Goal: Task Accomplishment & Management: Manage account settings

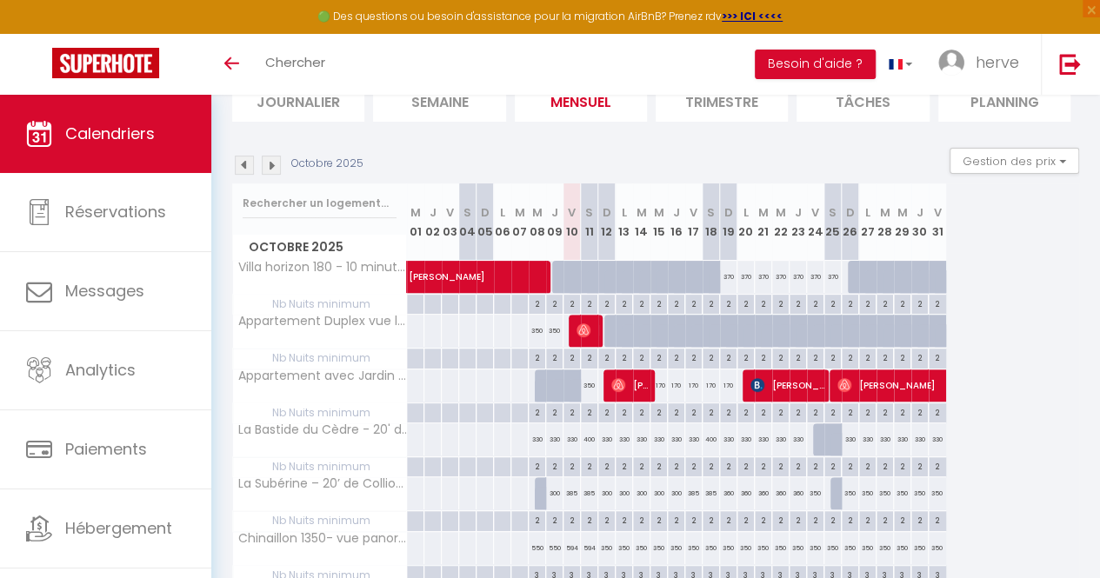
scroll to position [170, 0]
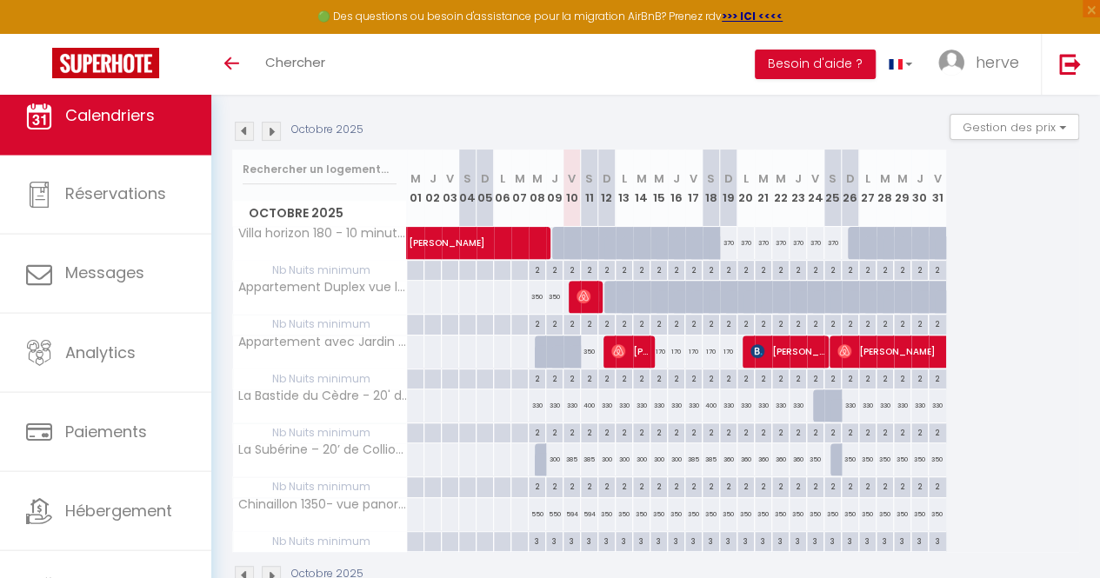
click at [129, 115] on span "Calendriers" at bounding box center [110, 115] width 90 height 22
click at [136, 114] on span "Calendriers" at bounding box center [110, 116] width 90 height 22
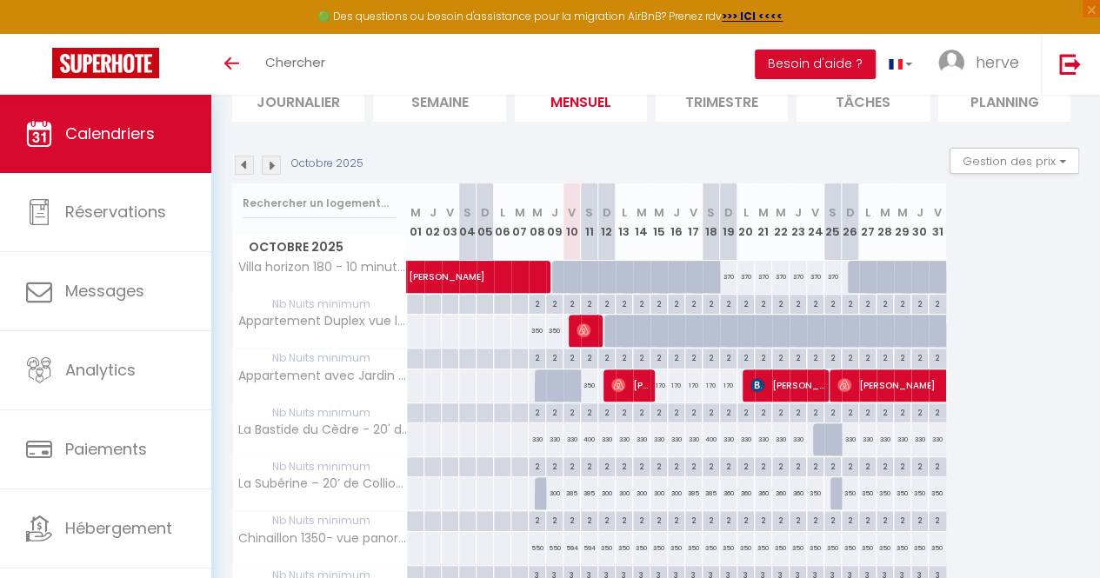
scroll to position [170, 0]
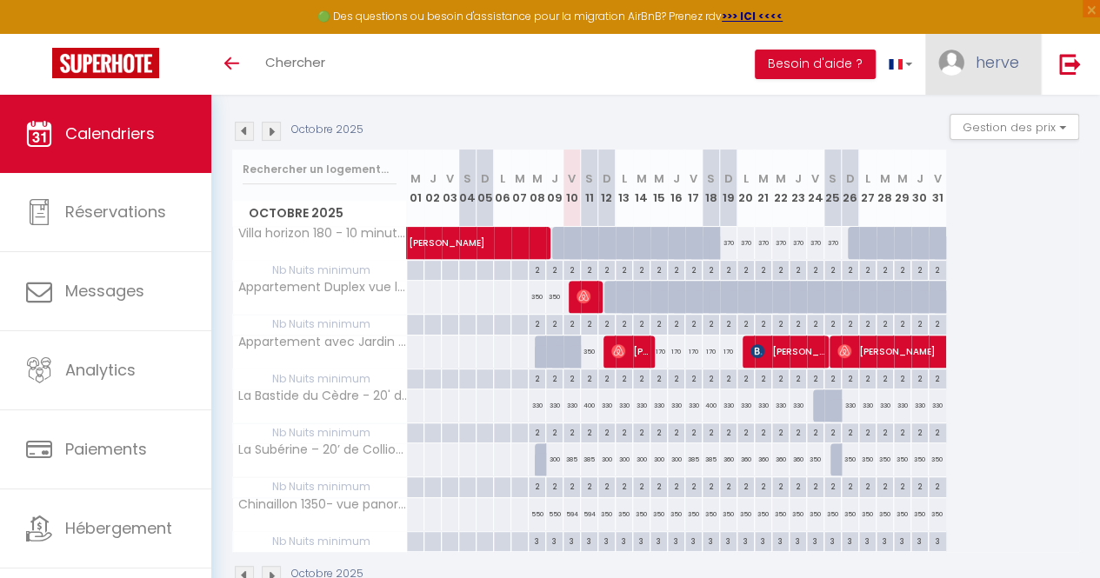
click at [1029, 79] on link "herve" at bounding box center [983, 64] width 116 height 61
click at [977, 121] on link "Paramètres" at bounding box center [971, 121] width 129 height 30
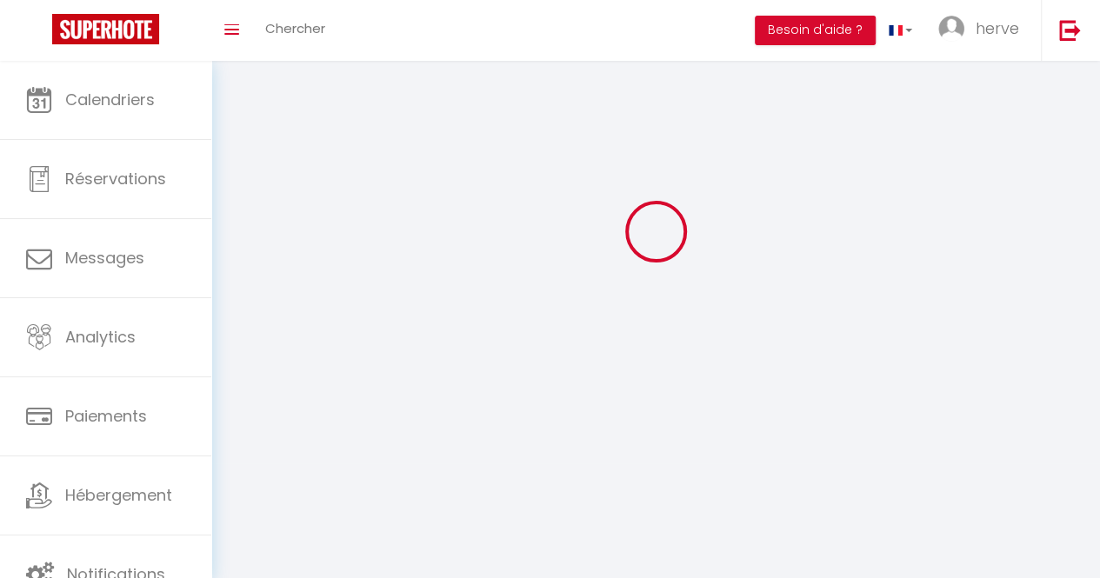
type input "herve"
type input "cayard"
type input "[PHONE_NUMBER]"
type input "116 Impasse de la Tournette"
type input "74370"
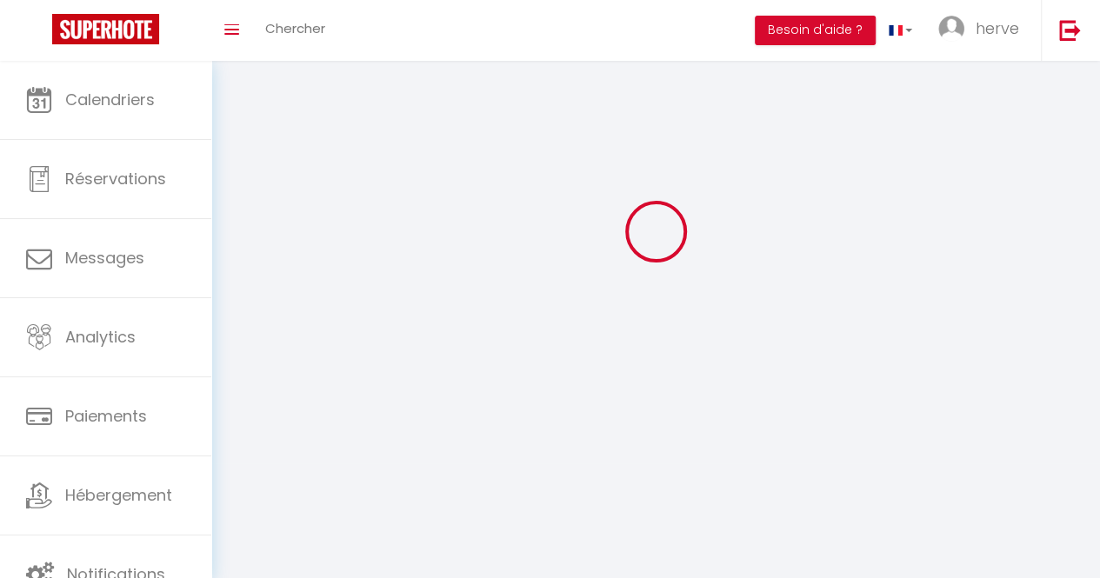
type input "Argonay"
type input "udZmUX7liUi0e5svrNlDzL1fY"
type input "vg3SM3UW1VZZiIKpjLkAUWKVQ"
type input "[URL][DOMAIN_NAME]"
type input "udZmUX7liUi0e5svrNlDzL1fY"
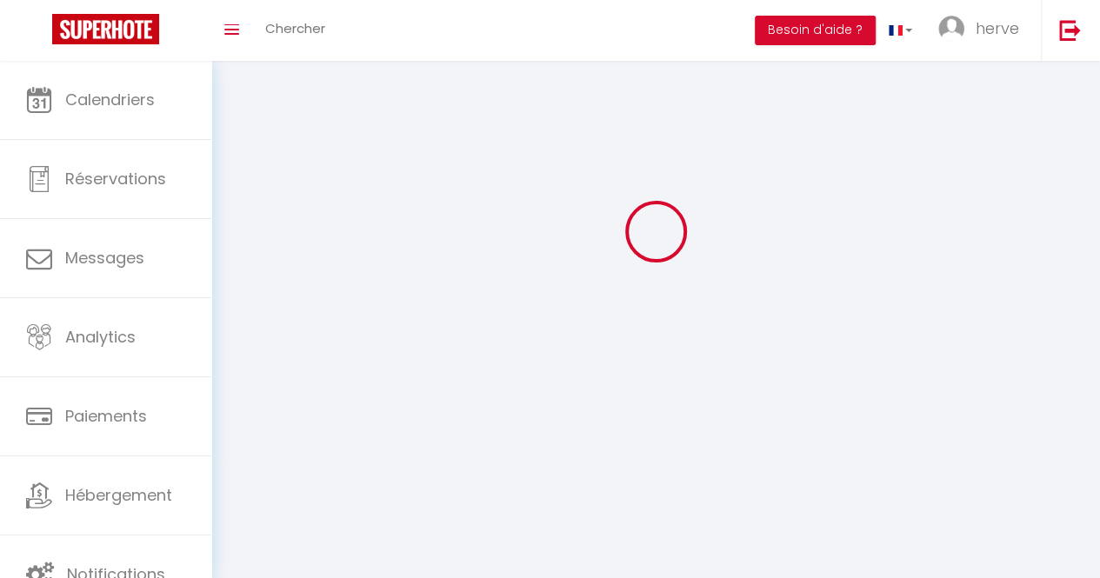
type input "vg3SM3UW1VZZiIKpjLkAUWKVQ"
type input "[URL][DOMAIN_NAME]"
select select "28"
select select "fr"
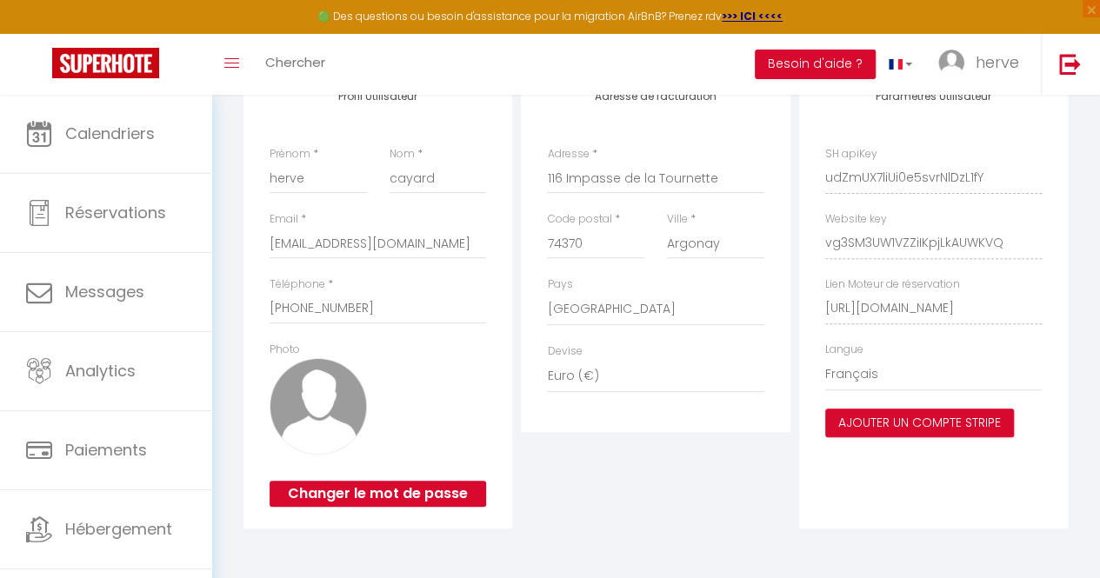
scroll to position [227, 0]
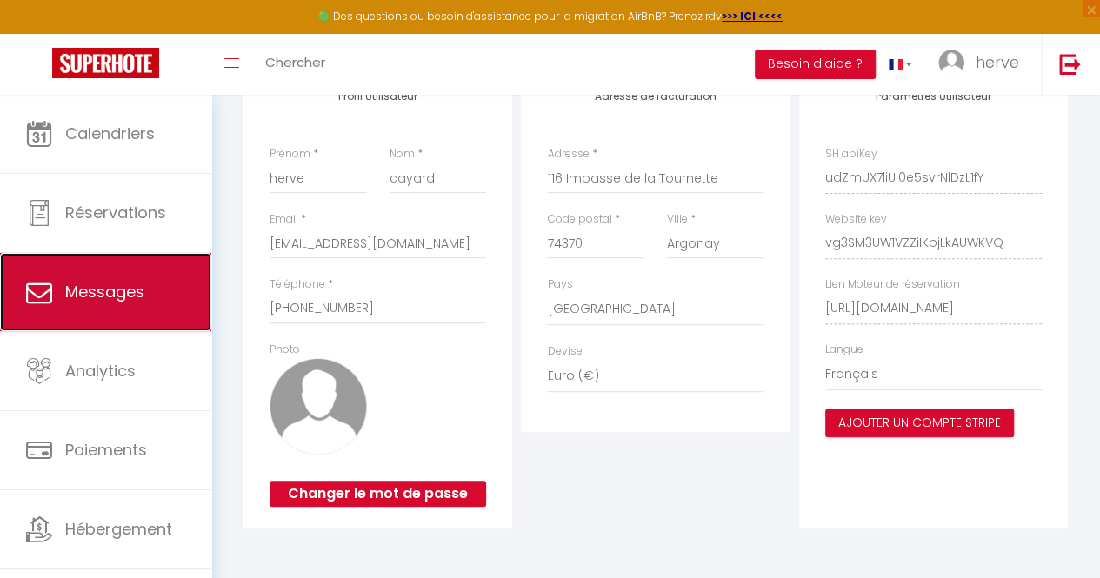
click at [113, 275] on link "Messages" at bounding box center [105, 292] width 211 height 78
select select "message"
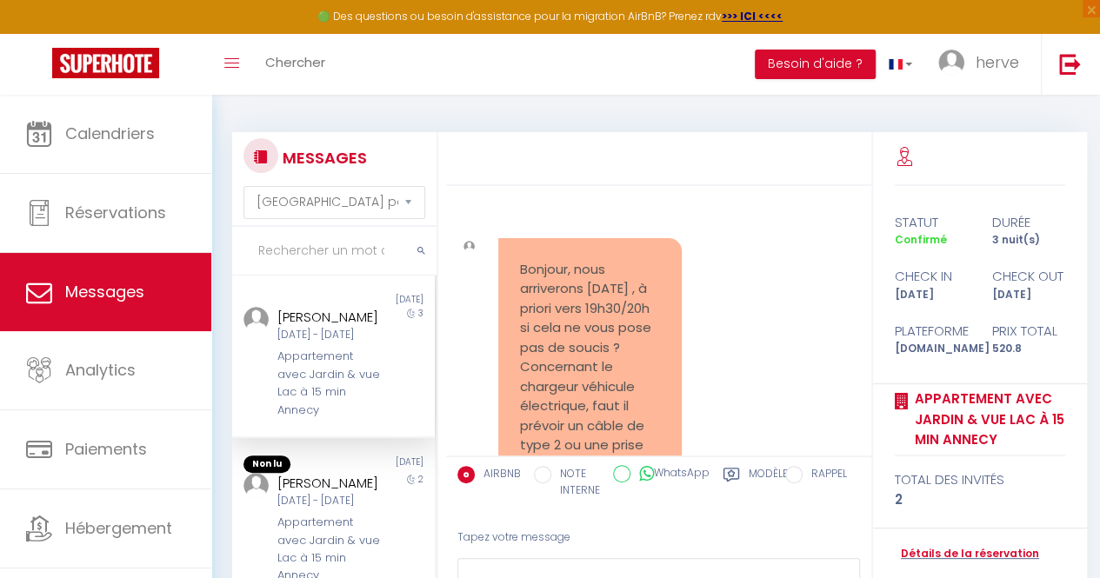
scroll to position [317, 0]
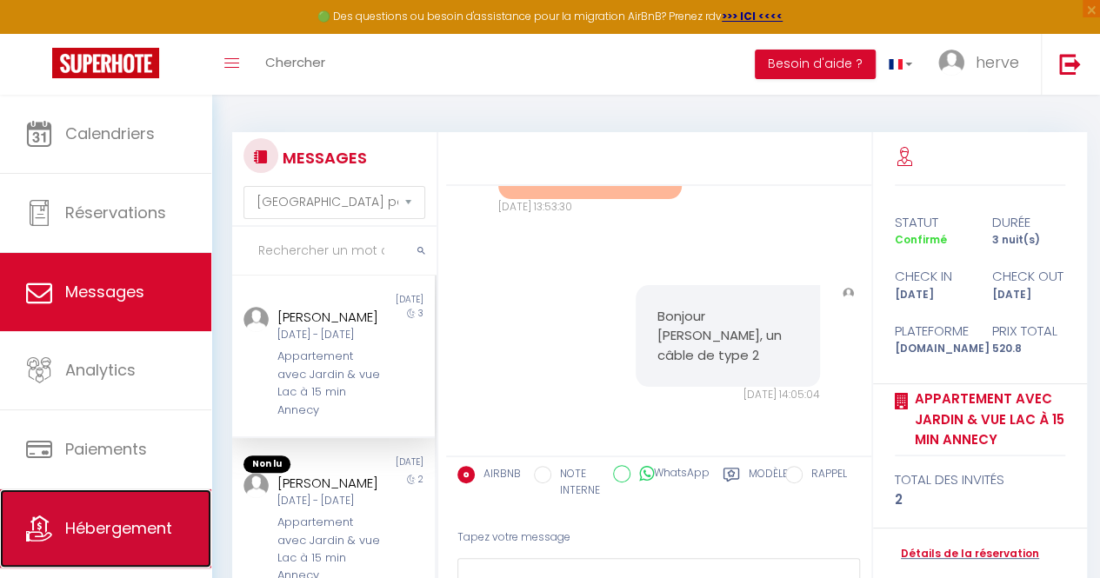
click at [136, 503] on link "Hébergement" at bounding box center [105, 529] width 211 height 78
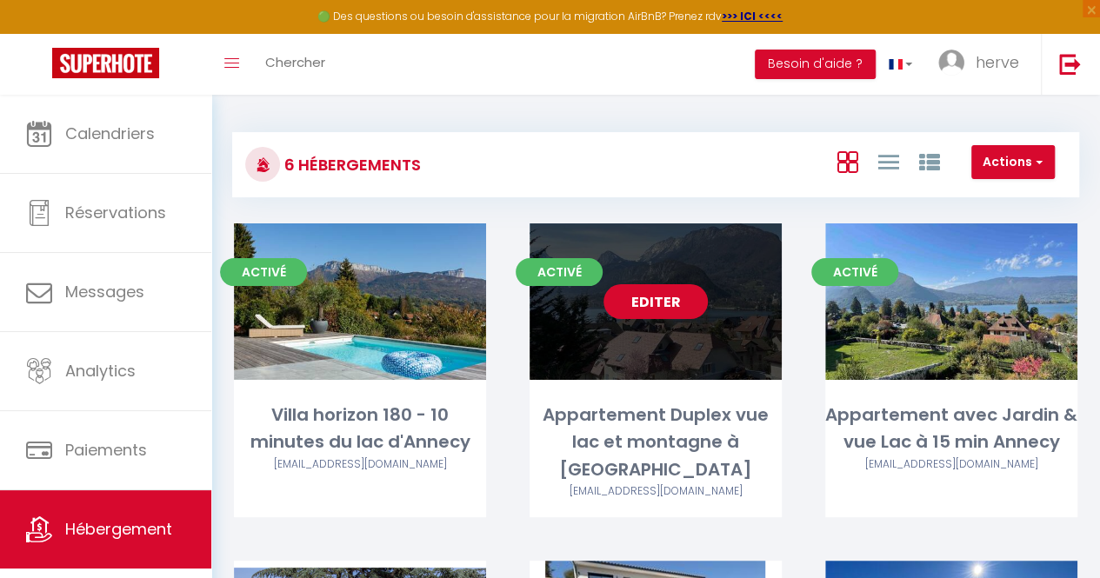
click at [661, 309] on link "Editer" at bounding box center [656, 301] width 104 height 35
select select "3"
select select "2"
select select "1"
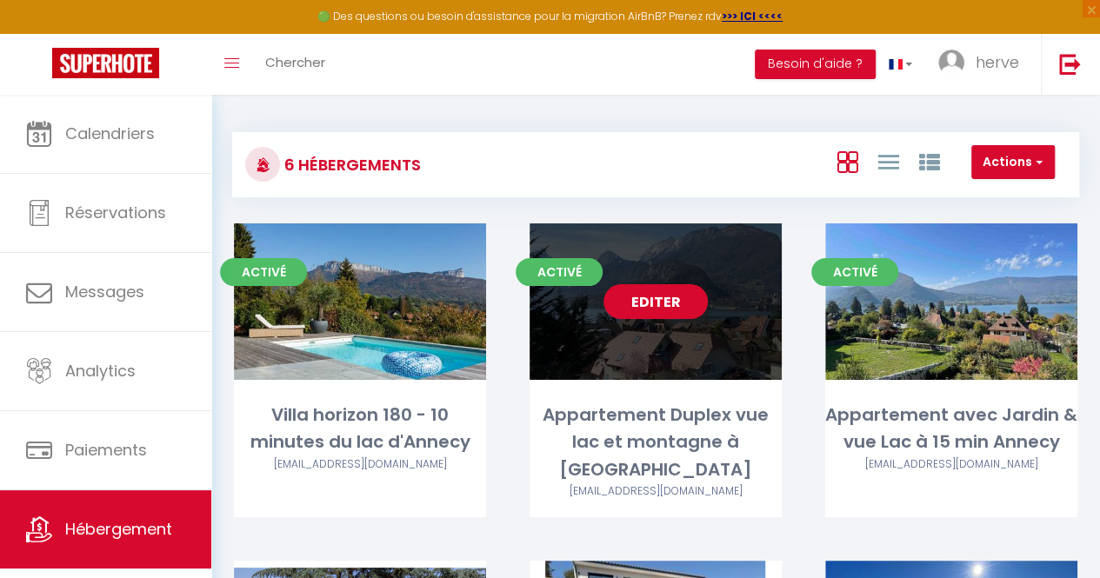
select select "28"
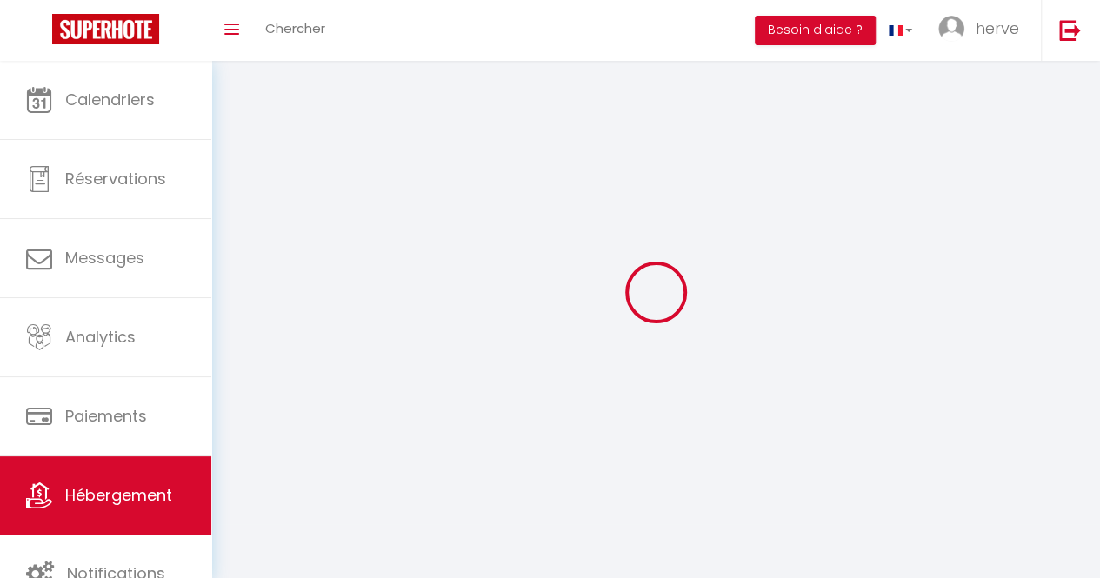
select select
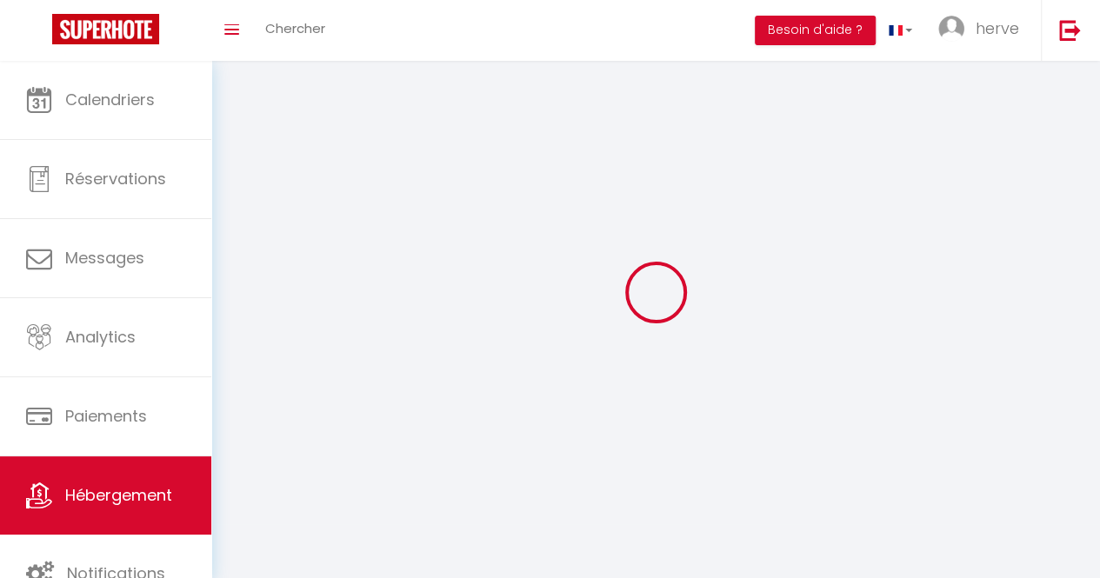
select select
checkbox input "false"
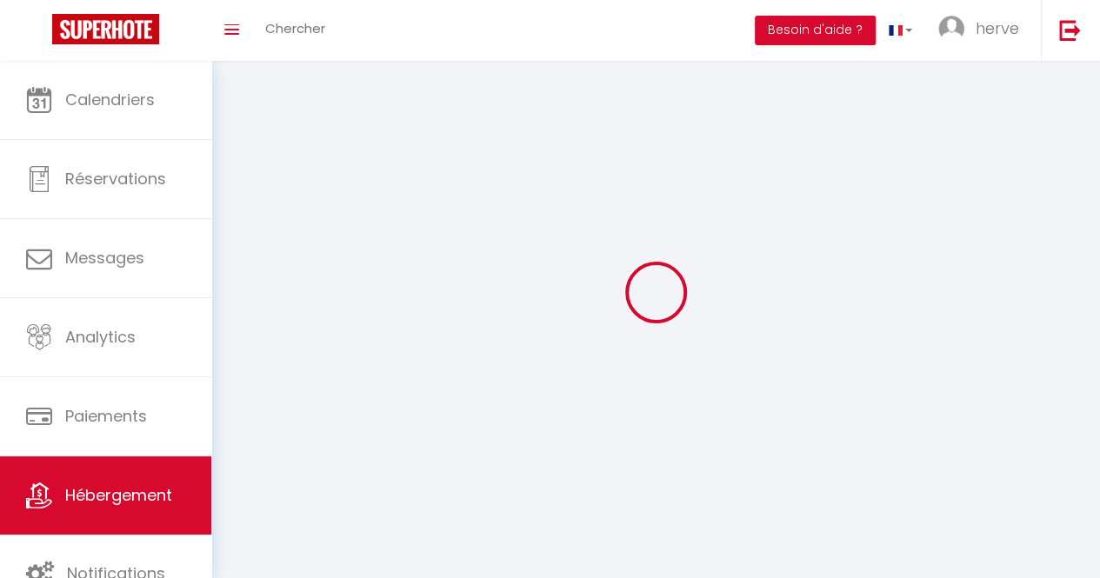
select select
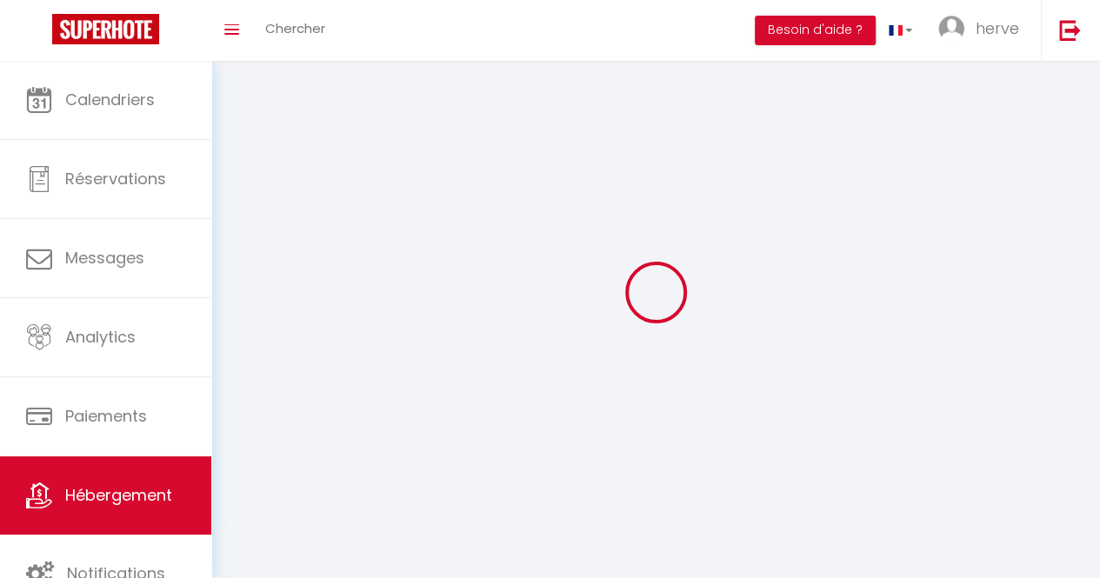
select select
checkbox input "false"
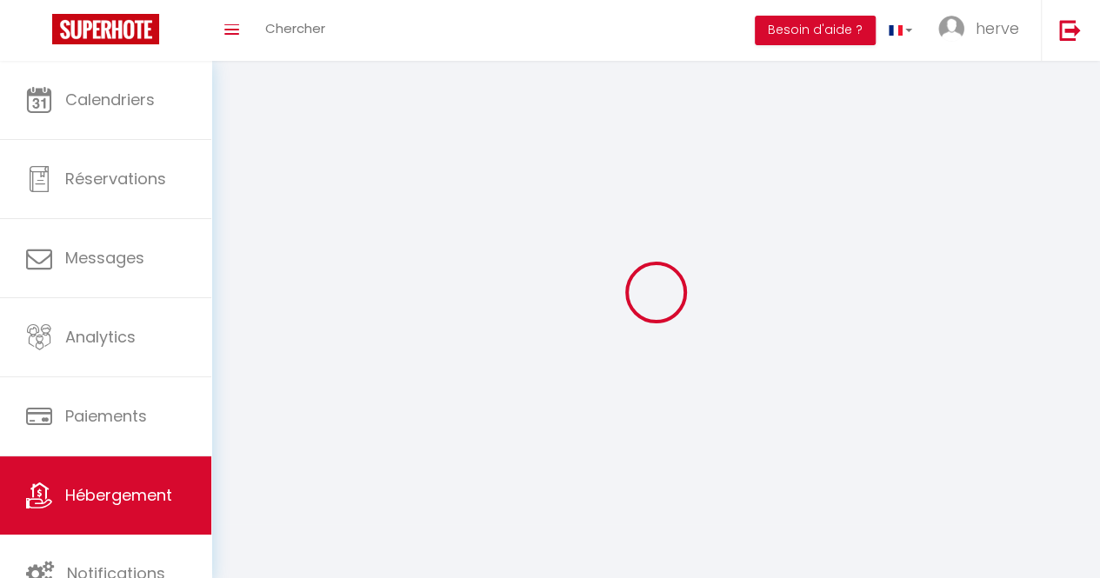
checkbox input "false"
select select
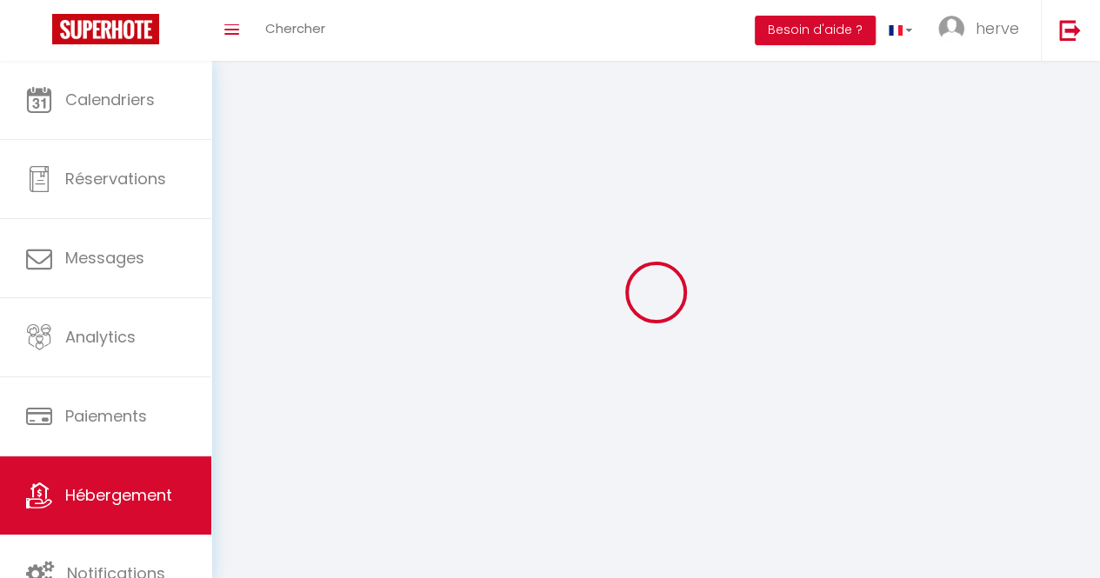
select select
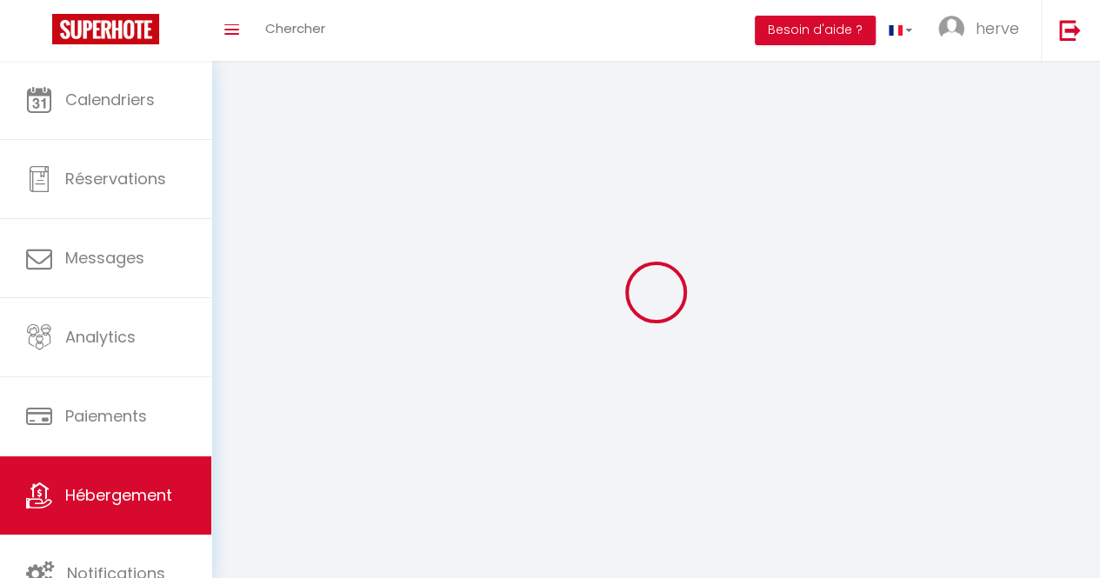
checkbox input "false"
select select
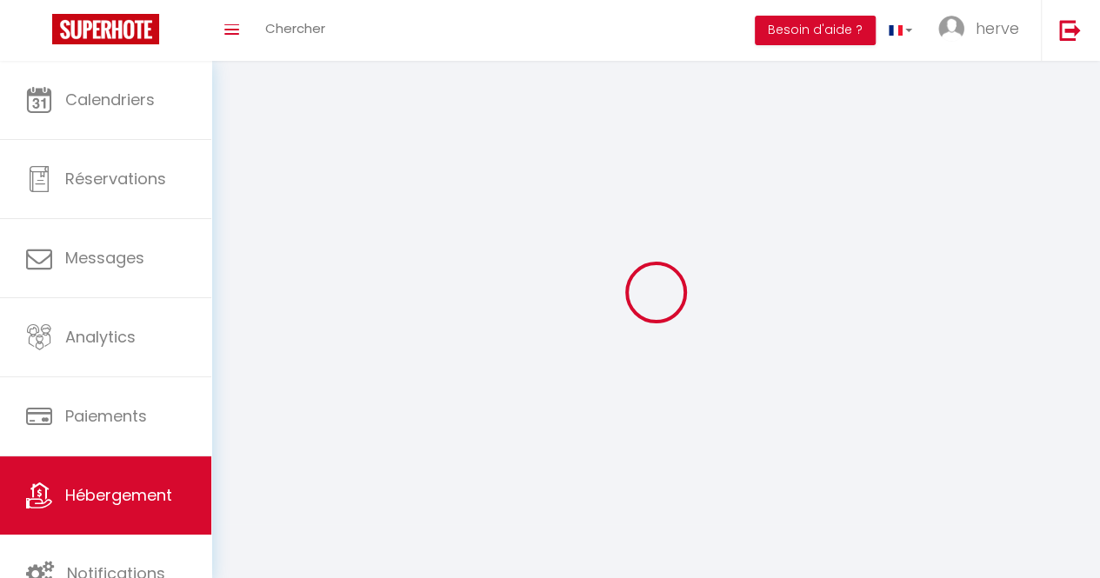
select select
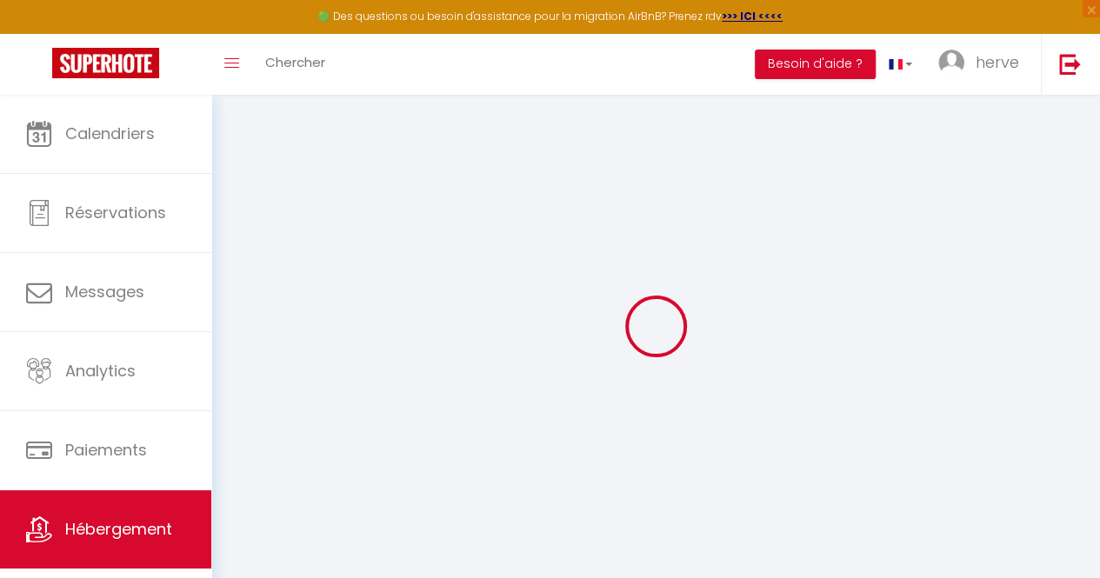
select select
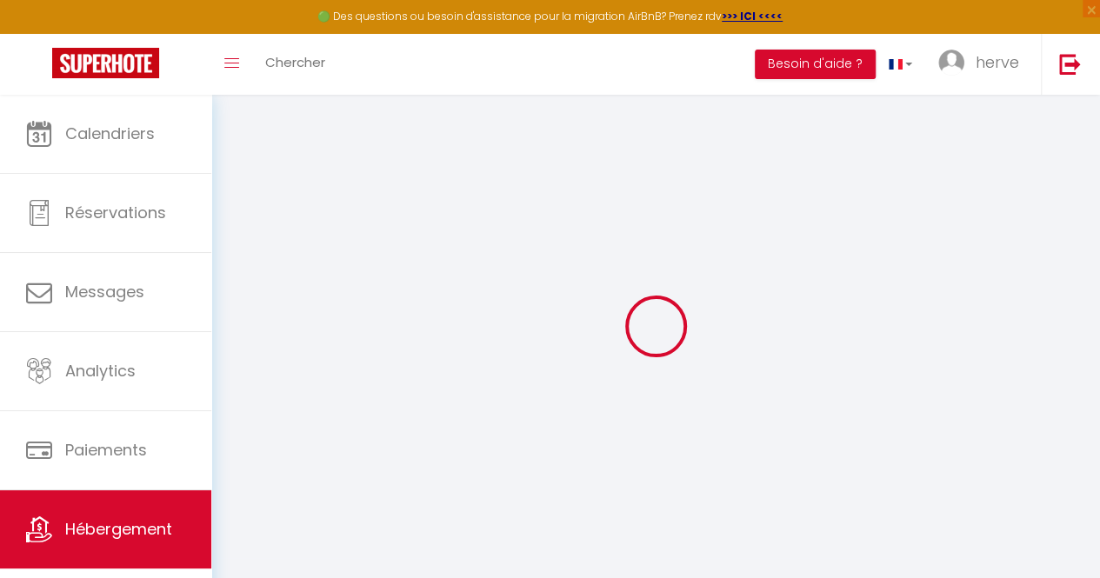
select select
checkbox input "false"
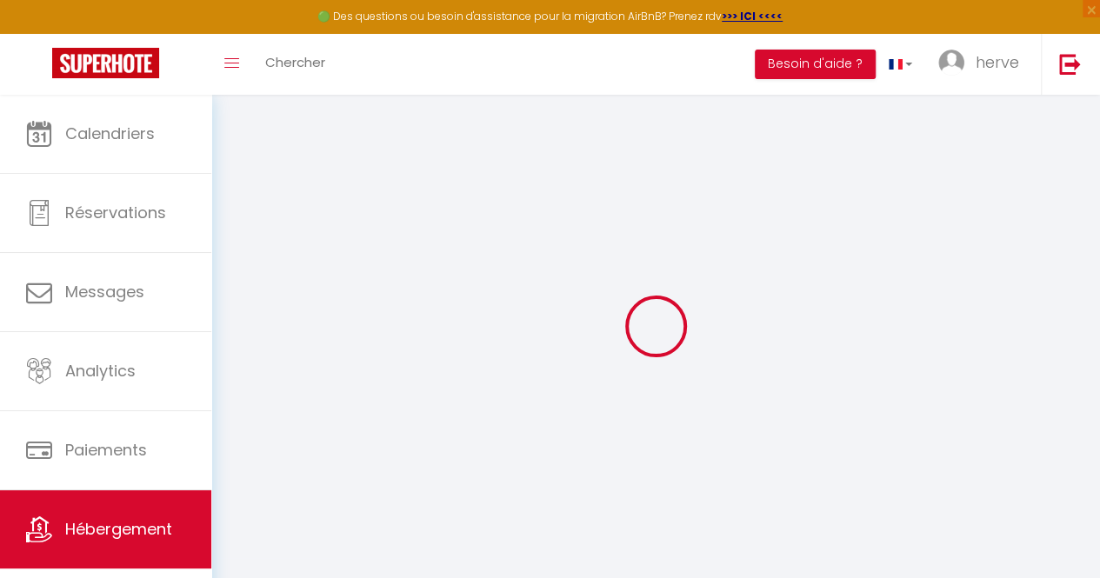
select select
type input "Appartement Duplex vue lac et montagne à [GEOGRAPHIC_DATA]"
type input "Flore"
select select "8"
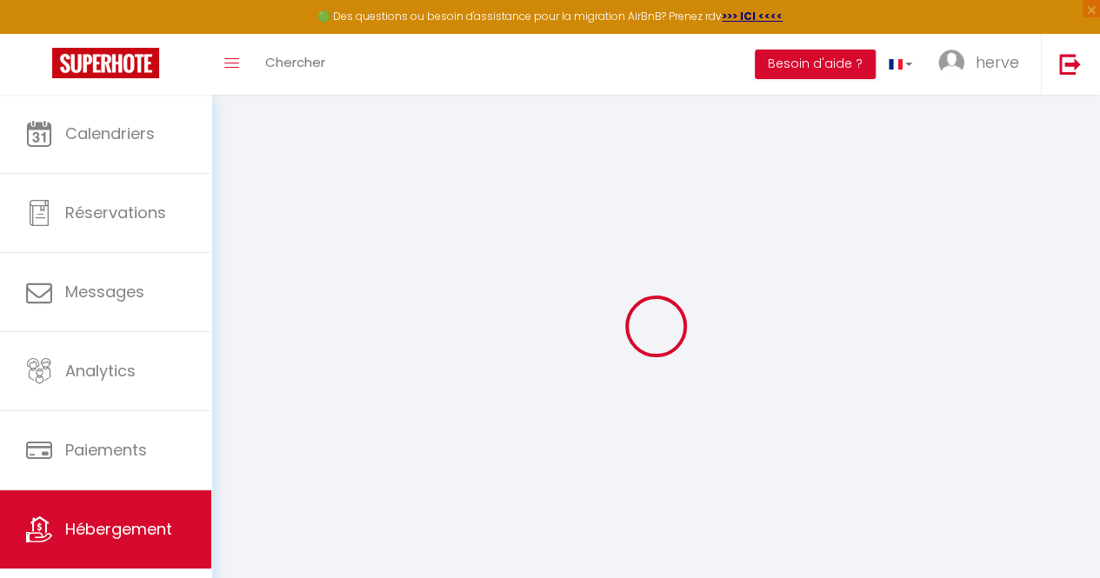
select select "3"
select select "2"
type input "350"
type input "135"
type input "10"
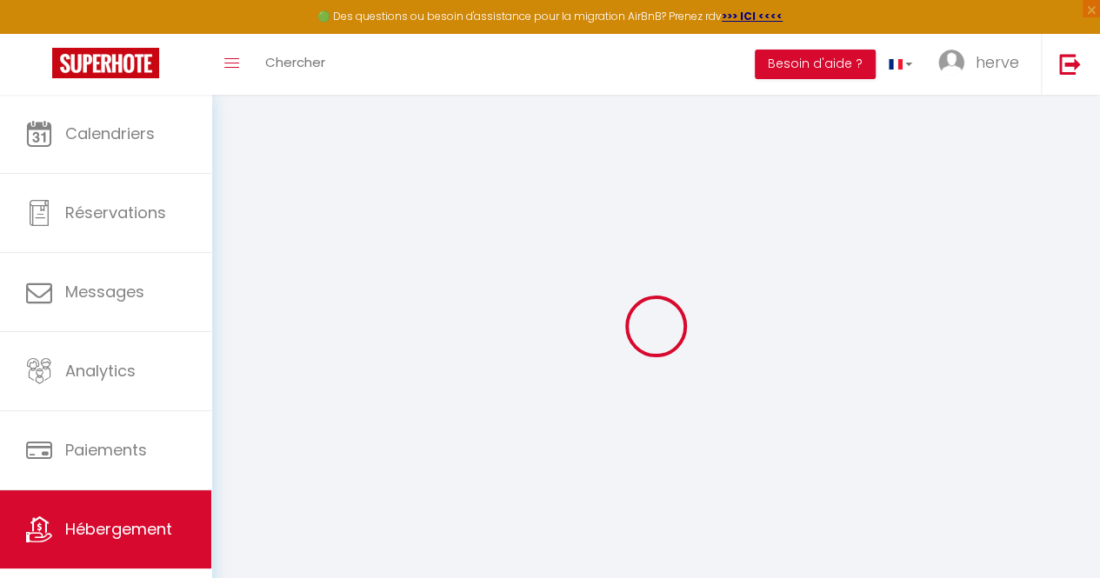
select select
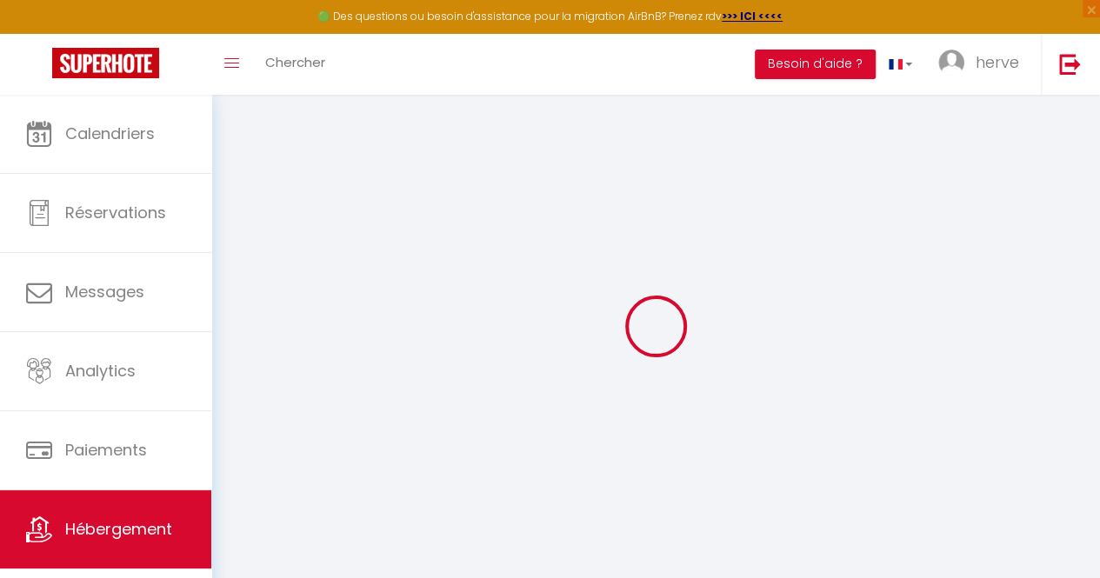
type input "[STREET_ADDRESS]"
type input "74290"
type input "Talloires-Montmin"
type input "[EMAIL_ADDRESS][DOMAIN_NAME]"
select select
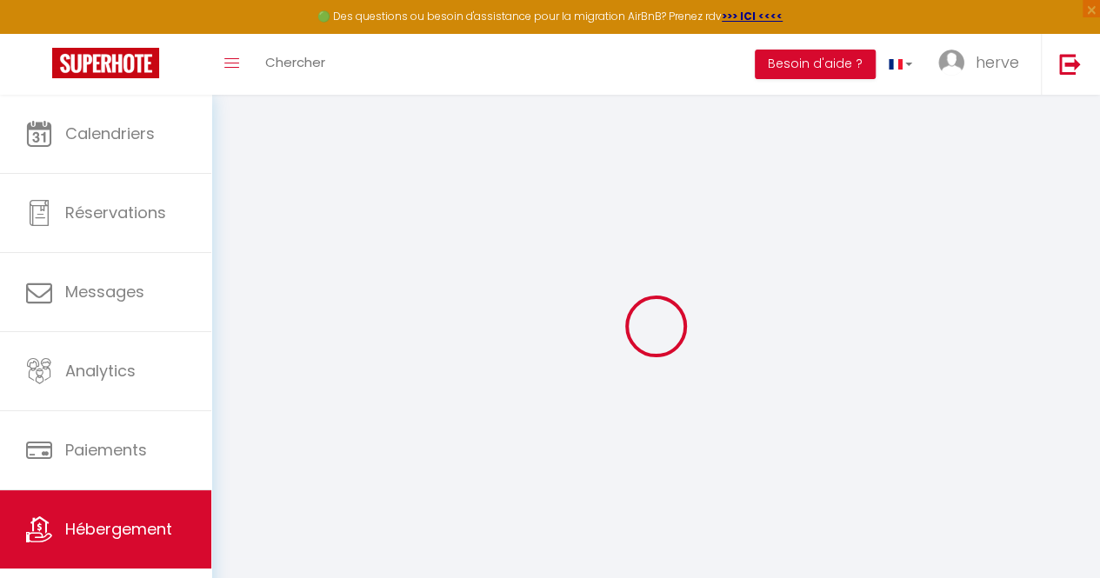
checkbox input "false"
type input "0"
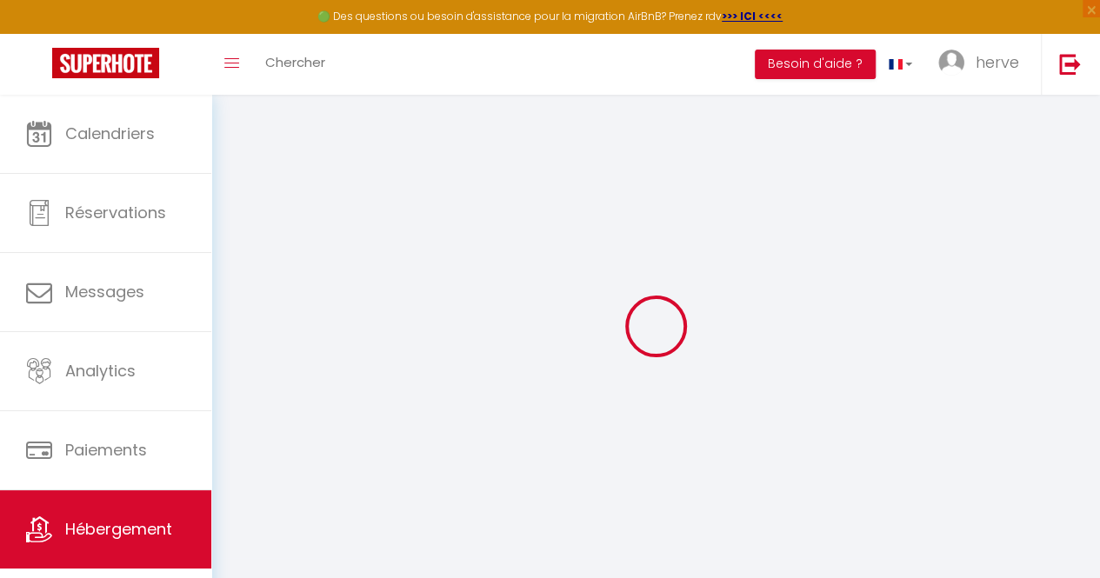
type input "0"
select select
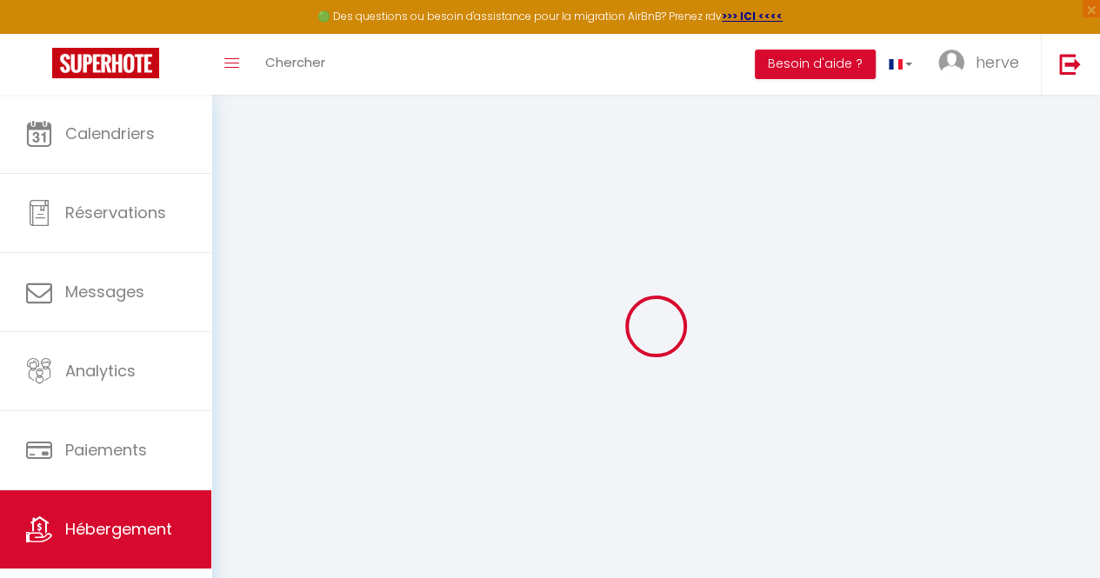
select select
checkbox input "false"
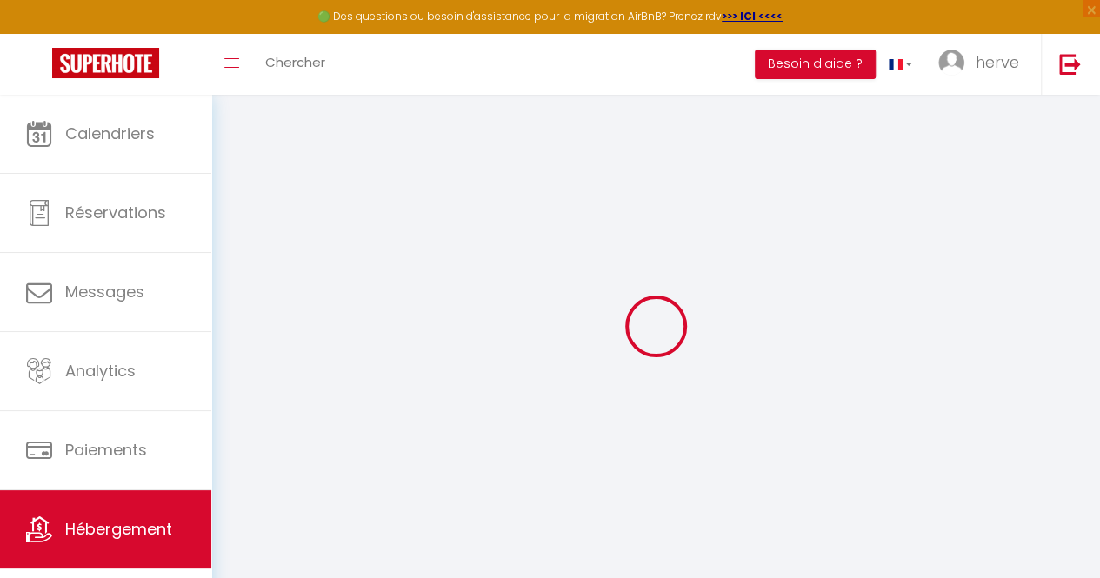
checkbox input "false"
select select
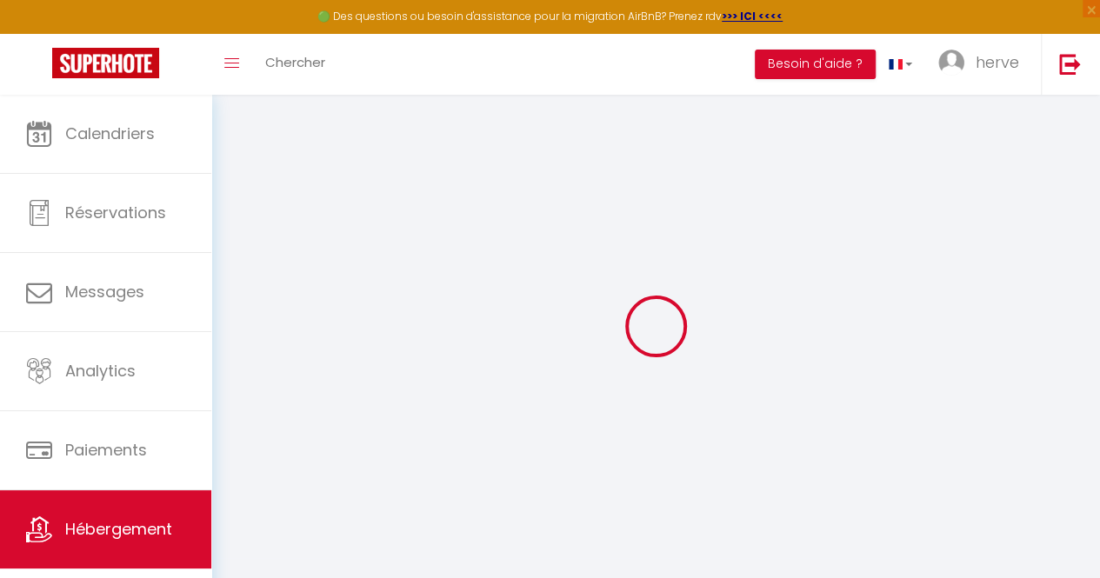
select select
checkbox input "false"
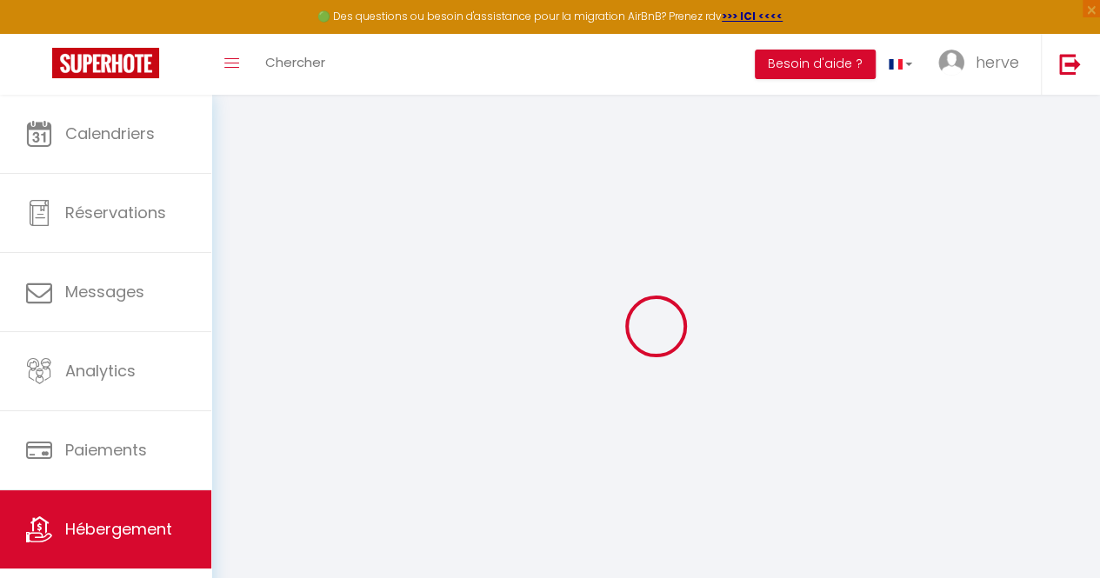
checkbox input "false"
select select
checkbox input "false"
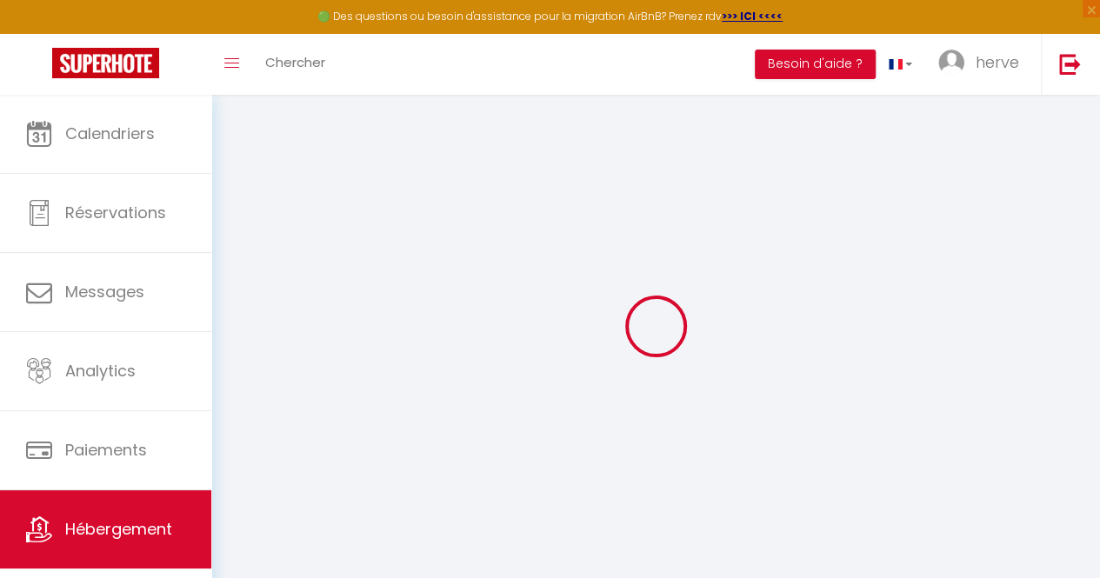
checkbox input "false"
select select "17:00"
select select "23:45"
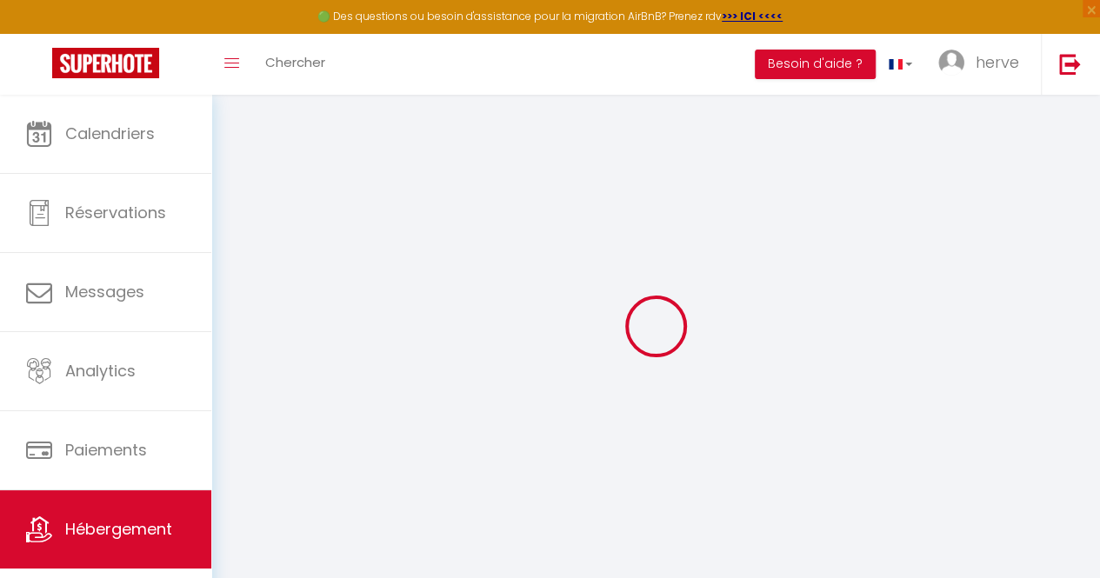
select select "10:00"
select select "30"
select select "120"
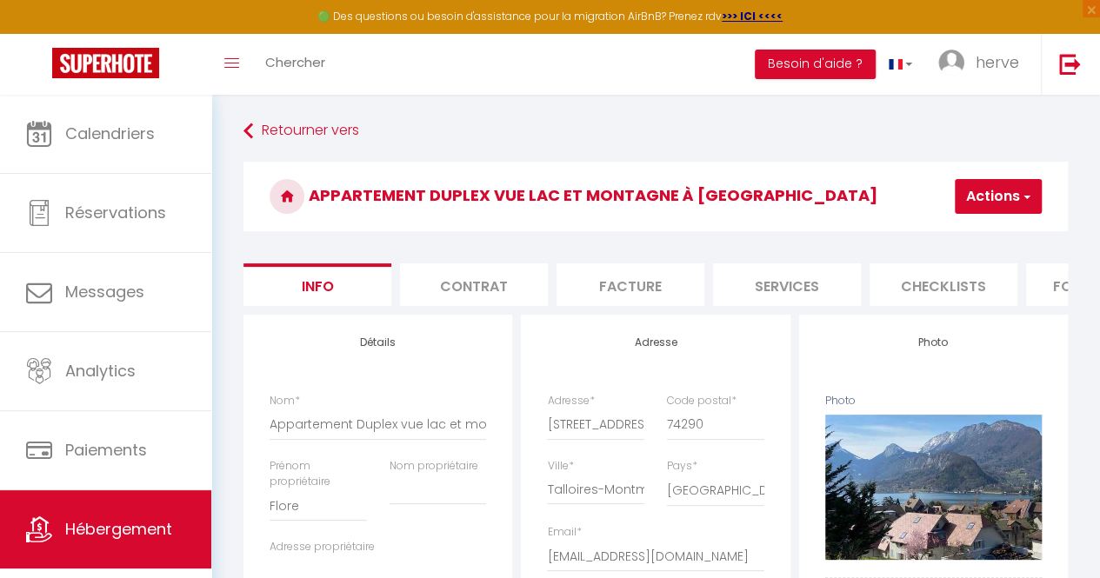
select select
checkbox input "false"
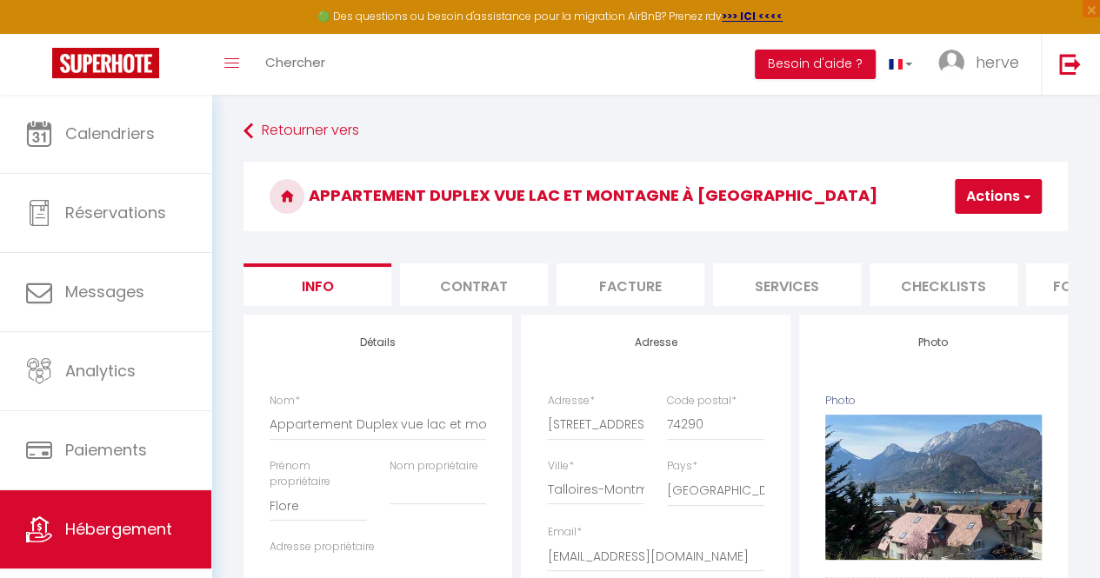
click at [969, 291] on li "Checklists" at bounding box center [944, 284] width 148 height 43
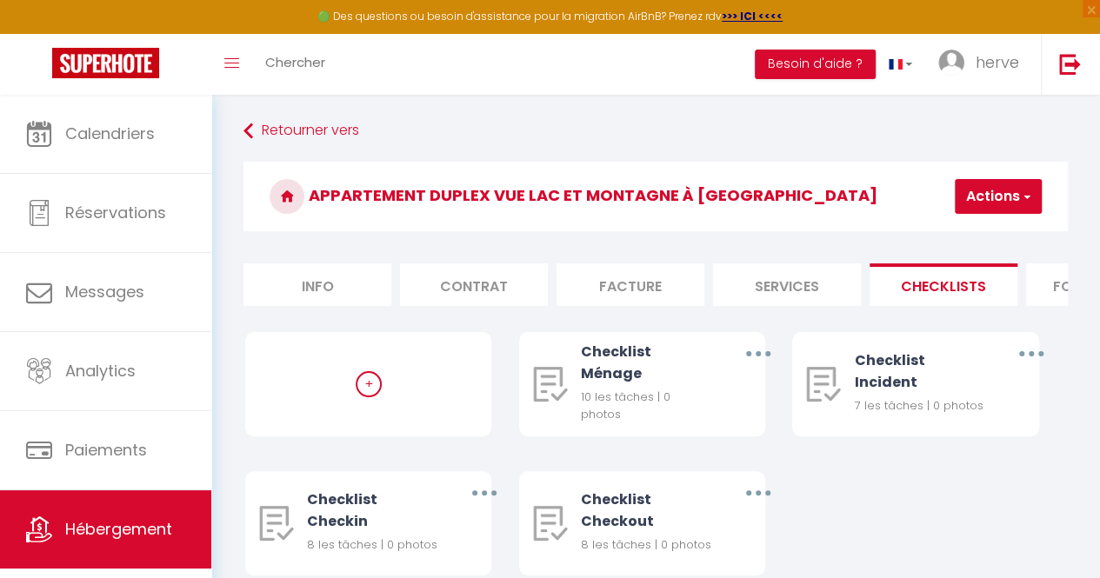
click at [1049, 290] on li "Formulaires" at bounding box center [1100, 284] width 148 height 43
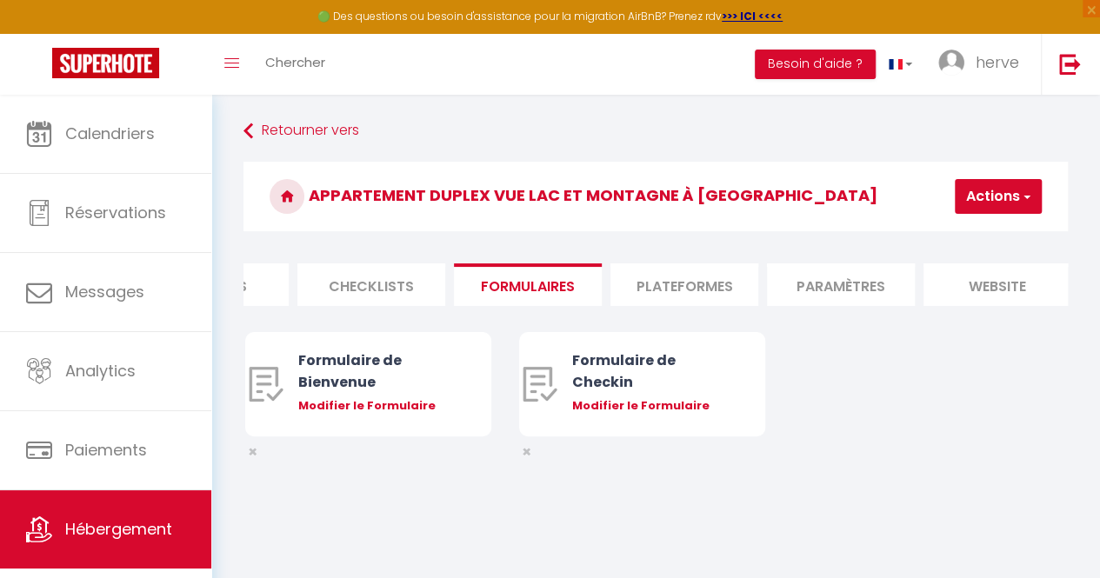
scroll to position [0, 591]
click at [638, 286] on li "Plateformes" at bounding box center [665, 284] width 148 height 43
select select
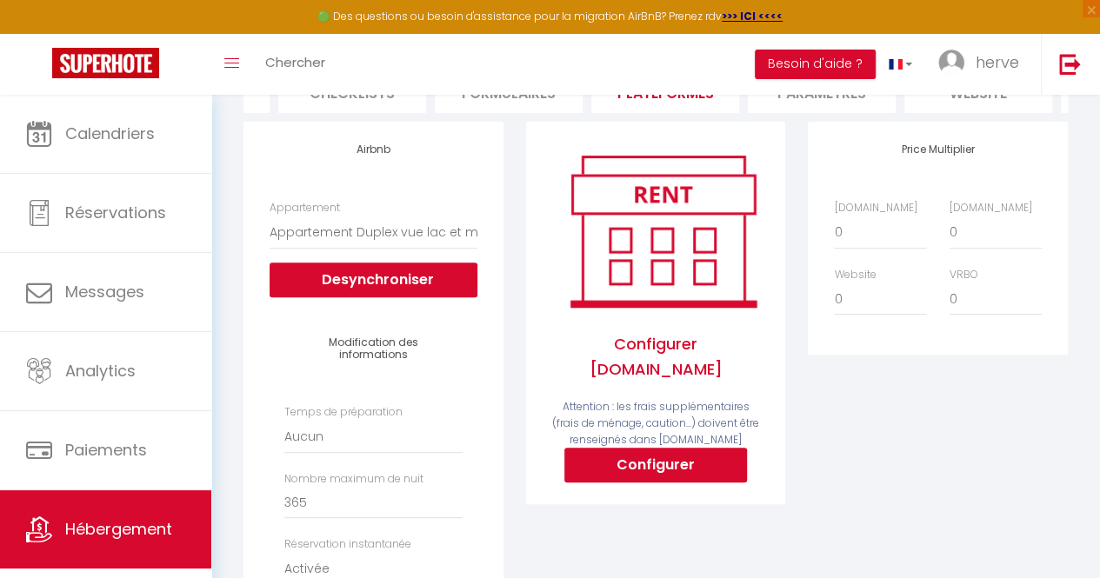
scroll to position [210, 0]
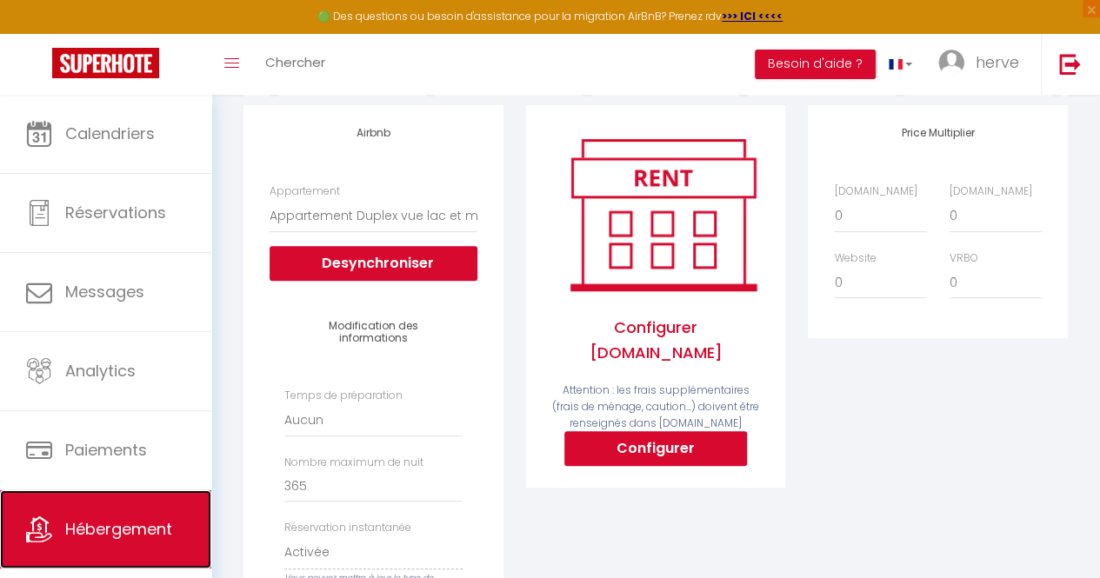
click at [121, 519] on span "Hébergement" at bounding box center [118, 529] width 107 height 22
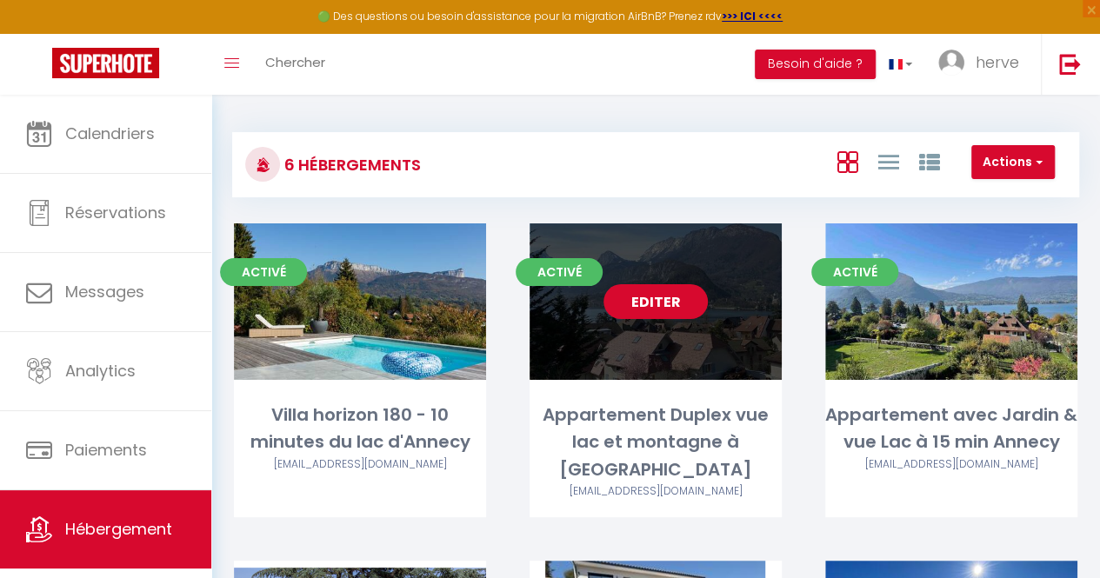
click at [644, 307] on link "Editer" at bounding box center [656, 301] width 104 height 35
select select "3"
select select "2"
select select "1"
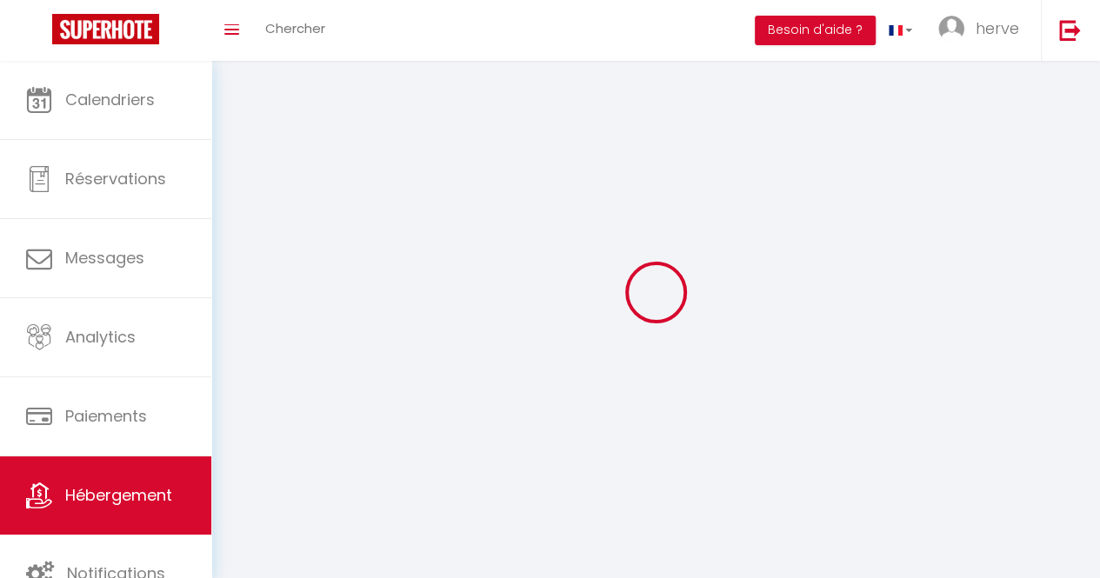
select select
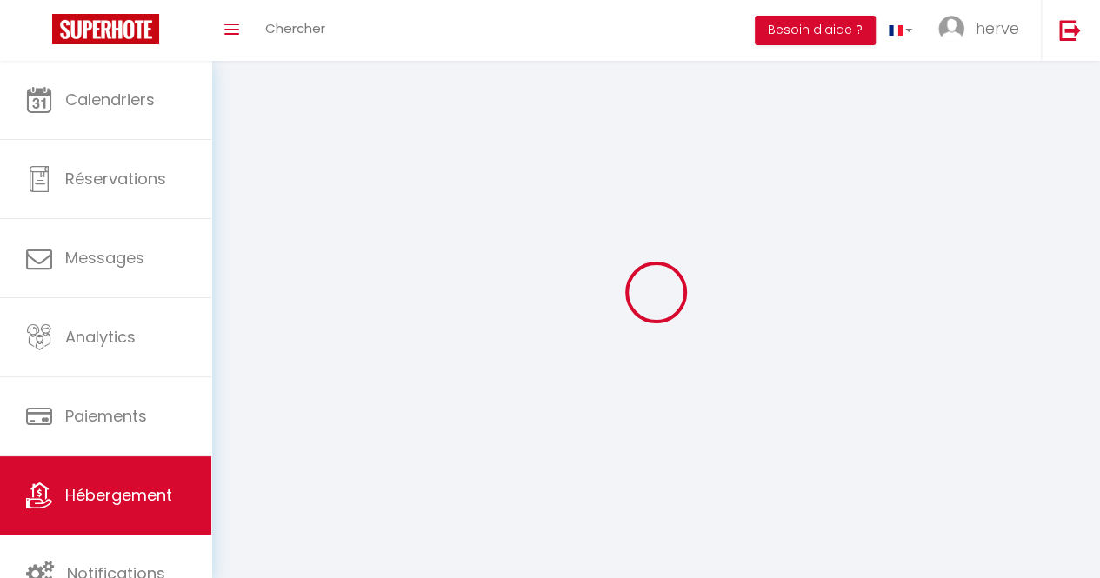
select select
checkbox input "false"
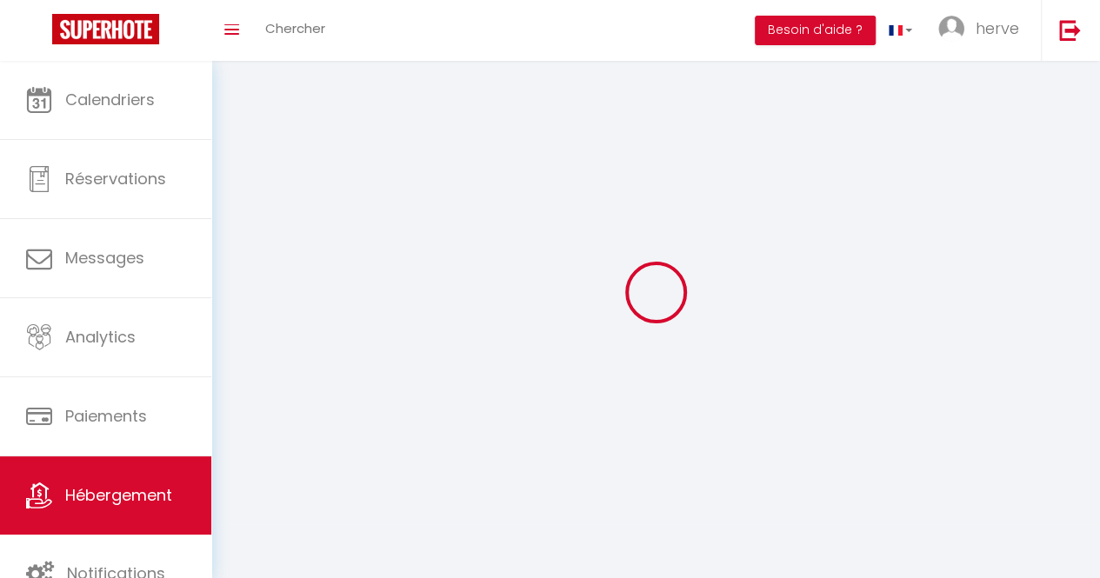
select select
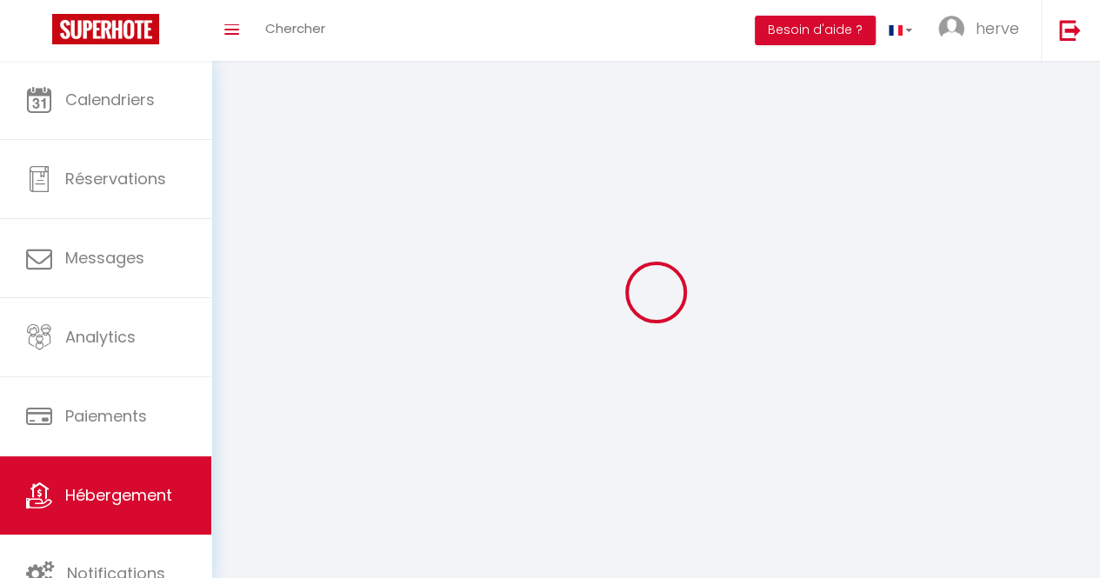
select select
checkbox input "false"
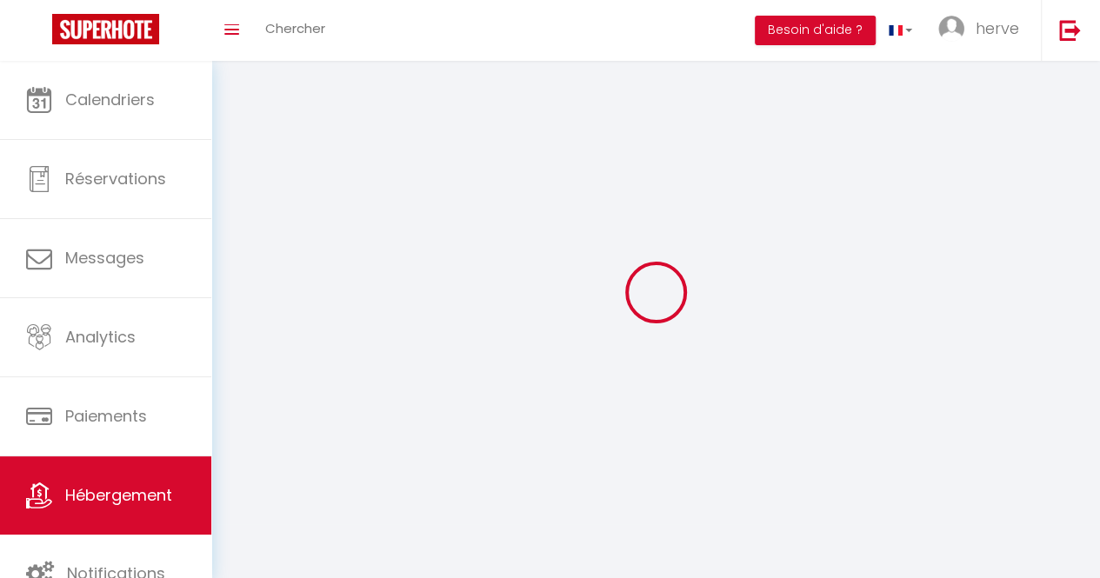
checkbox input "false"
select select
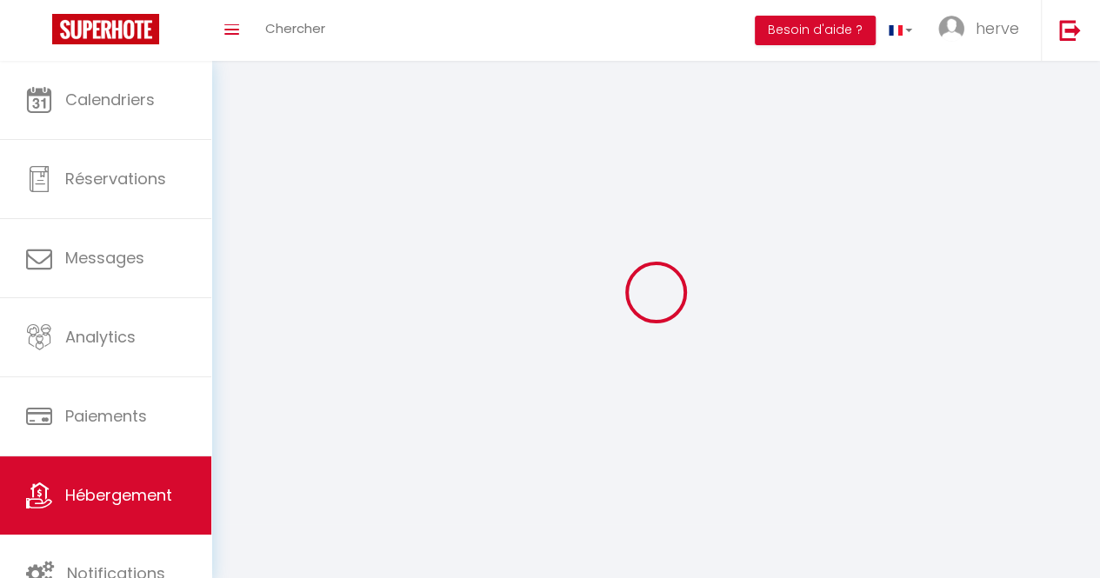
select select
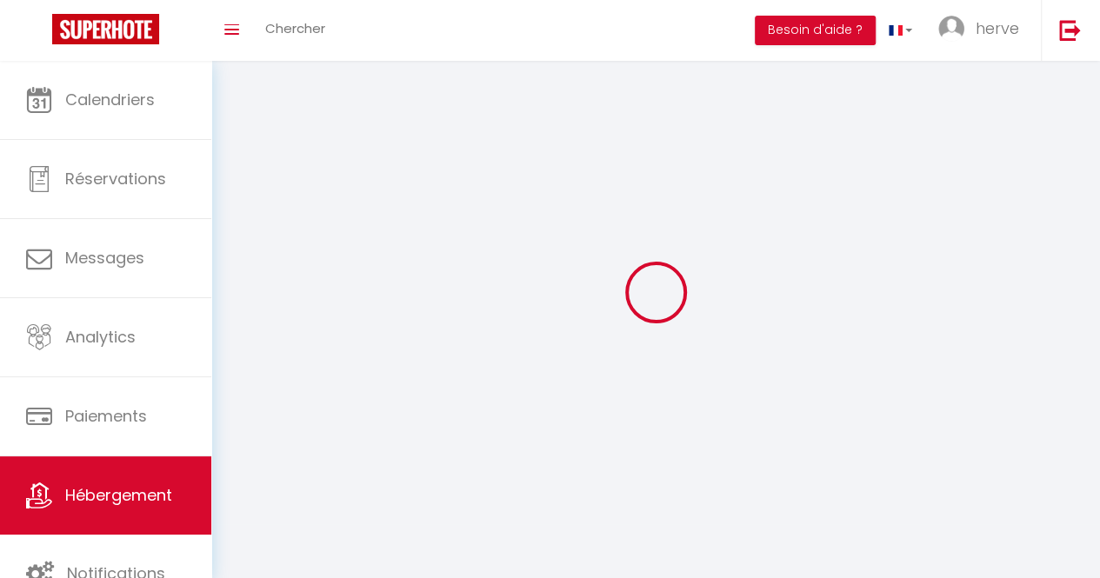
checkbox input "false"
select select
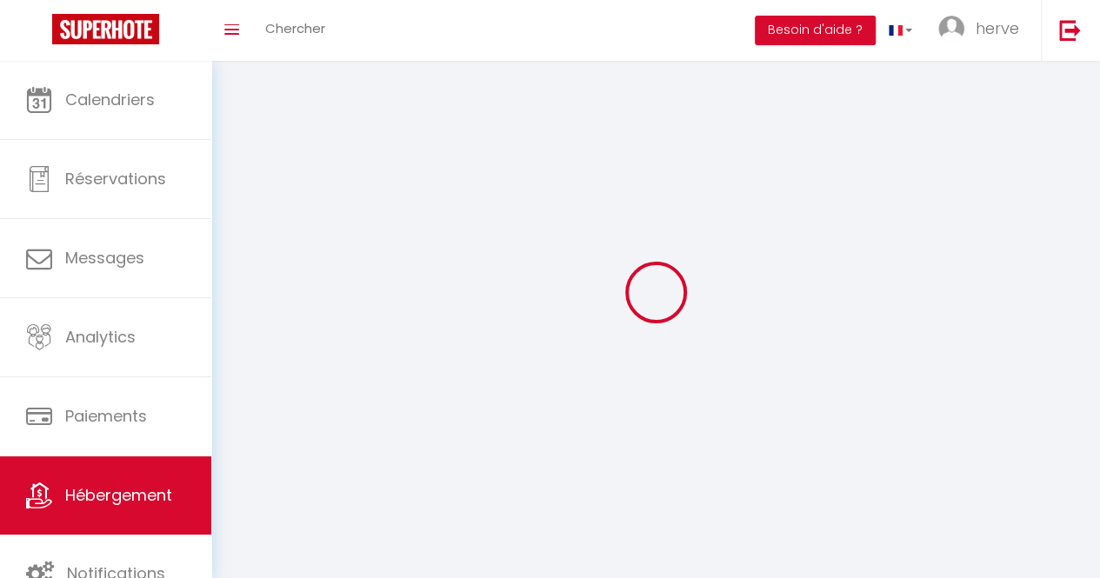
select select
select select "1"
select select "28"
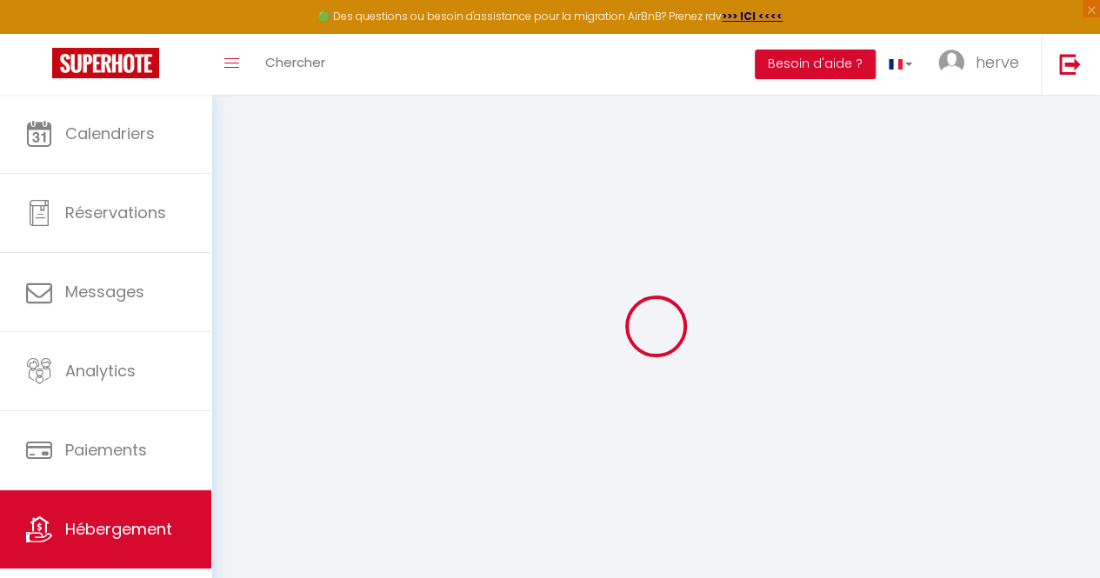
select select
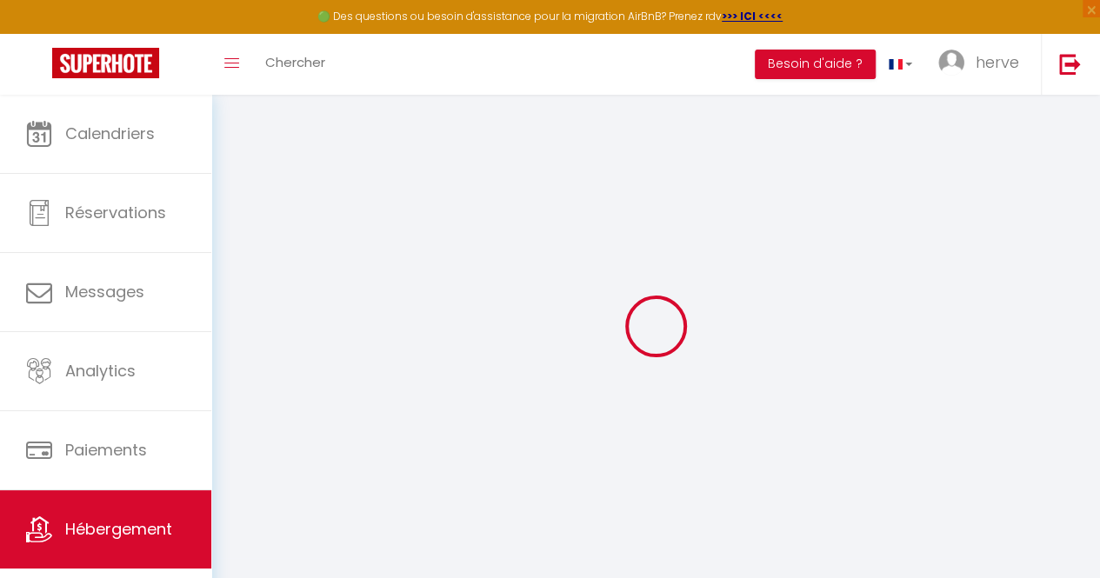
select select
checkbox input "false"
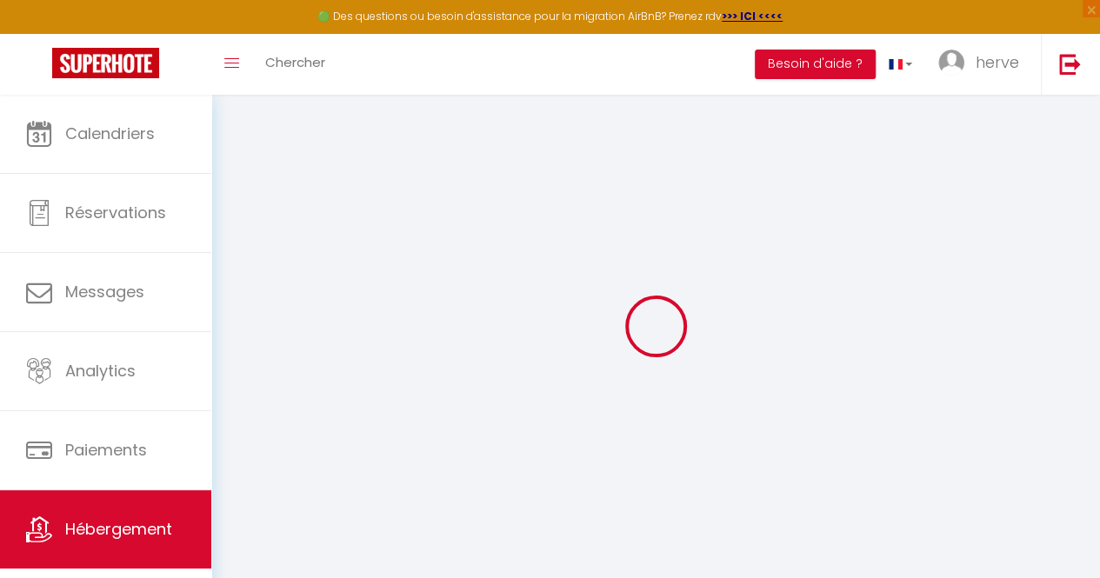
select select
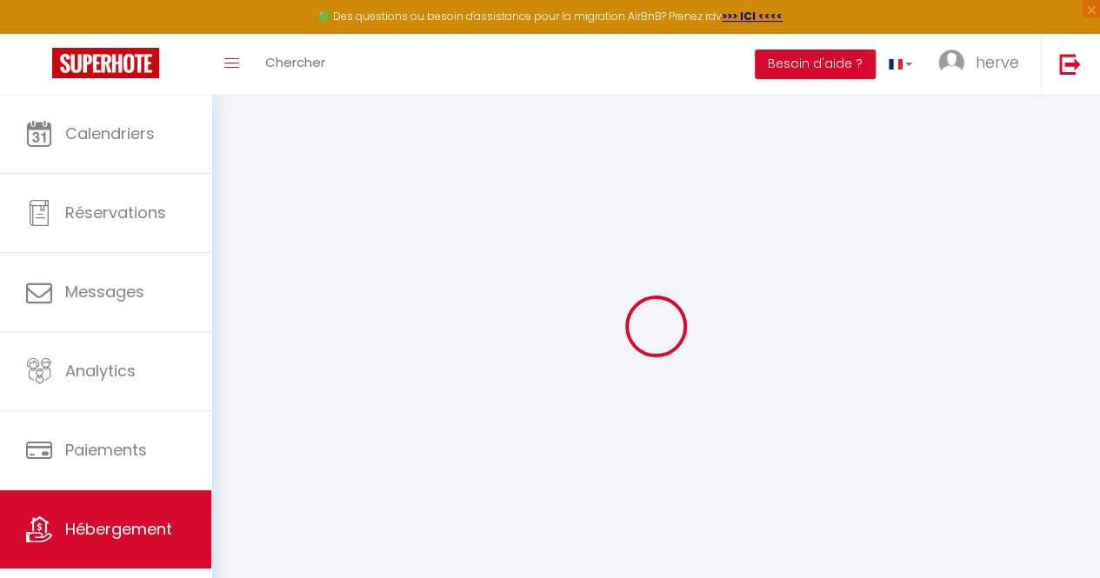
select select
checkbox input "false"
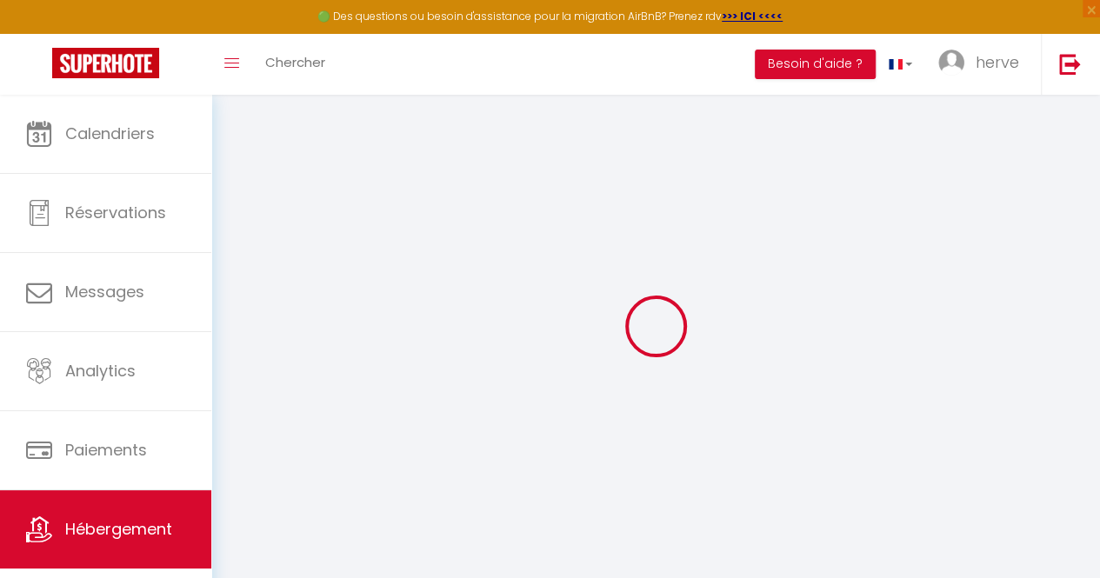
checkbox input "false"
select select
type input "Appartement Duplex vue lac et montagne à [GEOGRAPHIC_DATA]"
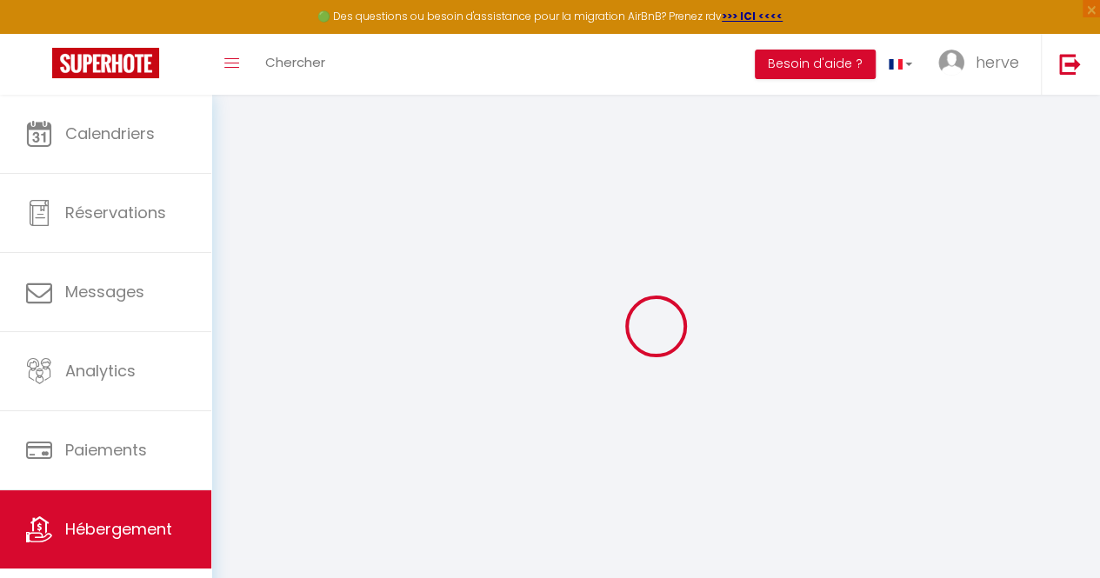
type input "Flore"
select select "8"
select select "3"
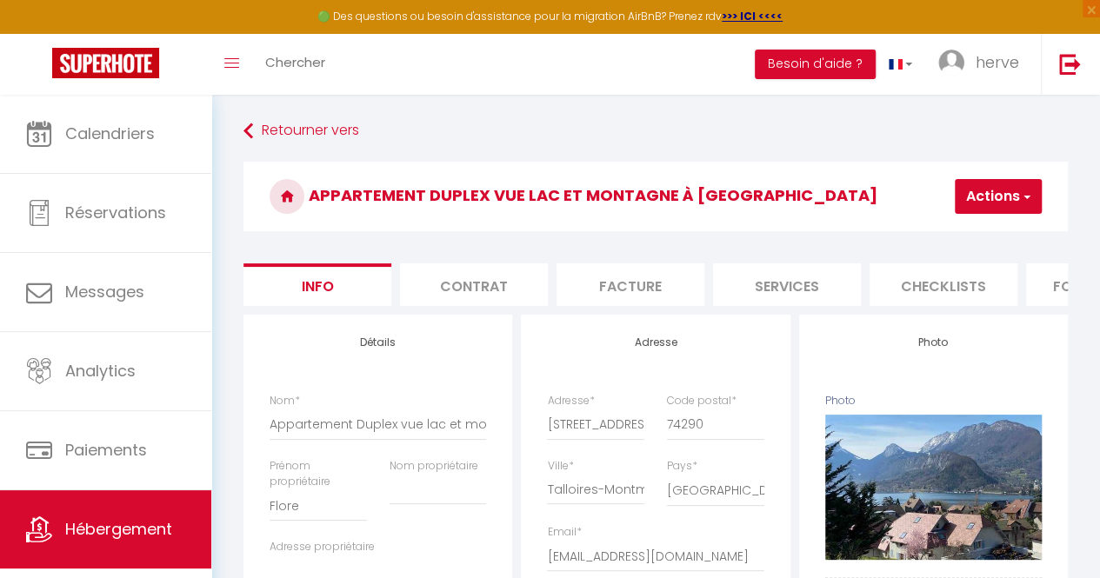
scroll to position [30, 0]
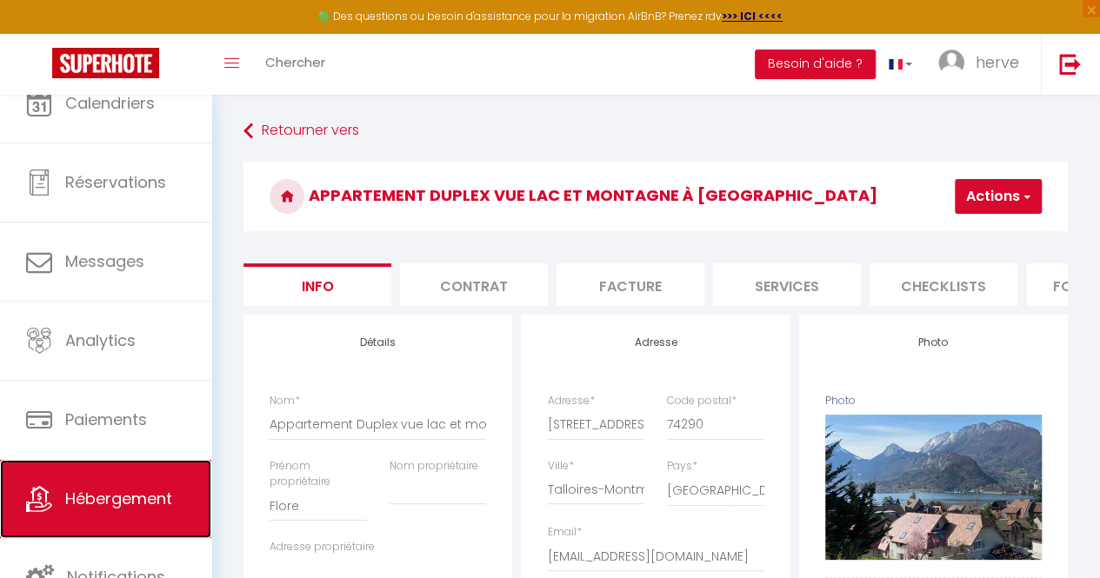
click at [144, 490] on span "Hébergement" at bounding box center [118, 499] width 107 height 22
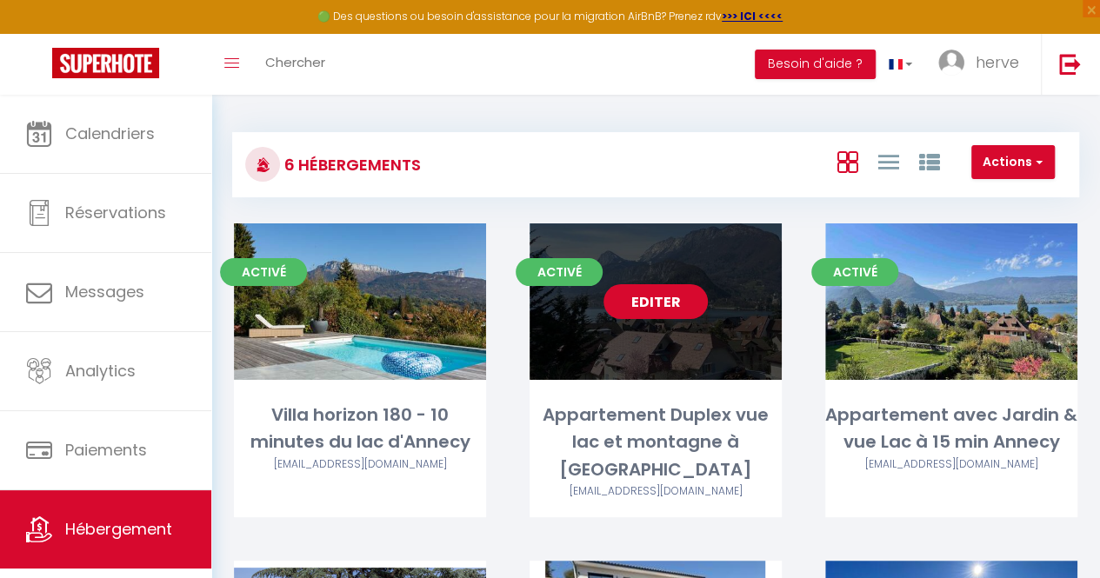
click at [644, 305] on link "Editer" at bounding box center [656, 301] width 104 height 35
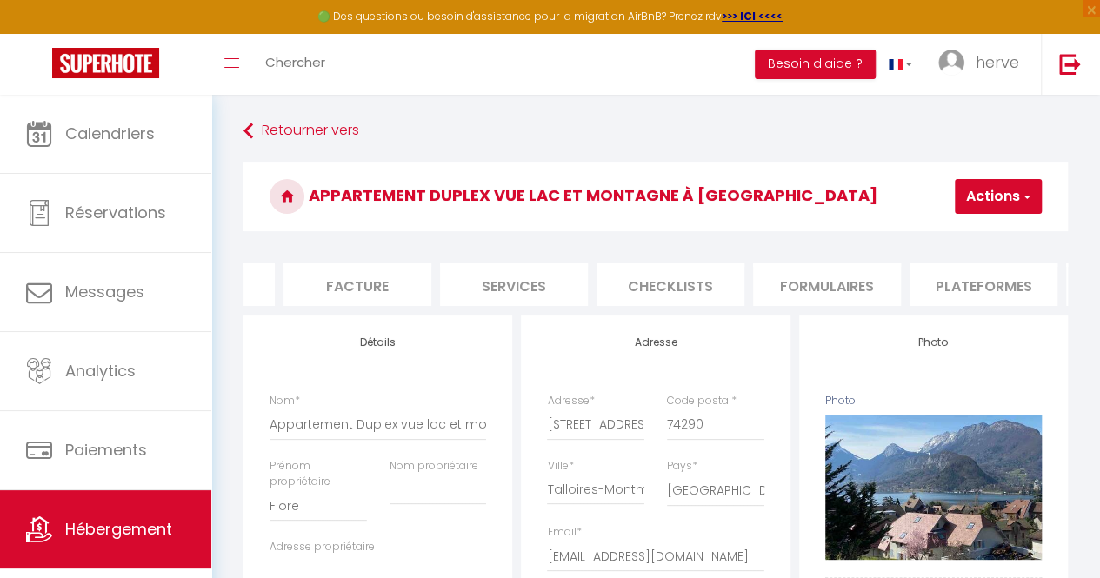
scroll to position [0, 278]
click at [1013, 284] on li "Plateformes" at bounding box center [978, 284] width 148 height 43
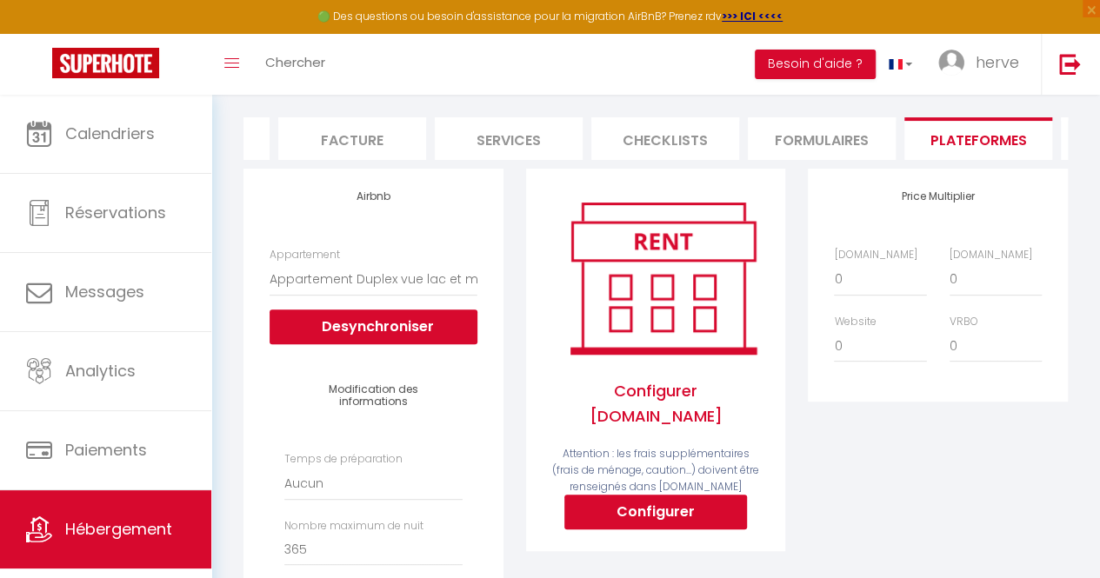
scroll to position [146, 0]
click at [640, 506] on button "Configurer" at bounding box center [655, 512] width 183 height 35
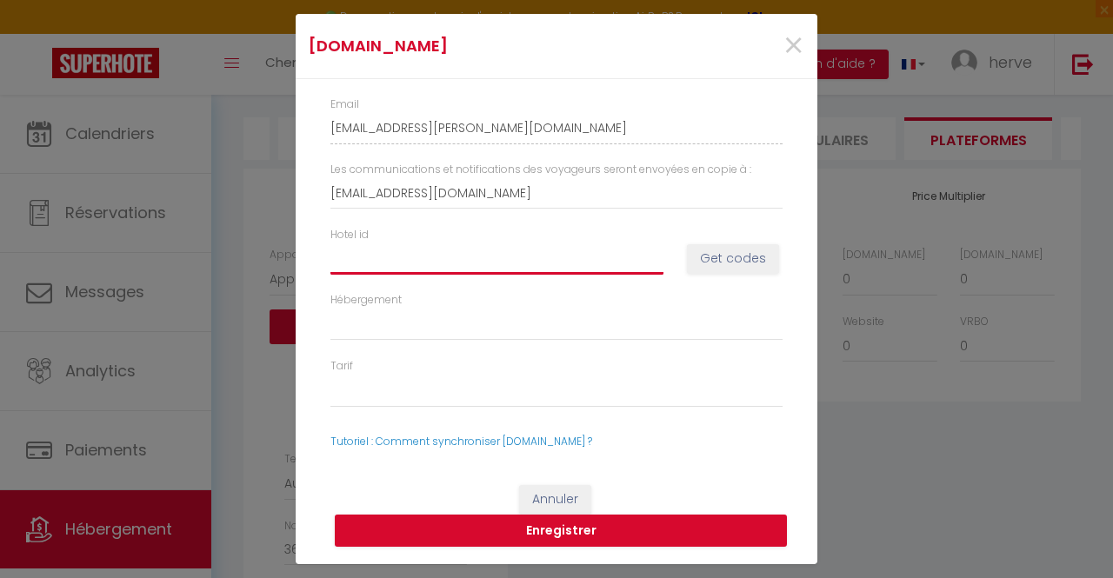
click at [403, 250] on input "Hotel id" at bounding box center [496, 258] width 333 height 31
click at [724, 258] on button "Get codes" at bounding box center [733, 259] width 92 height 30
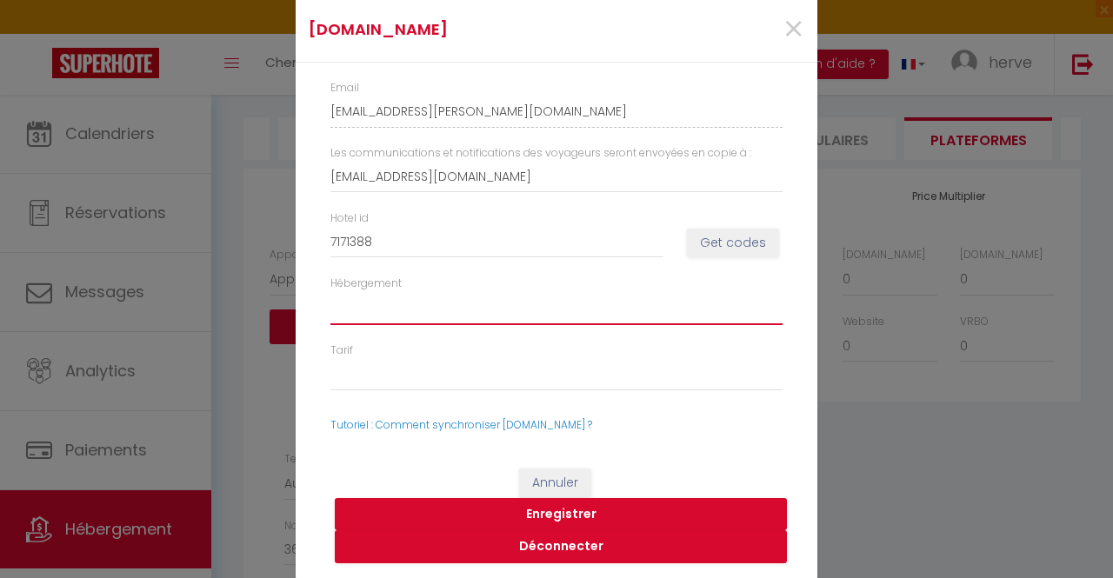
click at [705, 312] on select "717138801 - Two-Bedroom Apartment with Lake View" at bounding box center [556, 308] width 452 height 33
click at [696, 309] on select "717138801 - Two-Bedroom Apartment with Lake View" at bounding box center [556, 308] width 452 height 33
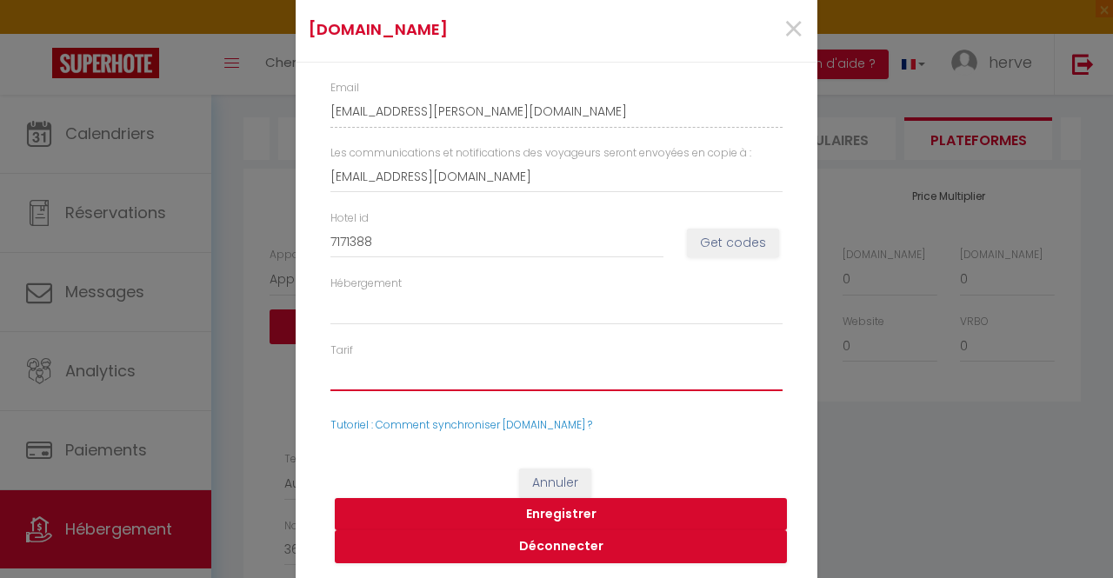
click at [541, 383] on select "45275335 - STANDARD RATE" at bounding box center [556, 374] width 452 height 33
click at [330, 358] on select "45275335 - STANDARD RATE" at bounding box center [556, 374] width 452 height 33
click at [541, 513] on button "Enregistrer" at bounding box center [561, 514] width 452 height 33
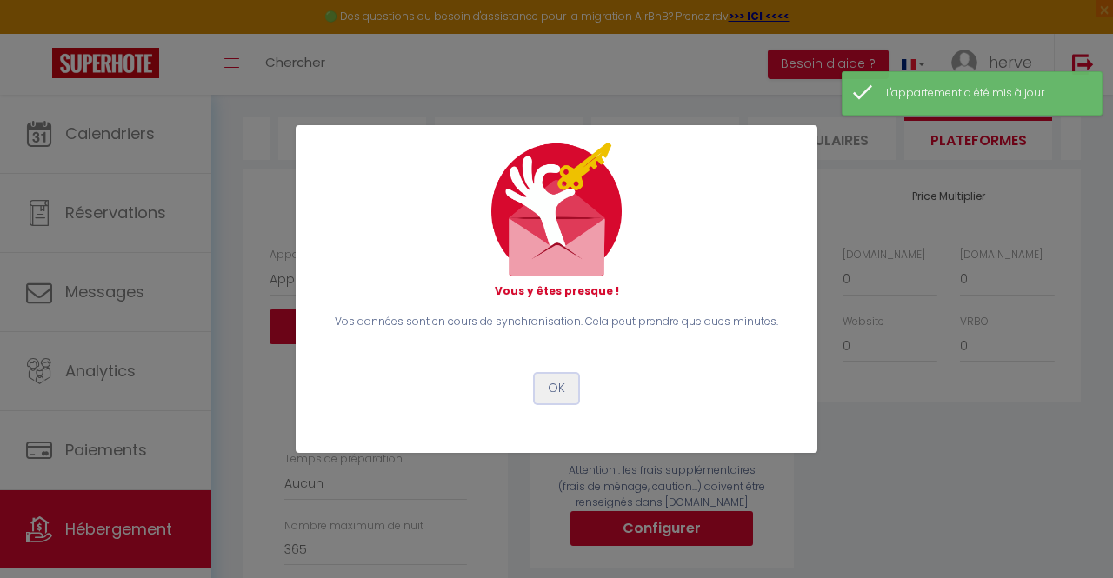
click at [553, 387] on button "OK" at bounding box center [556, 389] width 43 height 30
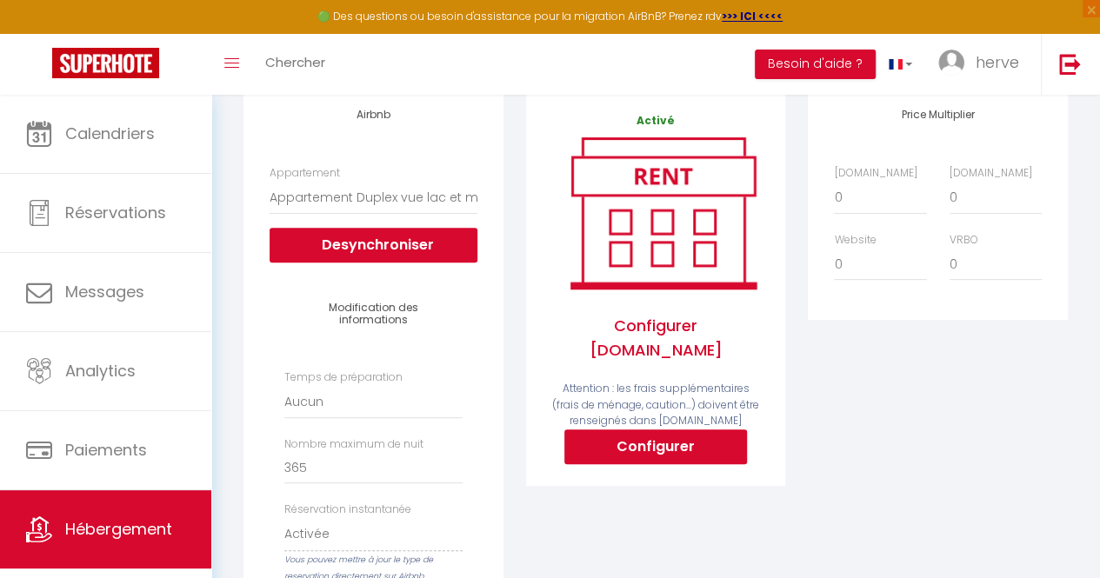
scroll to position [226, 0]
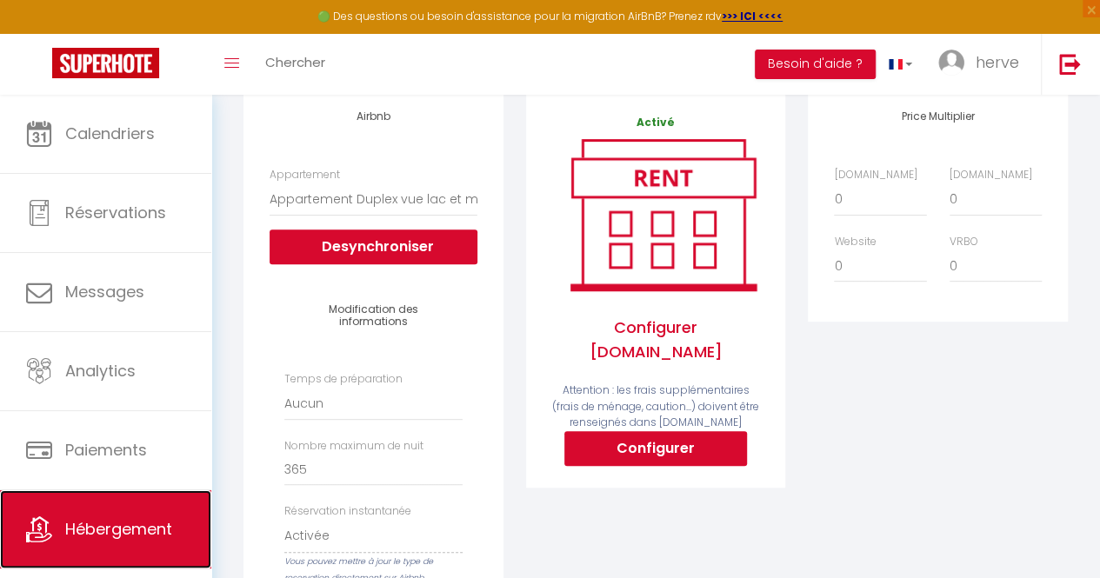
click at [141, 543] on link "Hébergement" at bounding box center [105, 529] width 211 height 78
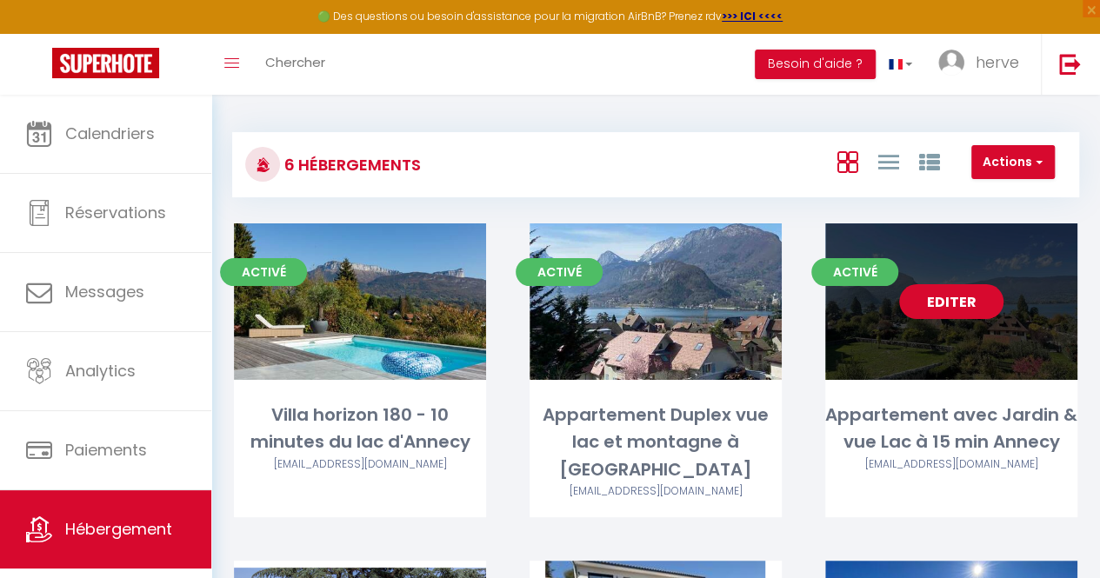
click at [965, 308] on link "Editer" at bounding box center [951, 301] width 104 height 35
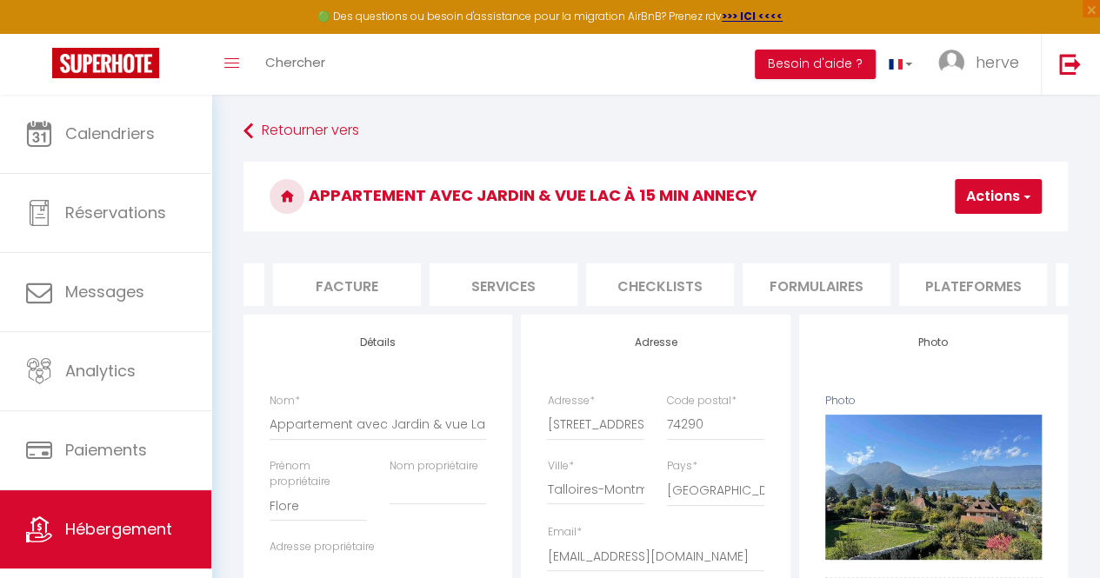
scroll to position [0, 313]
click at [918, 282] on li "Plateformes" at bounding box center [944, 284] width 148 height 43
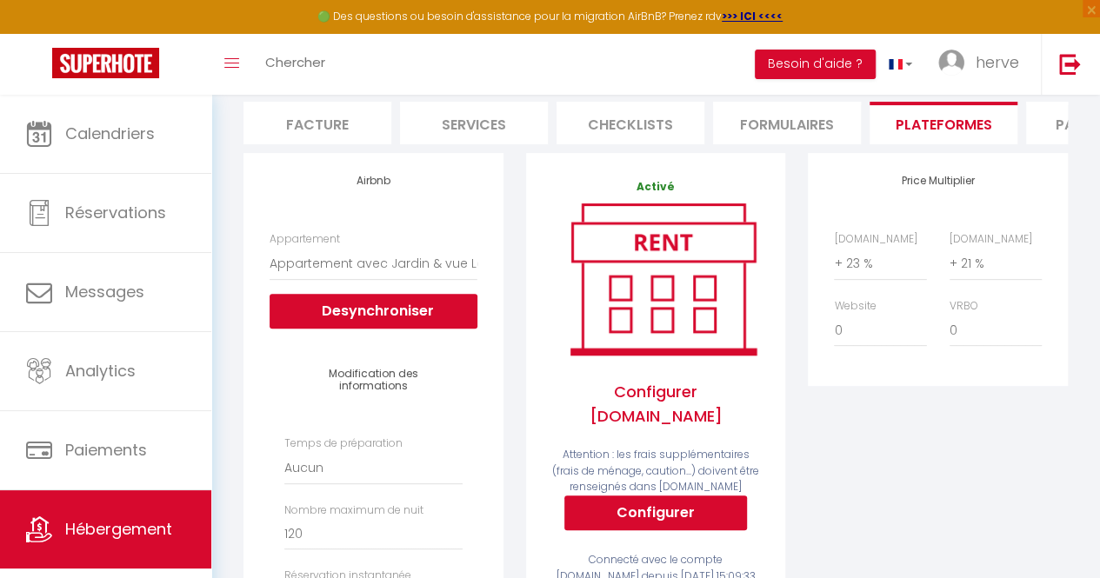
scroll to position [160, 0]
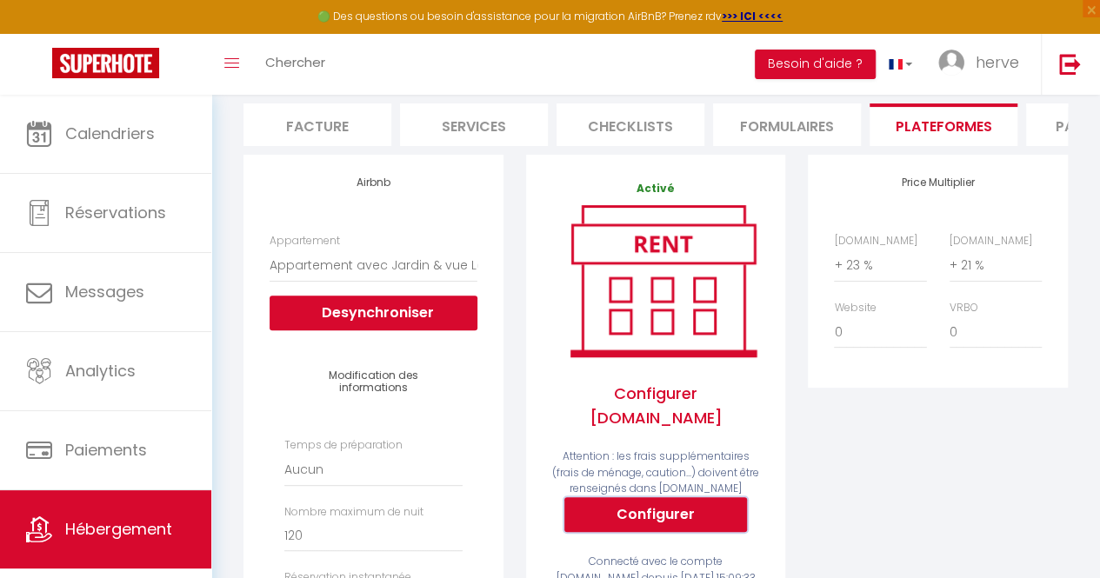
click at [681, 498] on button "Configurer" at bounding box center [655, 514] width 183 height 35
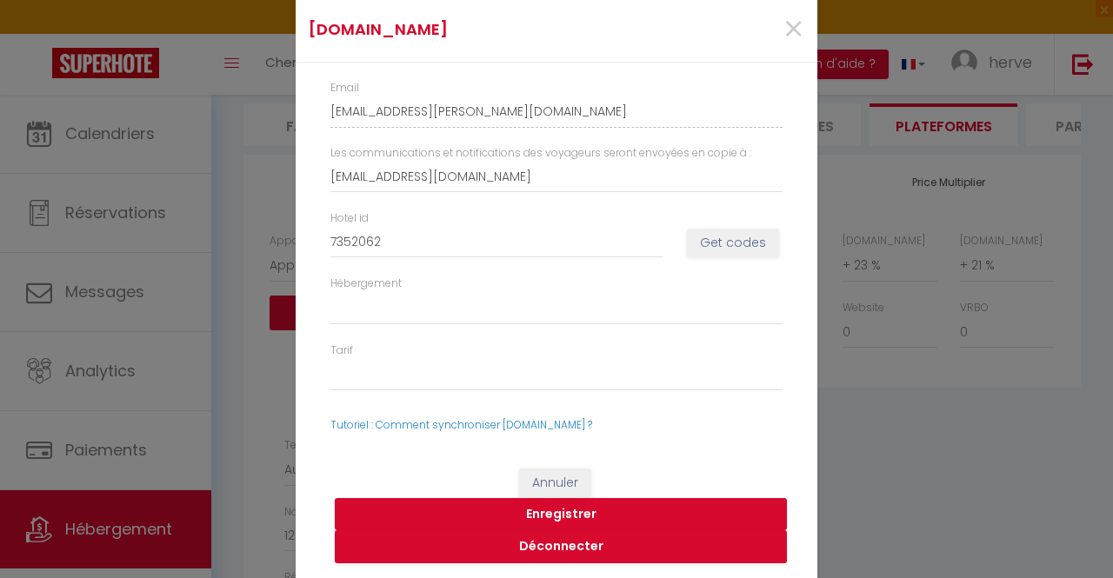
click at [951, 390] on div "[DOMAIN_NAME] × Email [EMAIL_ADDRESS][PERSON_NAME][DOMAIN_NAME] Les communicati…" at bounding box center [556, 289] width 1113 height 578
click at [786, 26] on span "×" at bounding box center [794, 29] width 22 height 52
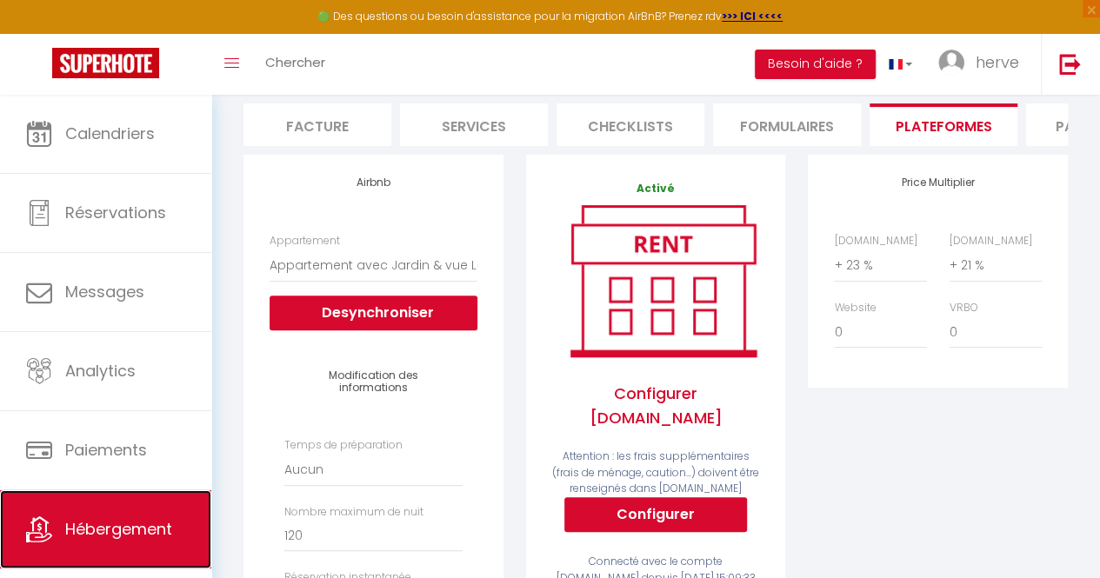
click at [163, 525] on span "Hébergement" at bounding box center [118, 529] width 107 height 22
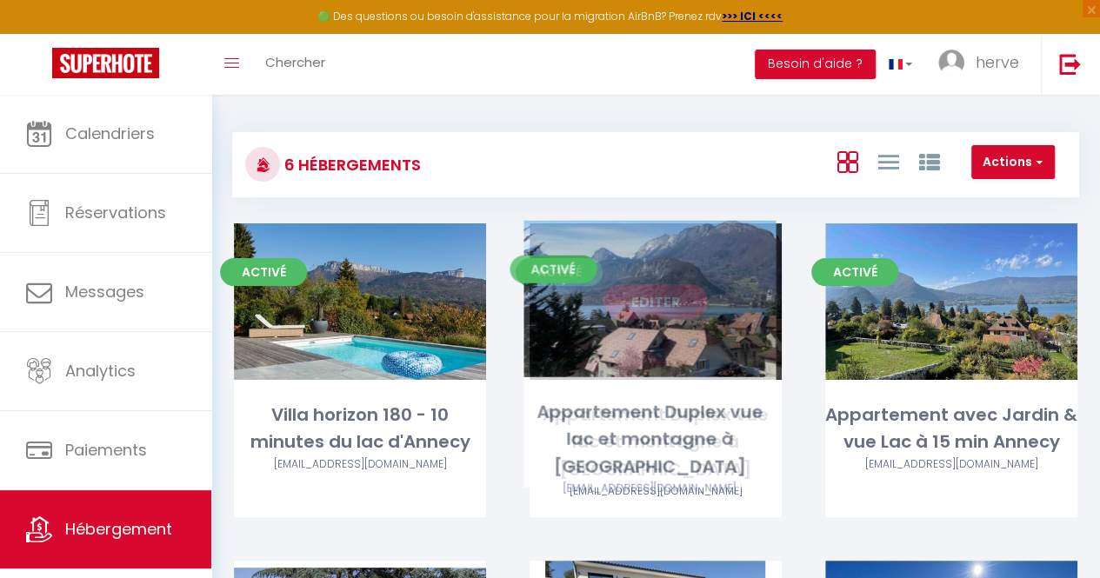
drag, startPoint x: 654, startPoint y: 309, endPoint x: 643, endPoint y: 300, distance: 14.3
click at [643, 300] on link "Editer" at bounding box center [656, 301] width 104 height 35
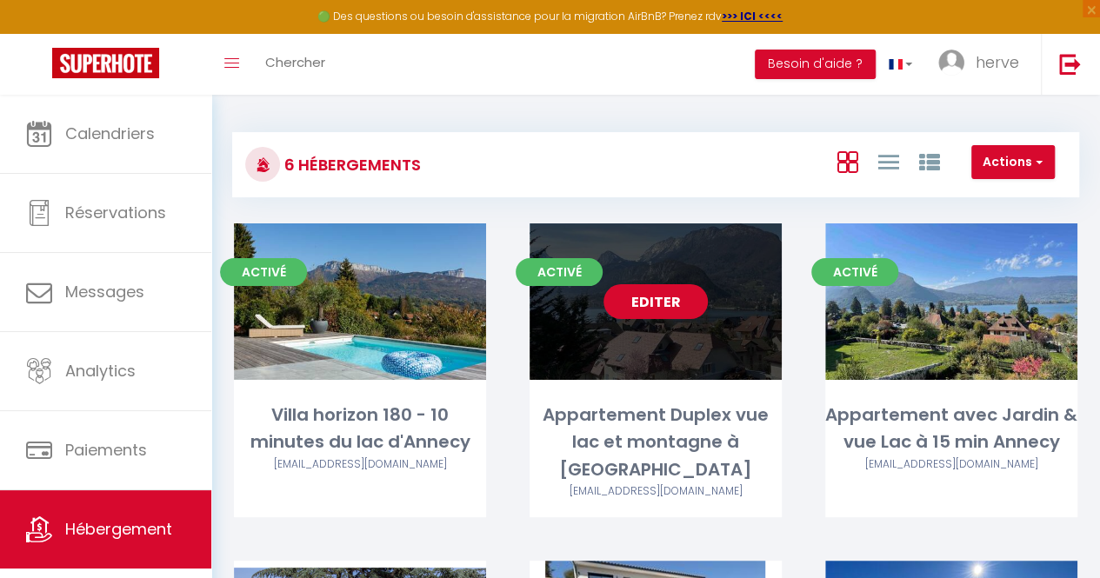
click at [659, 296] on link "Editer" at bounding box center [656, 301] width 104 height 35
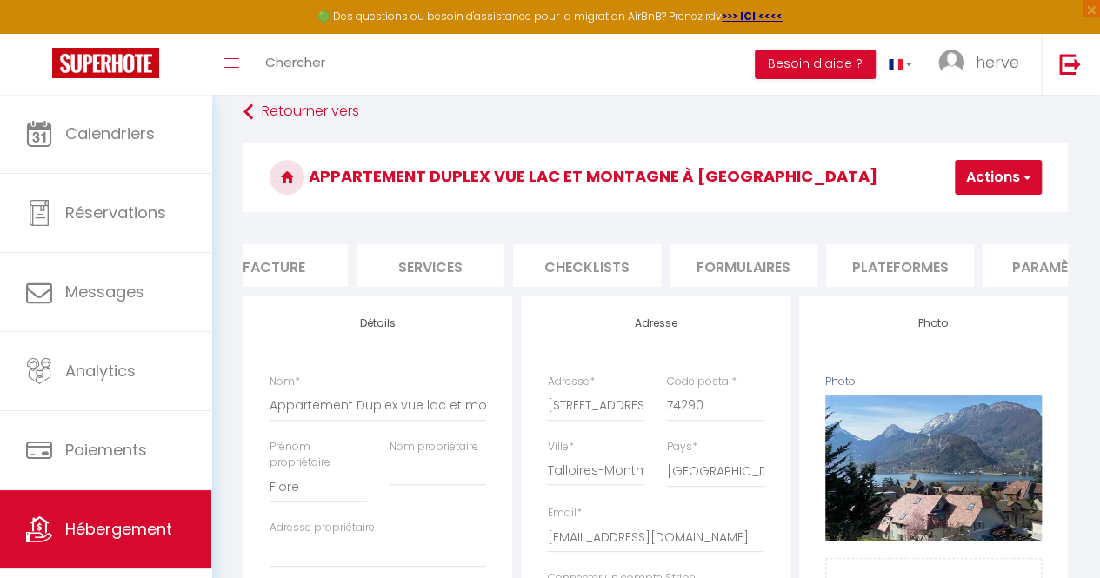
scroll to position [0, 383]
click at [884, 265] on li "Plateformes" at bounding box center [874, 265] width 148 height 43
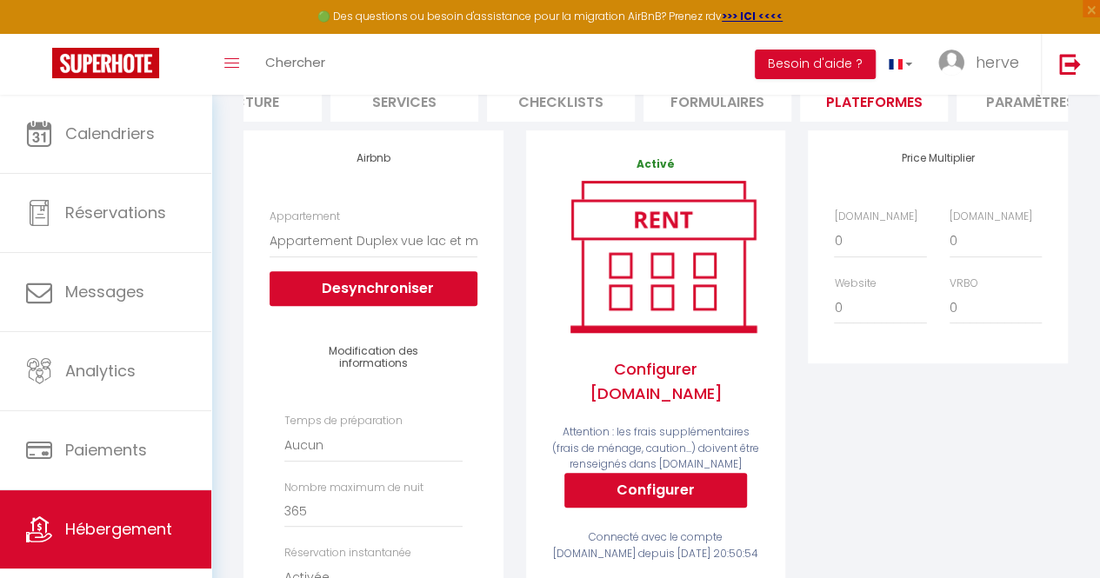
scroll to position [183, 0]
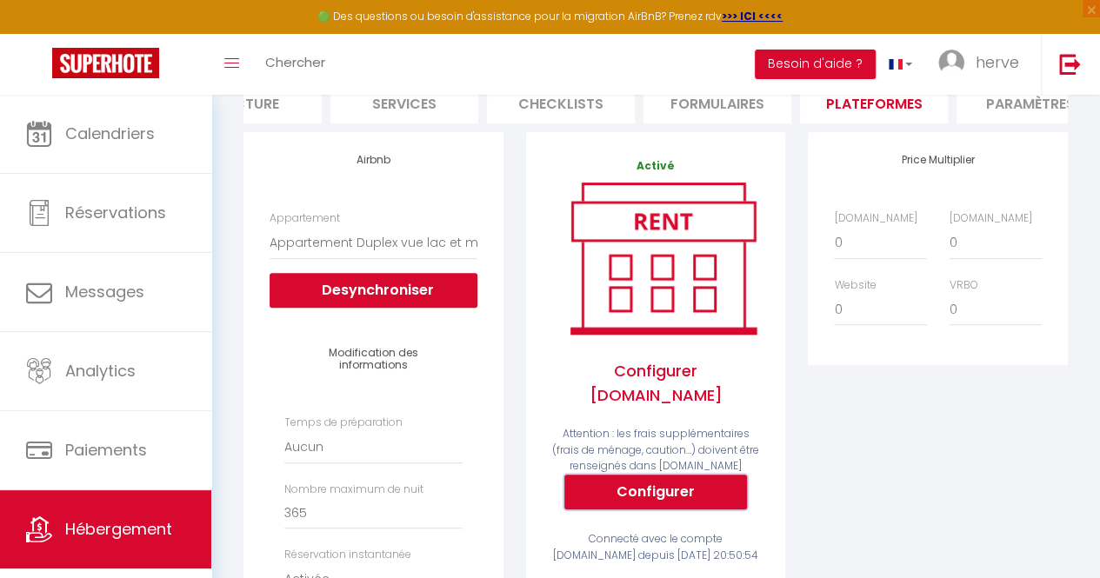
click at [647, 480] on button "Configurer" at bounding box center [655, 492] width 183 height 35
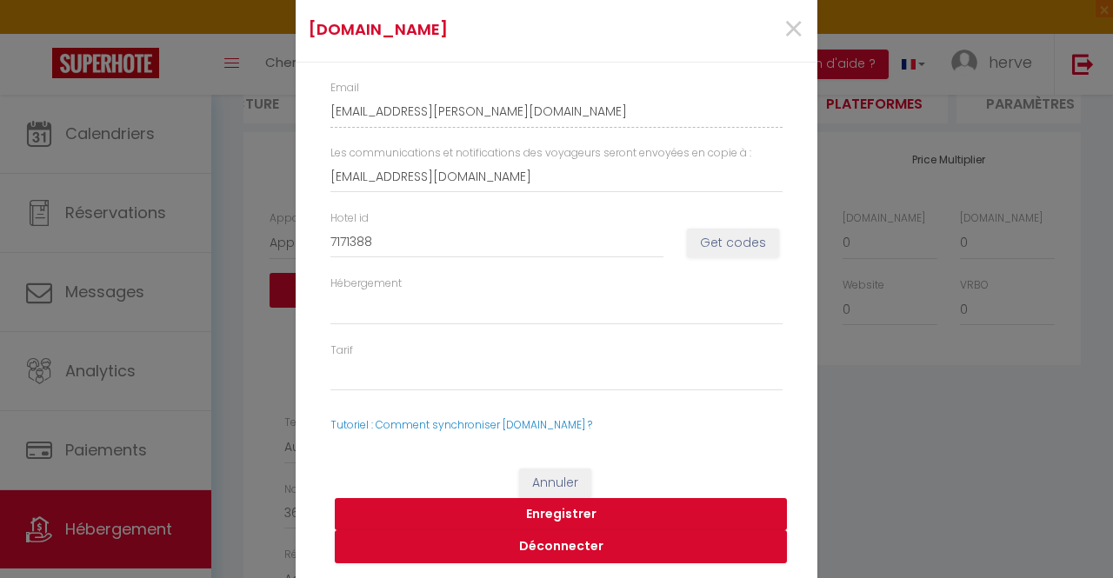
click at [568, 516] on button "Enregistrer" at bounding box center [561, 514] width 452 height 33
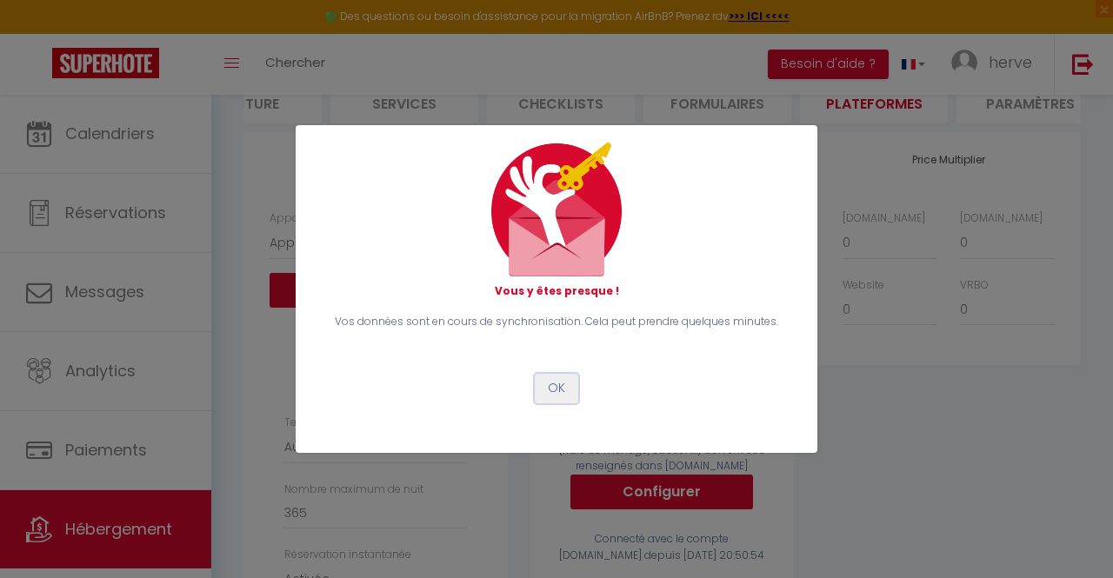
click at [567, 396] on button "OK" at bounding box center [556, 389] width 43 height 30
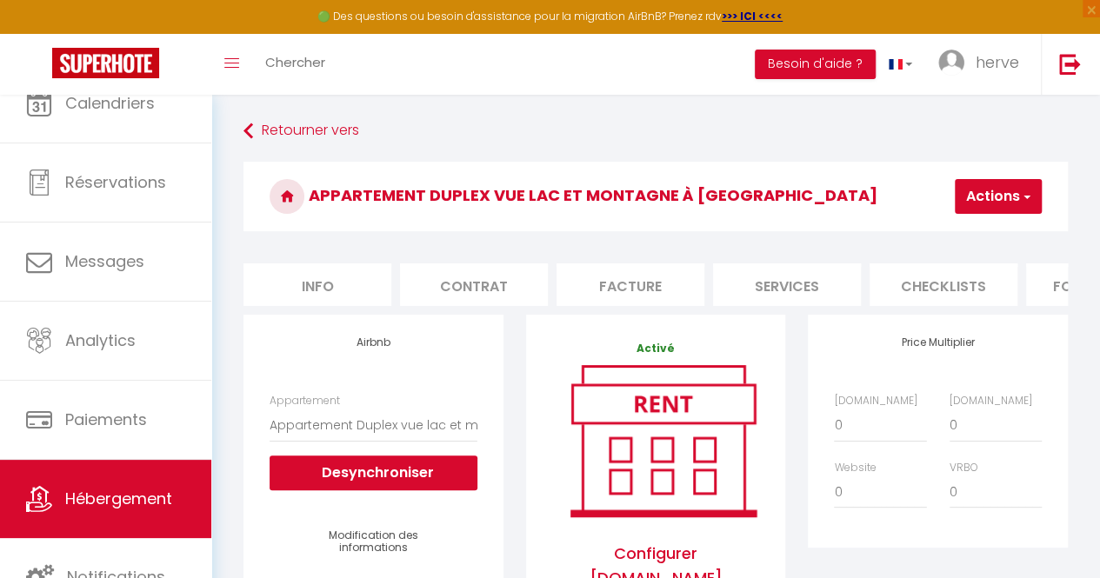
scroll to position [0, 0]
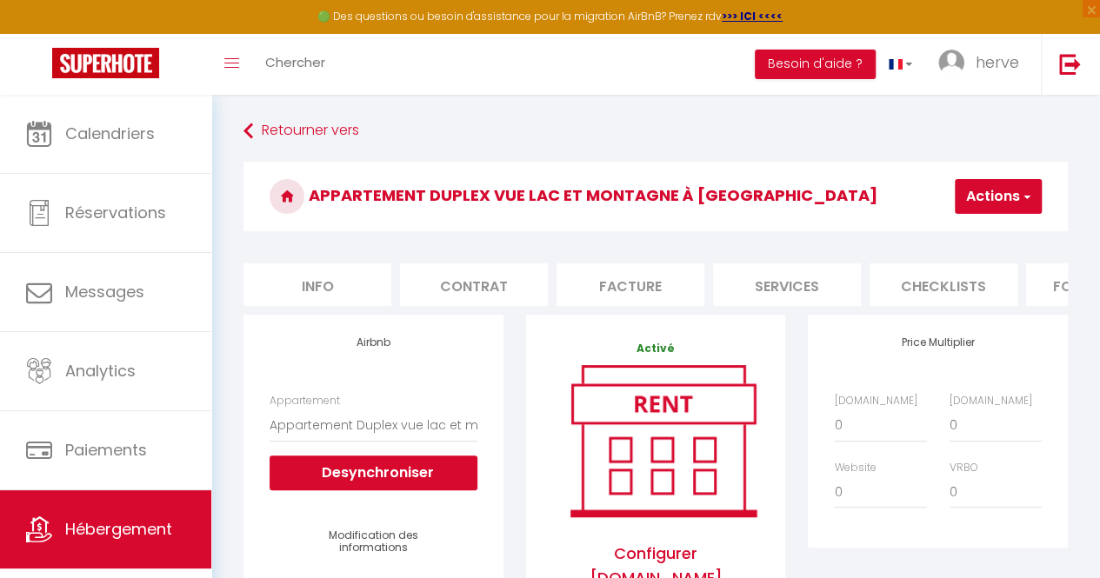
click at [343, 278] on li "Info" at bounding box center [317, 284] width 148 height 43
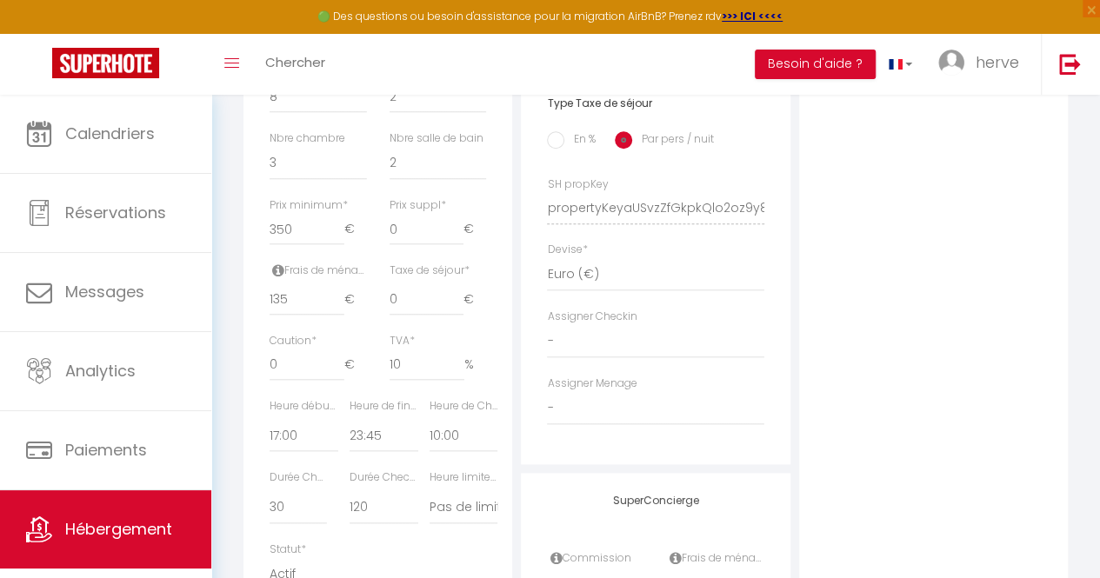
scroll to position [710, 0]
click at [294, 311] on input "135" at bounding box center [307, 295] width 74 height 31
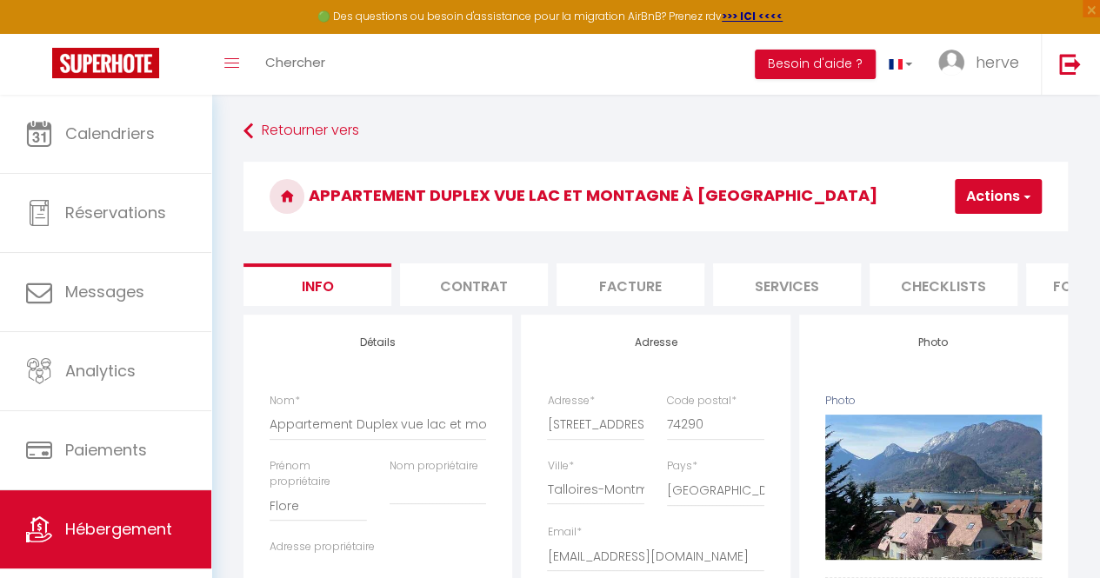
scroll to position [464, 0]
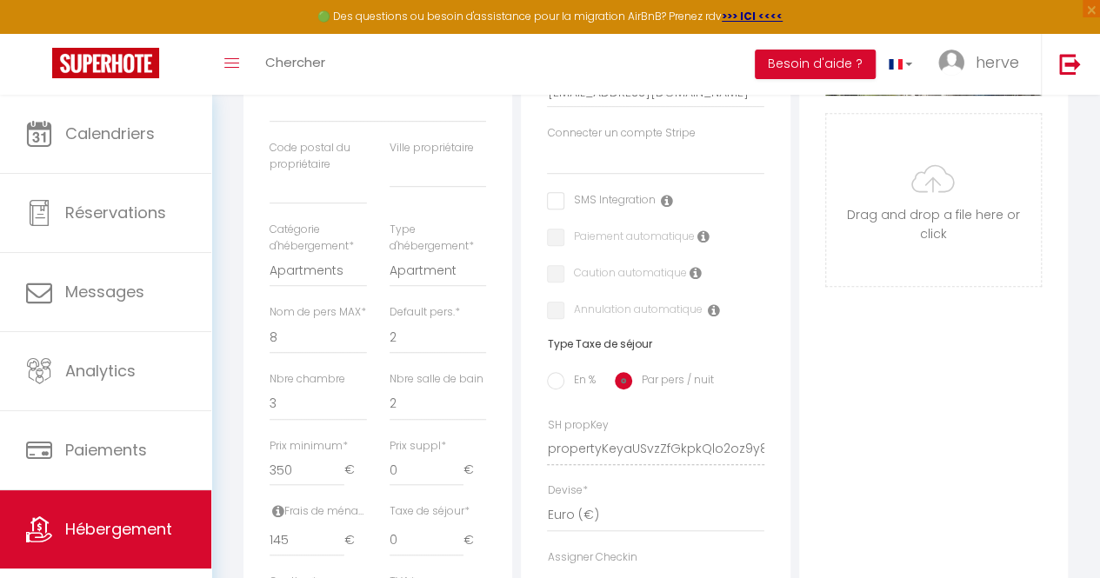
click at [1080, 323] on div "Retourner vers Appartement Duplex vue lac et montagne à [GEOGRAPHIC_DATA] Actio…" at bounding box center [655, 348] width 889 height 1437
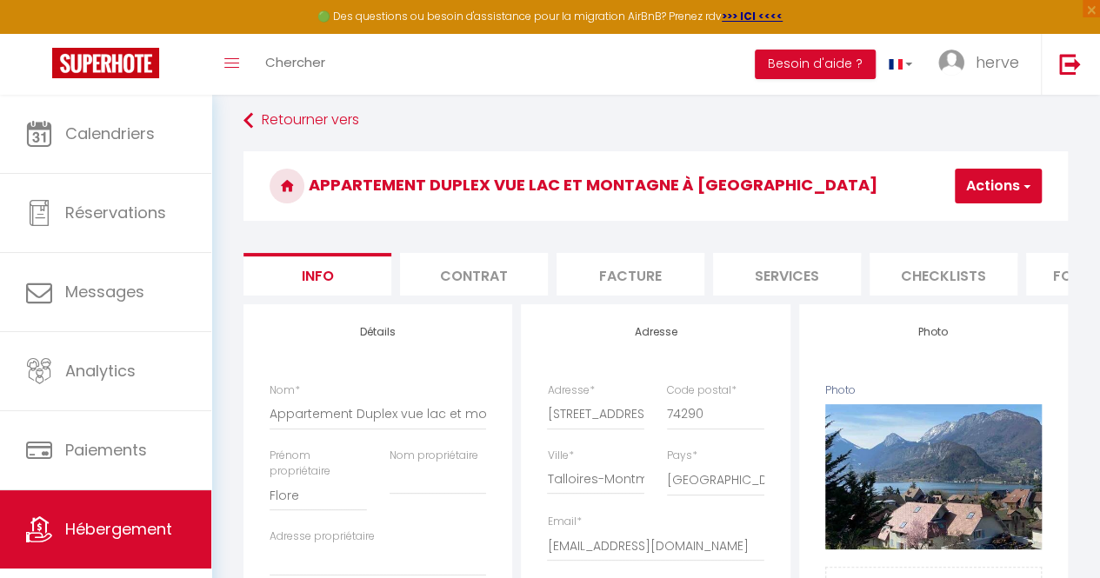
scroll to position [0, 0]
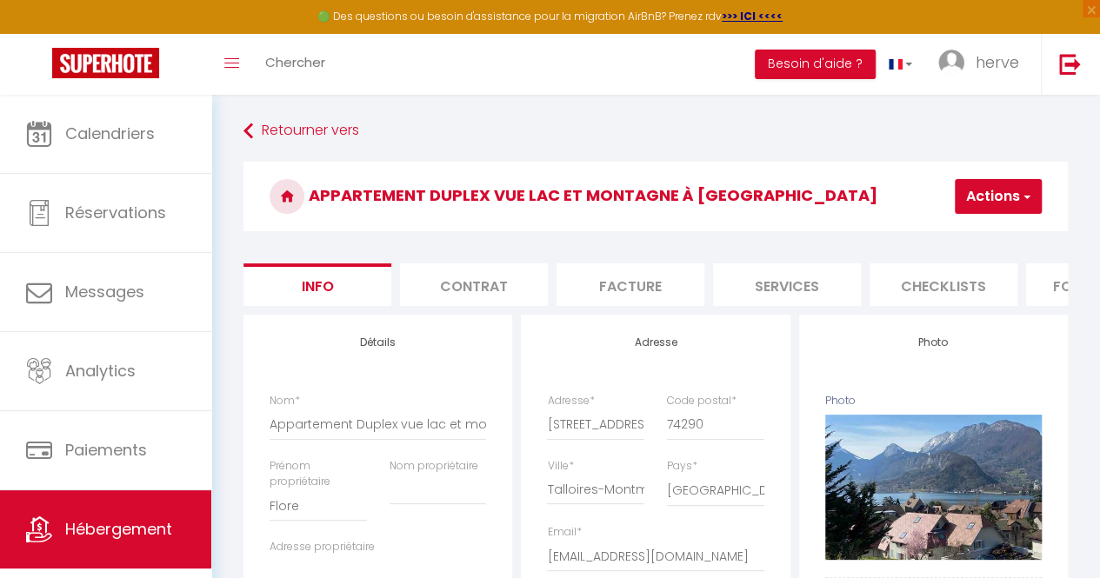
drag, startPoint x: 608, startPoint y: 304, endPoint x: 729, endPoint y: 318, distance: 121.7
click at [866, 306] on ul "Info Contrat Facture Services Checklists Formulaires Plateformes Paramètres web…" at bounding box center [655, 284] width 824 height 43
click at [631, 303] on li "Facture" at bounding box center [631, 284] width 148 height 43
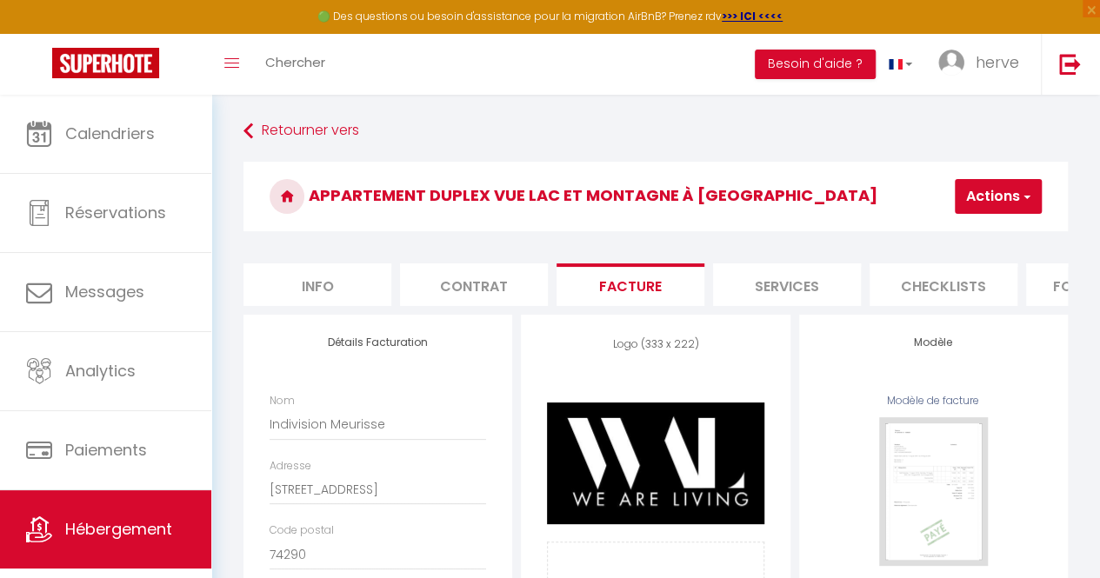
click at [842, 212] on h3 "Appartement Duplex vue lac et montagne à [GEOGRAPHIC_DATA]" at bounding box center [655, 197] width 824 height 70
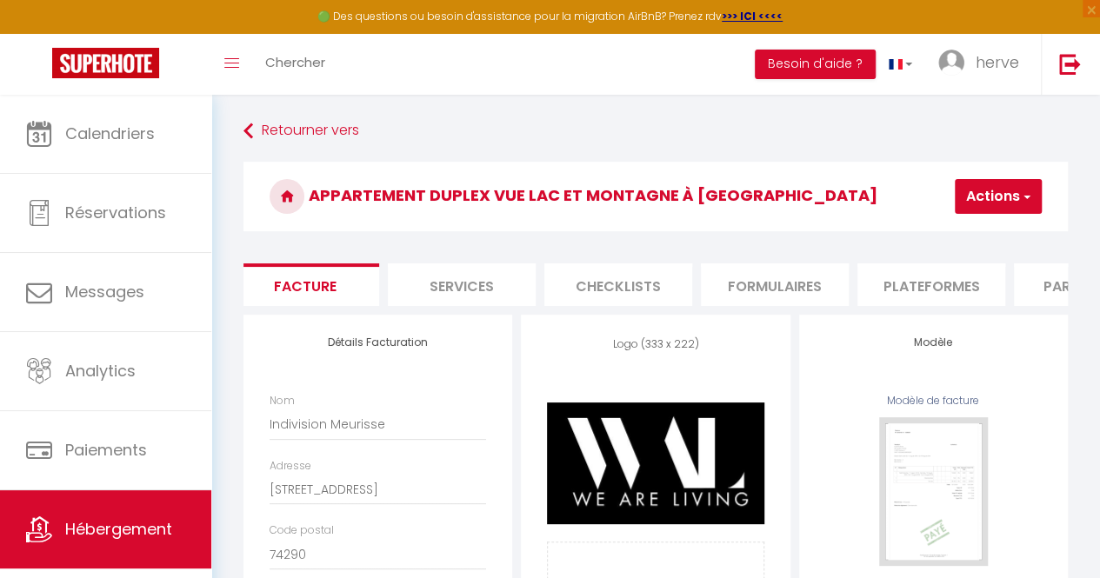
scroll to position [0, 172]
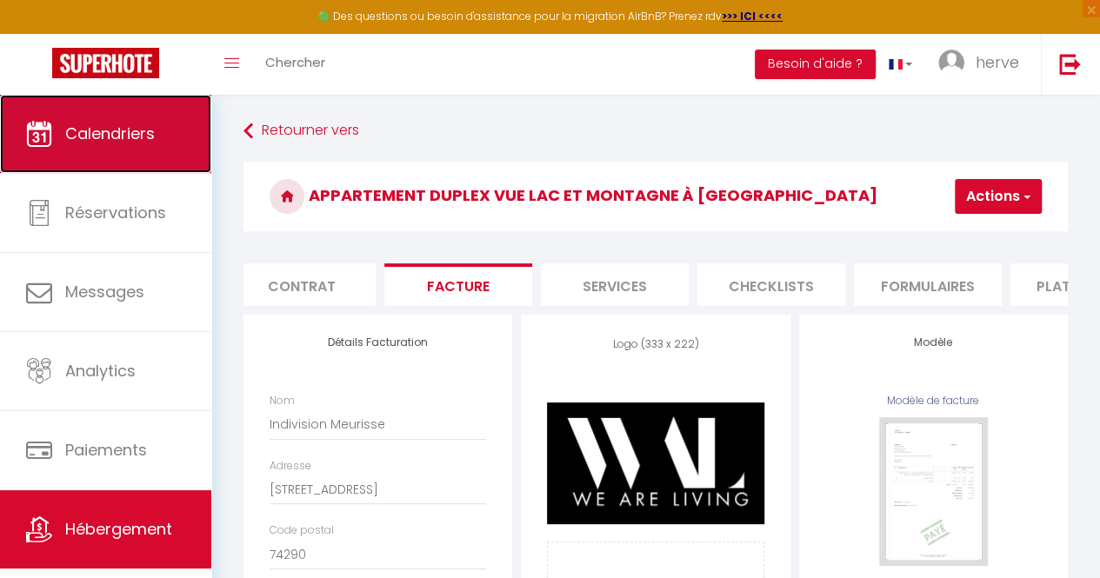
click at [125, 159] on link "Calendriers" at bounding box center [105, 134] width 211 height 78
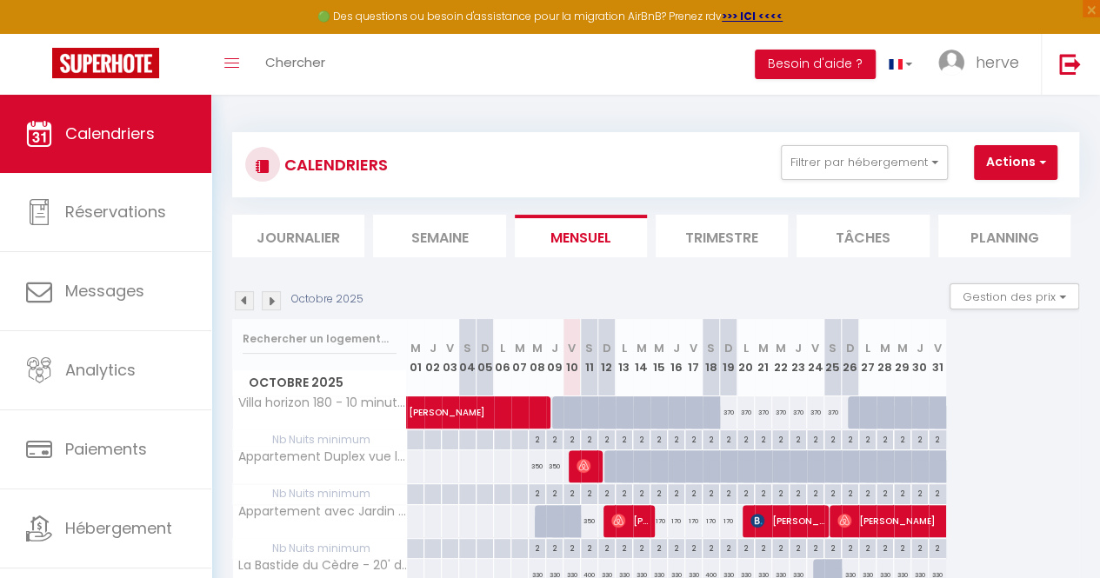
click at [271, 303] on img at bounding box center [271, 300] width 19 height 19
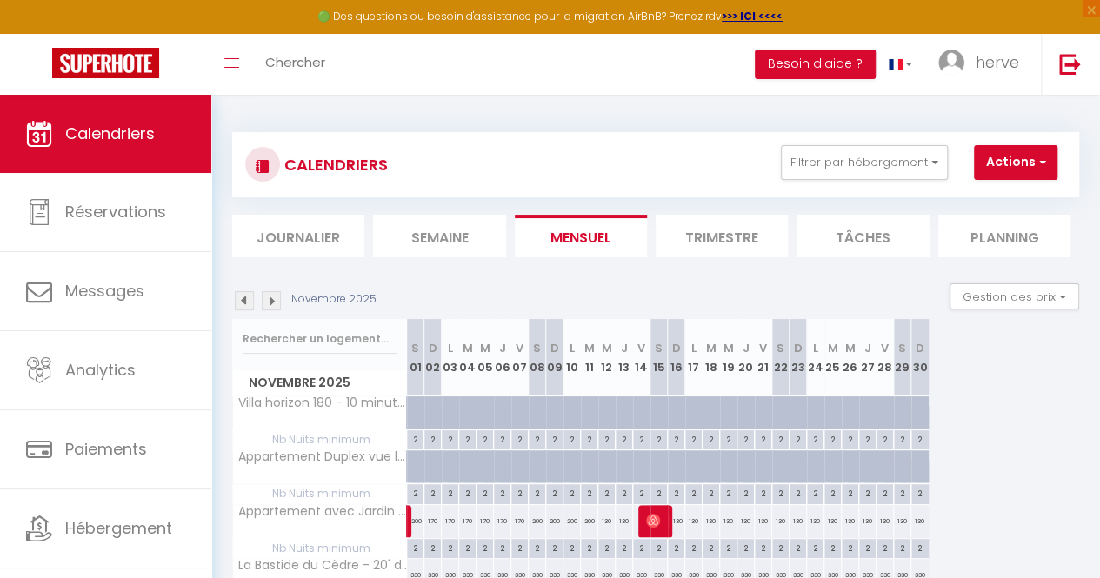
click at [271, 303] on img at bounding box center [271, 300] width 19 height 19
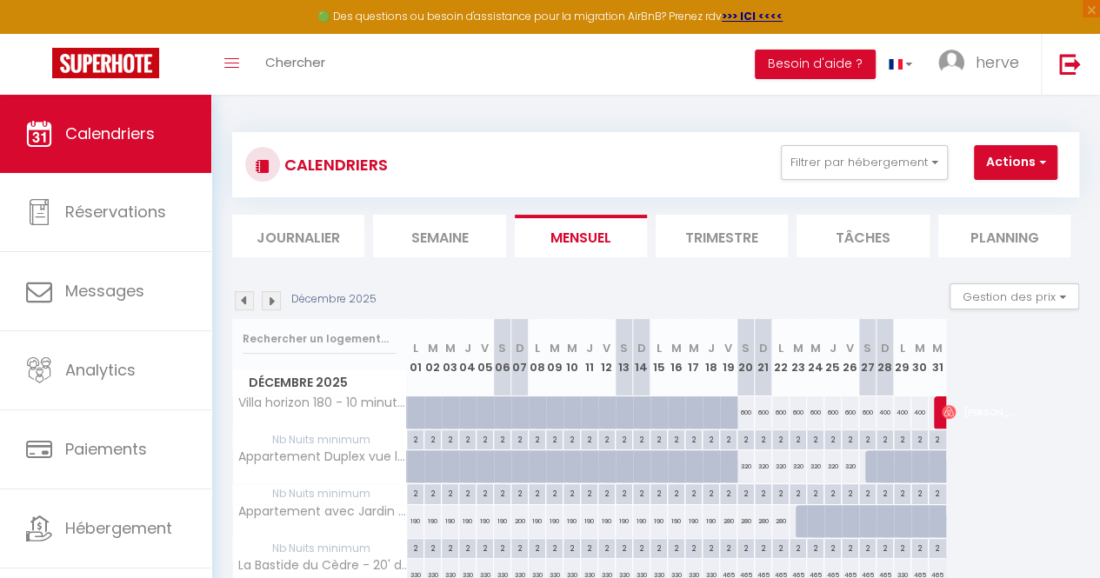
click at [271, 303] on img at bounding box center [271, 300] width 19 height 19
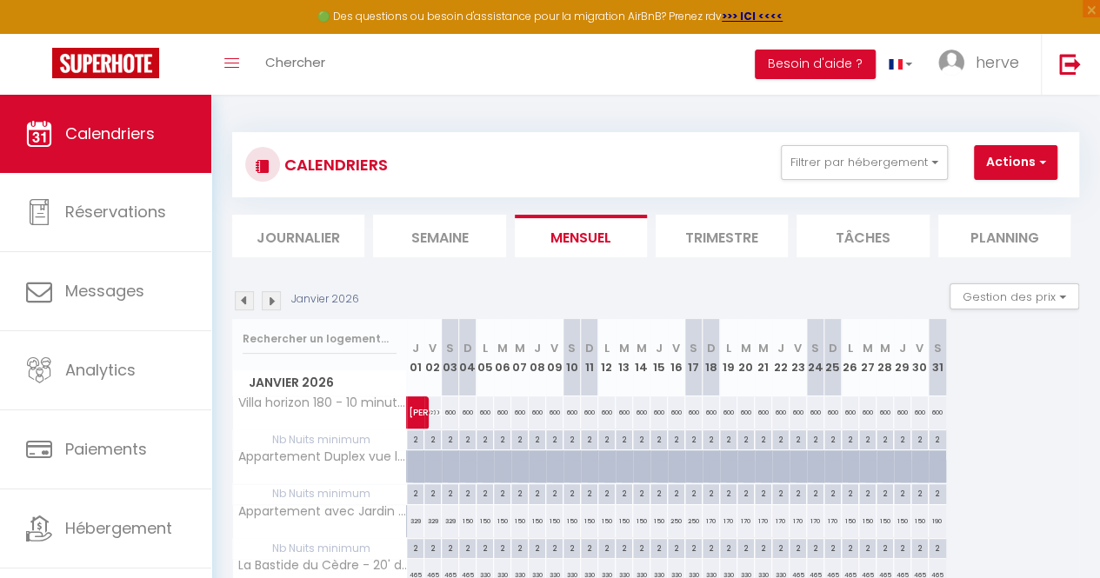
click at [271, 303] on img at bounding box center [271, 300] width 19 height 19
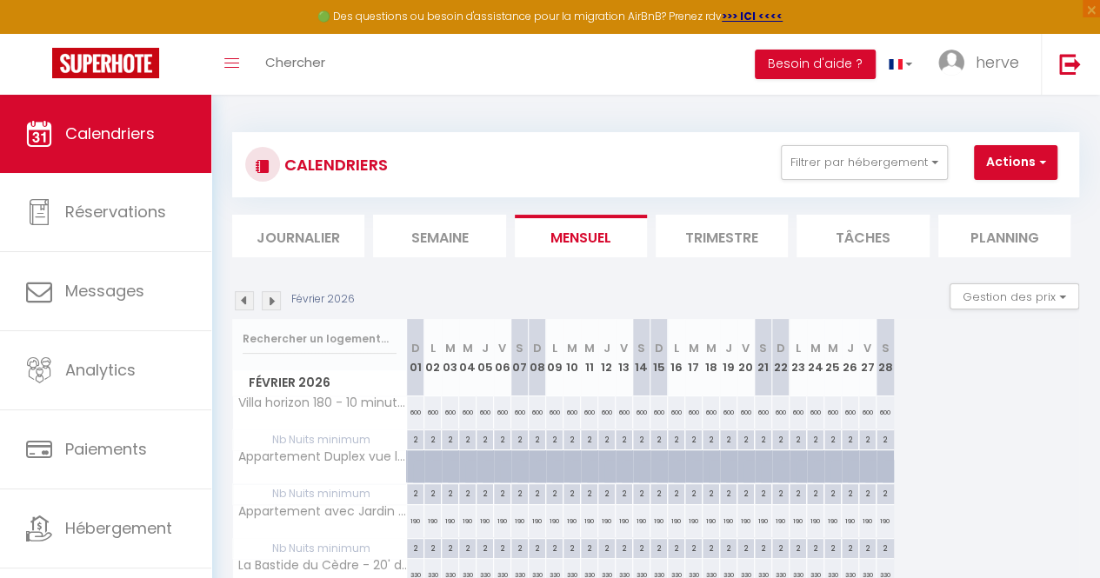
click at [271, 303] on img at bounding box center [271, 300] width 19 height 19
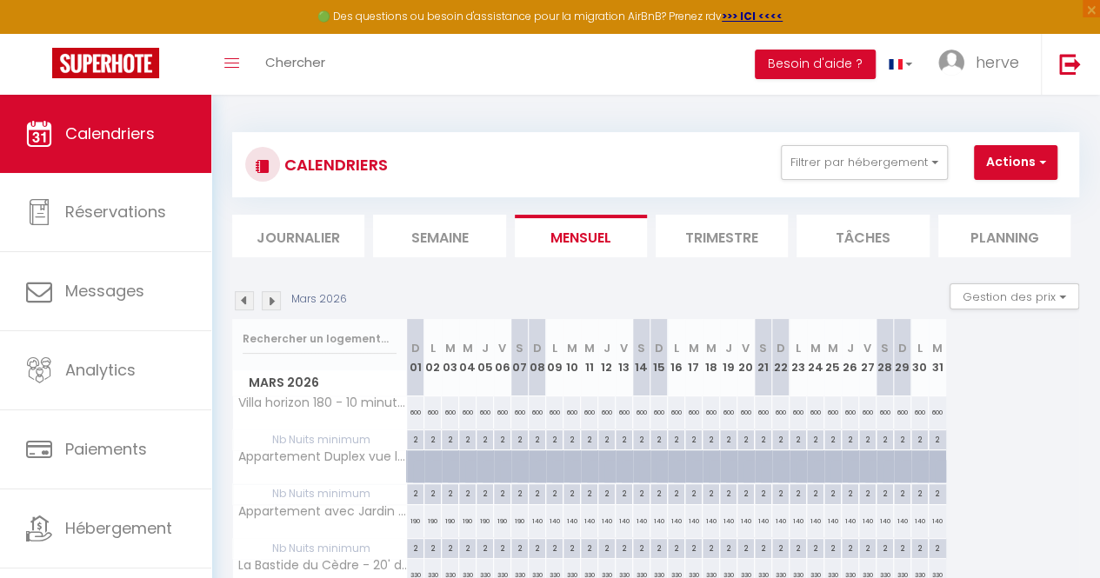
click at [271, 303] on img at bounding box center [271, 300] width 19 height 19
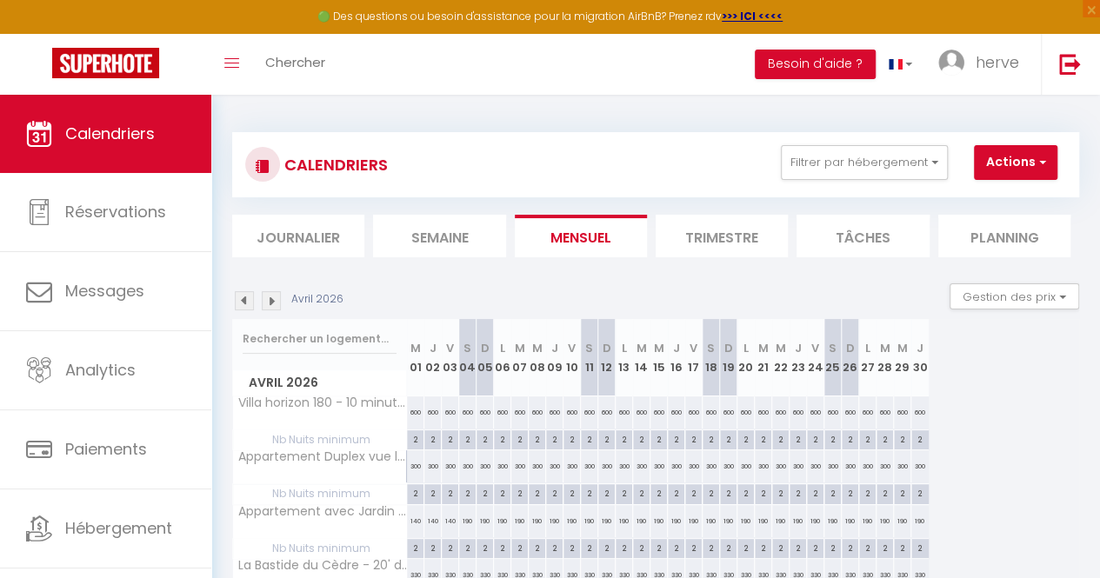
click at [271, 303] on img at bounding box center [271, 300] width 19 height 19
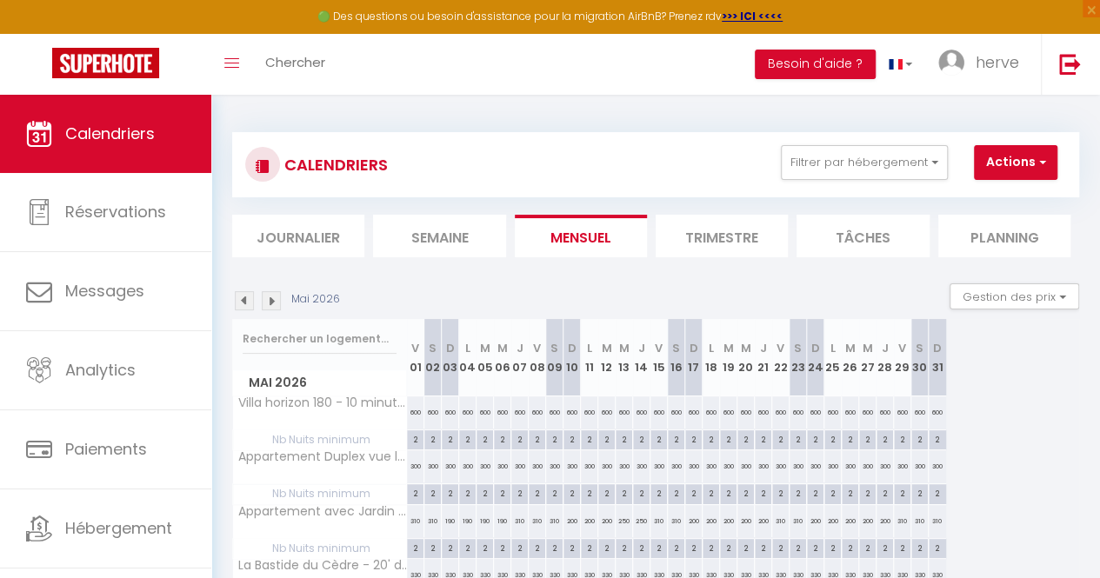
click at [271, 303] on img at bounding box center [271, 300] width 19 height 19
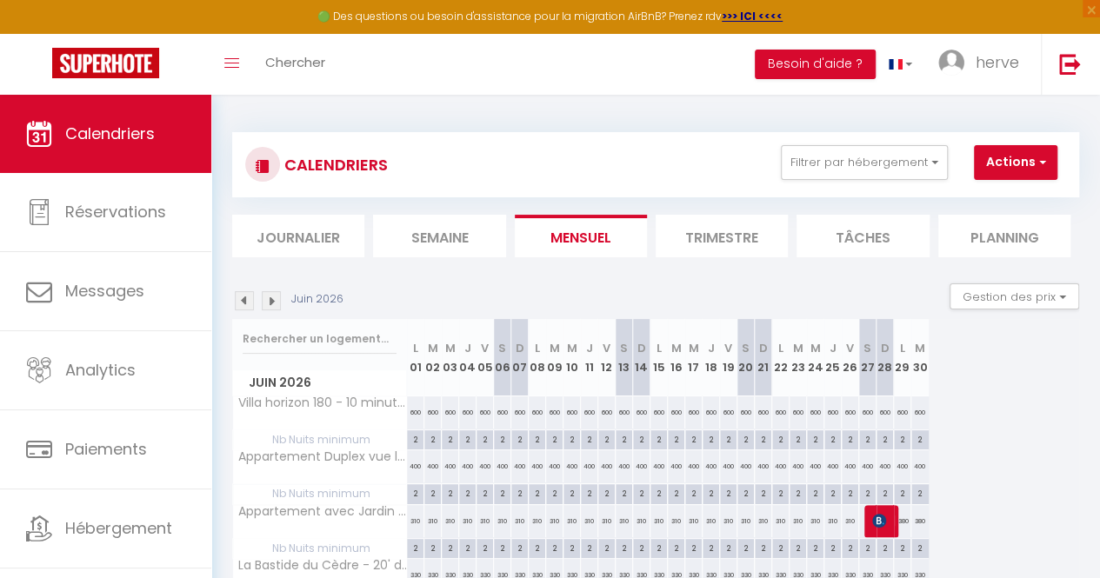
click at [271, 303] on img at bounding box center [271, 300] width 19 height 19
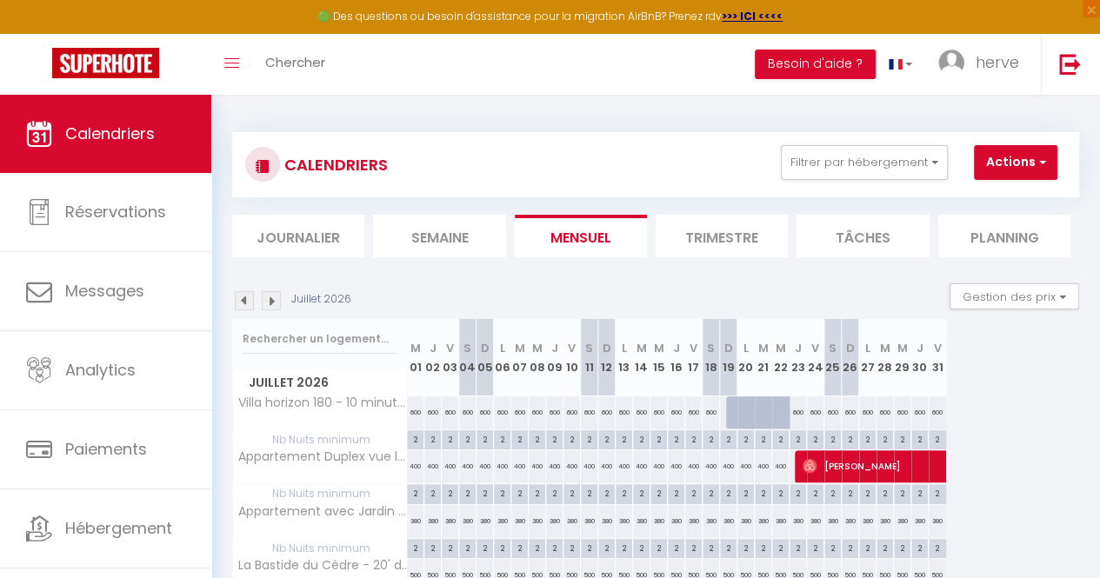
click at [240, 300] on img at bounding box center [244, 300] width 19 height 19
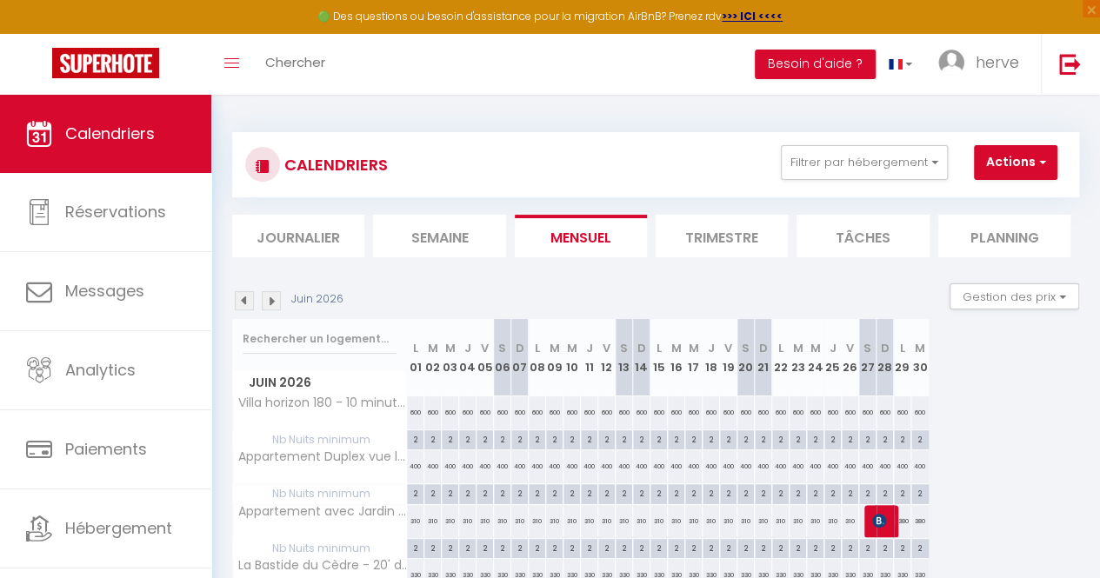
scroll to position [30, 0]
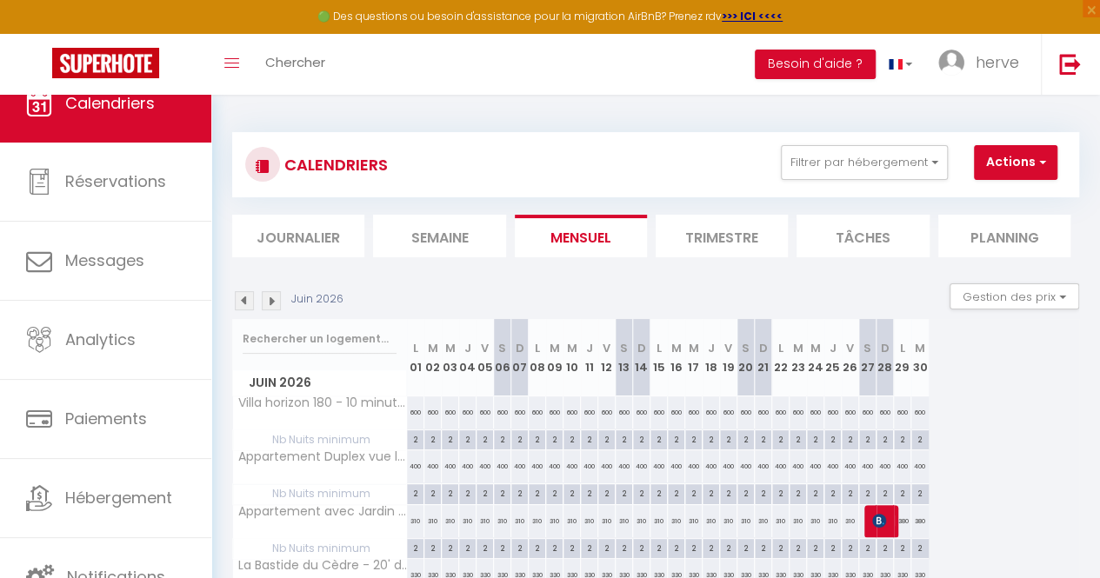
click at [1005, 243] on li "Planning" at bounding box center [1004, 236] width 132 height 43
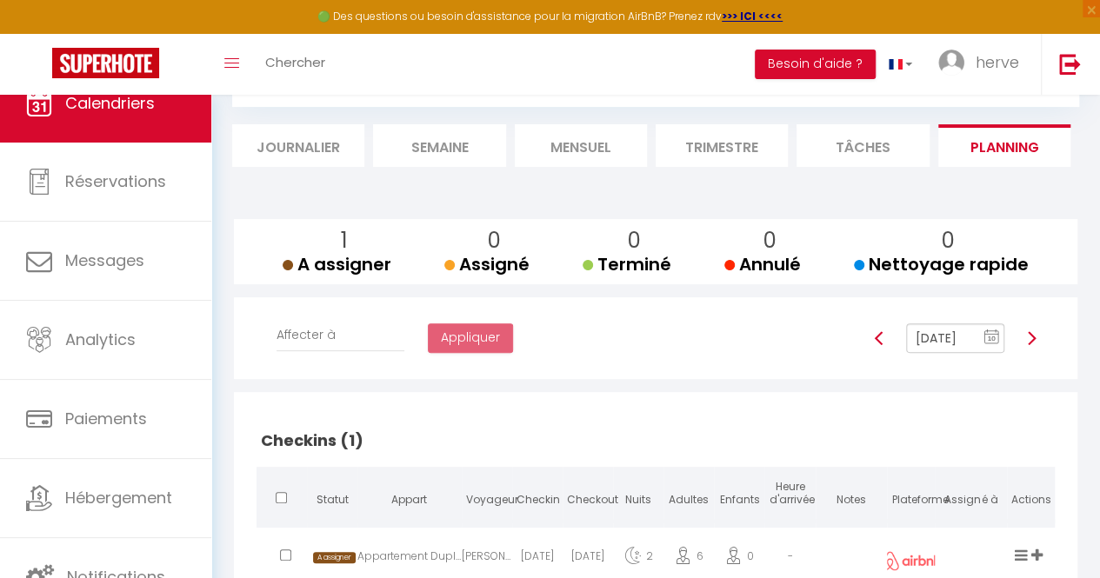
scroll to position [223, 0]
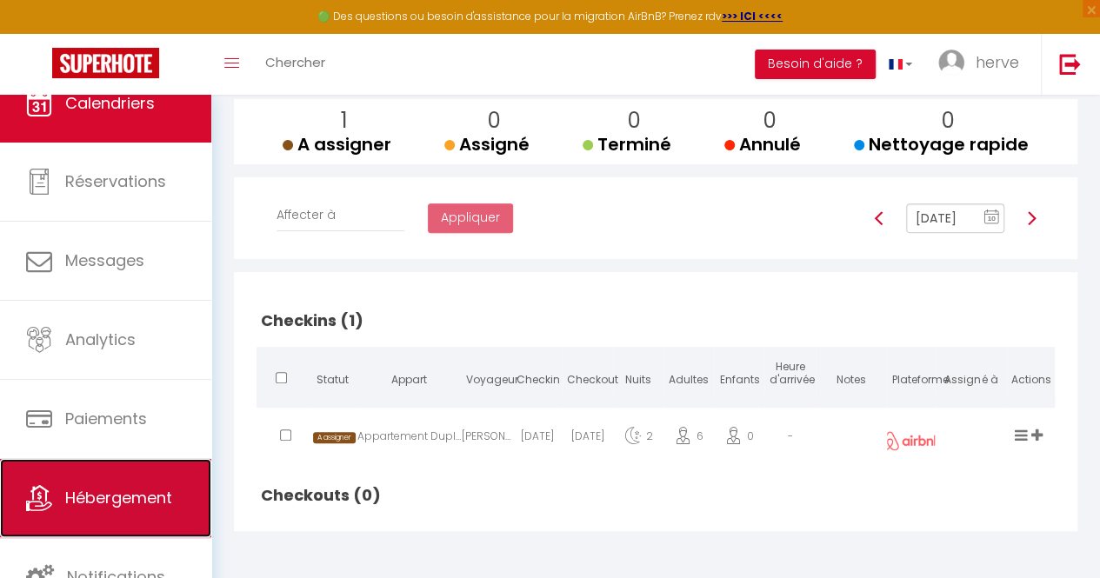
click at [154, 484] on link "Hébergement" at bounding box center [105, 498] width 211 height 78
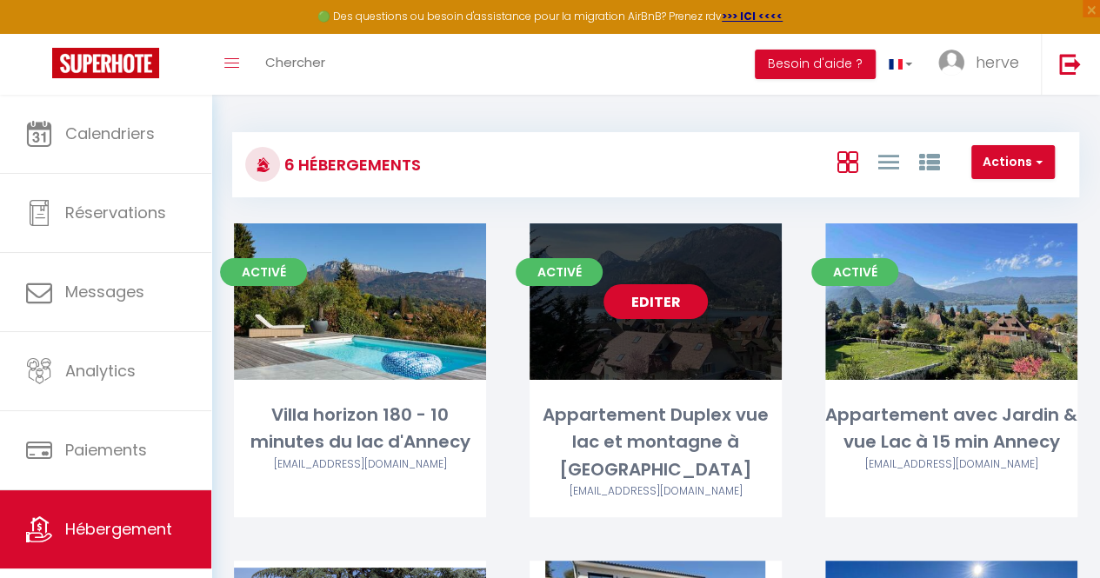
click at [688, 322] on div "Editer" at bounding box center [656, 301] width 252 height 157
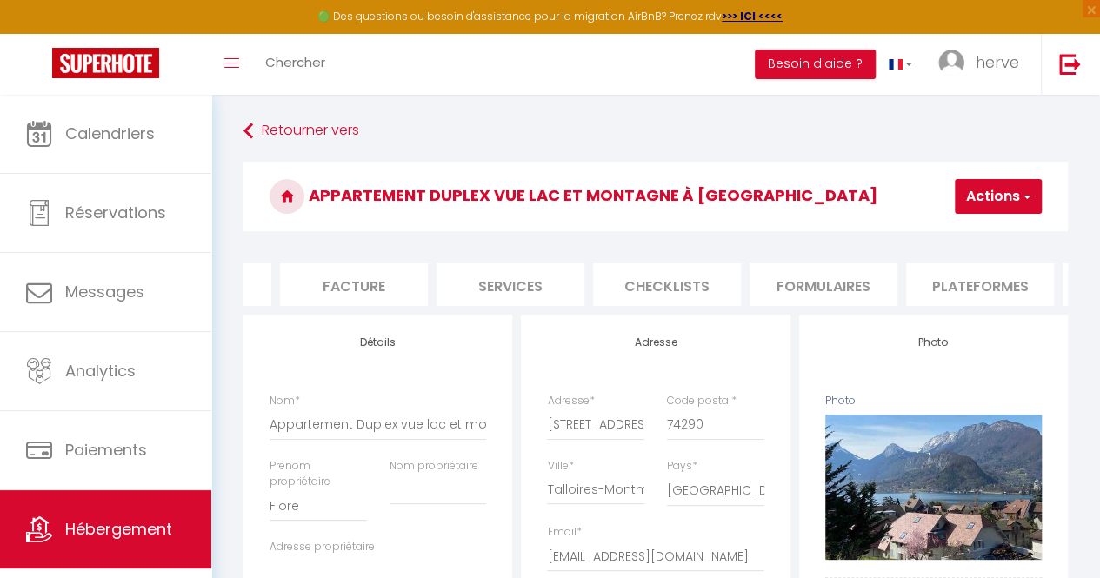
scroll to position [0, 313]
click at [924, 290] on li "Plateformes" at bounding box center [944, 284] width 148 height 43
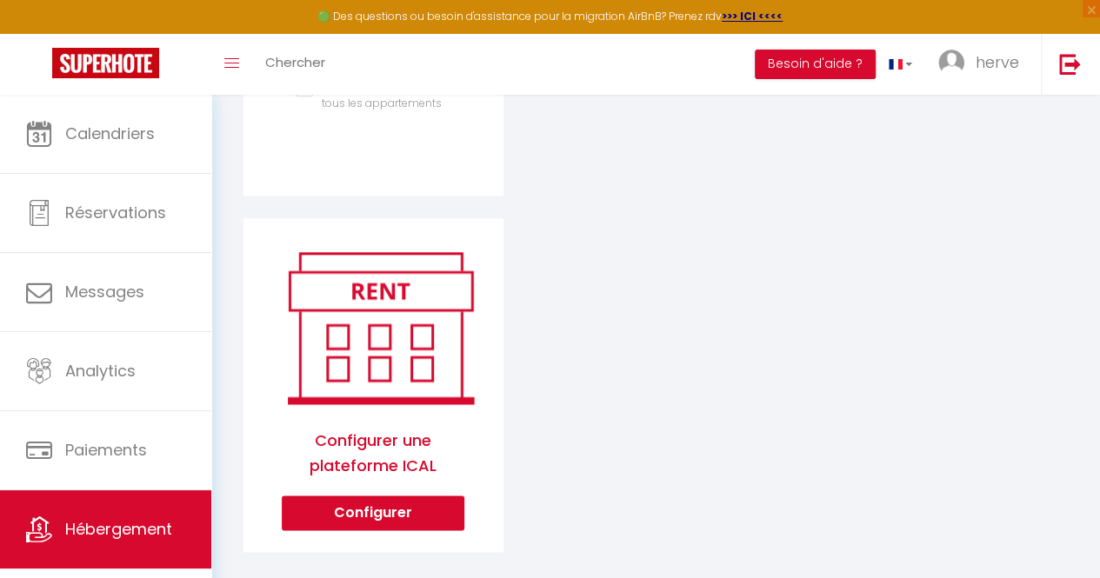
scroll to position [914, 0]
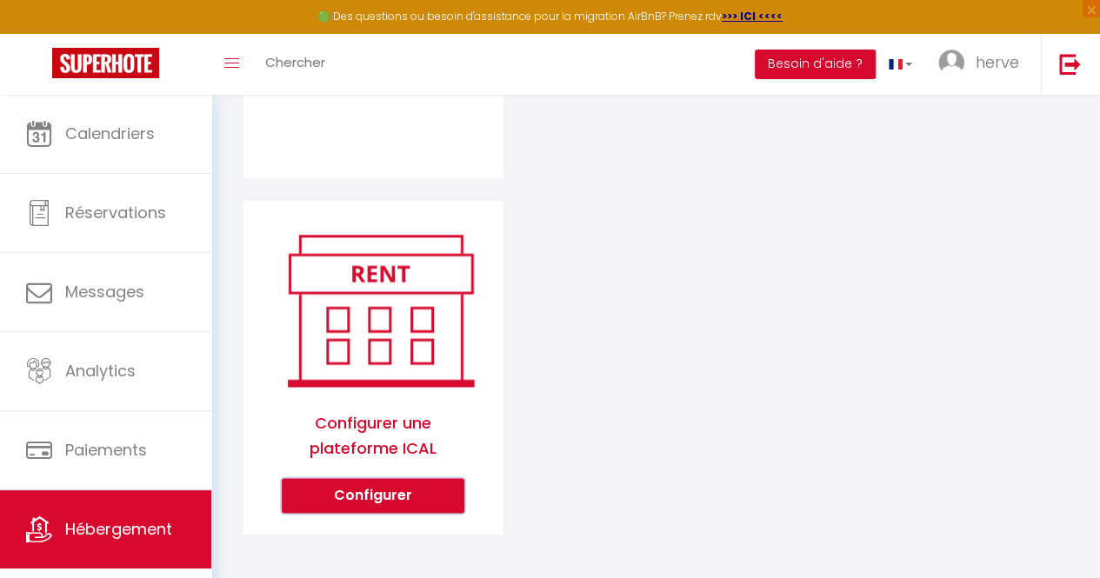
click at [377, 507] on button "Configurer" at bounding box center [373, 495] width 183 height 35
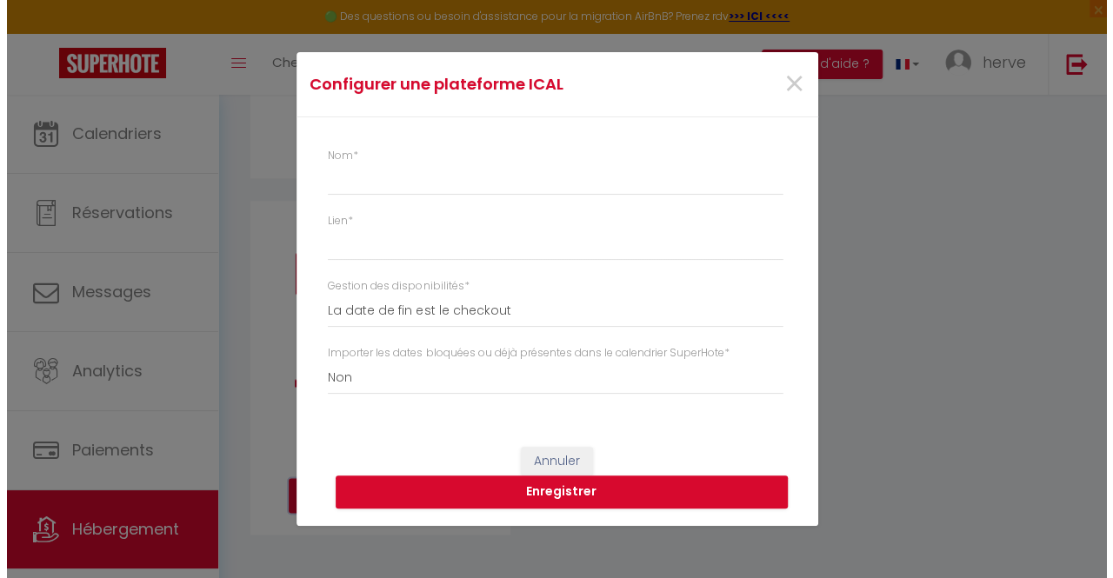
scroll to position [901, 0]
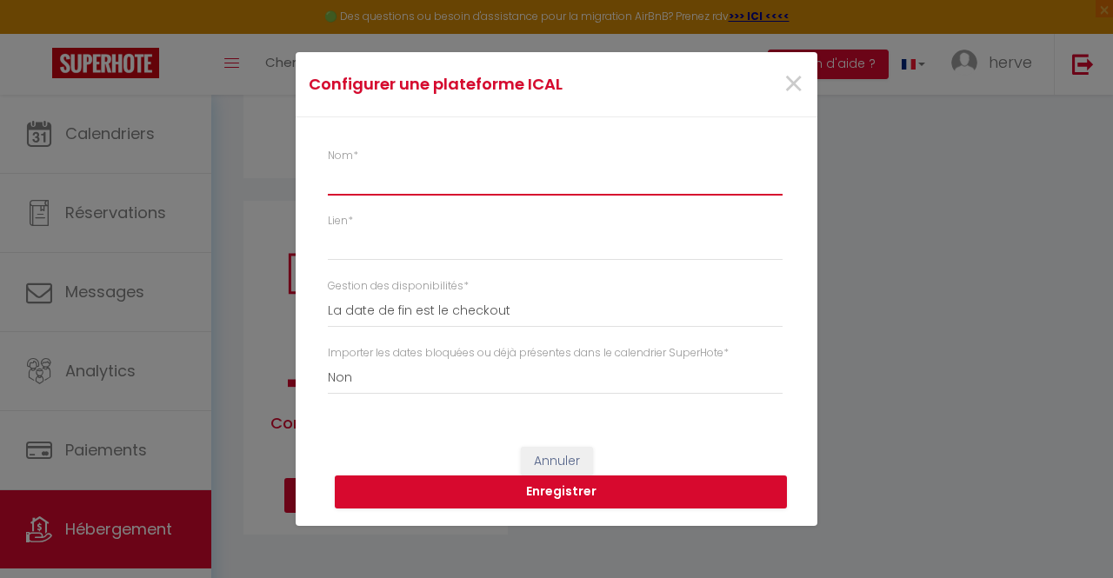
click at [362, 177] on input "Nom *" at bounding box center [555, 179] width 455 height 31
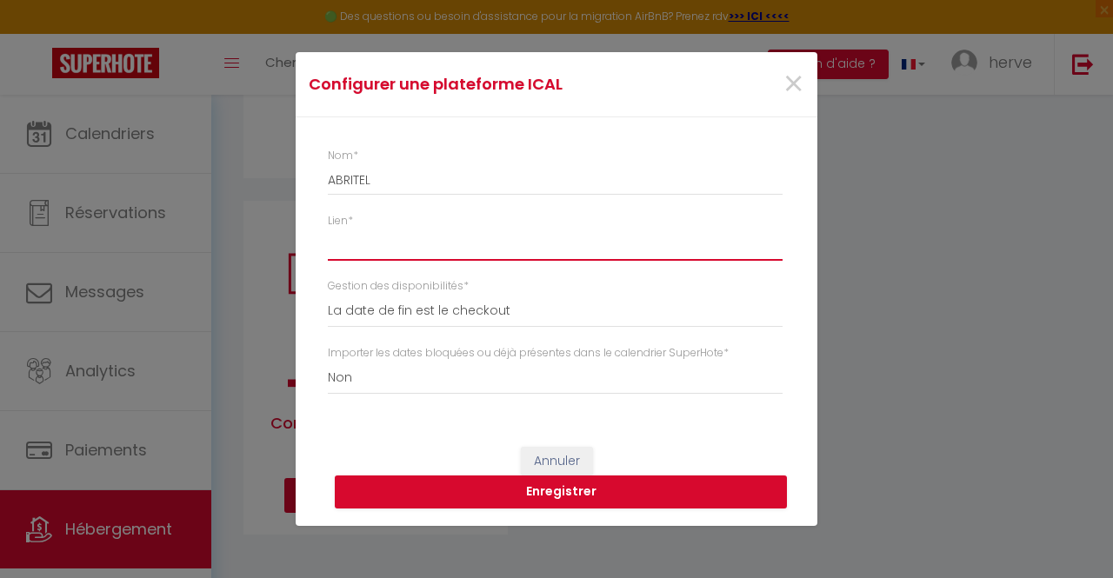
click at [342, 259] on input "Lien *" at bounding box center [555, 245] width 455 height 31
paste input "[URL][DOMAIN_NAME]"
click at [569, 501] on button "Enregistrer" at bounding box center [561, 492] width 452 height 33
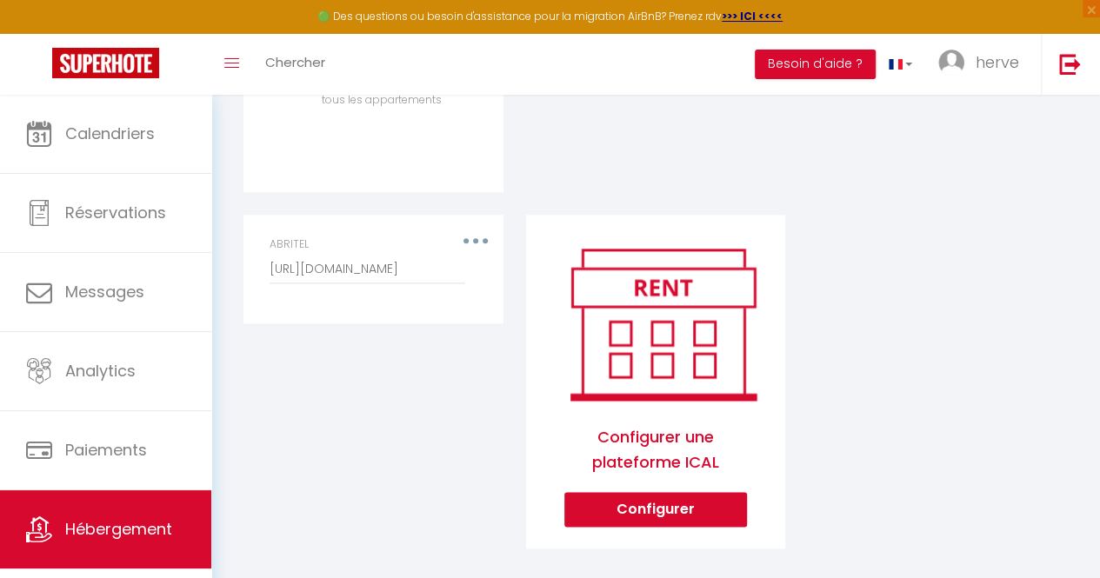
scroll to position [899, 0]
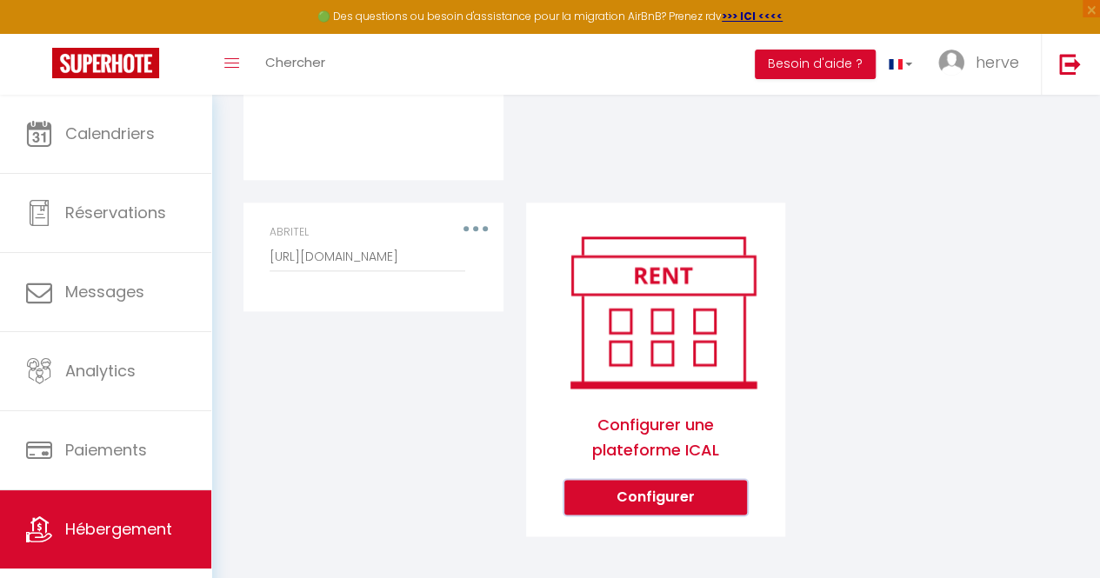
click at [661, 512] on button "Configurer" at bounding box center [655, 497] width 183 height 35
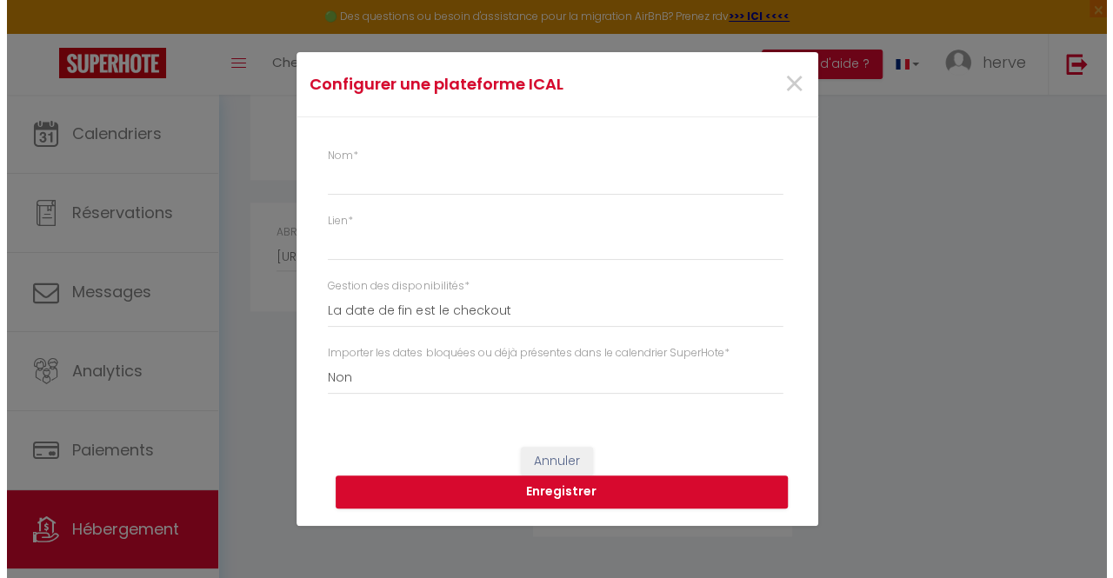
scroll to position [887, 0]
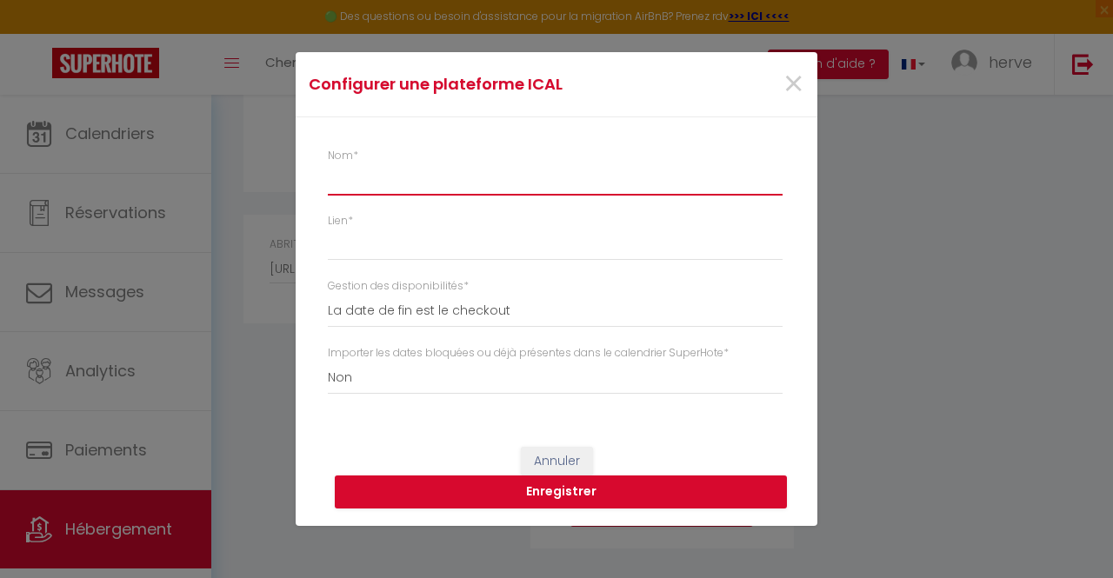
click at [491, 174] on input "Nom *" at bounding box center [555, 179] width 455 height 31
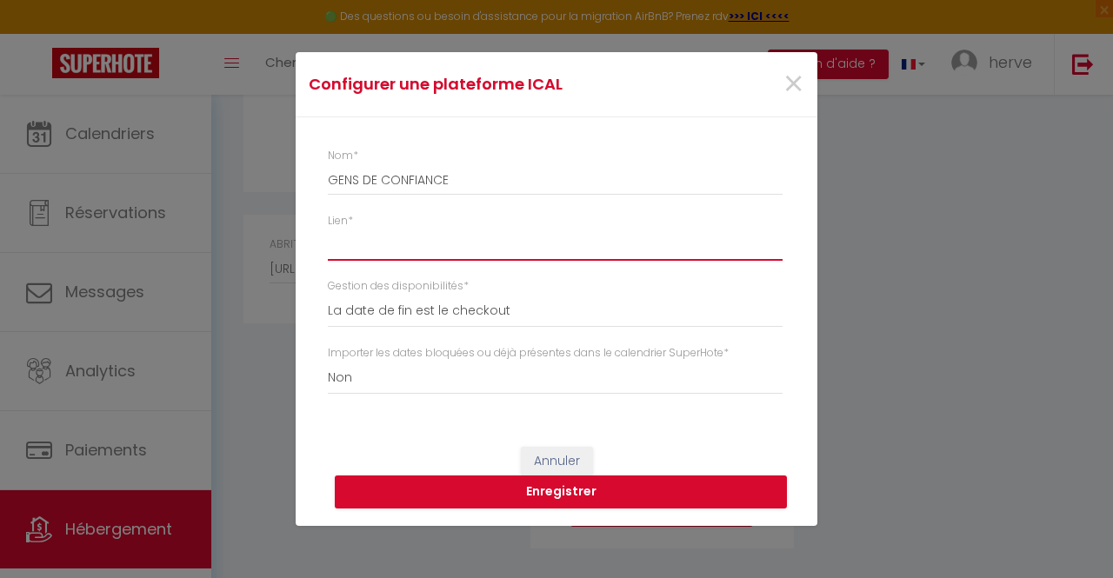
click at [402, 237] on input "Lien *" at bounding box center [555, 245] width 455 height 31
paste input "[URL][DOMAIN_NAME]"
drag, startPoint x: 562, startPoint y: 497, endPoint x: 556, endPoint y: 490, distance: 9.9
click at [556, 490] on button "Enregistrer" at bounding box center [561, 492] width 452 height 33
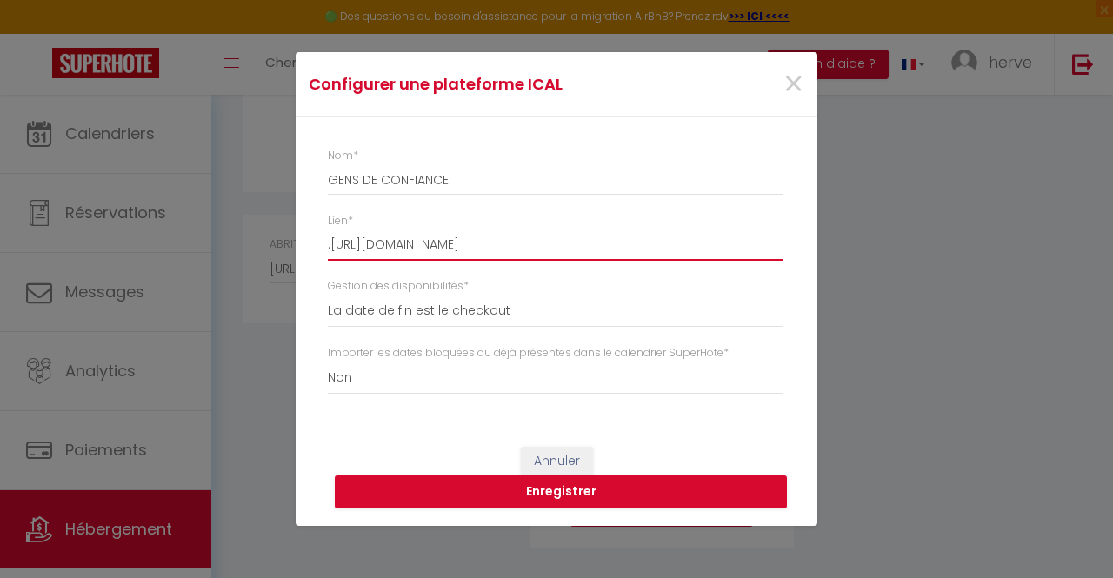
scroll to position [0, 170]
drag, startPoint x: 330, startPoint y: 246, endPoint x: 1112, endPoint y: 277, distance: 782.4
click at [1099, 277] on div "Configurer une plateforme ICAL × Nom * GENS DE CONFIANCE Lien * .[URL][DOMAIN_N…" at bounding box center [556, 289] width 1113 height 578
click at [565, 498] on button "Enregistrer" at bounding box center [561, 492] width 452 height 33
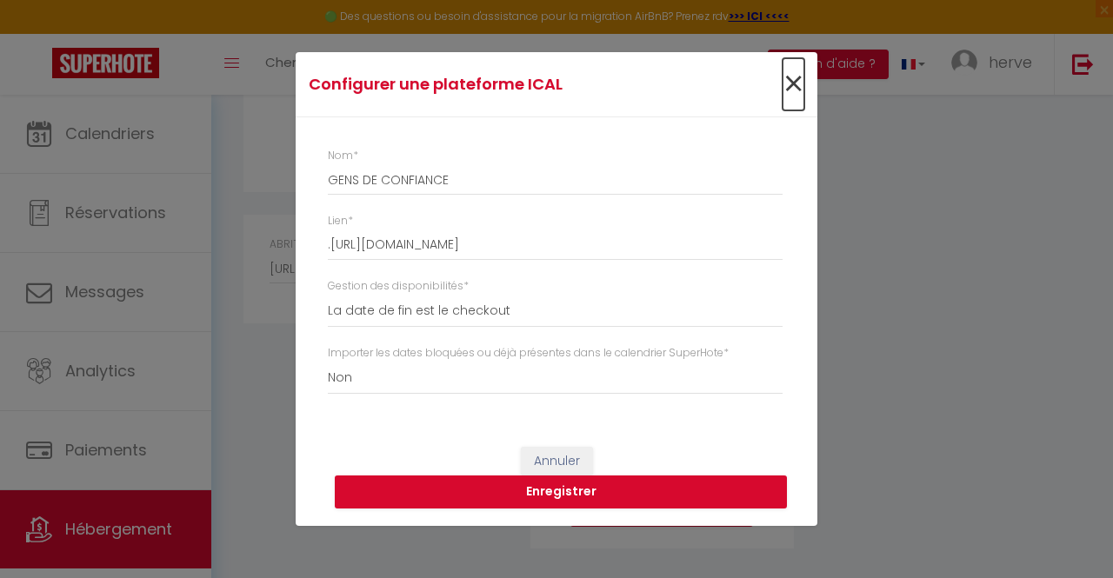
click at [791, 83] on span "×" at bounding box center [794, 84] width 22 height 52
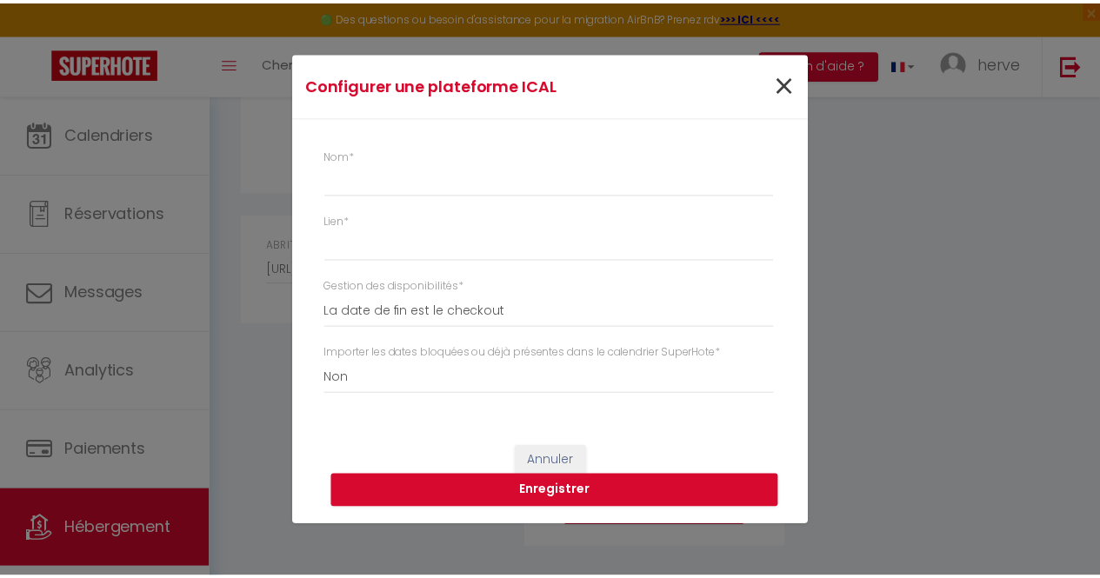
scroll to position [899, 0]
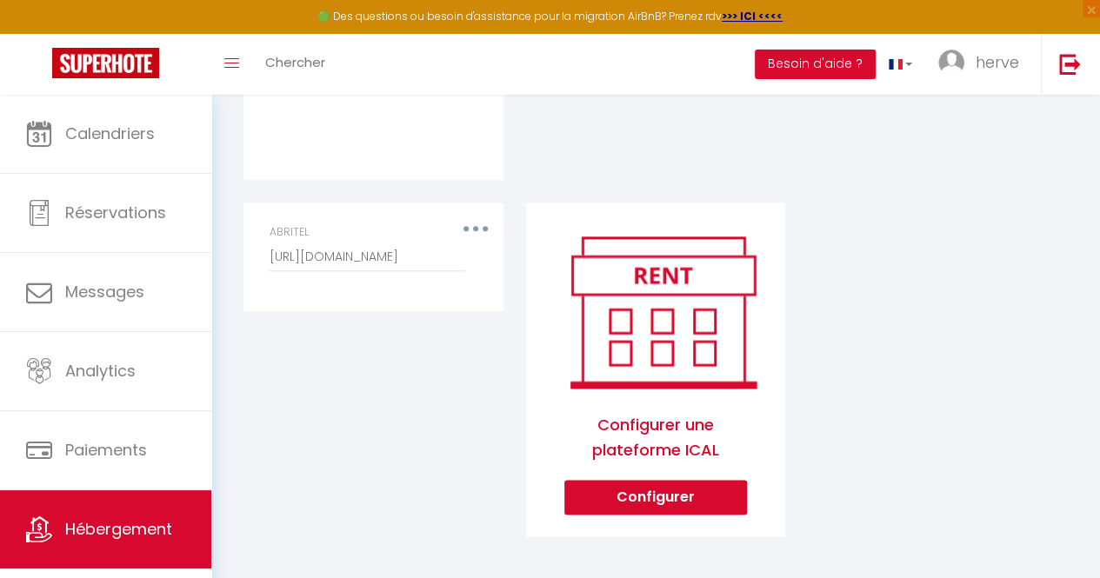
click at [478, 237] on div "ABRITEL [URL][DOMAIN_NAME]" at bounding box center [373, 256] width 230 height 65
click at [470, 238] on div "ABRITEL [URL][DOMAIN_NAME]" at bounding box center [373, 248] width 207 height 48
click at [649, 514] on button "Configurer" at bounding box center [655, 497] width 183 height 35
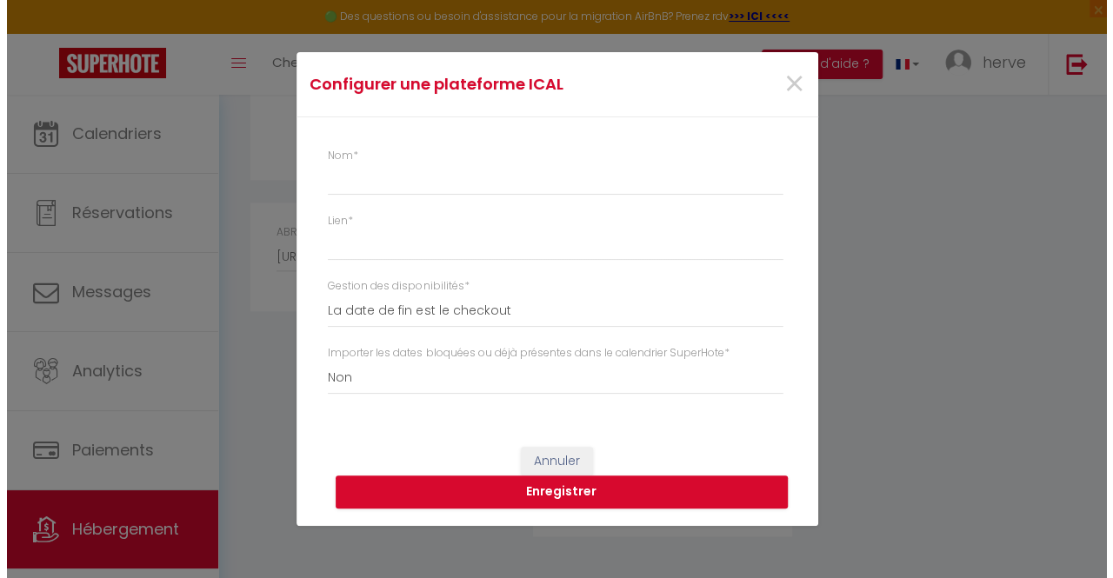
scroll to position [887, 0]
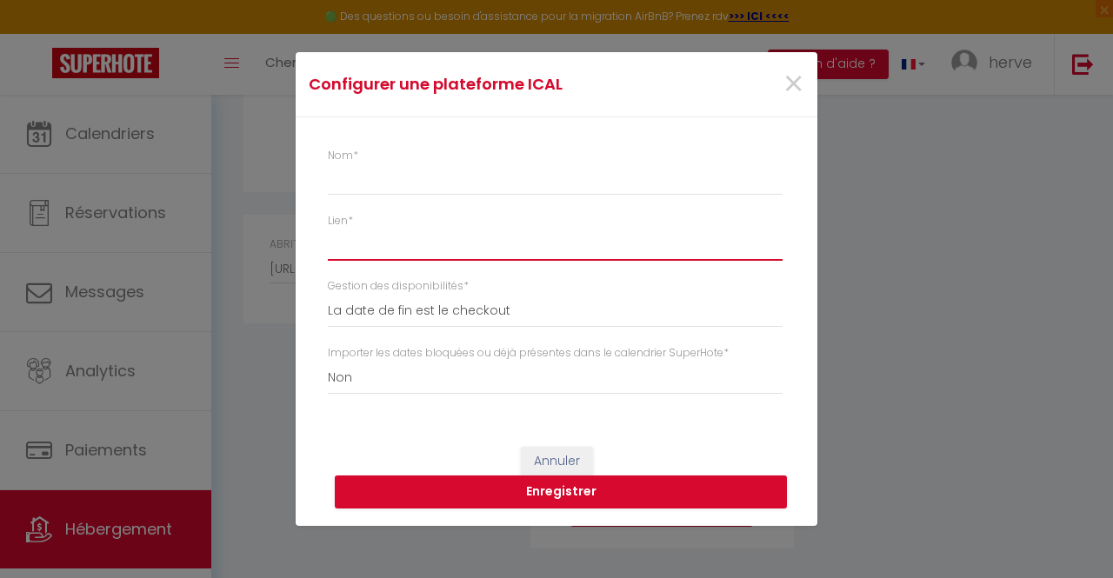
click at [373, 230] on input "Lien *" at bounding box center [555, 245] width 455 height 31
paste input "[URL][DOMAIN_NAME]"
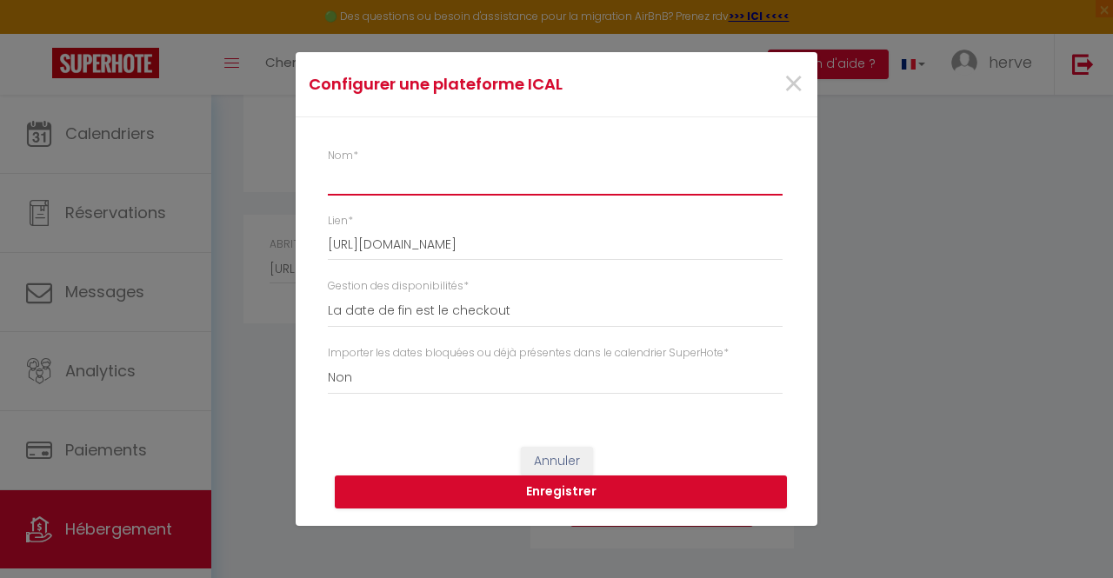
scroll to position [0, 0]
click at [390, 192] on input "Nom *" at bounding box center [555, 179] width 455 height 31
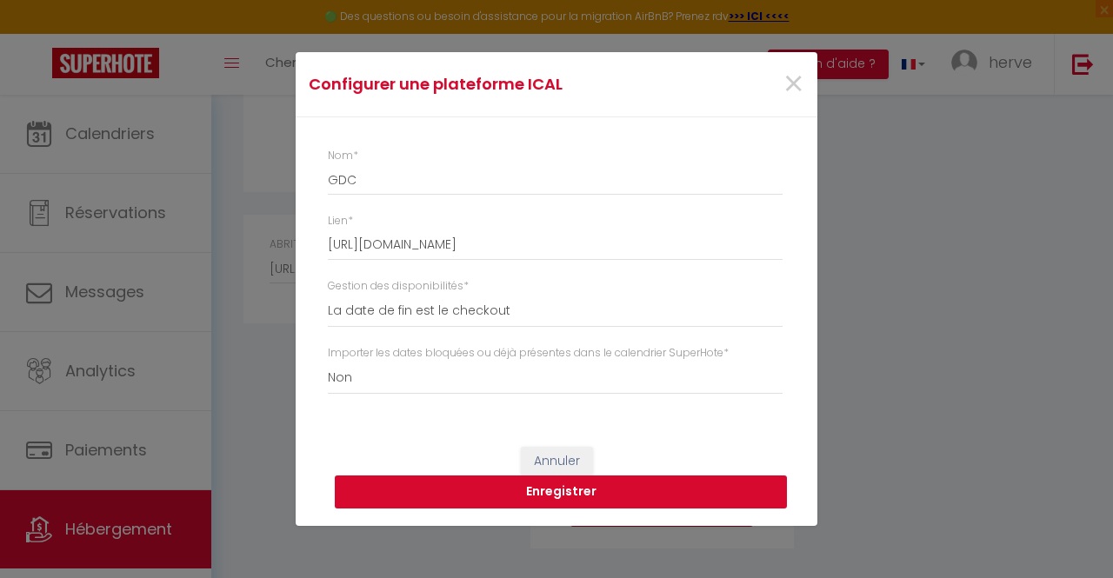
click at [489, 490] on button "Enregistrer" at bounding box center [561, 492] width 452 height 33
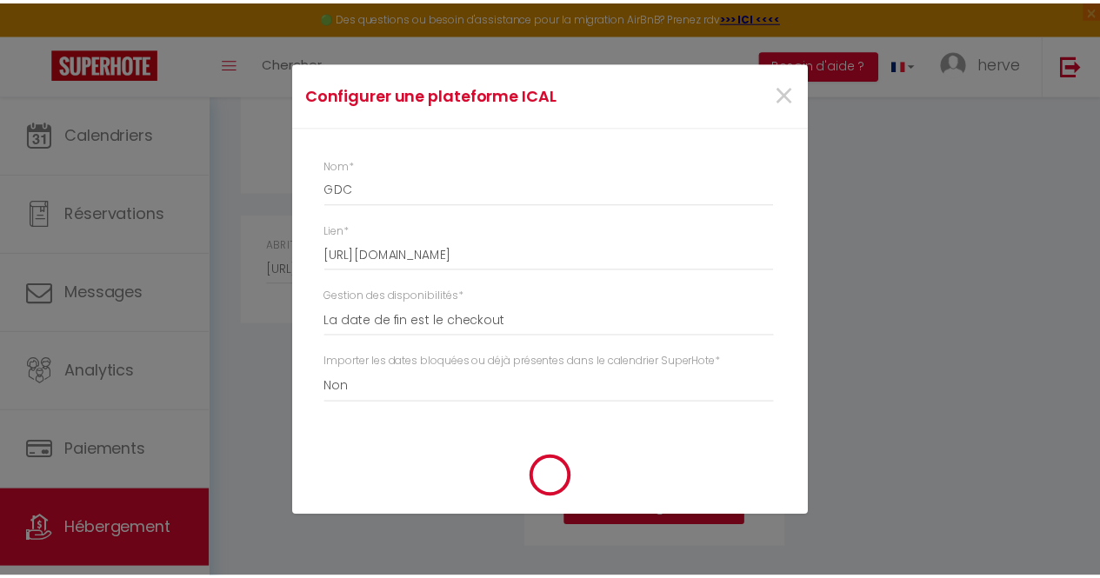
scroll to position [899, 0]
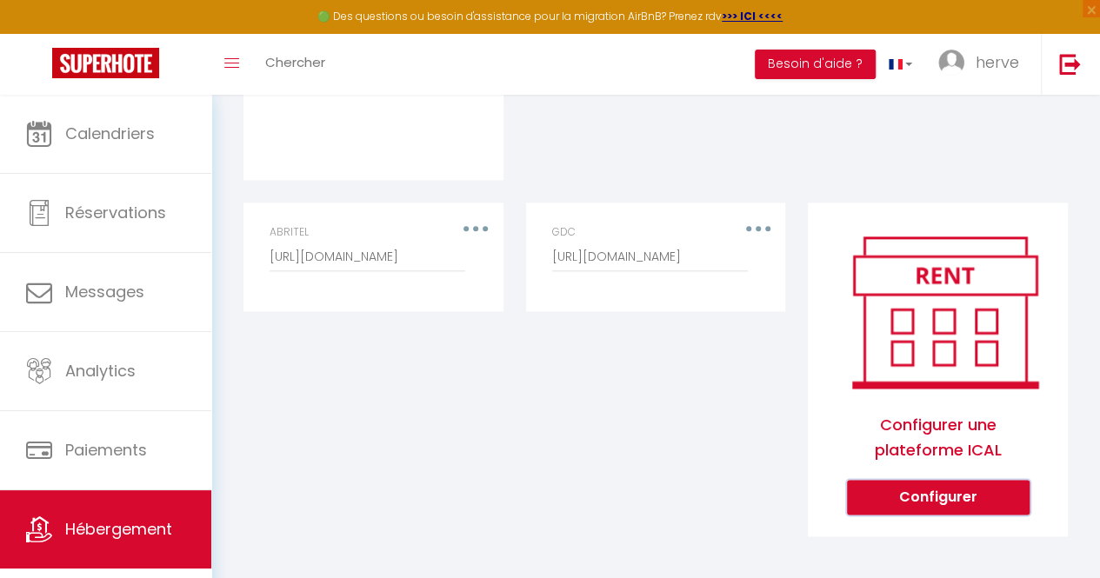
click at [943, 515] on button "Configurer" at bounding box center [938, 497] width 183 height 35
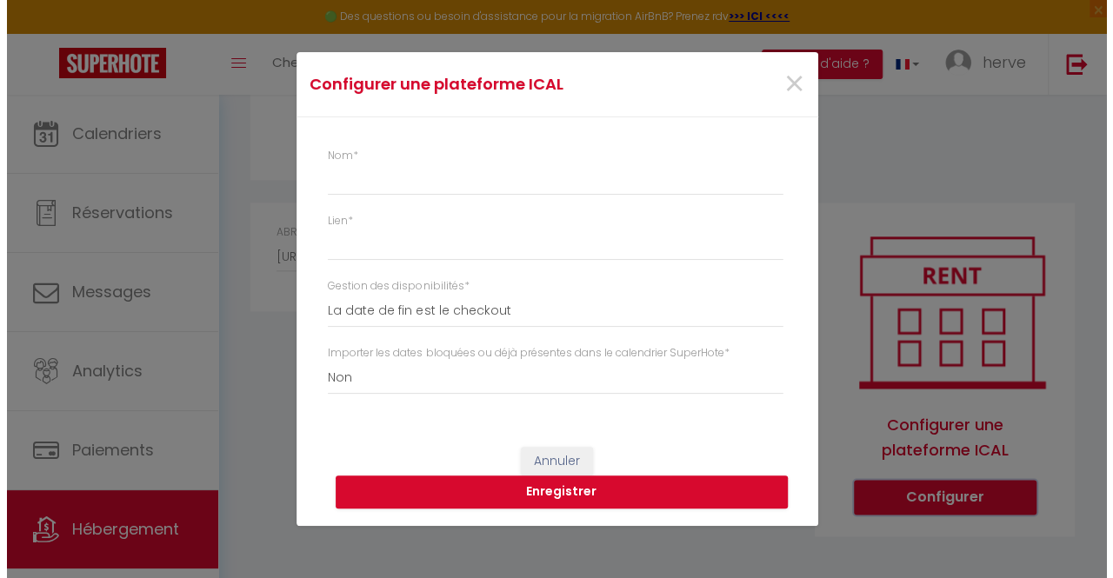
scroll to position [887, 0]
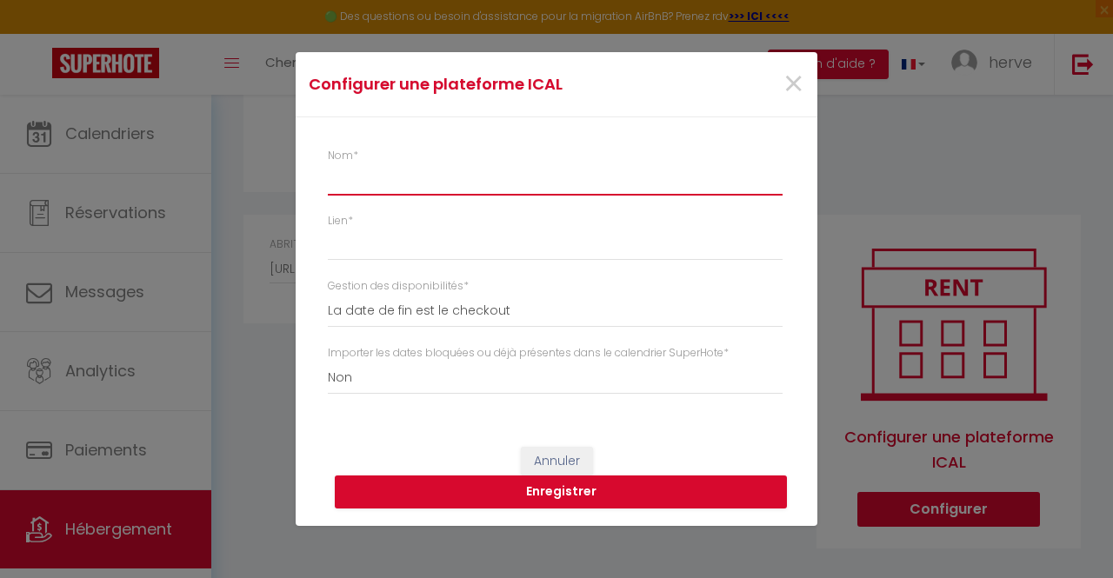
click at [395, 173] on input "Nom *" at bounding box center [555, 179] width 455 height 31
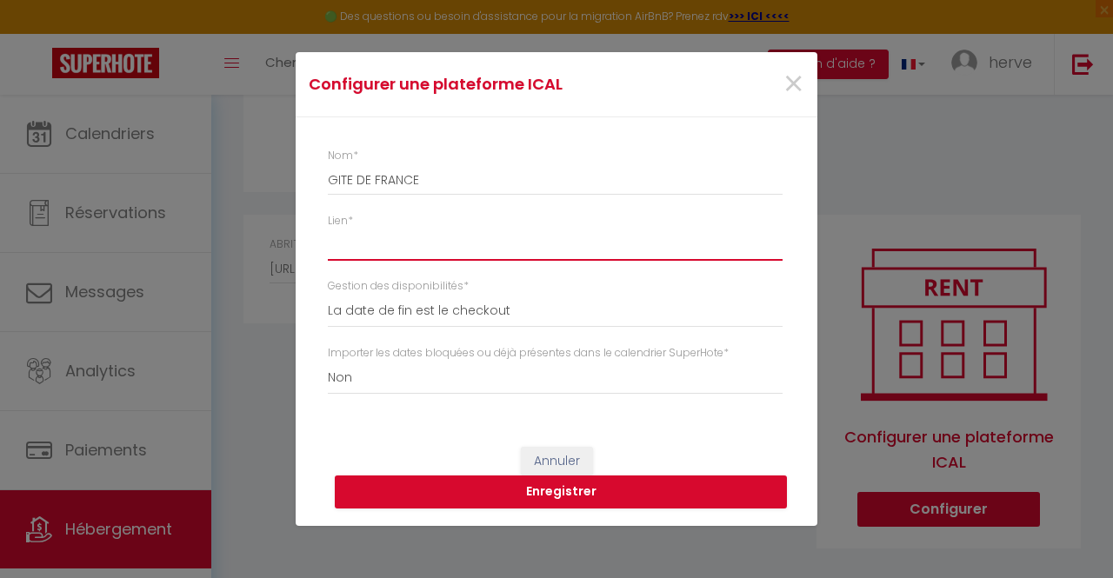
click at [383, 244] on input "Lien *" at bounding box center [555, 245] width 455 height 31
paste input "[URL][DOMAIN_NAME][DOMAIN_NAME]"
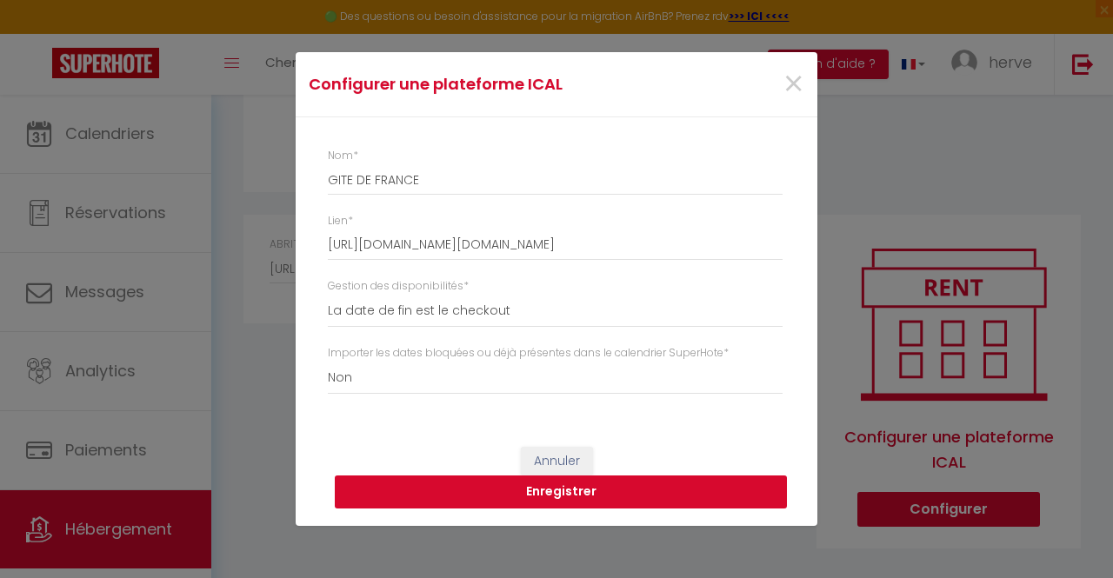
scroll to position [0, 0]
click at [563, 495] on button "Enregistrer" at bounding box center [561, 492] width 452 height 33
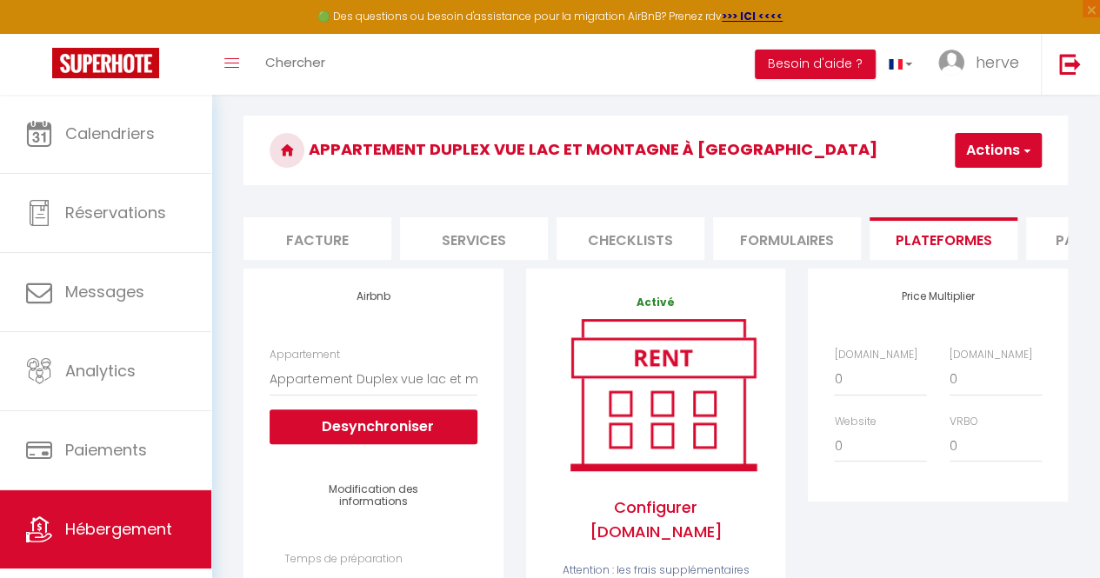
scroll to position [32, 0]
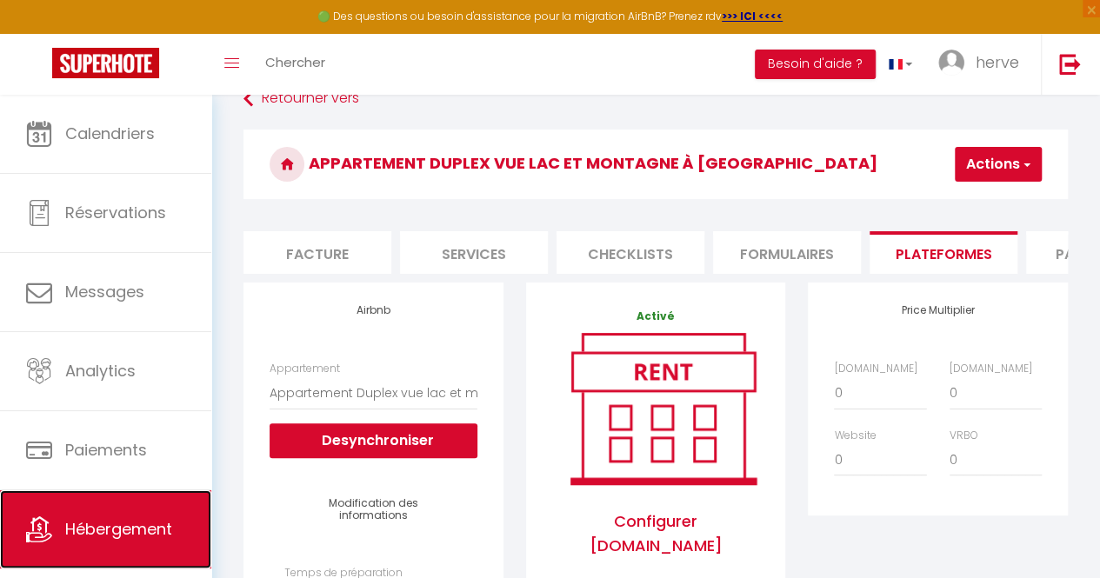
click at [110, 530] on span "Hébergement" at bounding box center [118, 529] width 107 height 22
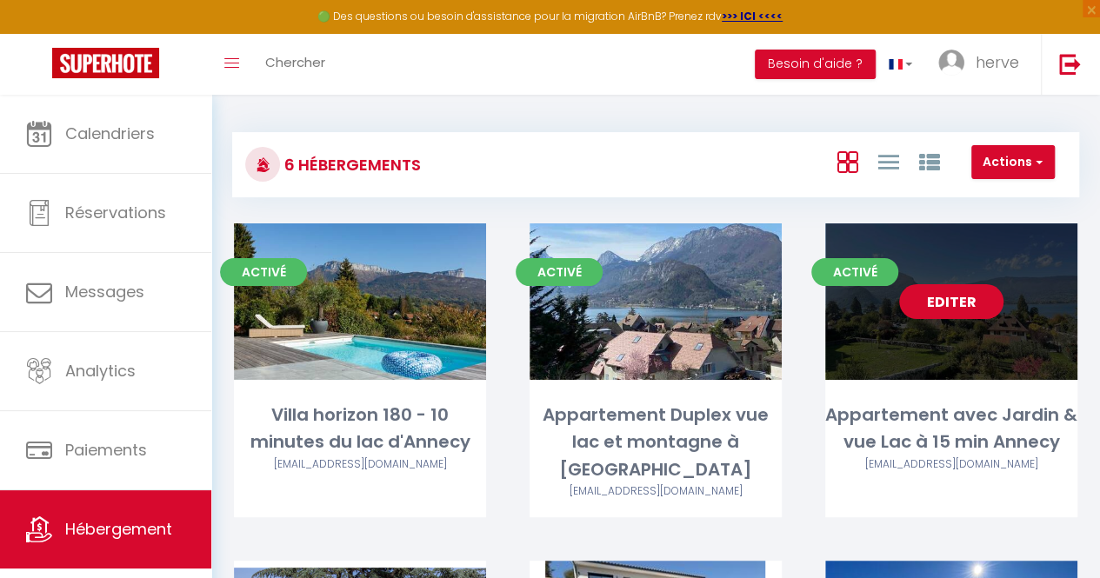
click at [939, 312] on link "Editer" at bounding box center [951, 301] width 104 height 35
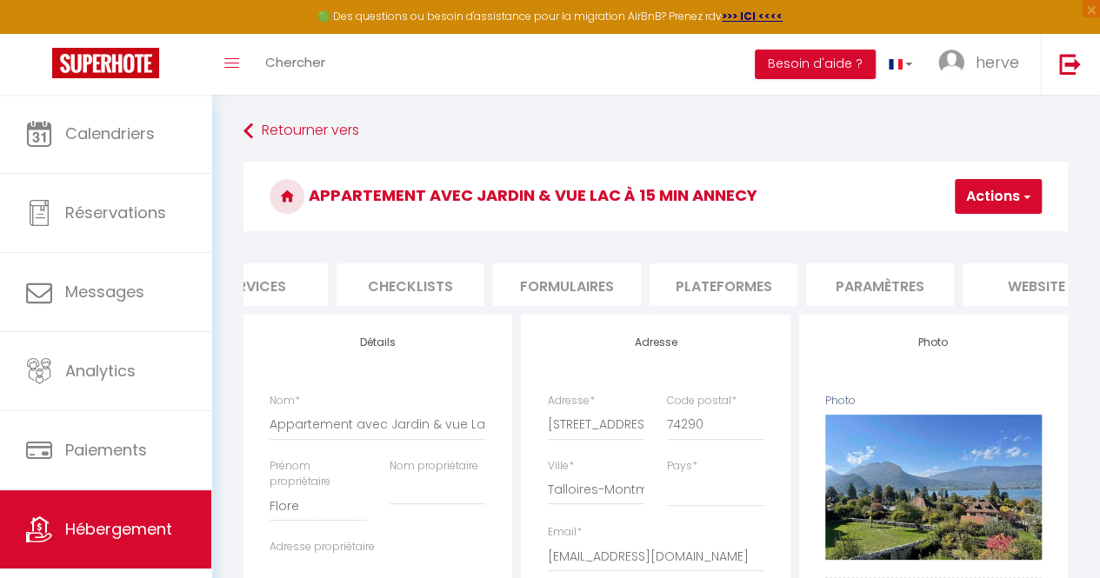
scroll to position [0, 535]
click at [765, 276] on li "Plateformes" at bounding box center [722, 284] width 148 height 43
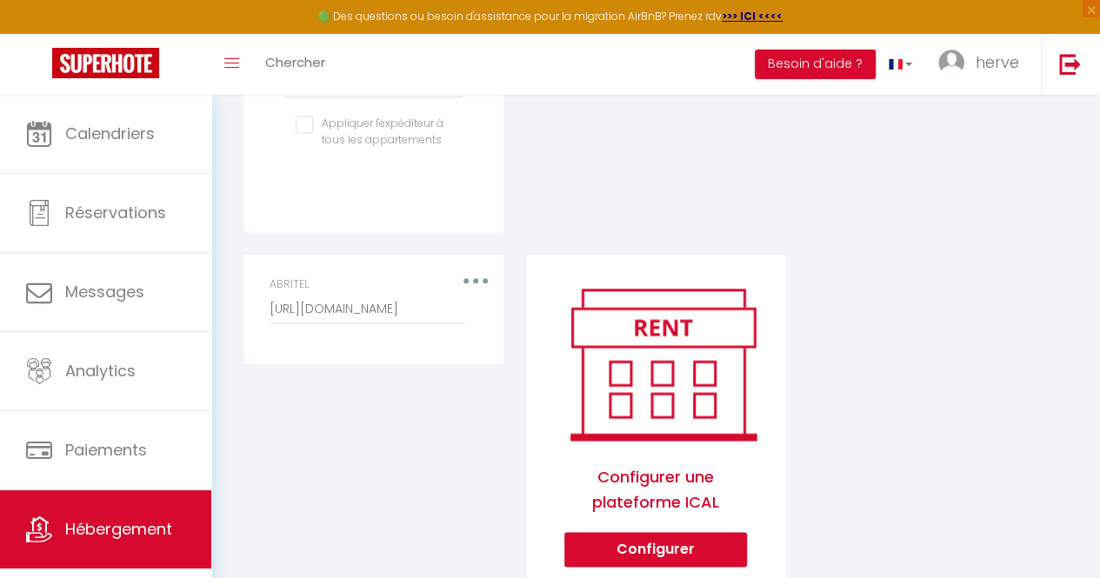
scroll to position [914, 0]
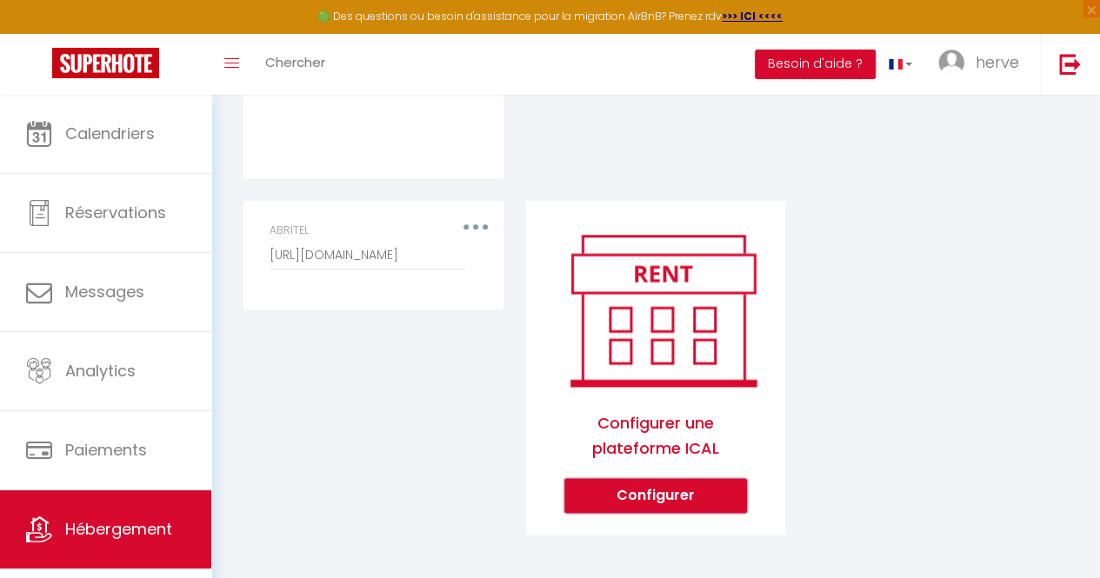
click at [644, 491] on button "Configurer" at bounding box center [655, 495] width 183 height 35
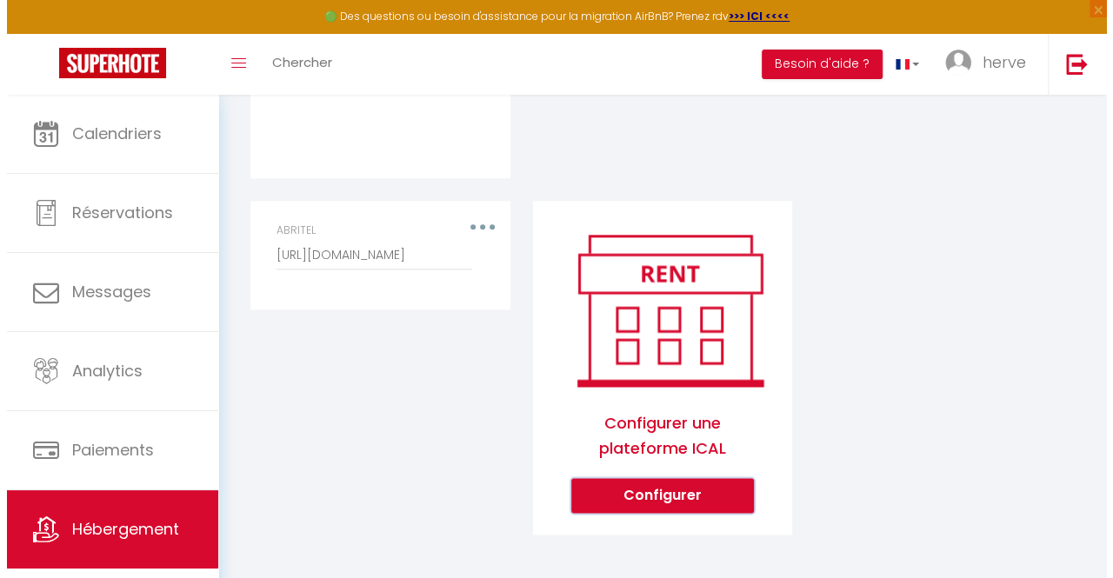
scroll to position [901, 0]
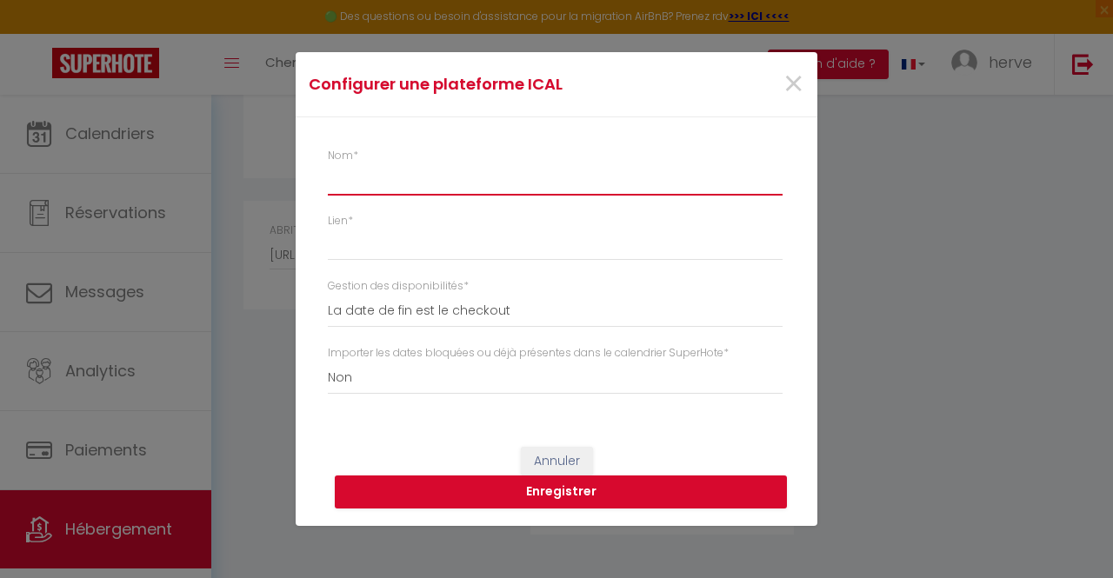
click at [432, 169] on input "Nom *" at bounding box center [555, 179] width 455 height 31
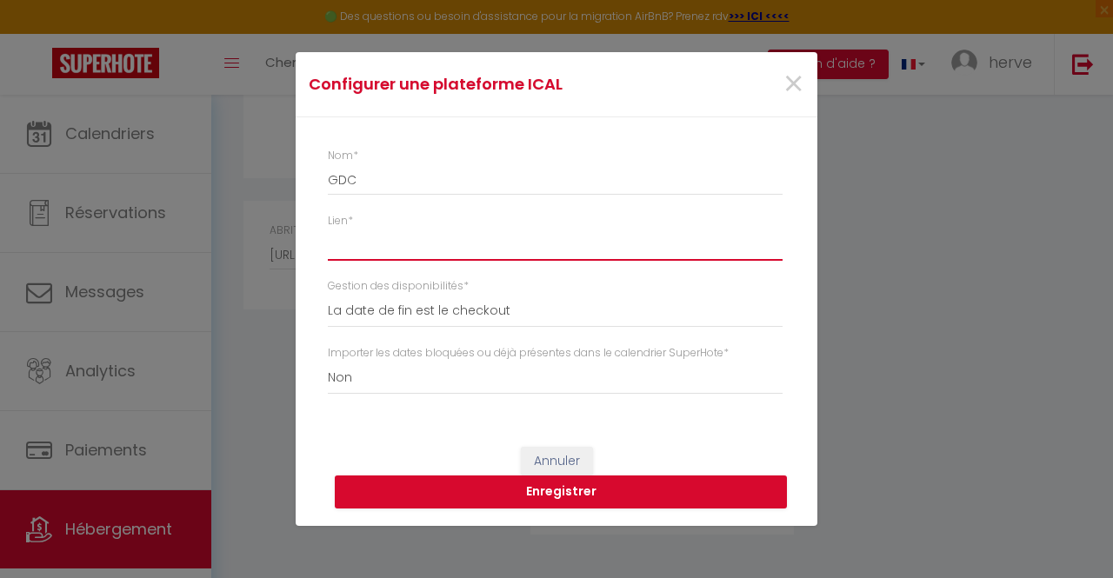
click at [386, 254] on input "Lien *" at bounding box center [555, 245] width 455 height 31
paste input "[URL][DOMAIN_NAME]"
click at [570, 492] on button "Enregistrer" at bounding box center [561, 492] width 452 height 33
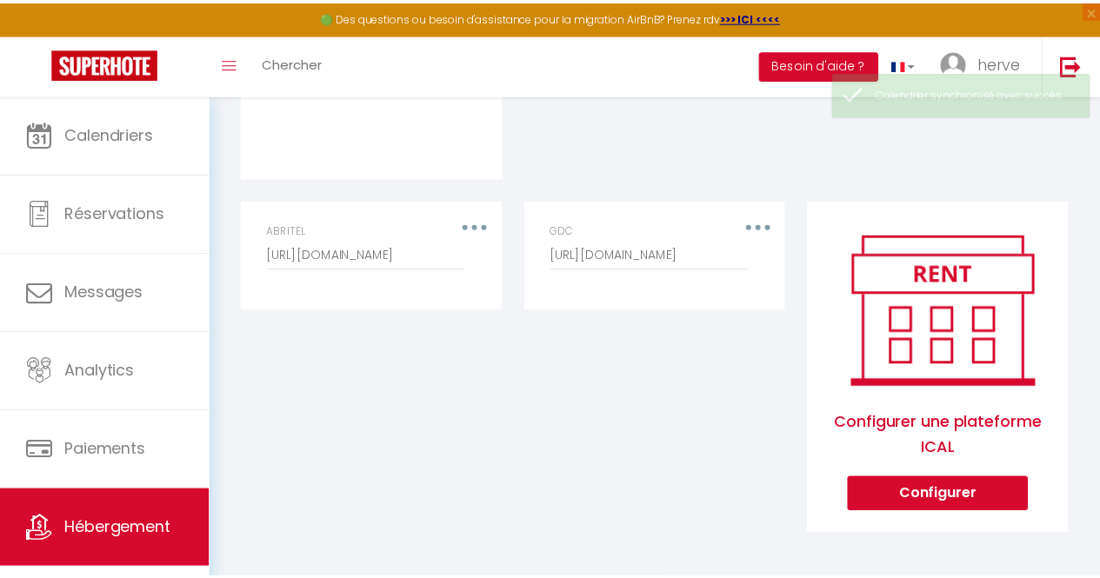
scroll to position [913, 0]
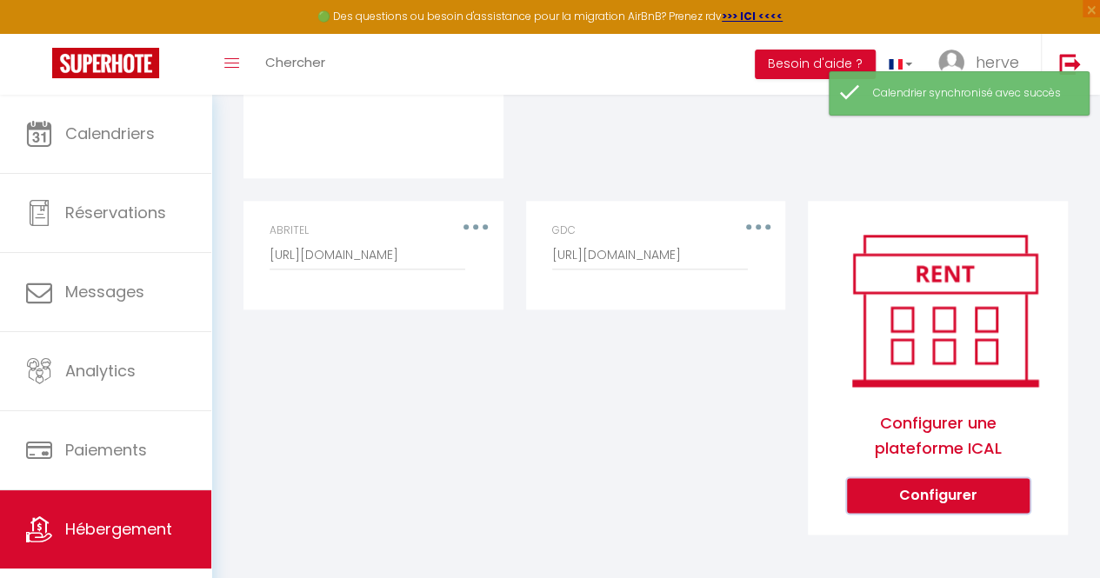
click at [932, 502] on button "Configurer" at bounding box center [938, 495] width 183 height 35
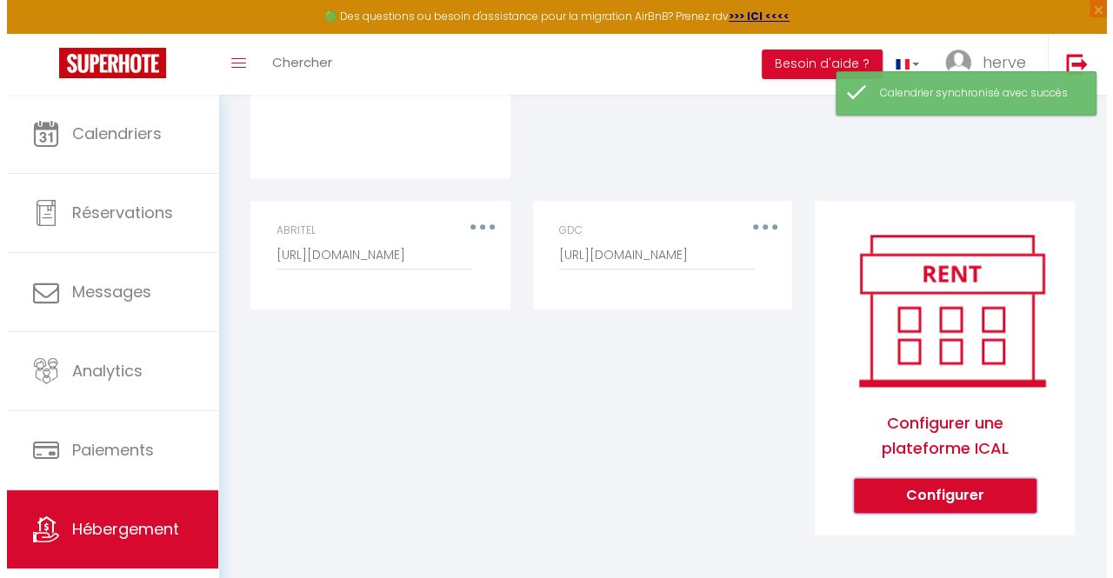
scroll to position [901, 0]
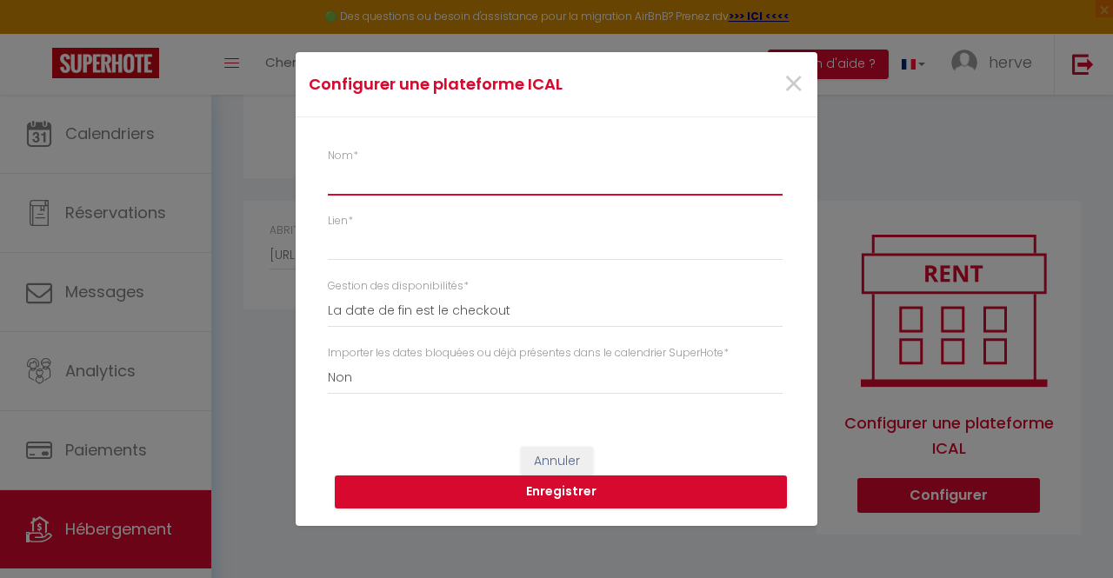
click at [397, 182] on input "Nom *" at bounding box center [555, 179] width 455 height 31
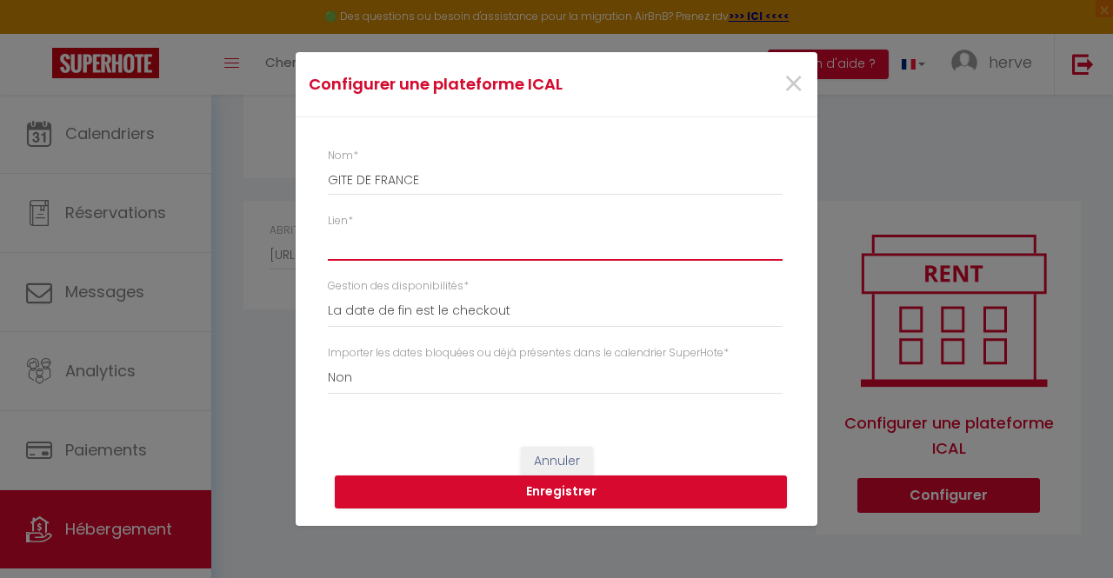
click at [409, 244] on input "Lien *" at bounding box center [555, 245] width 455 height 31
paste input "[URL][DOMAIN_NAME][DOMAIN_NAME]"
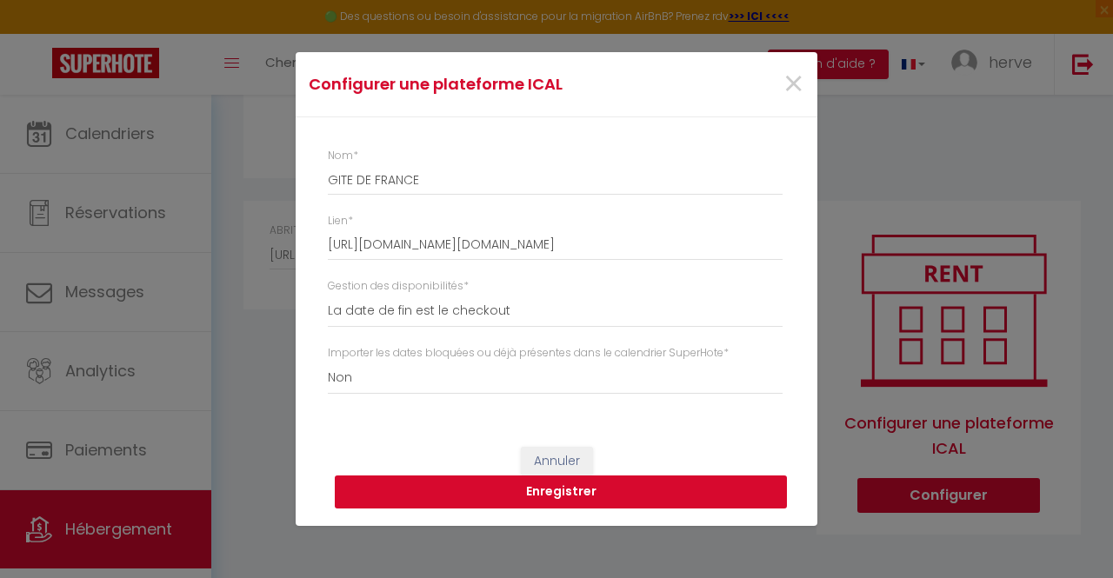
click at [559, 495] on button "Enregistrer" at bounding box center [561, 492] width 452 height 33
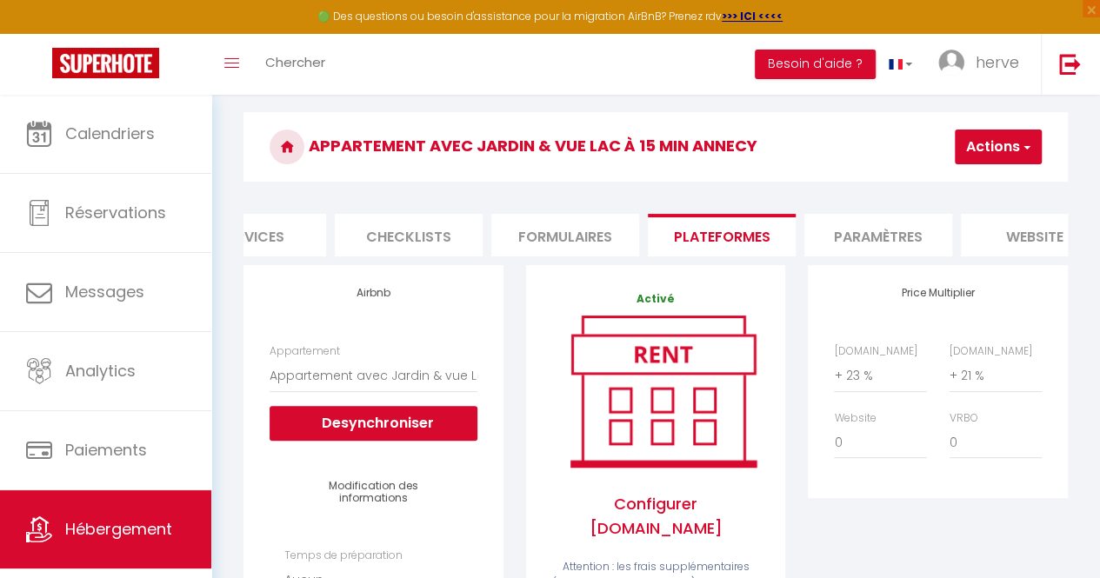
scroll to position [0, 0]
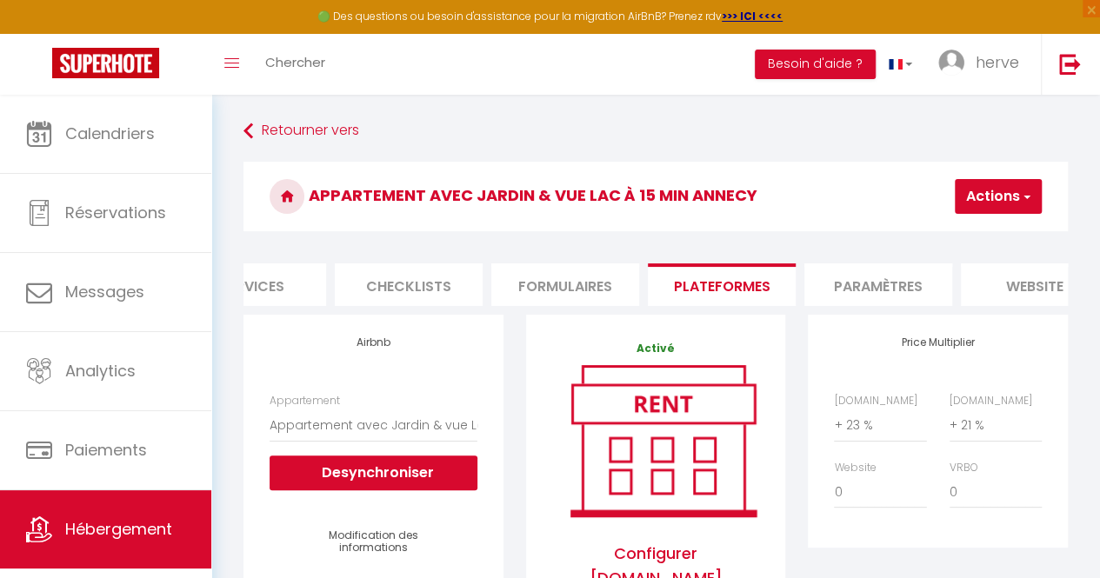
click at [852, 190] on h3 "Appartement avec Jardin & vue Lac à 15 min Annecy" at bounding box center [655, 197] width 824 height 70
click at [756, 193] on h3 "Appartement avec Jardin & vue Lac à 15 min Annecy" at bounding box center [655, 197] width 824 height 70
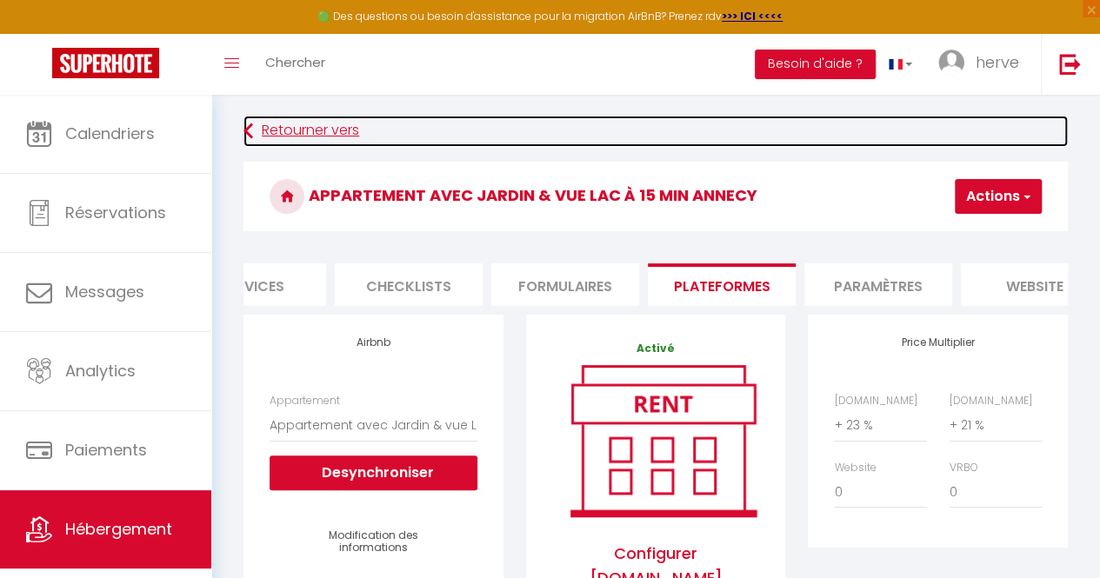
click at [338, 119] on link "Retourner vers" at bounding box center [655, 131] width 824 height 31
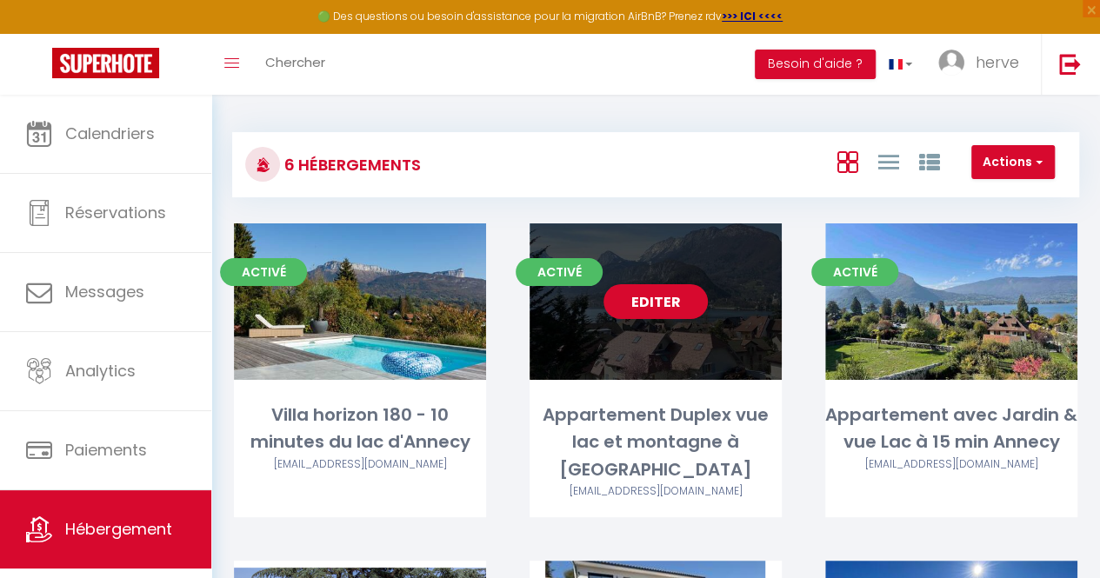
click at [663, 336] on div "Editer" at bounding box center [656, 301] width 252 height 157
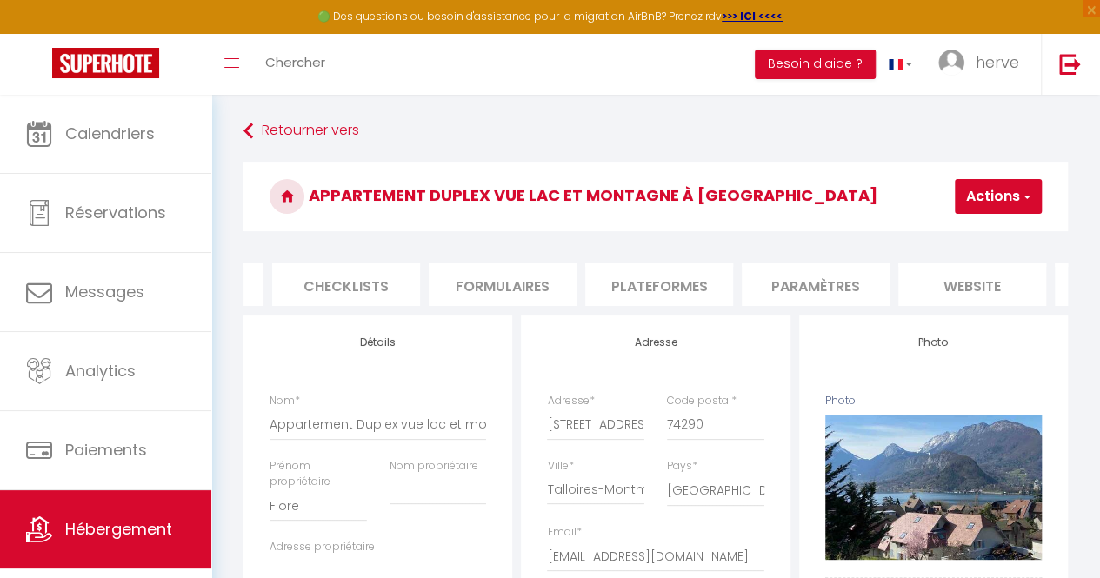
scroll to position [0, 559]
click at [710, 279] on li "Plateformes" at bounding box center [698, 284] width 148 height 43
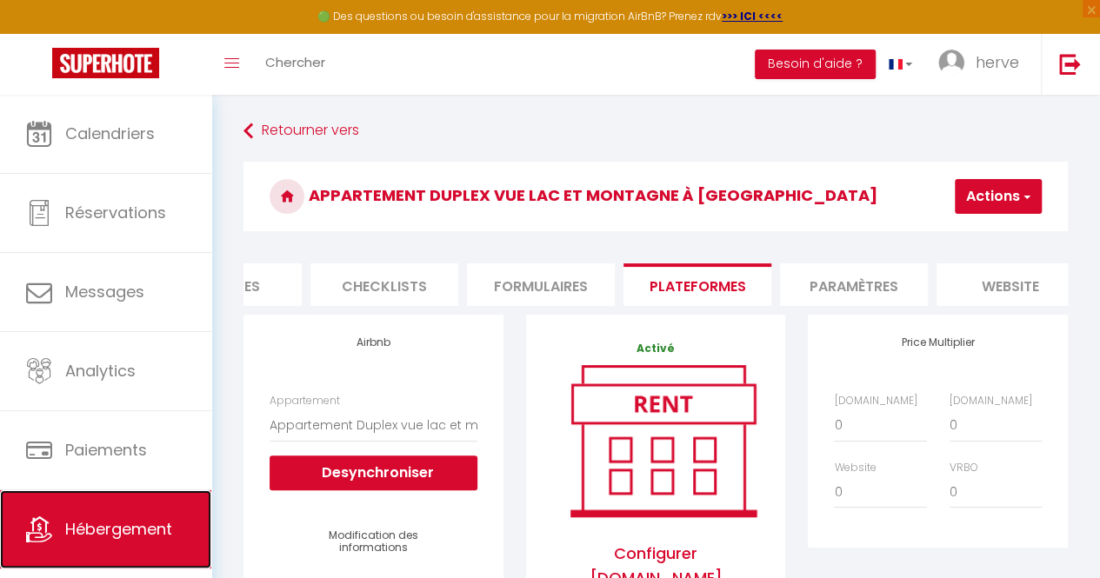
click at [94, 524] on span "Hébergement" at bounding box center [118, 529] width 107 height 22
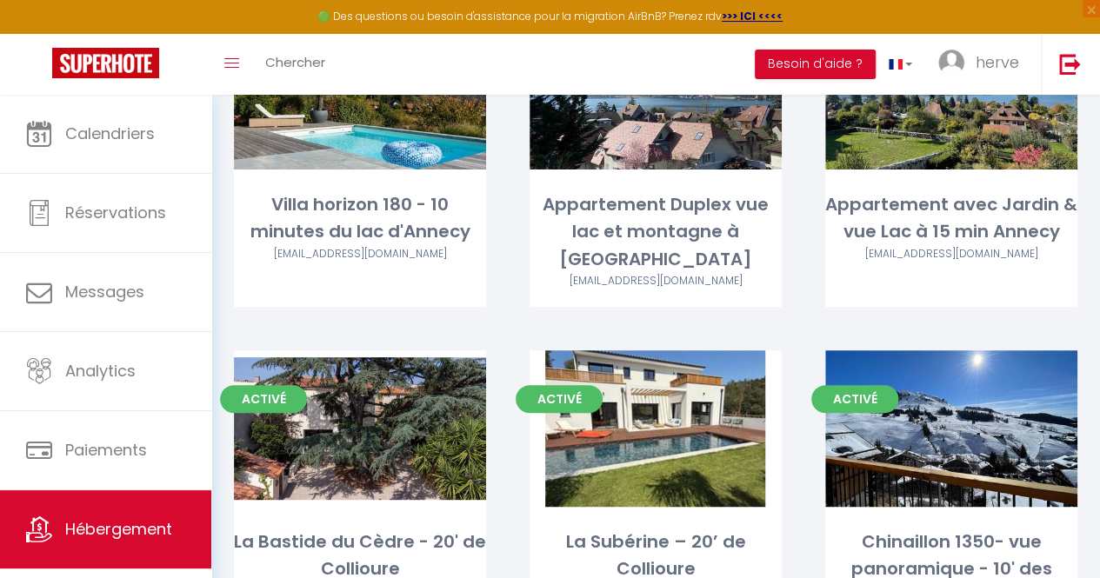
scroll to position [216, 0]
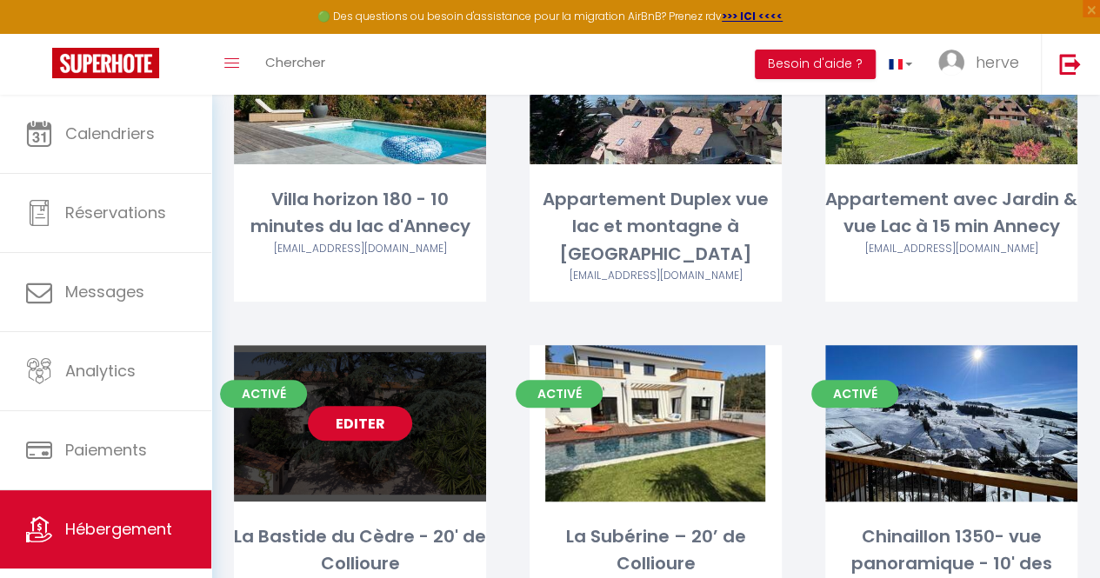
click at [365, 434] on div "Editer" at bounding box center [360, 423] width 252 height 157
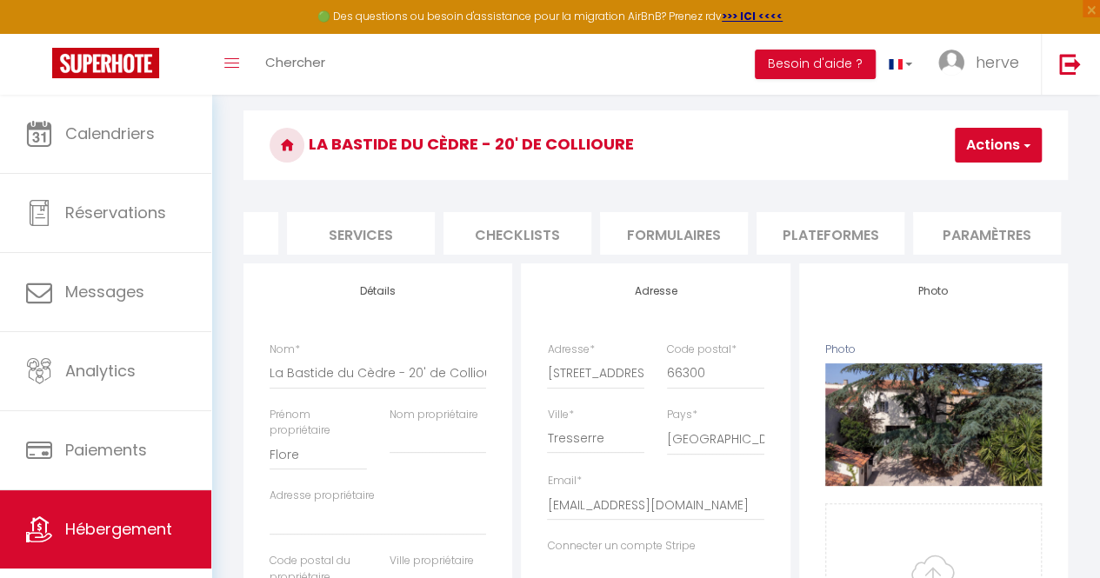
scroll to position [0, 402]
click at [828, 225] on li "Plateformes" at bounding box center [855, 233] width 148 height 43
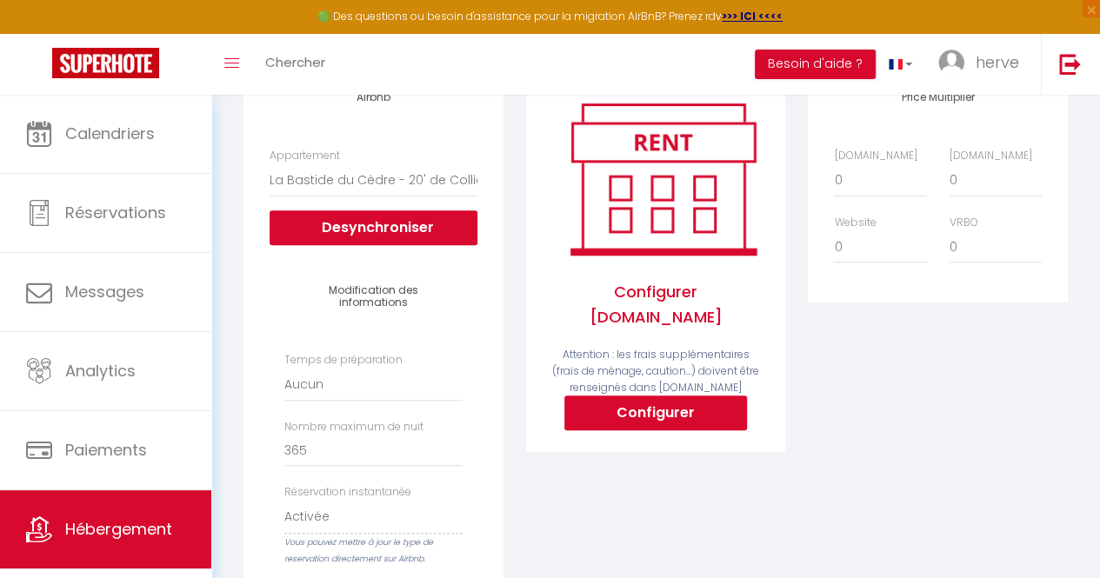
scroll to position [240, 0]
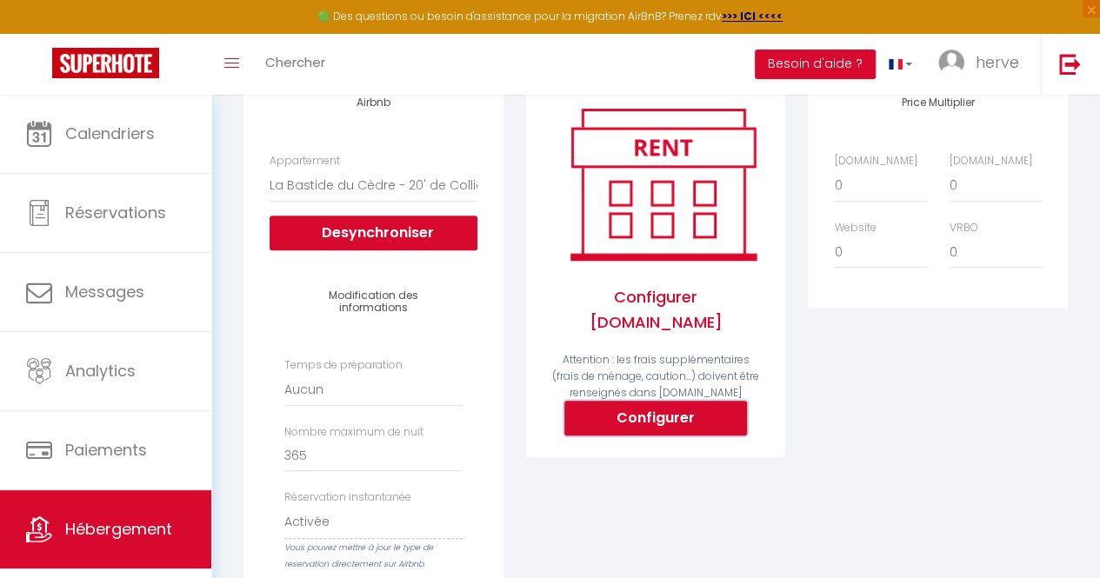
click at [628, 410] on button "Configurer" at bounding box center [655, 418] width 183 height 35
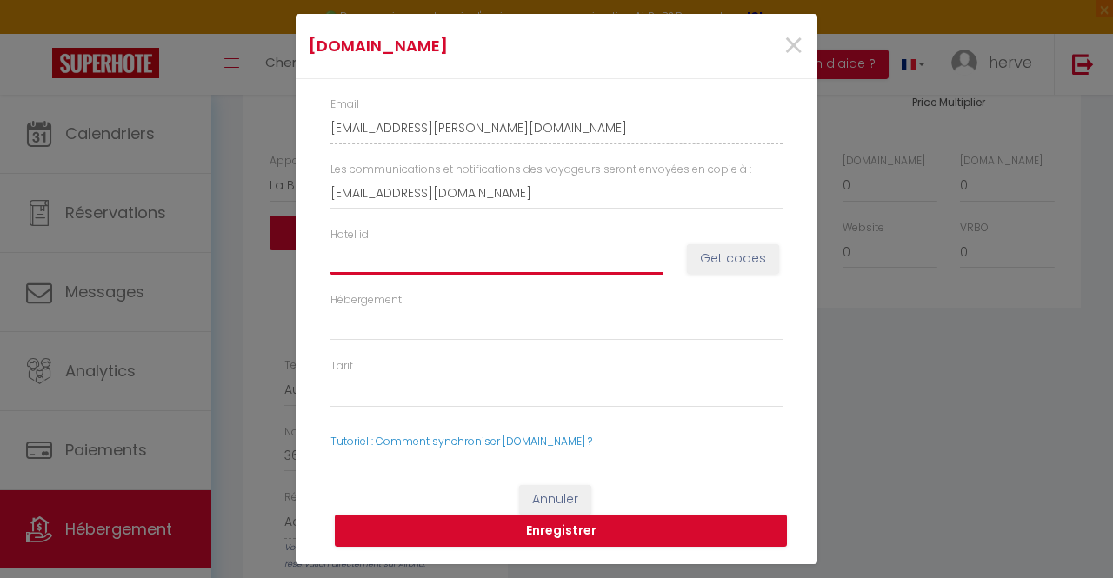
click at [389, 262] on input "Hotel id" at bounding box center [496, 258] width 333 height 31
click at [743, 263] on button "Get codes" at bounding box center [733, 259] width 92 height 30
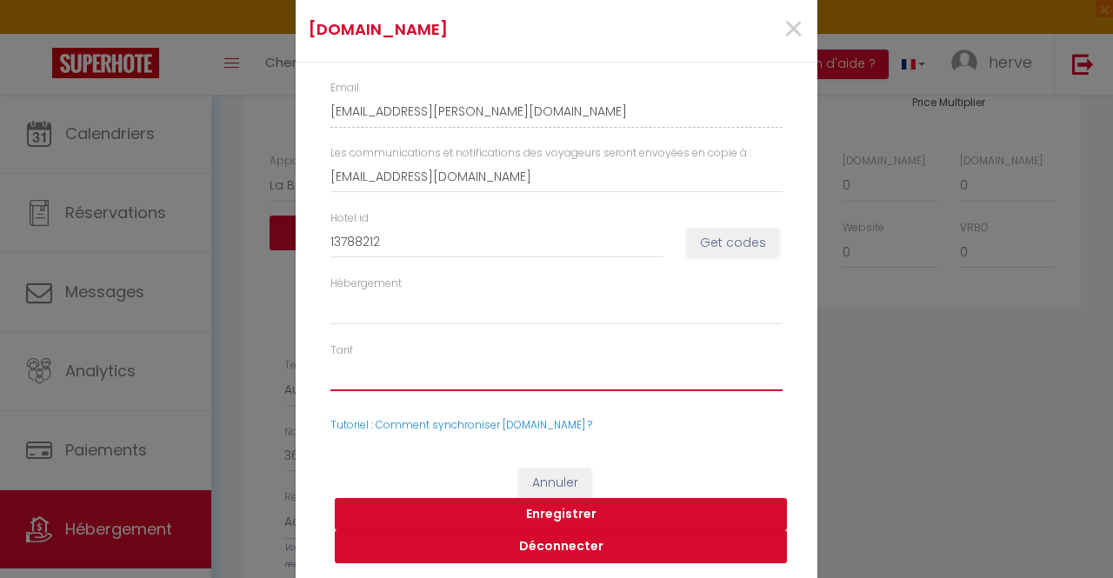
click at [539, 378] on select "52917610 - Standard Rate 52917611 - Non-refundable Rate 52917612 - Weekly Rate" at bounding box center [556, 374] width 452 height 33
click at [570, 512] on button "Enregistrer" at bounding box center [561, 514] width 452 height 33
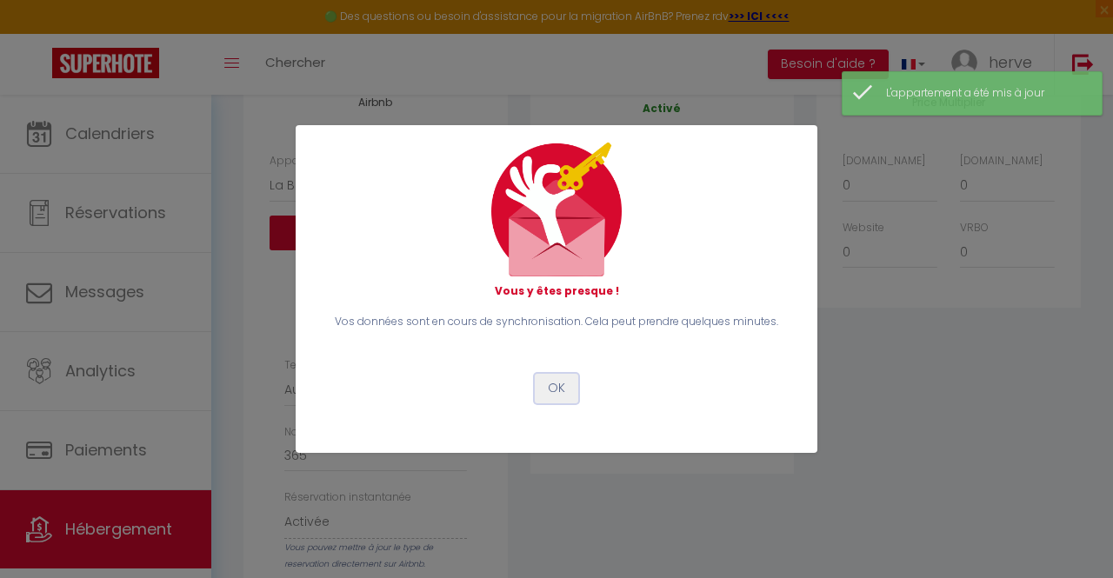
click at [559, 383] on button "OK" at bounding box center [556, 389] width 43 height 30
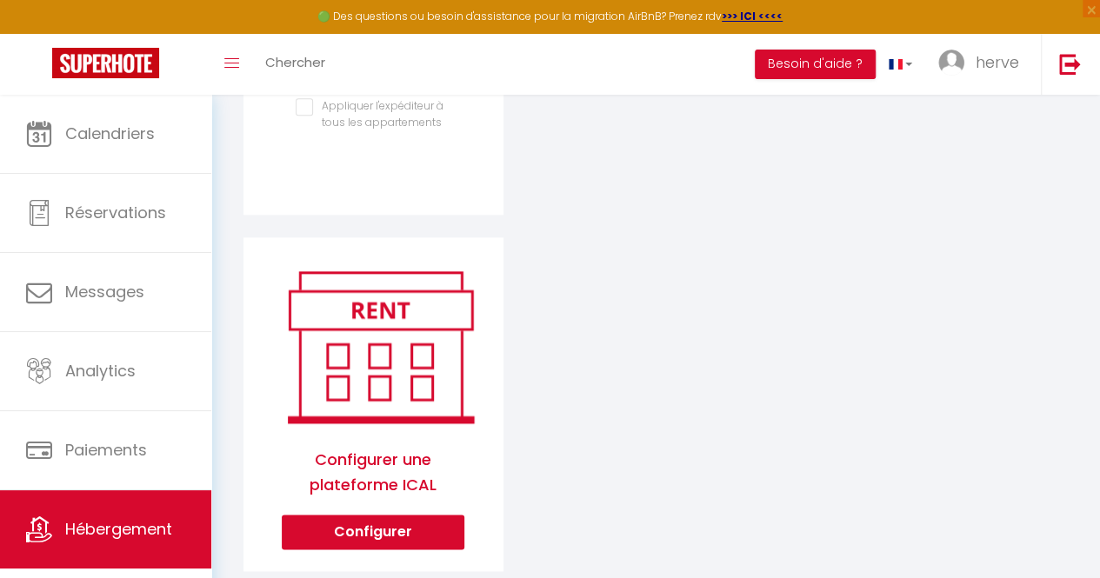
scroll to position [877, 0]
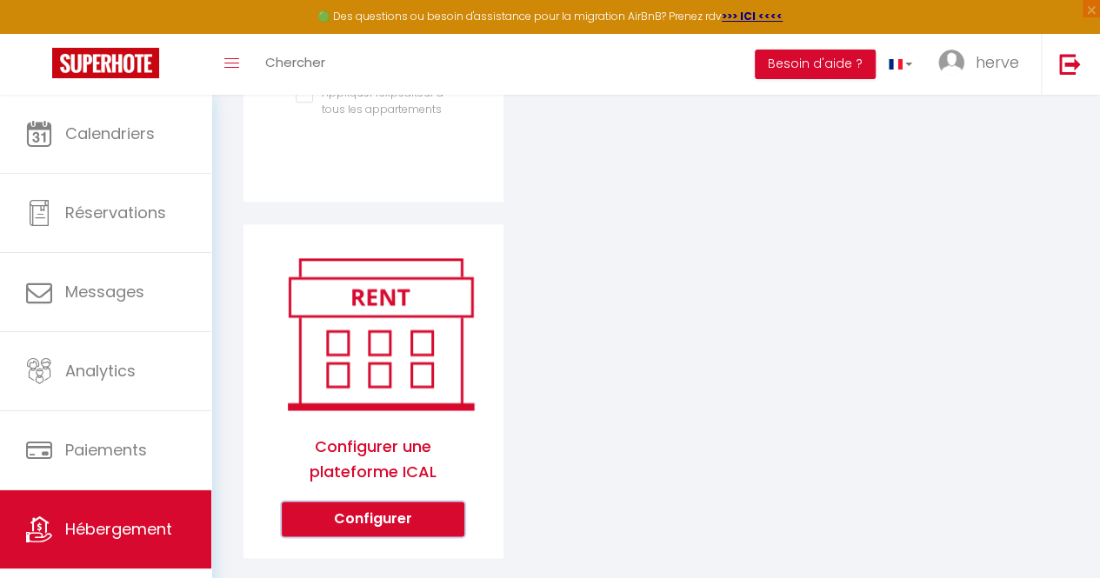
click at [395, 517] on button "Configurer" at bounding box center [373, 519] width 183 height 35
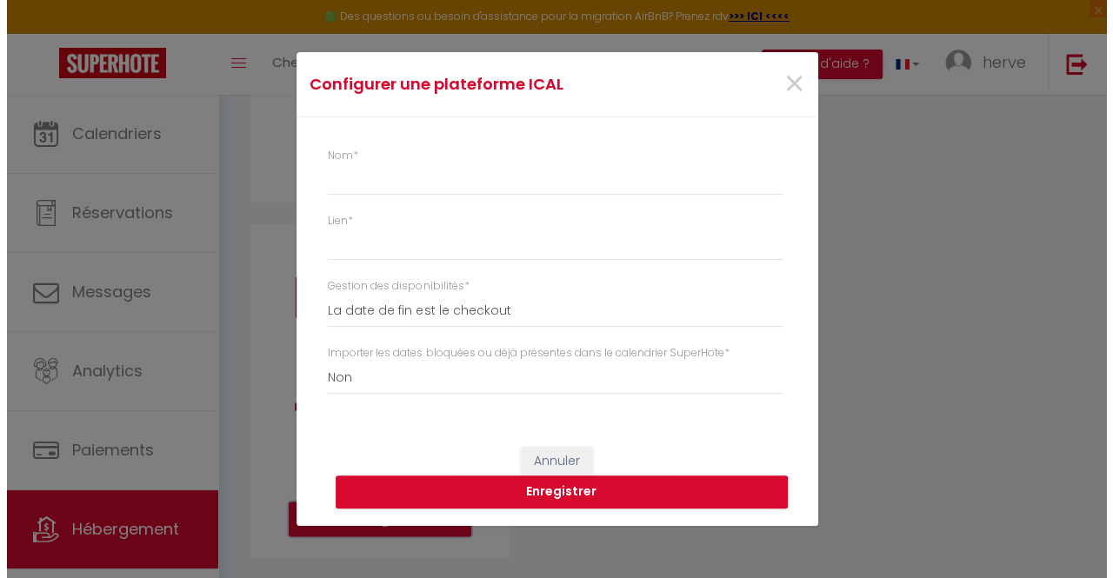
scroll to position [864, 0]
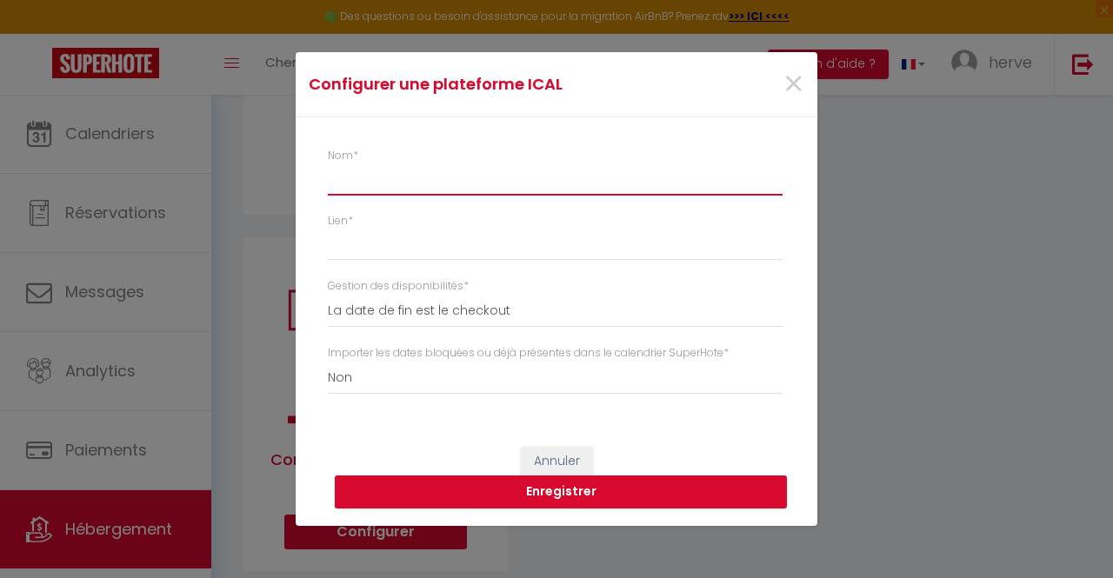
click at [367, 185] on input "Nom *" at bounding box center [555, 179] width 455 height 31
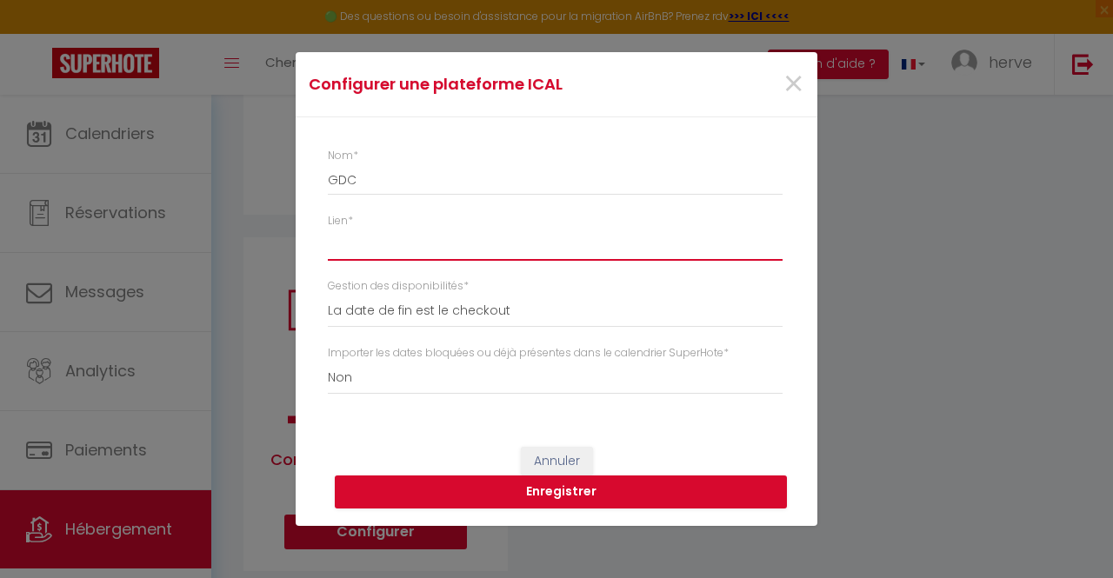
click at [375, 257] on input "Lien *" at bounding box center [555, 245] width 455 height 31
paste input "[URL][DOMAIN_NAME]"
click at [503, 486] on button "Enregistrer" at bounding box center [561, 492] width 452 height 33
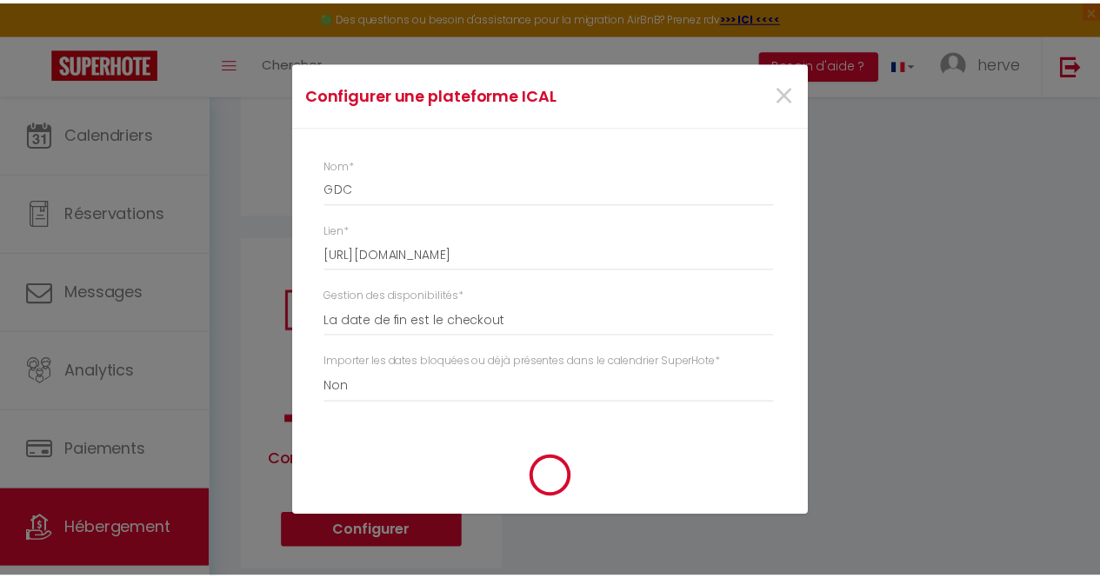
scroll to position [877, 0]
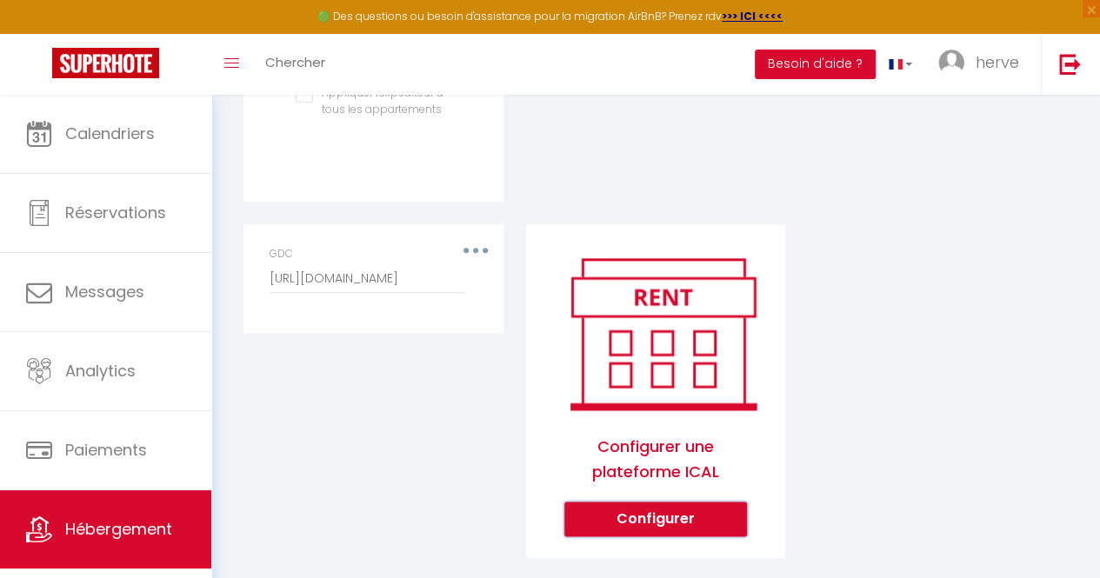
click at [660, 531] on button "Configurer" at bounding box center [655, 519] width 183 height 35
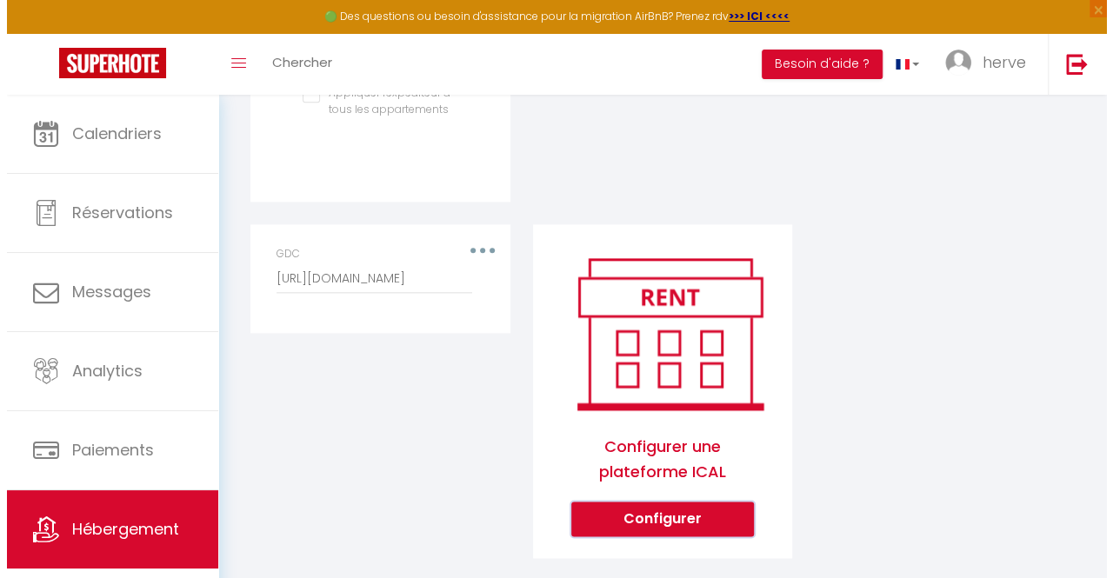
scroll to position [864, 0]
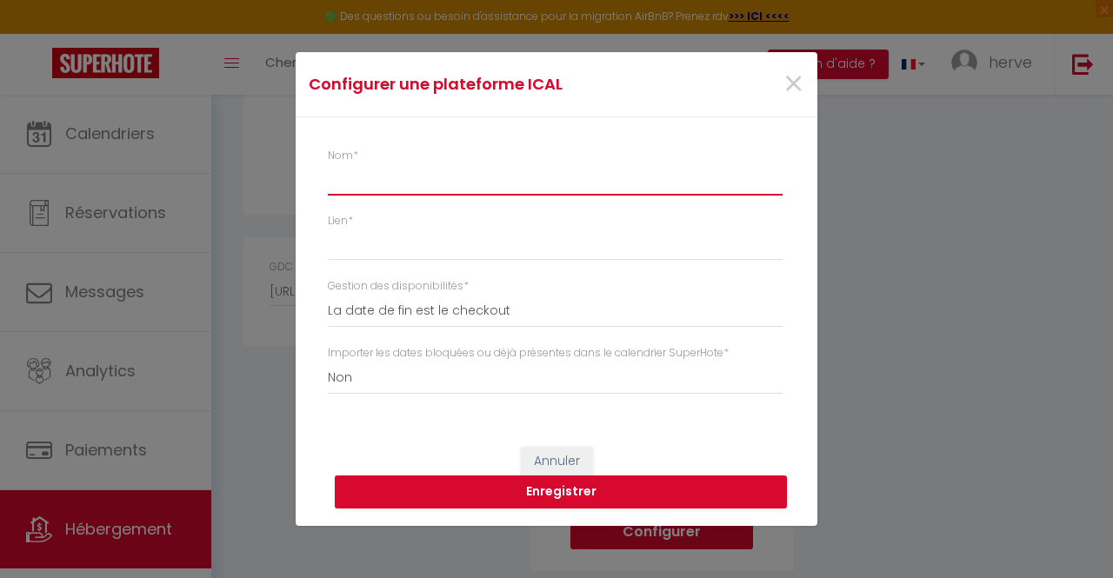
click at [477, 193] on input "Nom *" at bounding box center [555, 179] width 455 height 31
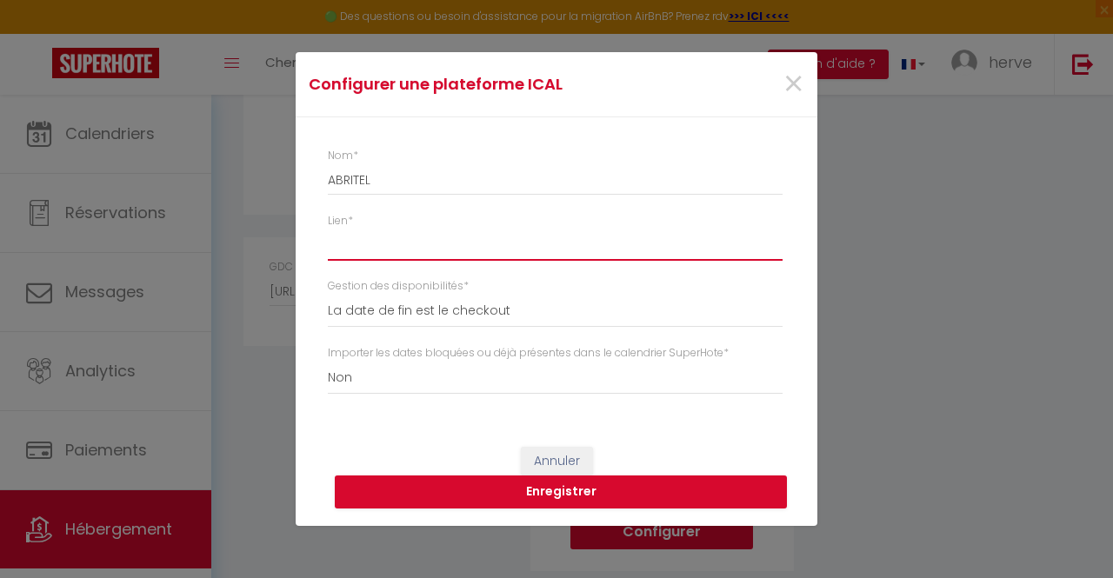
click at [397, 244] on input "Lien *" at bounding box center [555, 245] width 455 height 31
paste input "[URL][DOMAIN_NAME]"
click at [544, 497] on button "Enregistrer" at bounding box center [561, 492] width 452 height 33
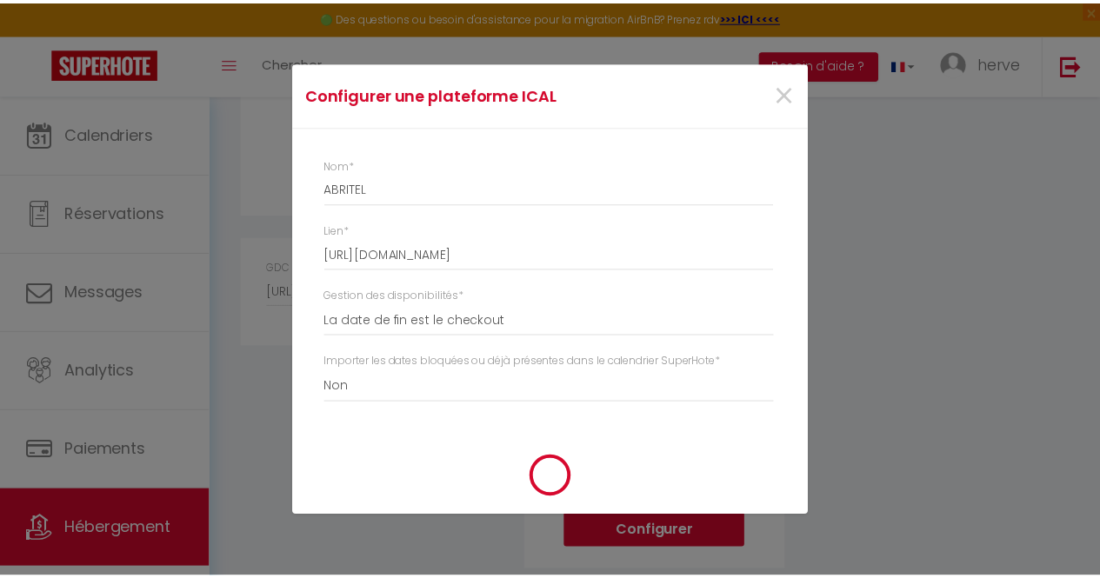
scroll to position [877, 0]
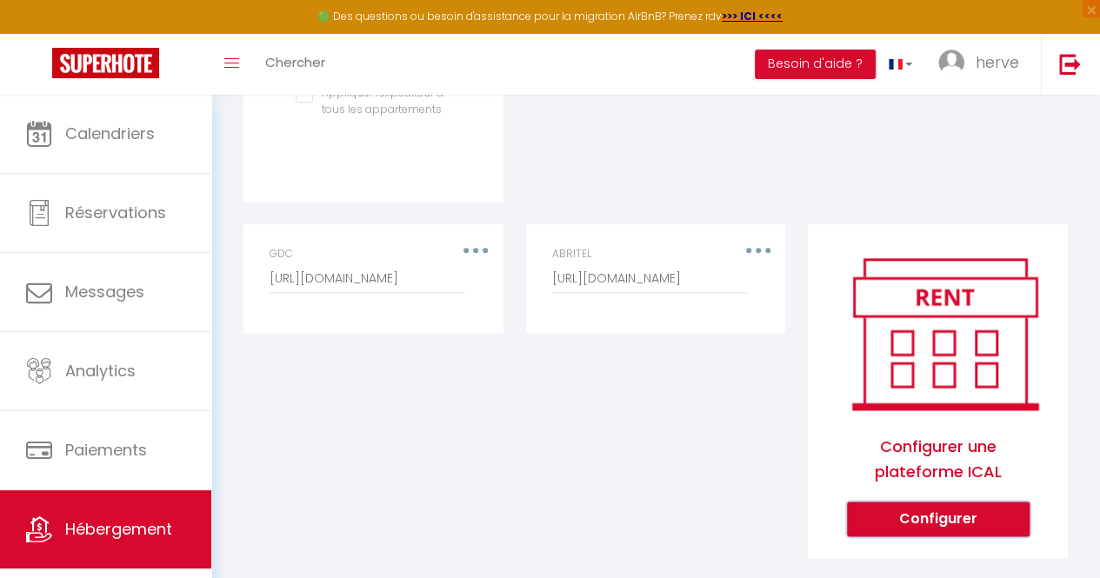
click at [924, 536] on button "Configurer" at bounding box center [938, 519] width 183 height 35
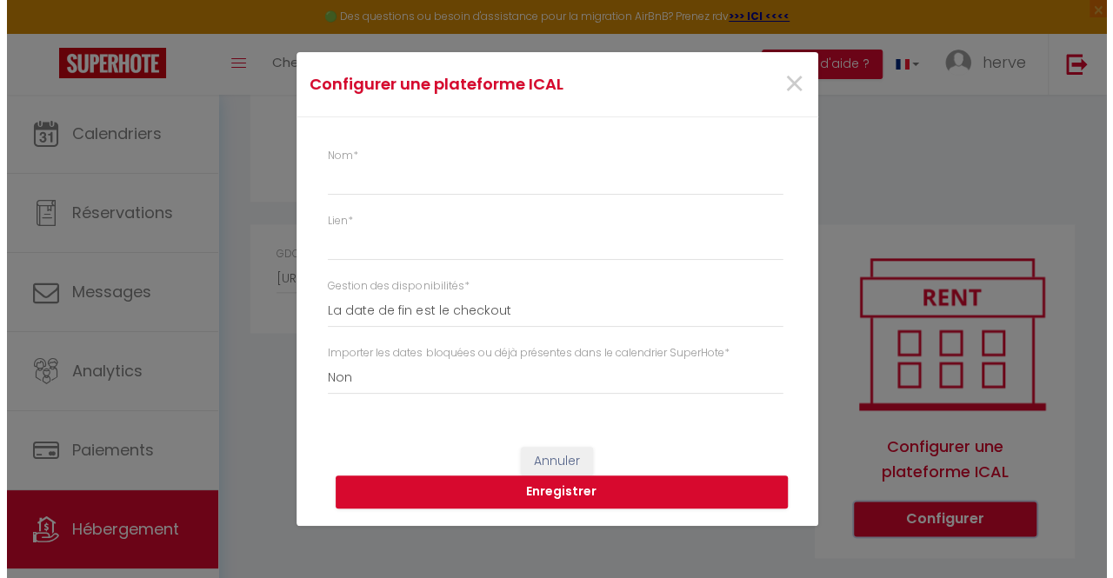
scroll to position [864, 0]
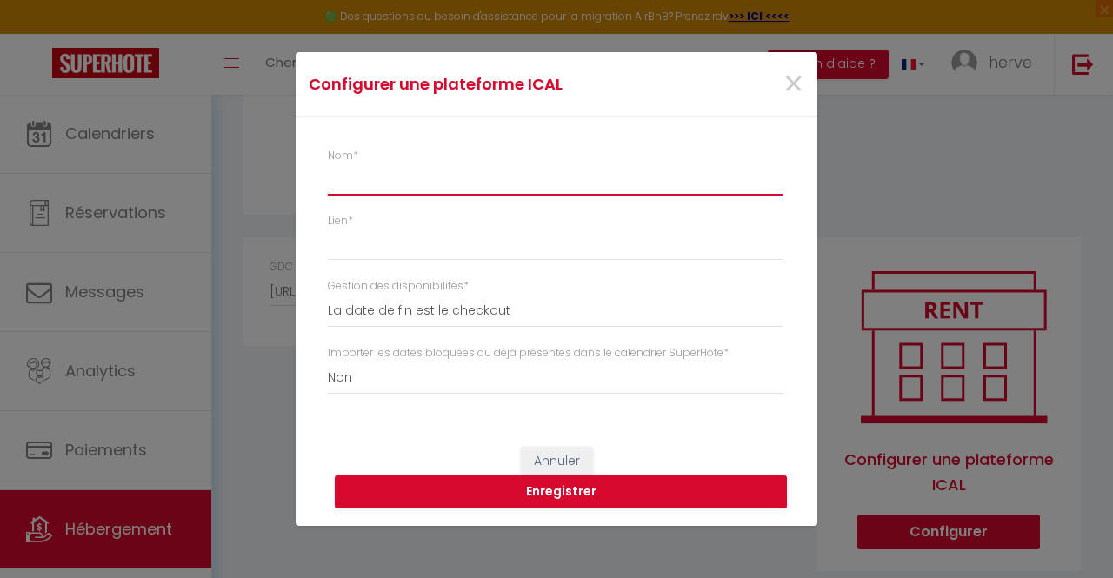
click at [530, 181] on input "Nom *" at bounding box center [555, 179] width 455 height 31
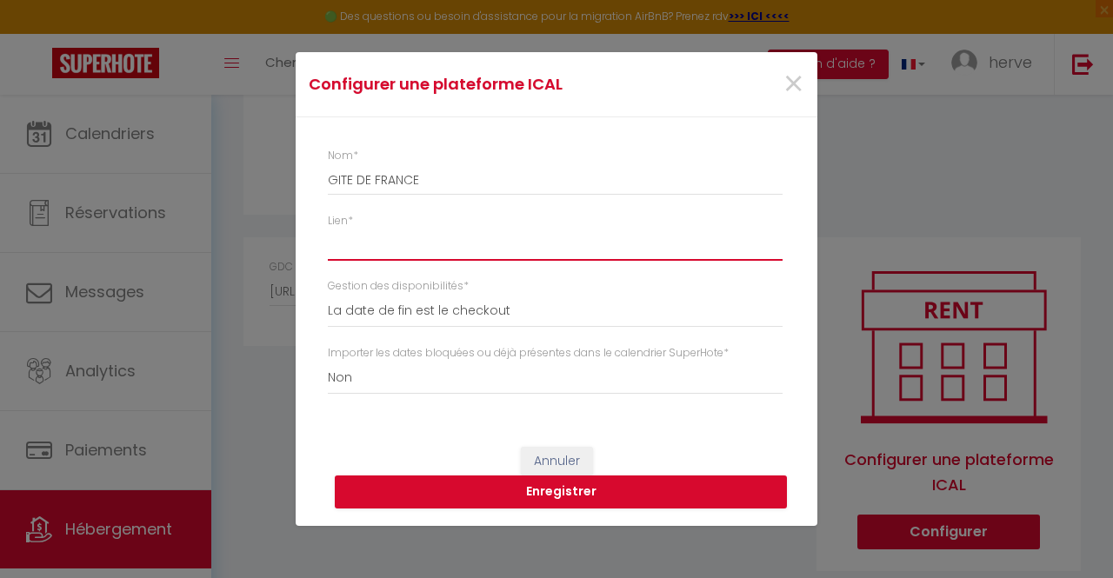
click at [360, 253] on input "Lien *" at bounding box center [555, 245] width 455 height 31
paste input "[URL][DOMAIN_NAME][DOMAIN_NAME]"
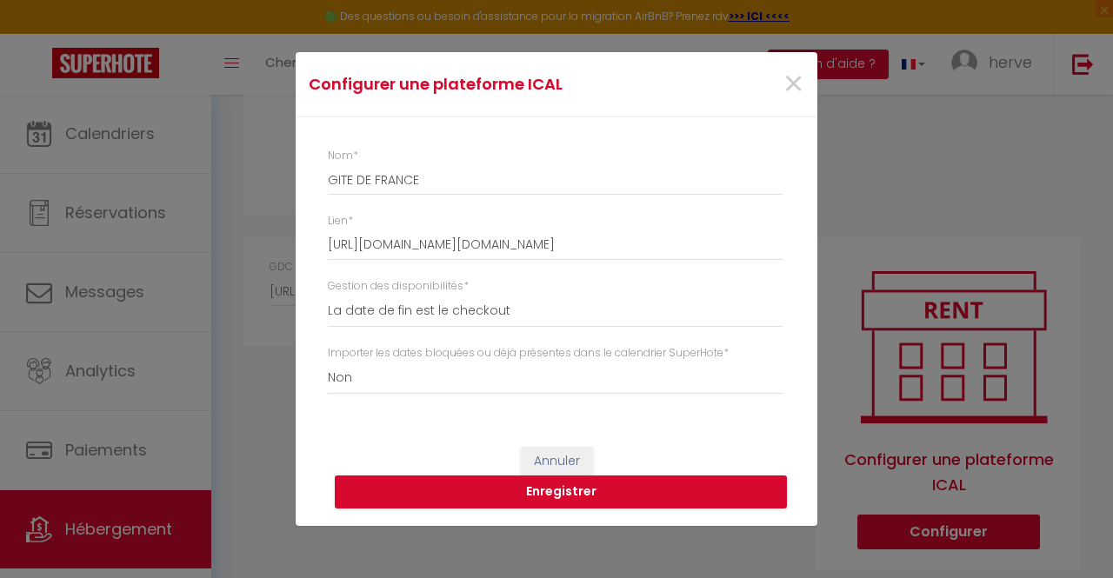
scroll to position [0, 0]
click at [555, 514] on div "Annuler Enregistrer" at bounding box center [557, 478] width 522 height 97
click at [570, 501] on button "Enregistrer" at bounding box center [561, 492] width 452 height 33
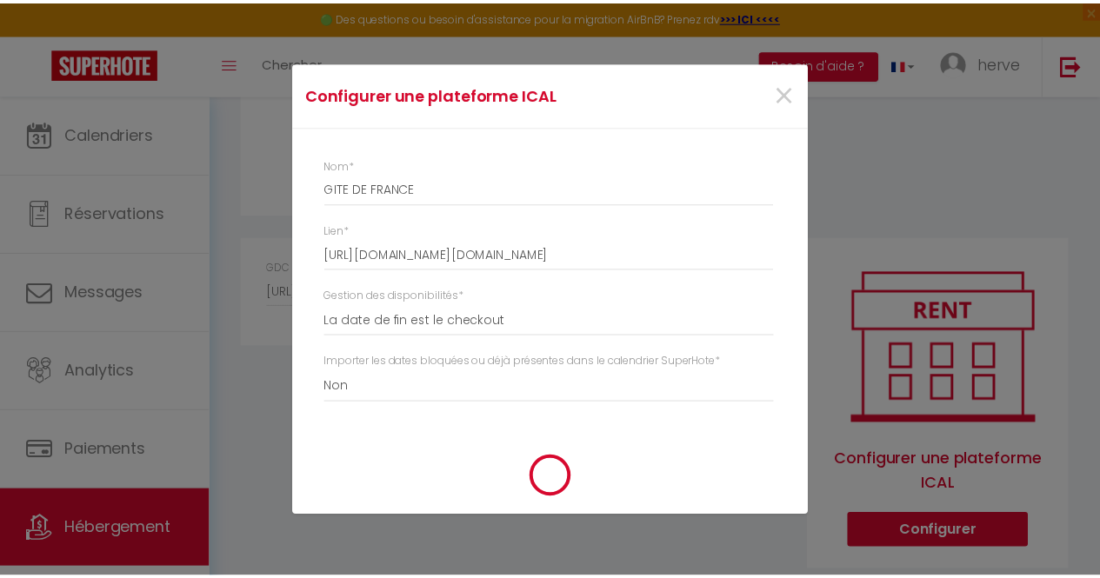
scroll to position [877, 0]
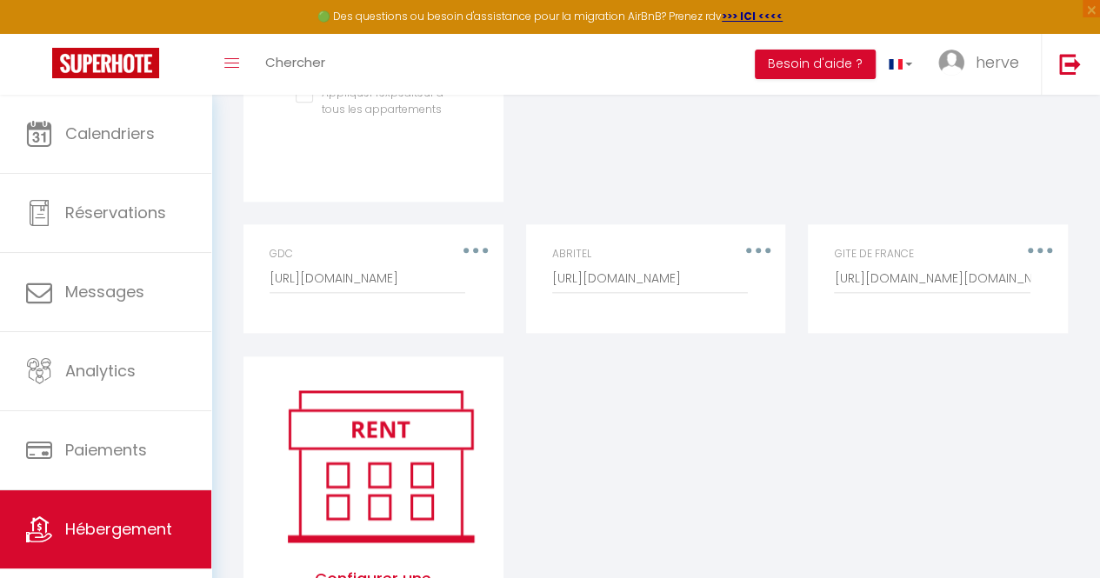
drag, startPoint x: 1099, startPoint y: 448, endPoint x: 1109, endPoint y: 298, distance: 149.9
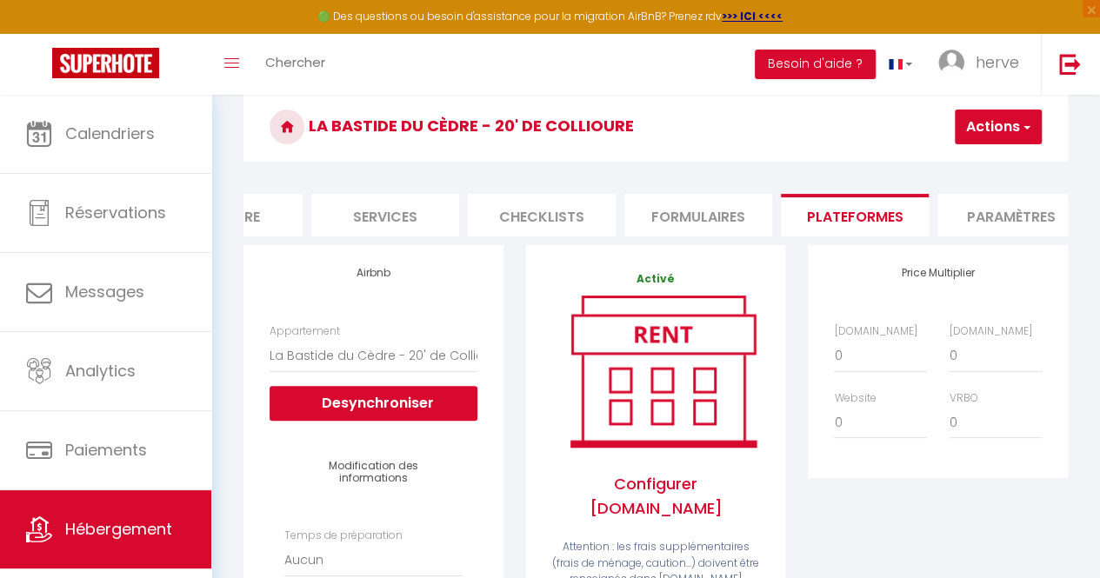
scroll to position [39, 0]
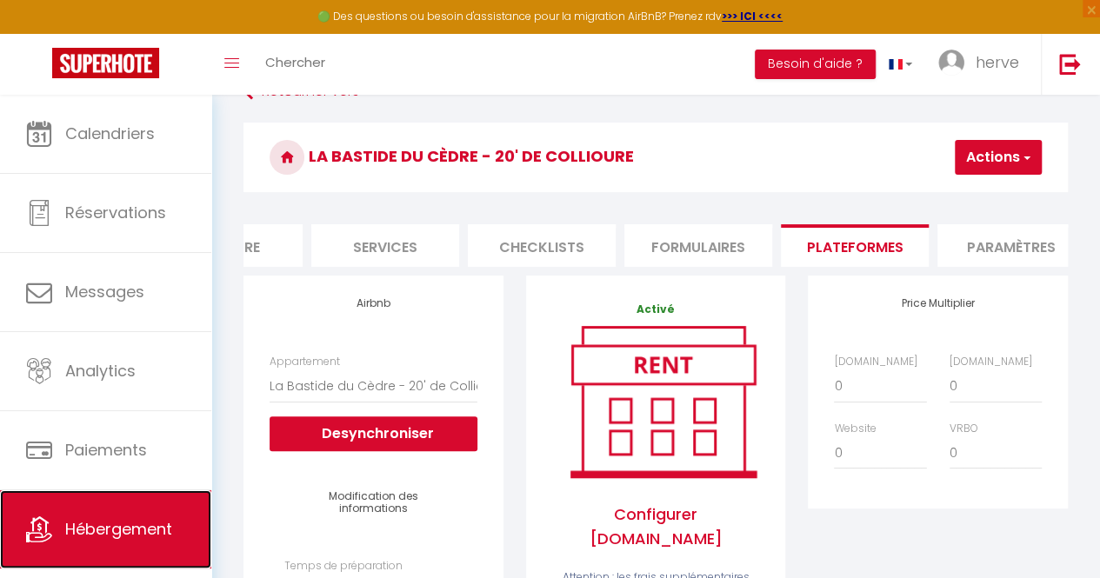
click at [105, 560] on link "Hébergement" at bounding box center [105, 529] width 211 height 78
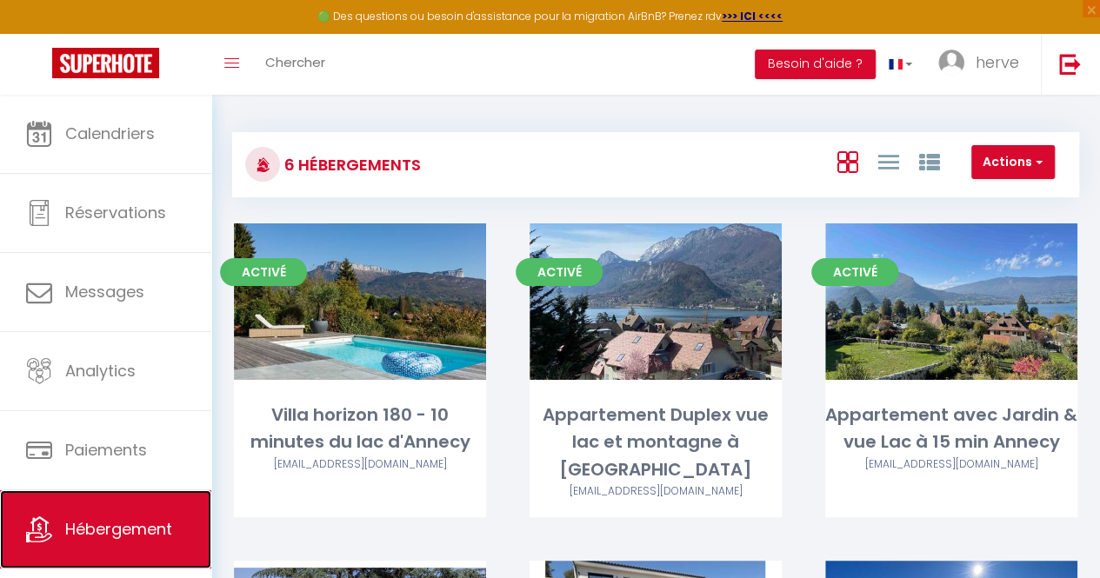
click at [109, 530] on span "Hébergement" at bounding box center [118, 529] width 107 height 22
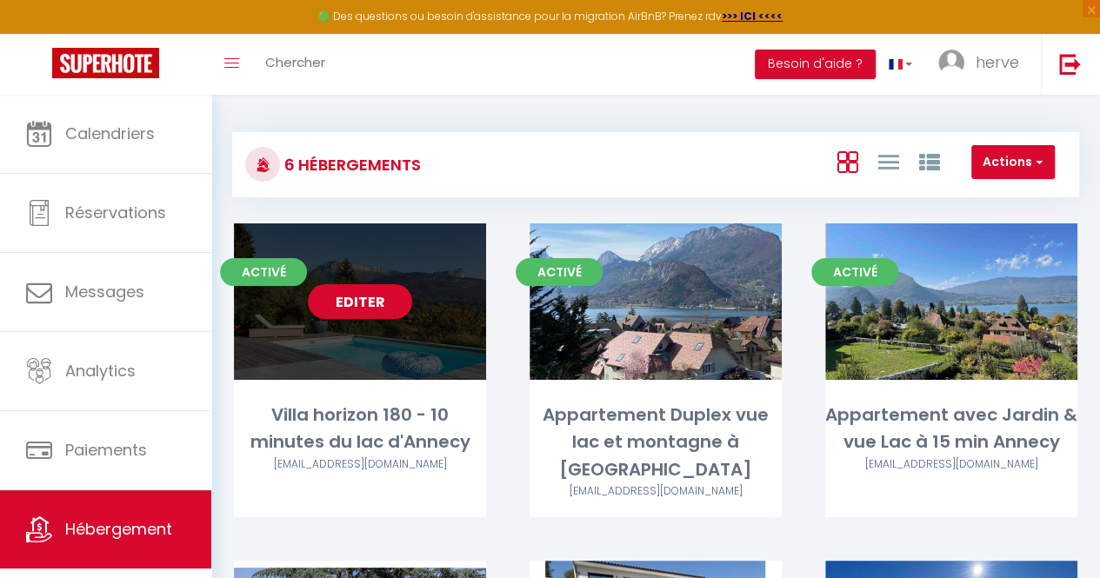
click at [477, 263] on div "Editer" at bounding box center [360, 301] width 252 height 157
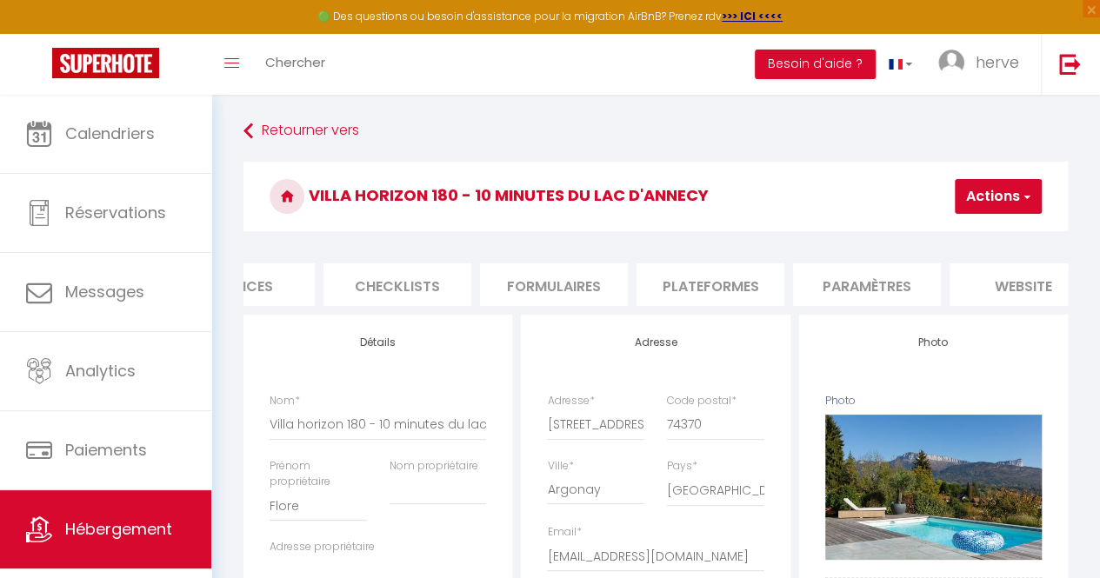
scroll to position [0, 577]
click at [824, 287] on li "Paramètres" at bounding box center [836, 284] width 148 height 43
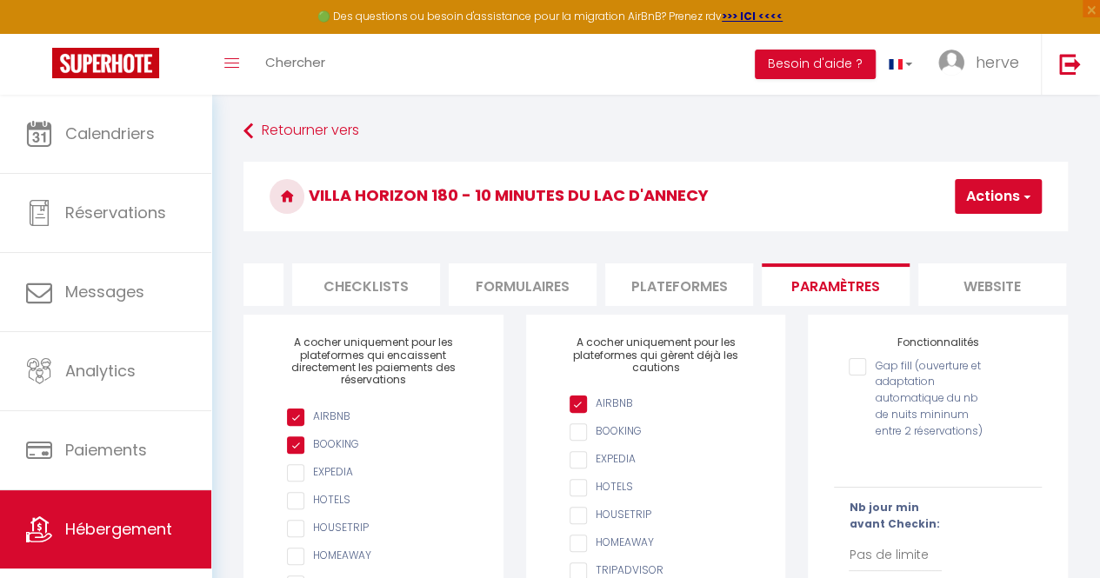
click at [686, 275] on li "Plateformes" at bounding box center [679, 284] width 148 height 43
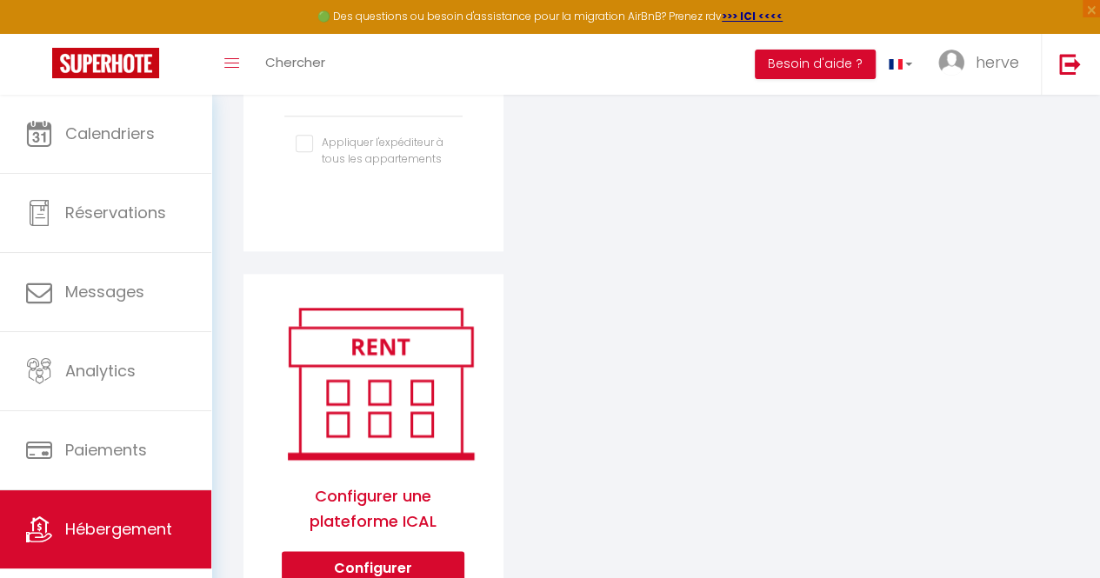
scroll to position [914, 0]
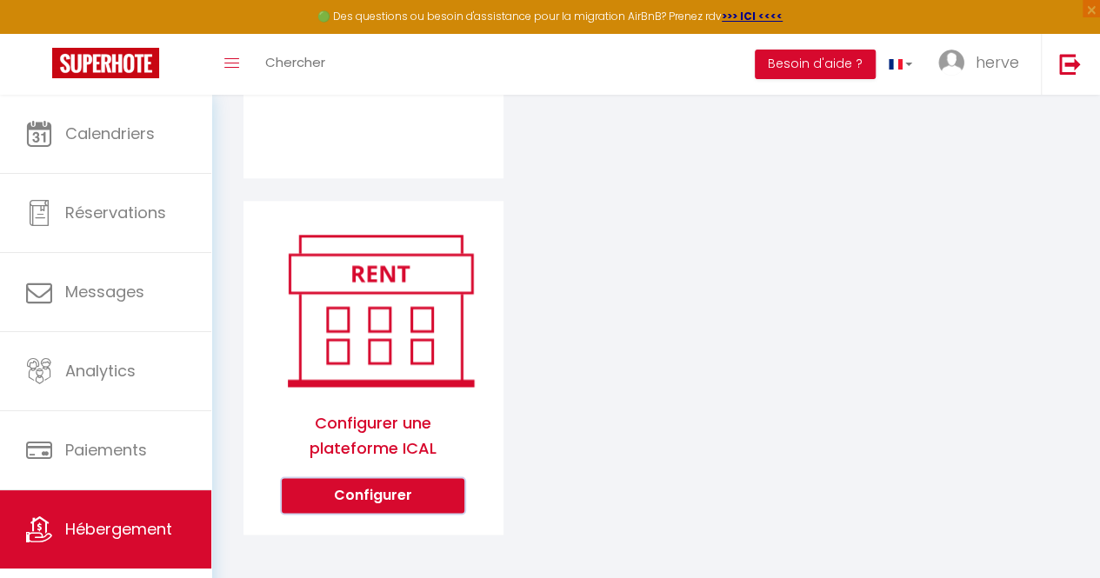
click at [384, 497] on button "Configurer" at bounding box center [373, 495] width 183 height 35
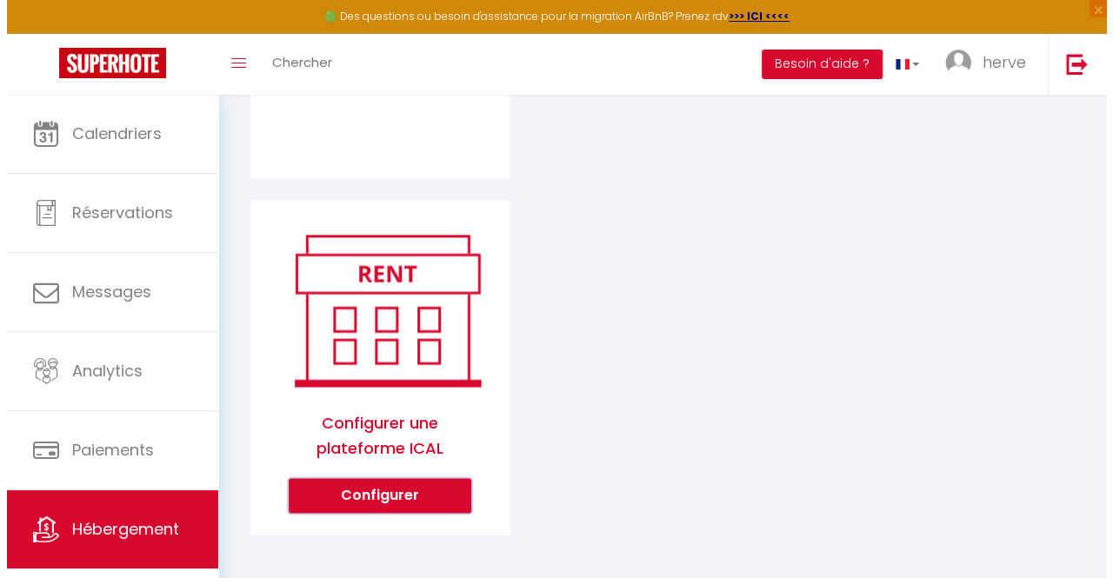
scroll to position [901, 0]
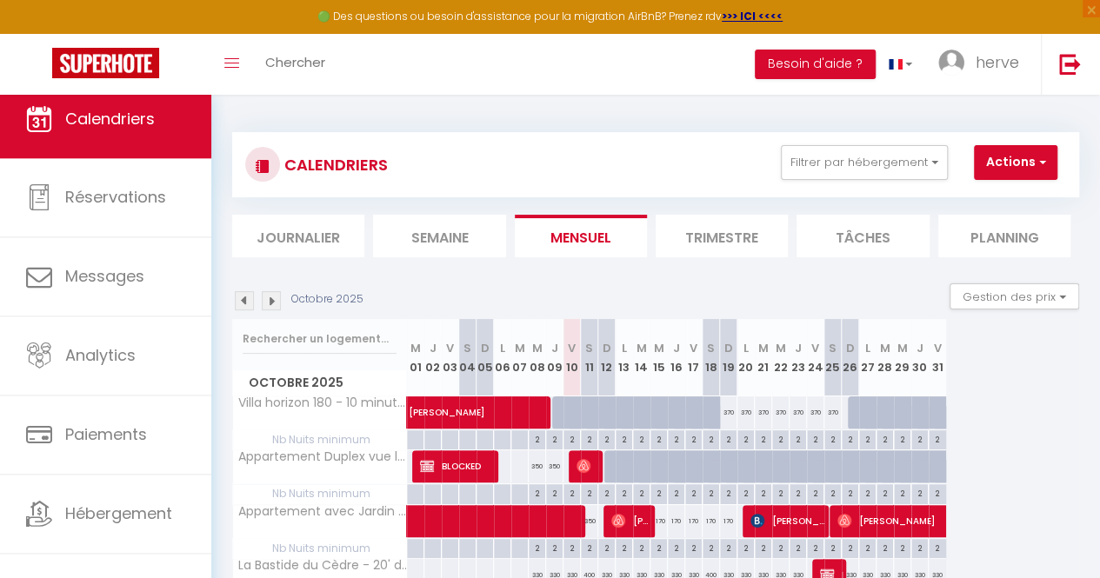
scroll to position [30, 0]
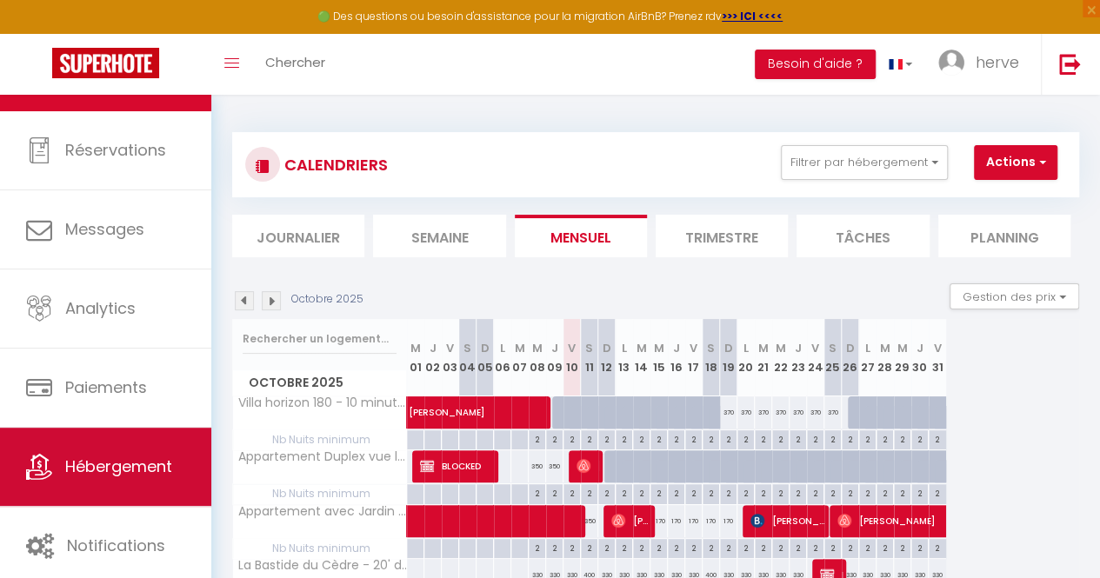
click at [54, 486] on link "Hébergement" at bounding box center [105, 467] width 211 height 78
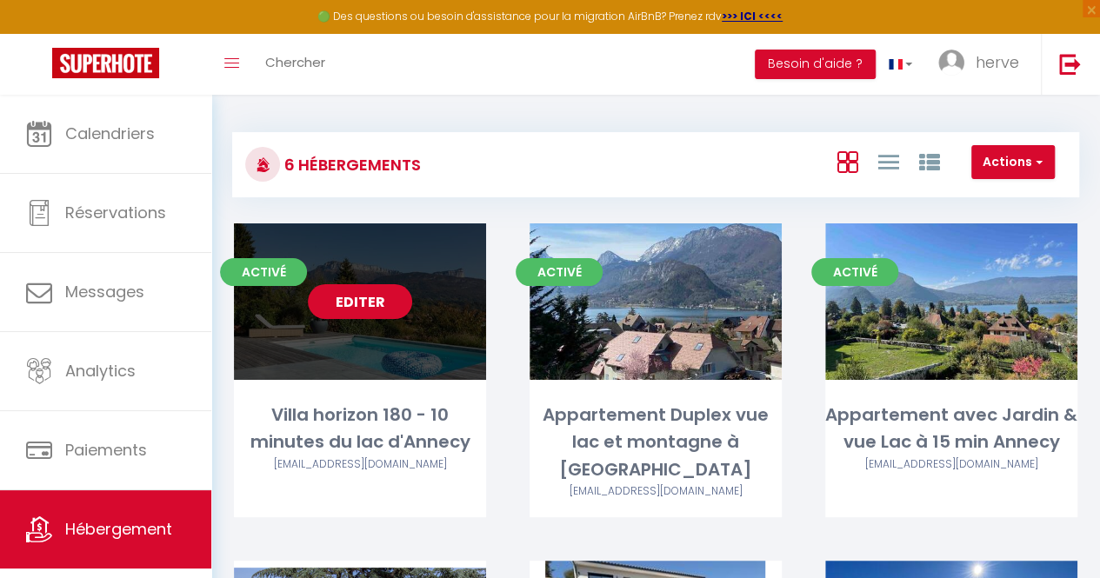
click at [334, 314] on link "Editer" at bounding box center [360, 301] width 104 height 35
select select "3"
select select "2"
select select "1"
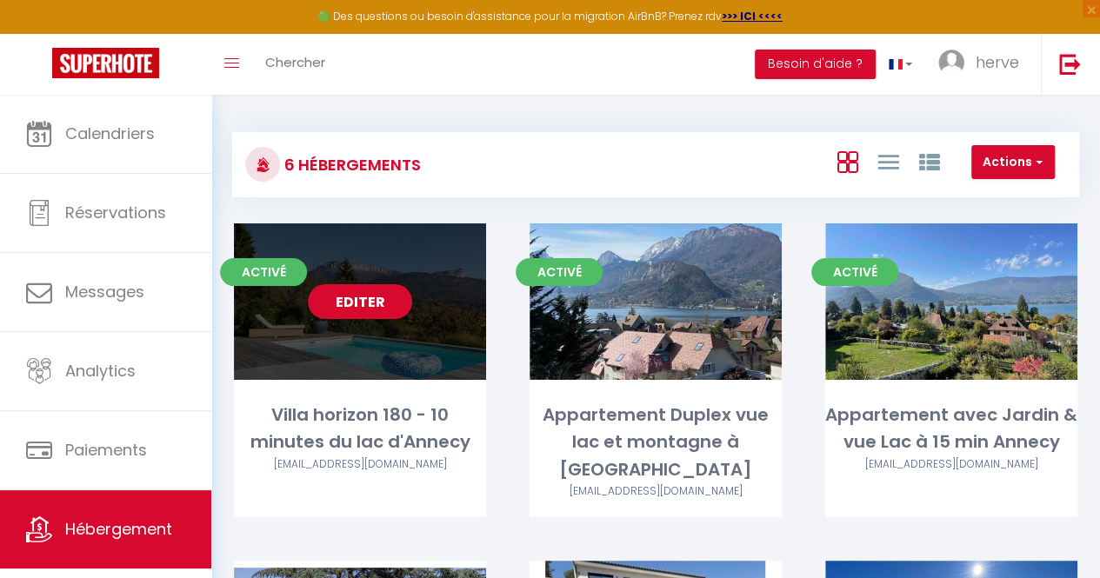
select select "28"
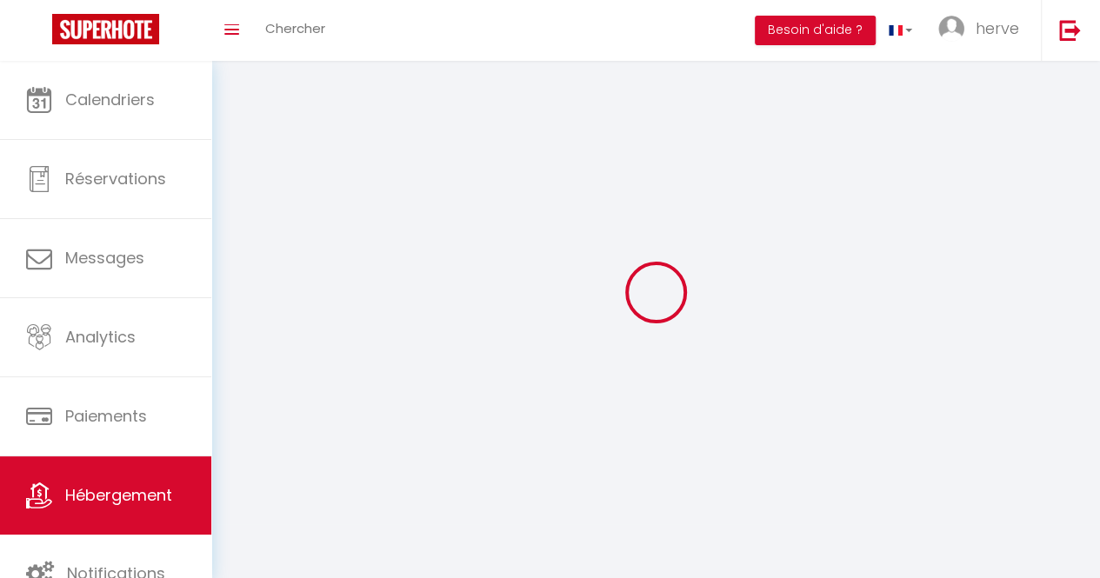
select select
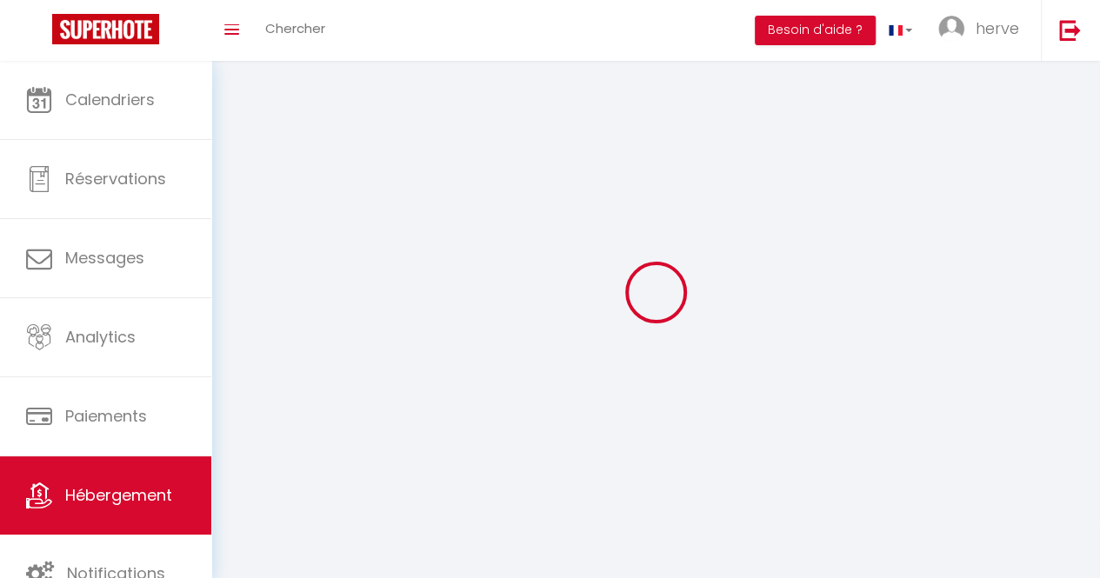
select select
checkbox input "false"
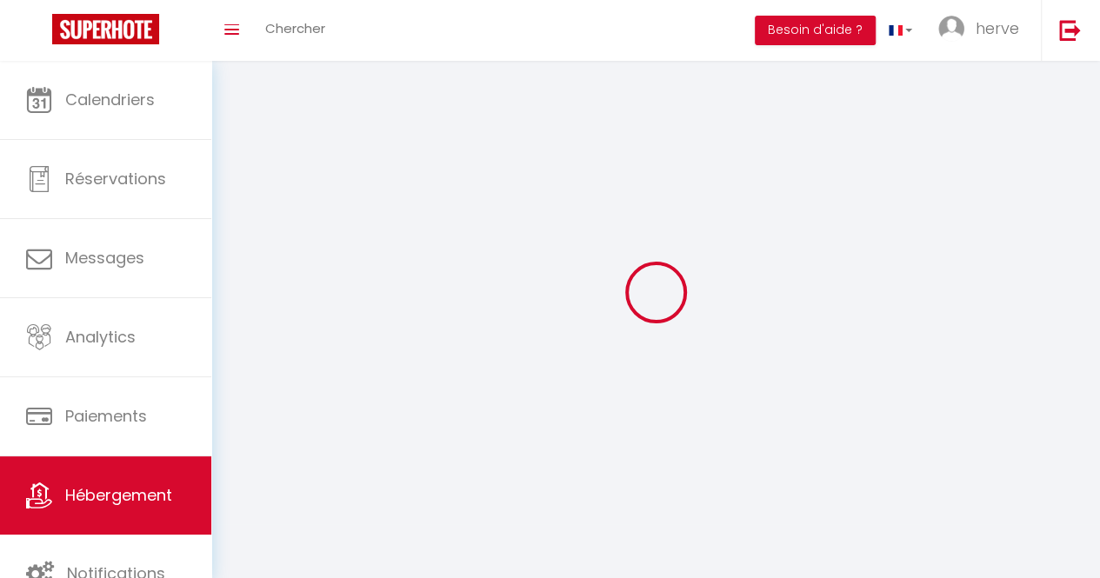
select select
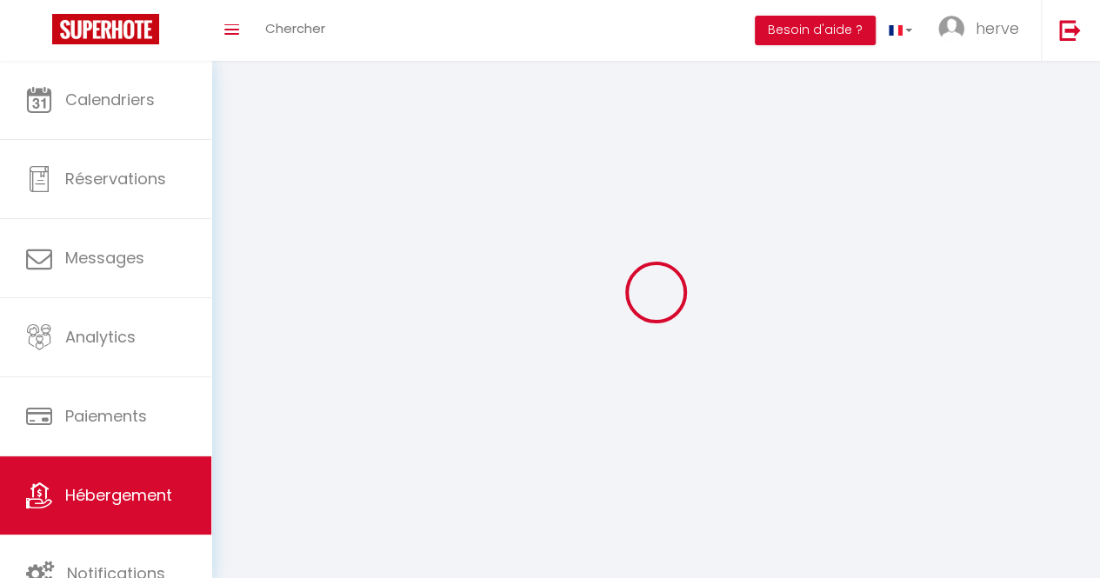
select select
checkbox input "false"
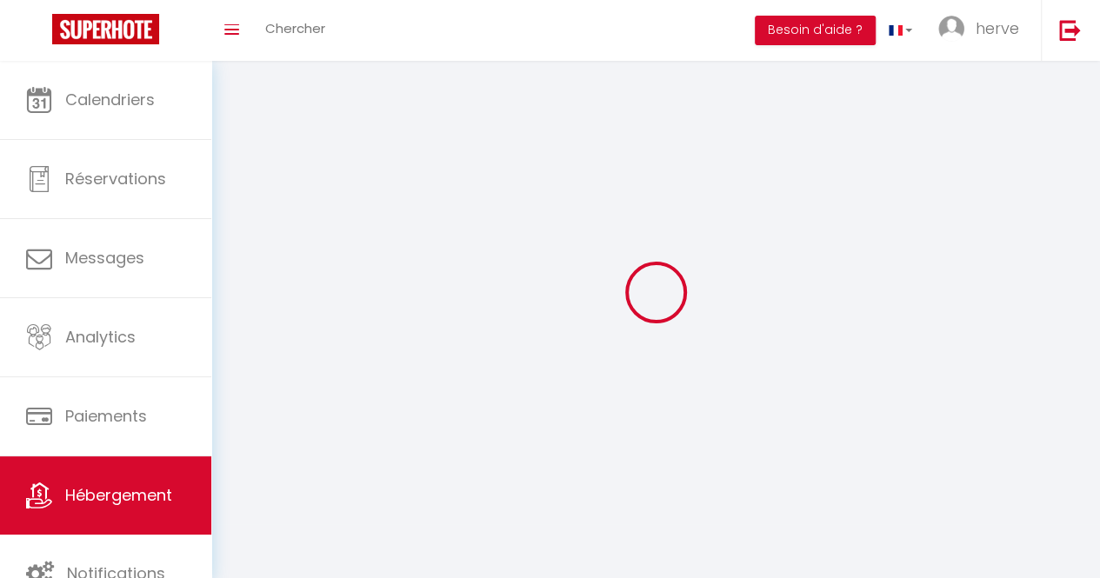
checkbox input "false"
select select
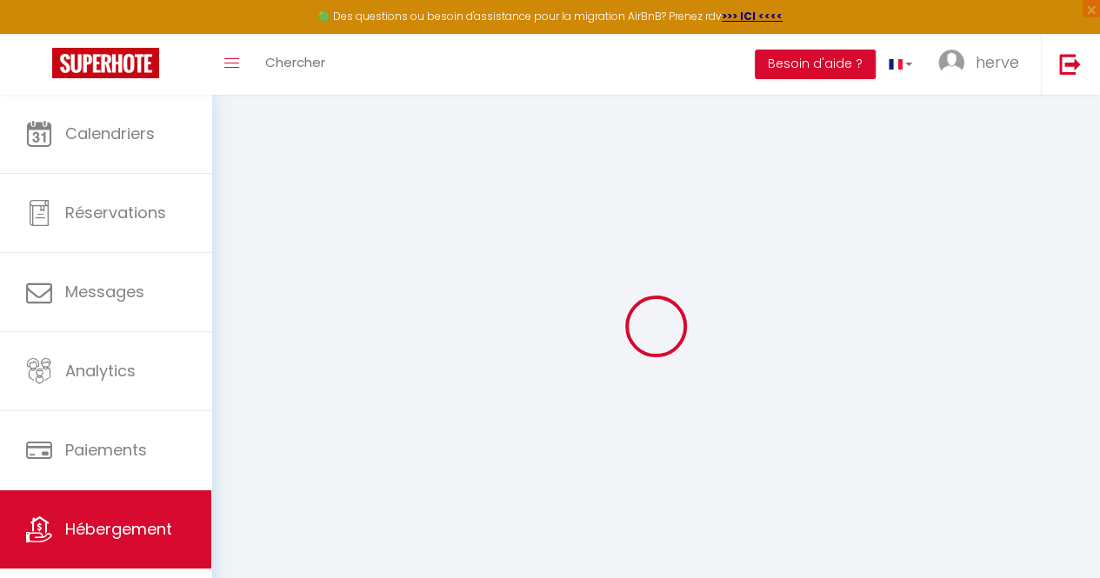
select select
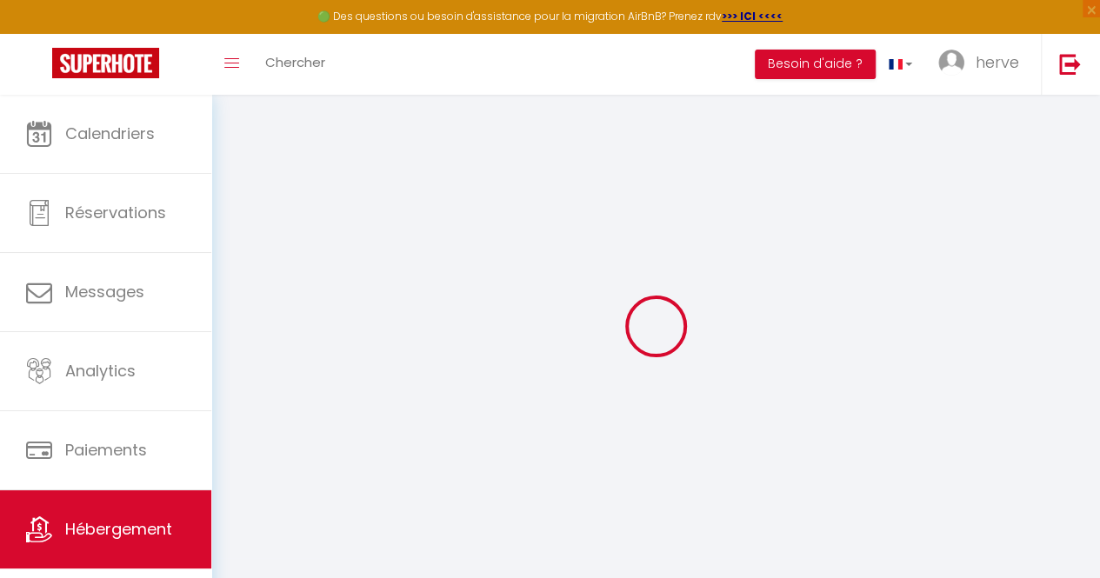
select select
checkbox input "false"
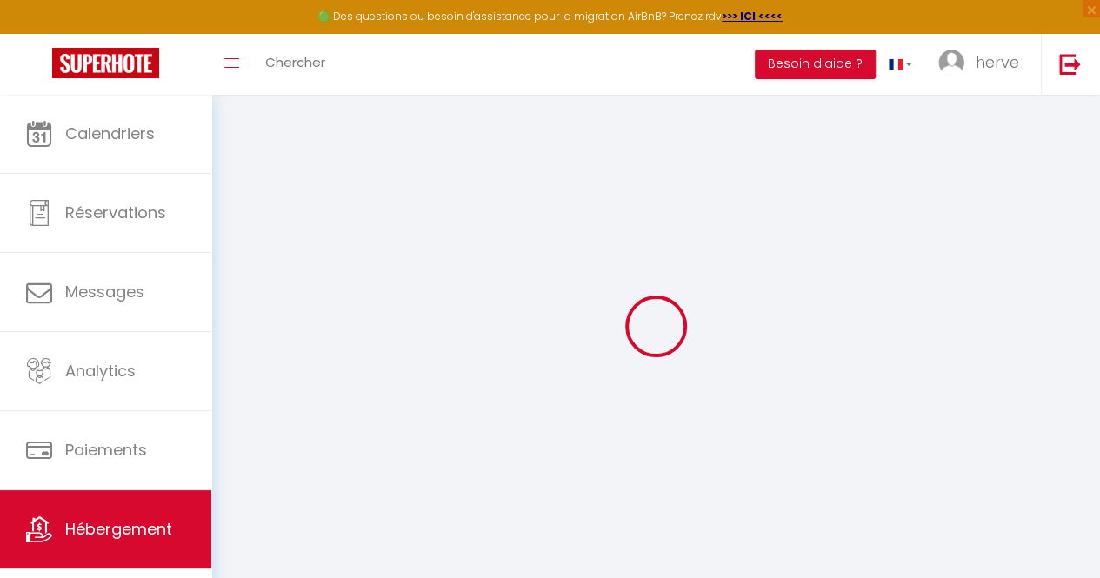
select select
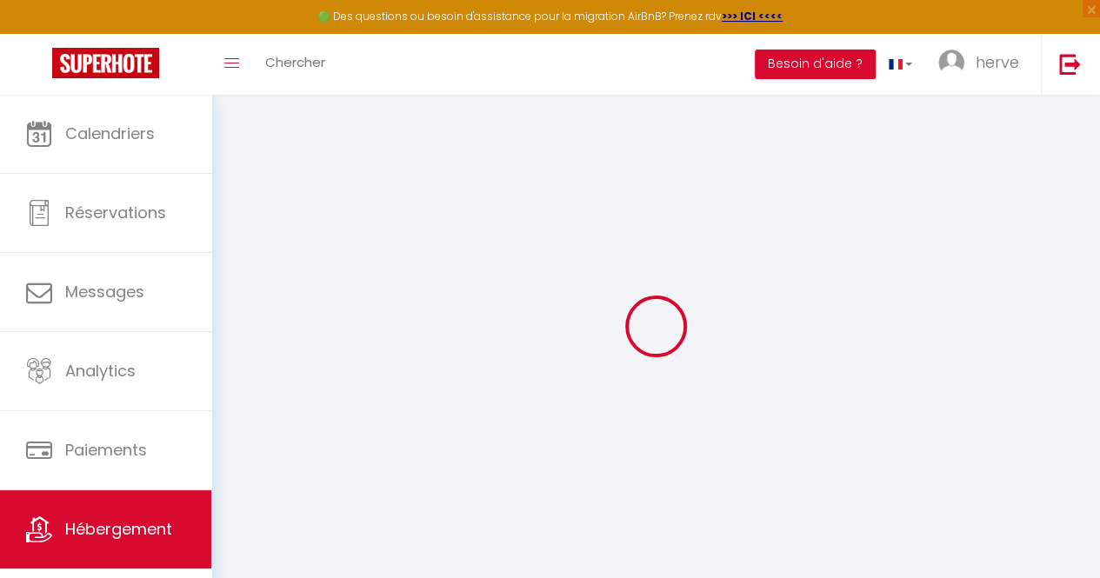
select select
checkbox input "false"
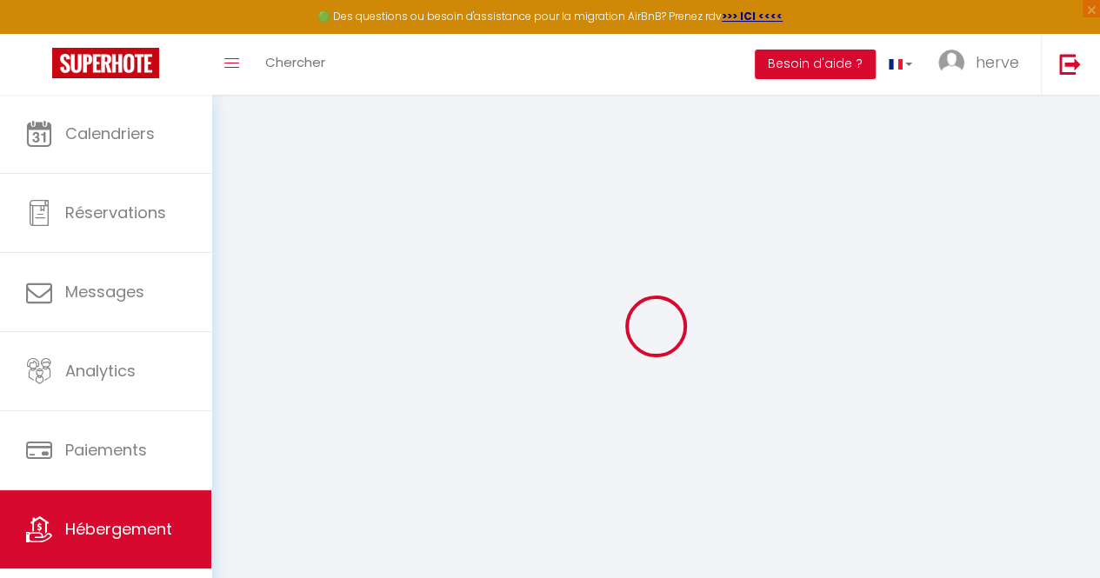
checkbox input "false"
select select
type input "Villa horizon 180 - 10 minutes du lac d'Annecy"
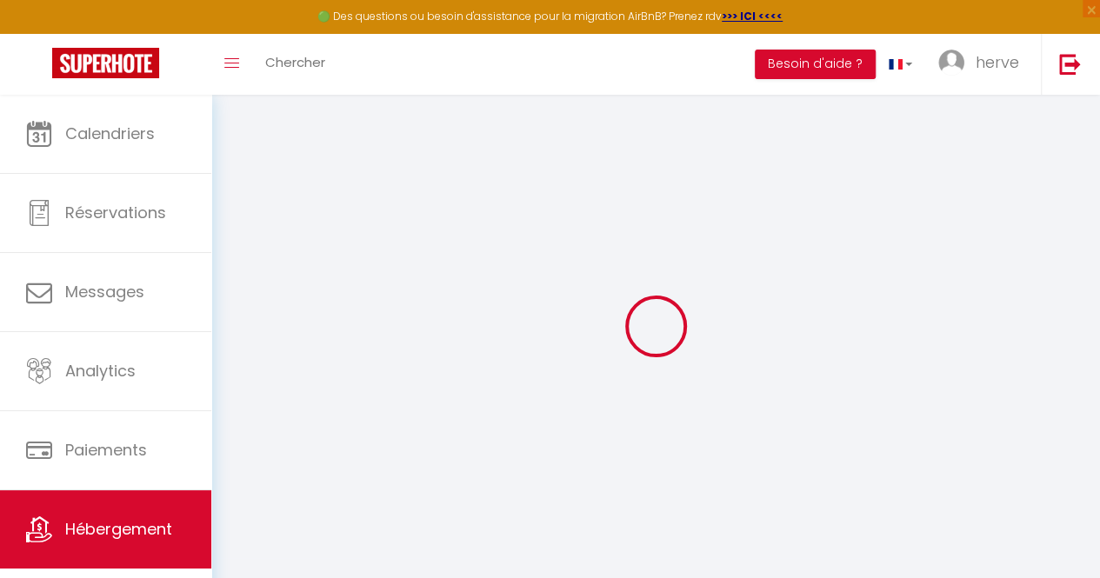
type input "Flore"
select select "houses"
select select "8"
select select "4"
select select "3"
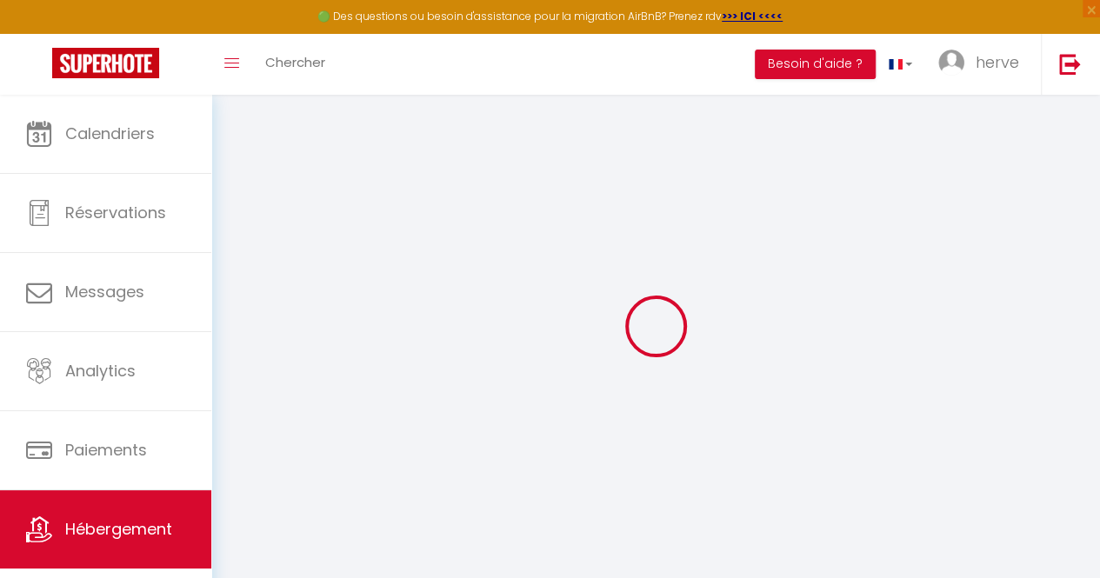
type input "600"
type input "300"
type input "10"
select select
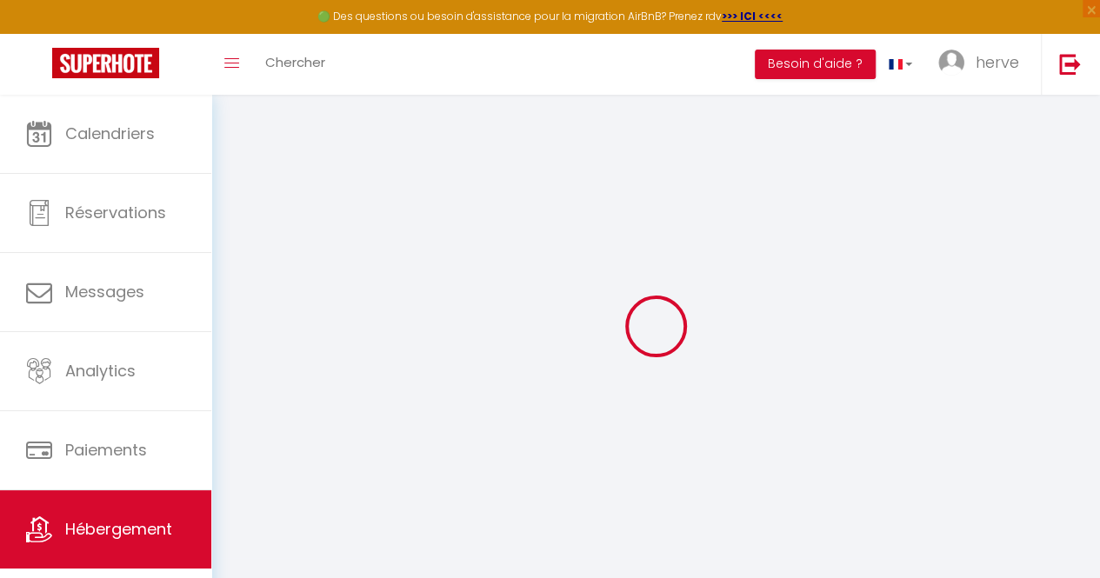
select select
type input "[STREET_ADDRESS]"
type input "74370"
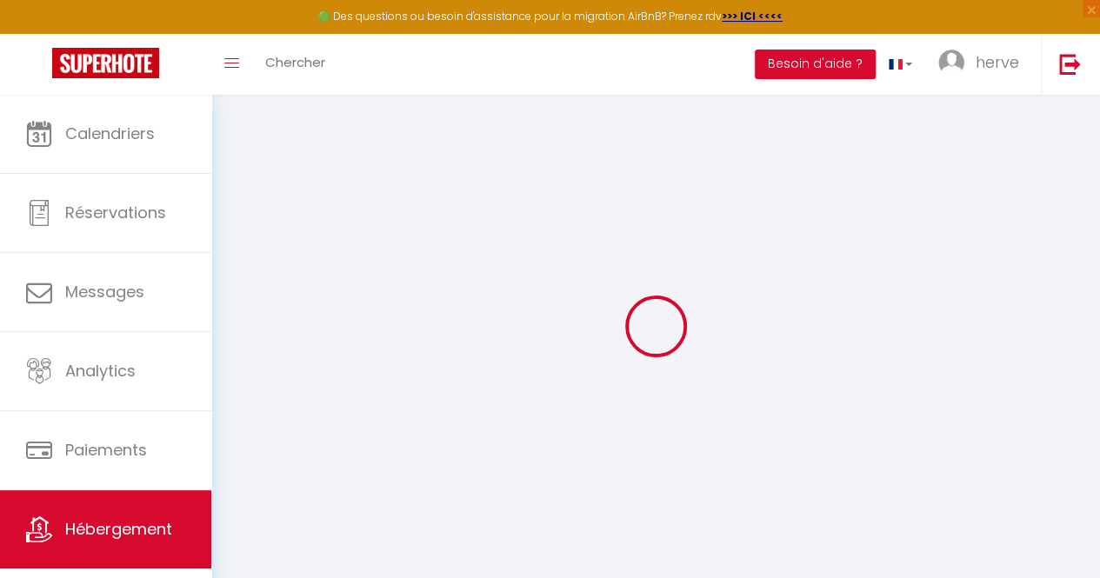
type input "Argonay"
type input "[EMAIL_ADDRESS][DOMAIN_NAME]"
select select
checkbox input "false"
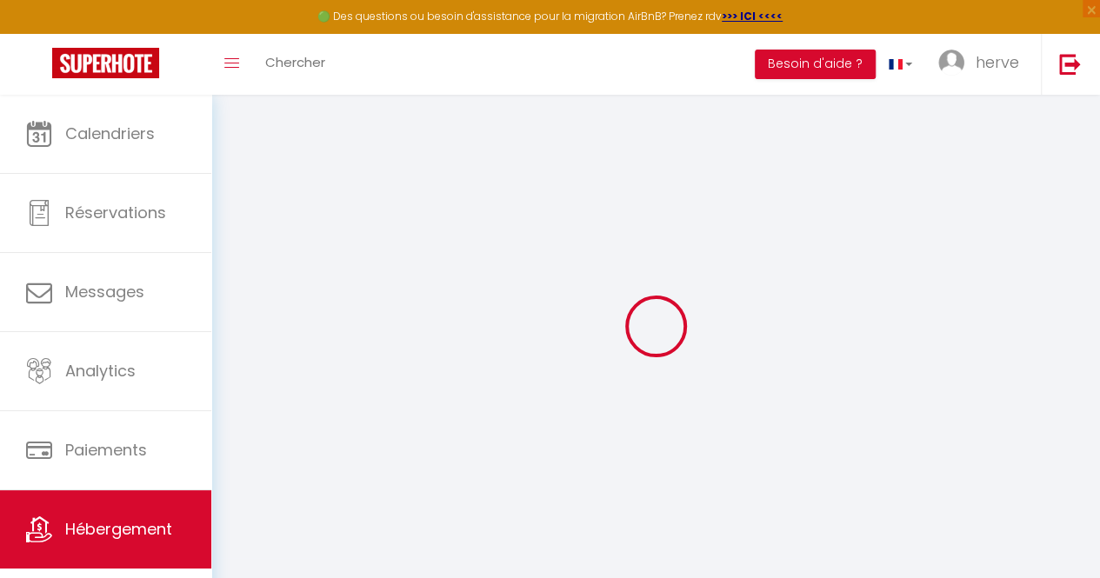
checkbox input "false"
type input "0"
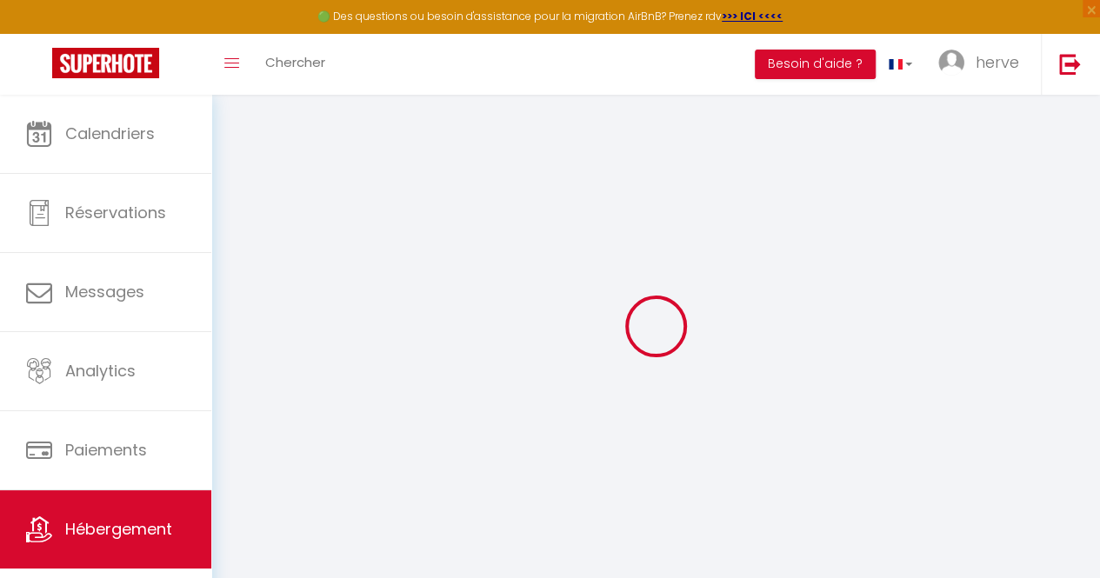
type input "0"
select select
select select "false"
select select
checkbox input "false"
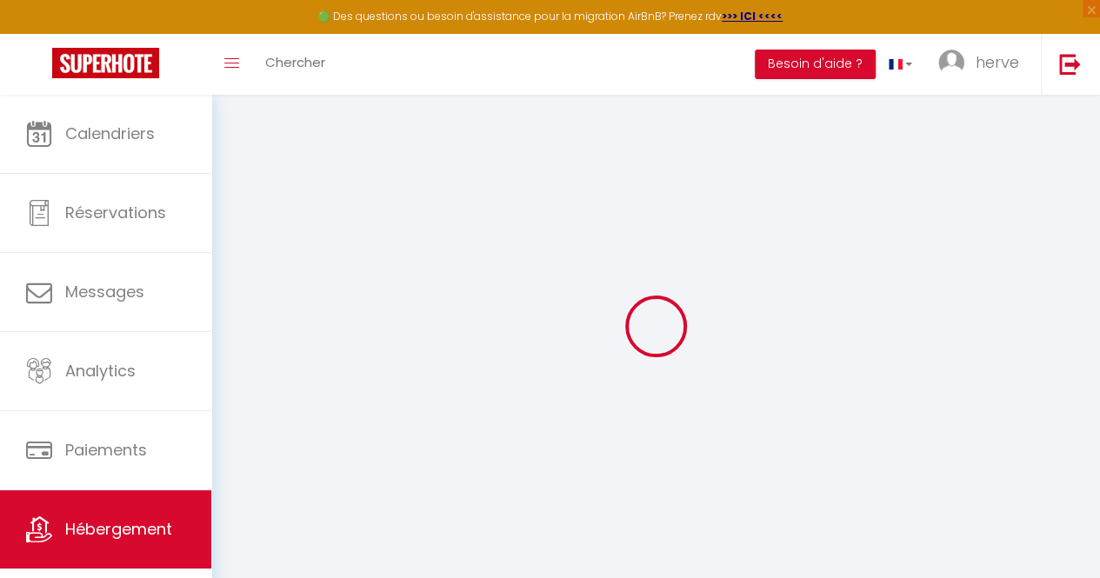
checkbox input "false"
select select
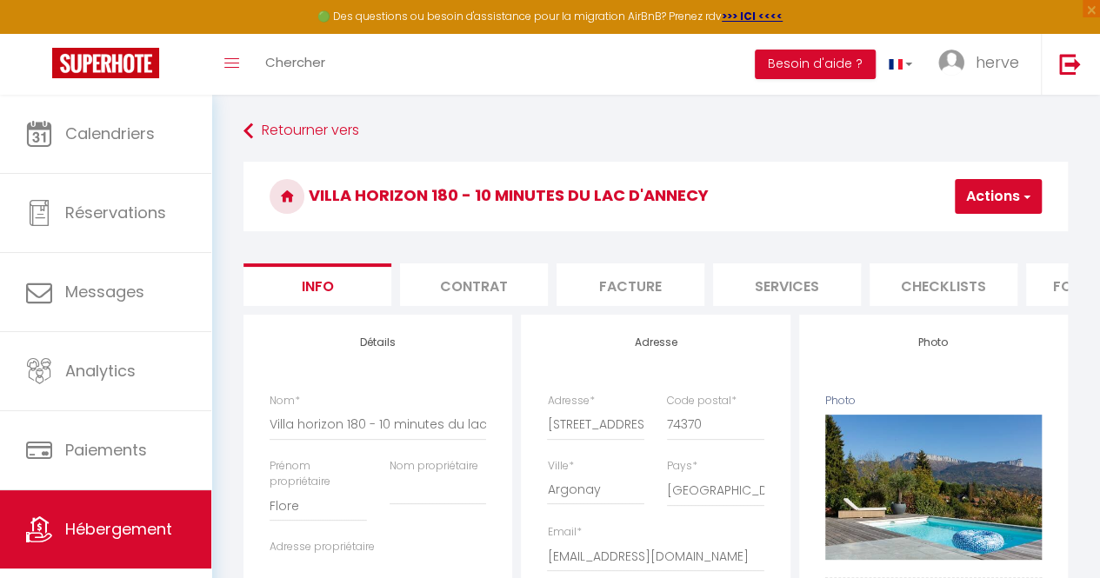
select select
checkbox input "false"
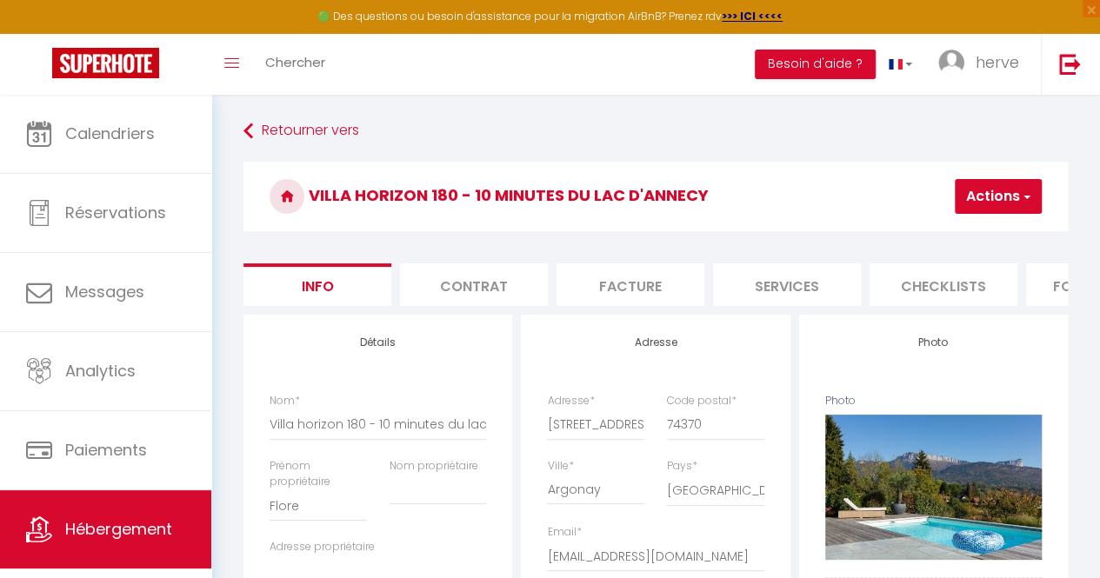
select select
select select "EUR"
select select
select select "22757-14792263"
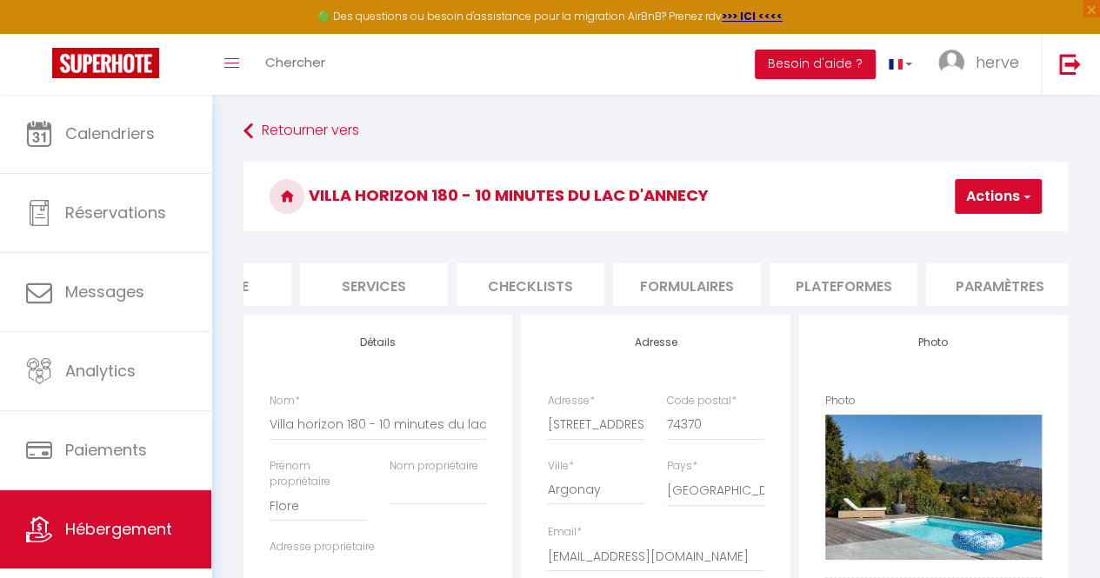
scroll to position [0, 416]
click at [845, 284] on li "Plateformes" at bounding box center [841, 284] width 148 height 43
select select
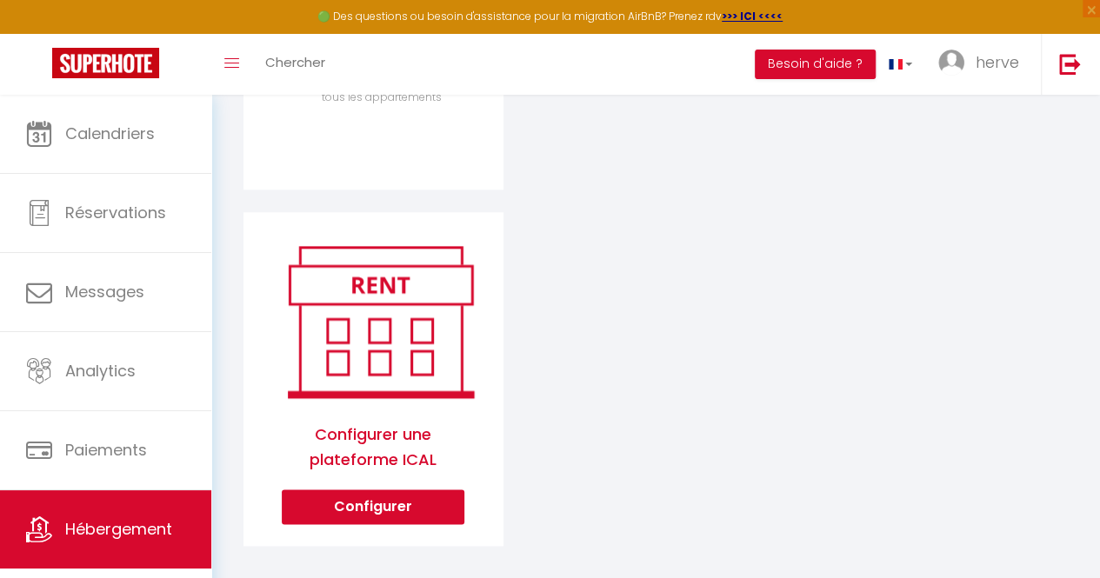
scroll to position [908, 0]
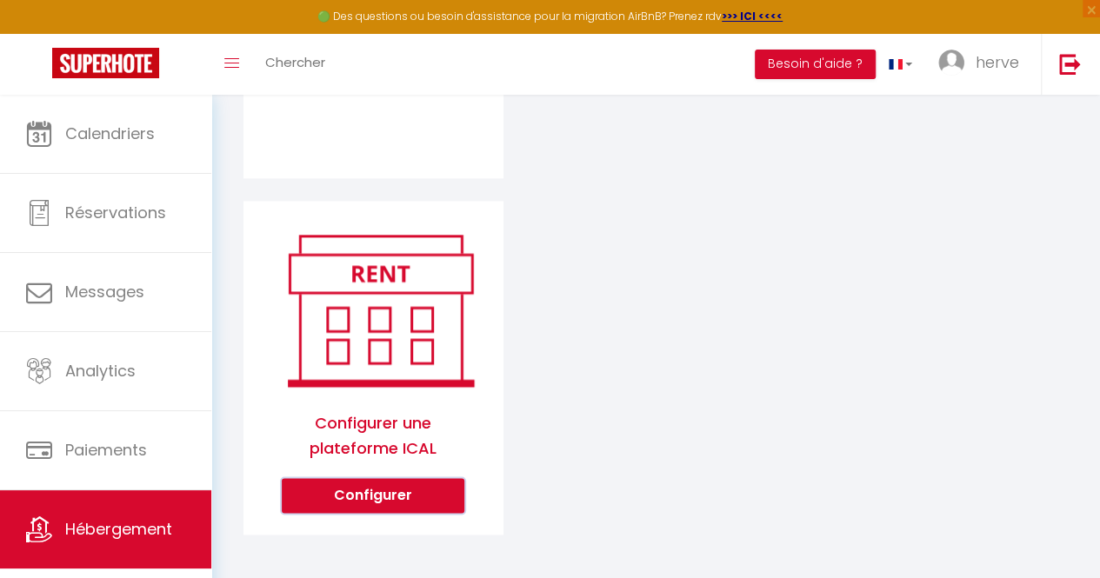
click at [412, 507] on button "Configurer" at bounding box center [373, 495] width 183 height 35
select select "1"
select select
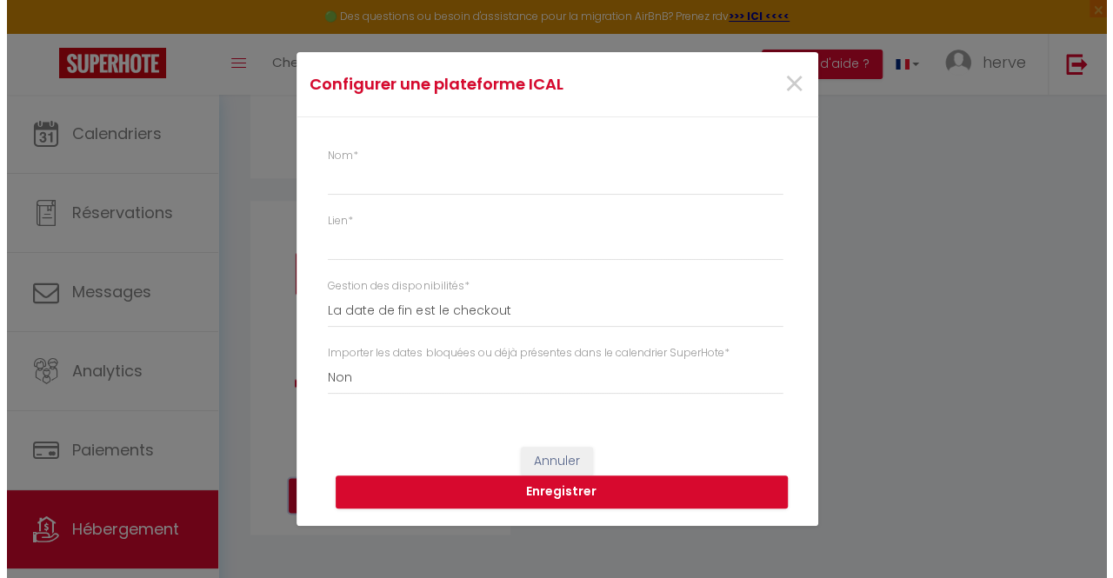
scroll to position [896, 0]
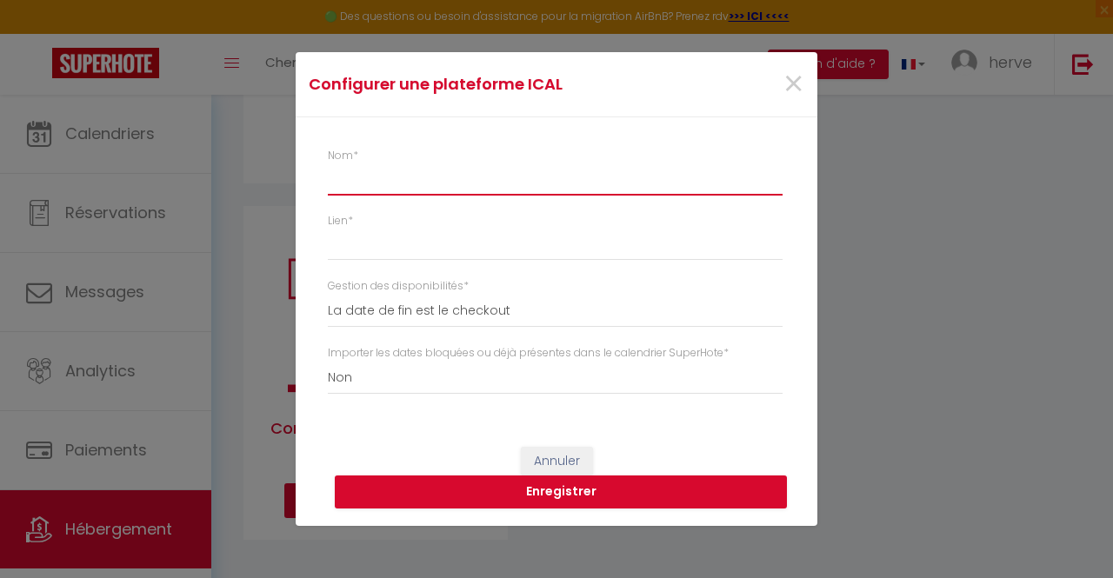
click at [381, 180] on input "Nom *" at bounding box center [555, 179] width 455 height 31
type input "g"
select select
type input "gd"
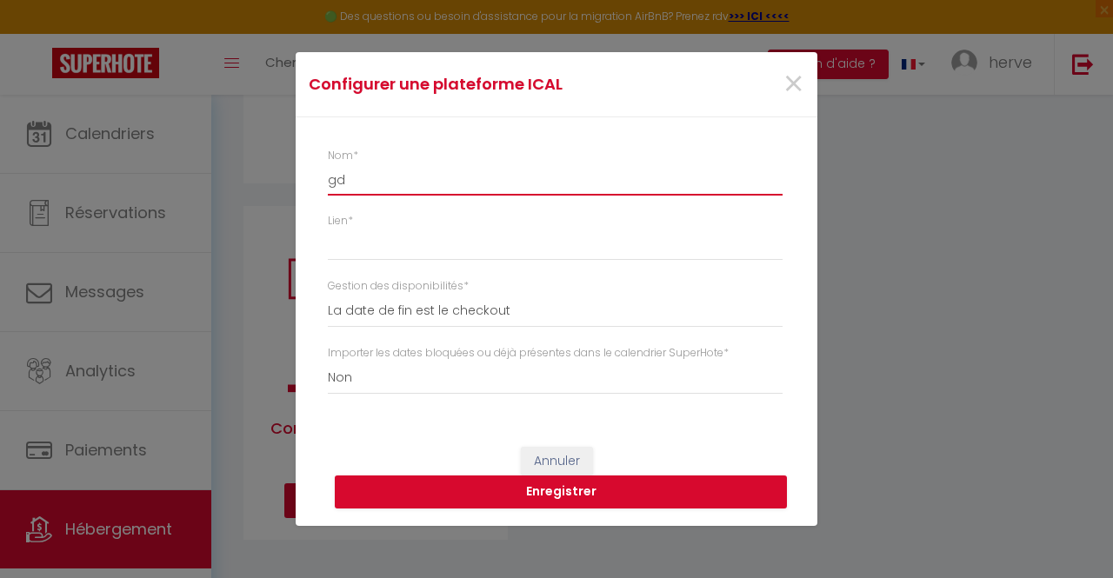
select select
type input "gdc"
select select
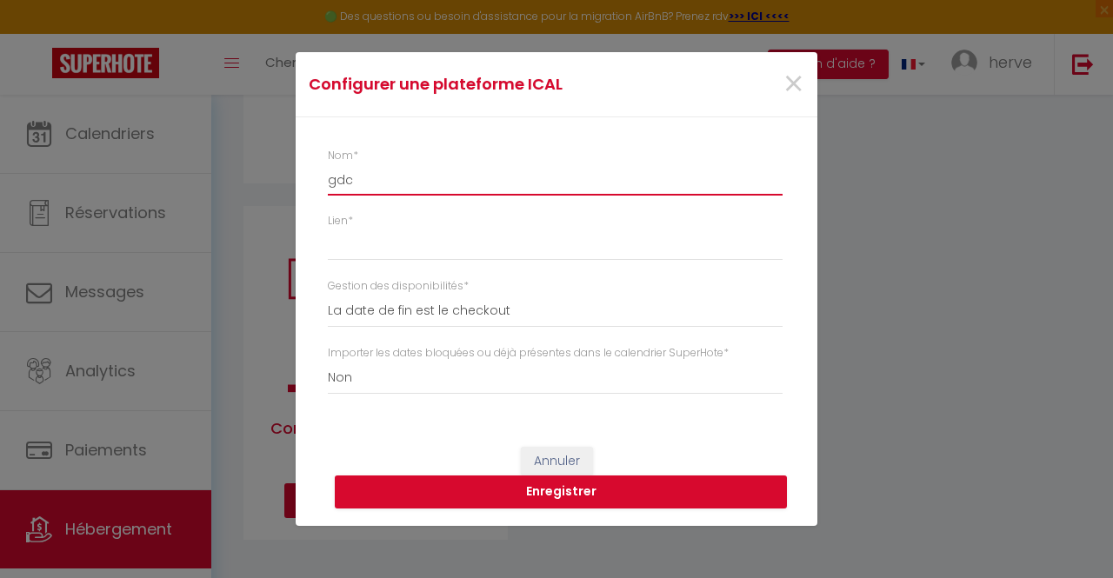
type input "gd"
select select
type input "g"
select select
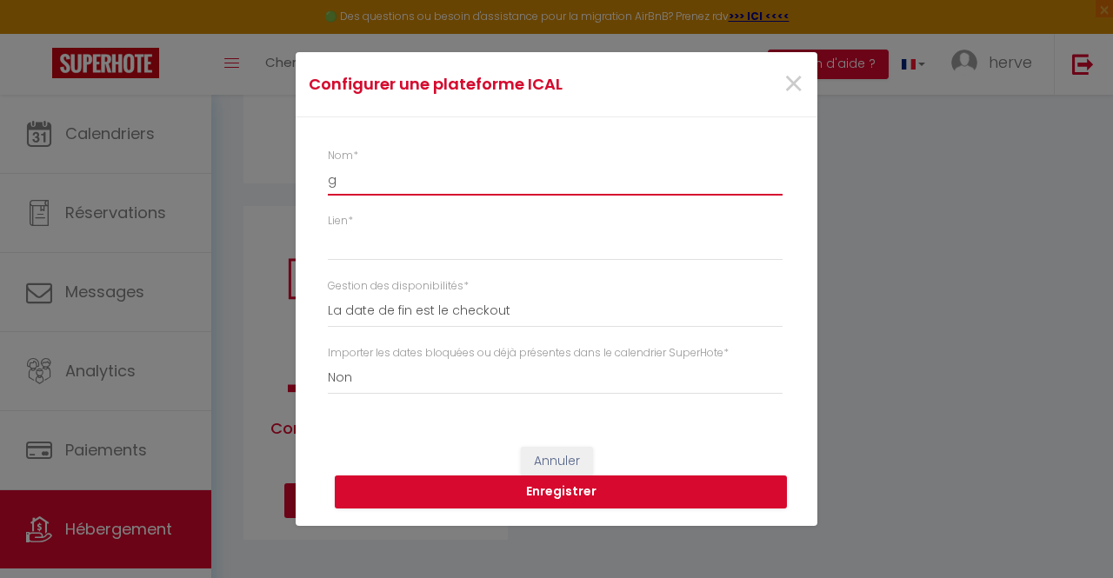
select select
type input "G"
select select
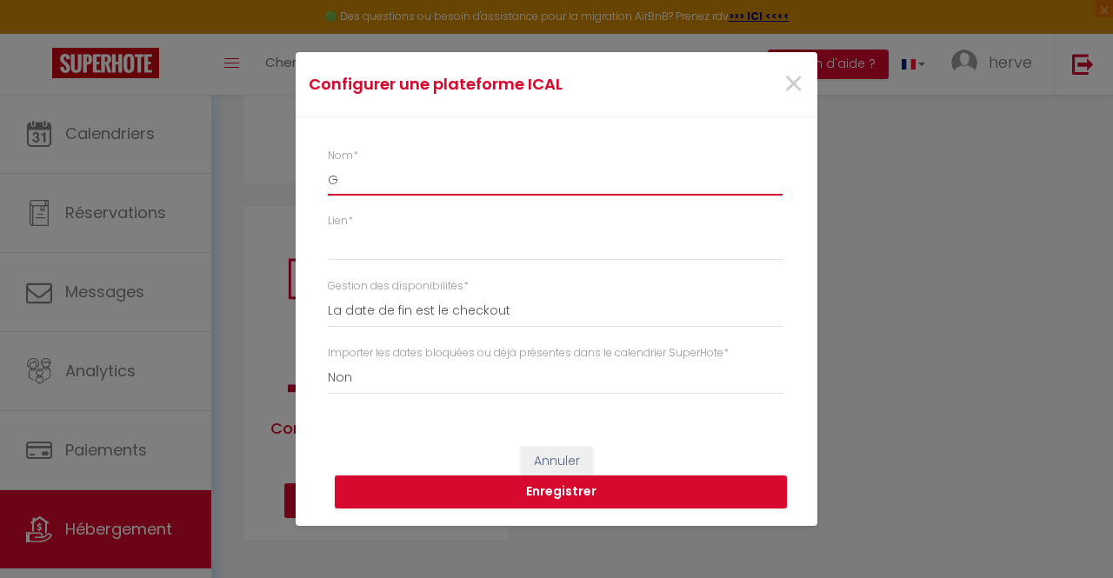
select select
type input "GD"
select select
type input "GDC"
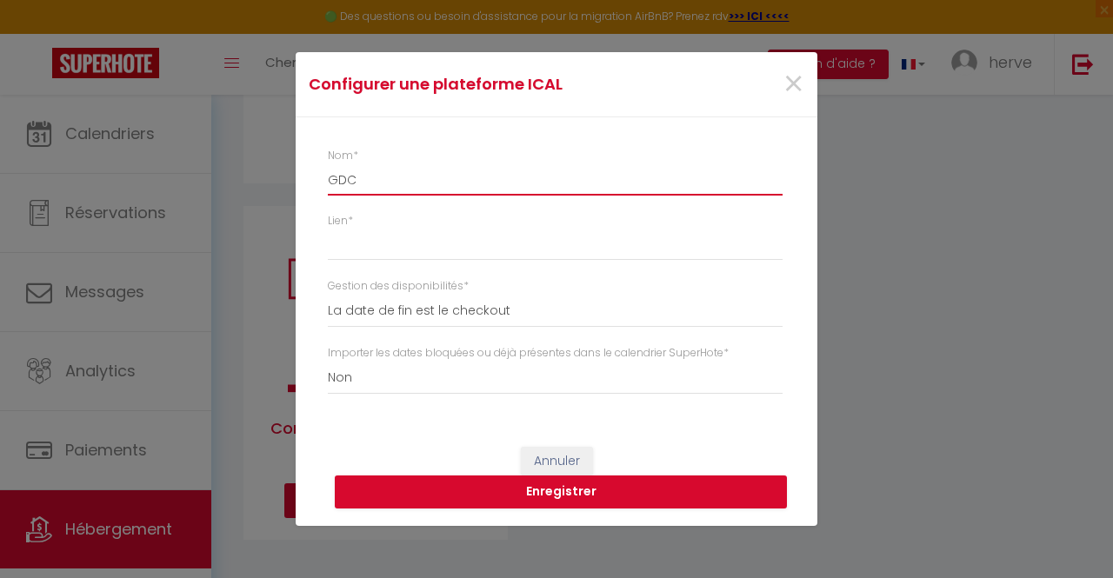
select select
type input "GDC"
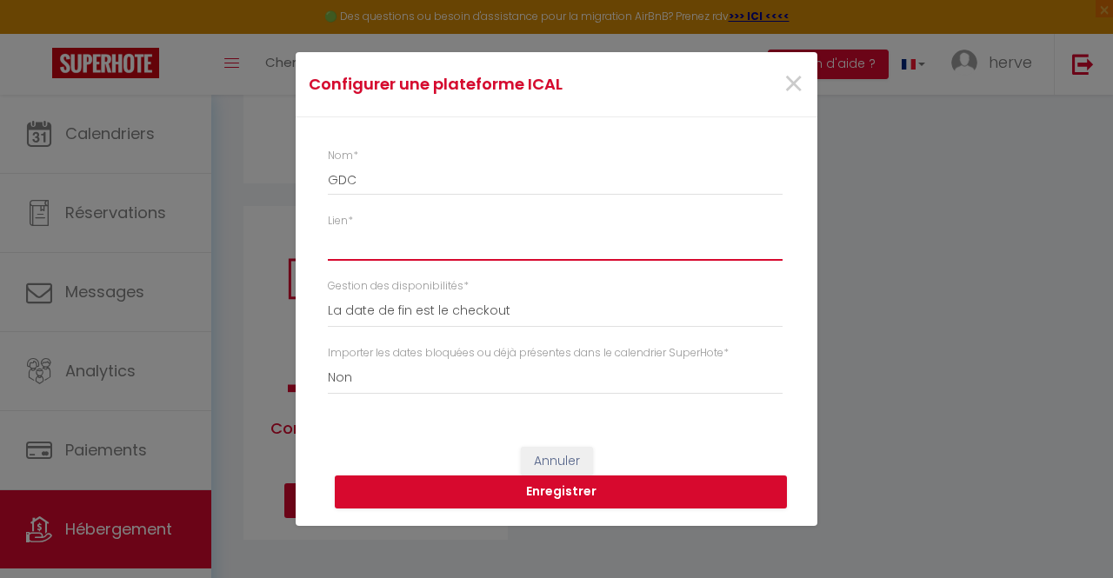
click at [366, 247] on input "Lien *" at bounding box center [555, 245] width 455 height 31
paste input "https://static.gensdeconfiance.com/calendars/fe6b618b-6387-4daa-9147-5a5acb6178…"
type input "https://static.gensdeconfiance.com/calendars/fe6b618b-6387-4daa-9147-5a5acb6178…"
select select
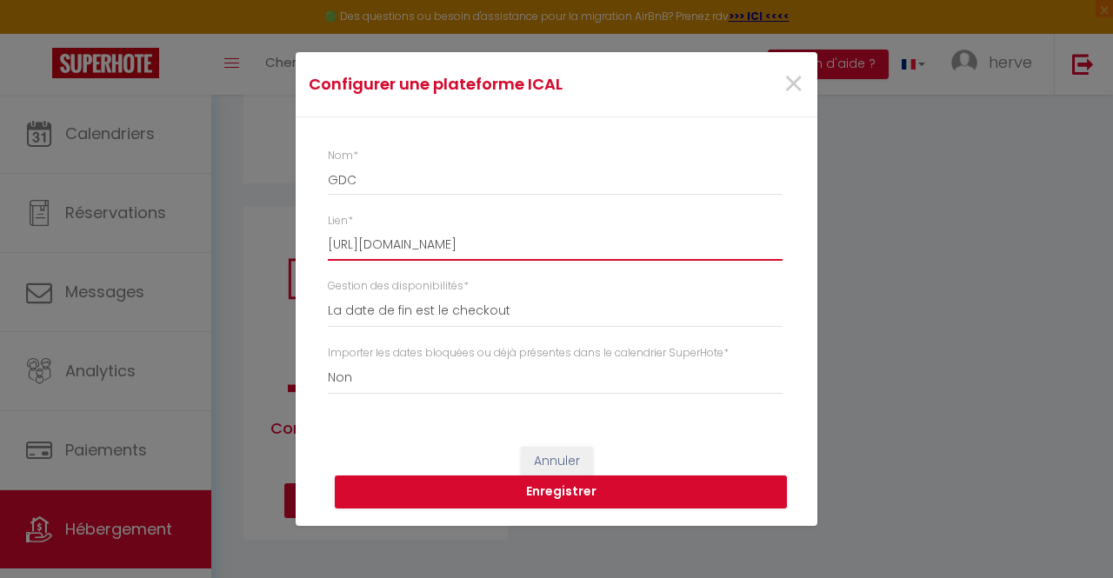
scroll to position [0, 157]
type input "https://static.gensdeconfiance.com/calendars/fe6b618b-6387-4daa-9147-5a5acb6178…"
click at [497, 499] on button "Enregistrer" at bounding box center [561, 492] width 452 height 33
select select
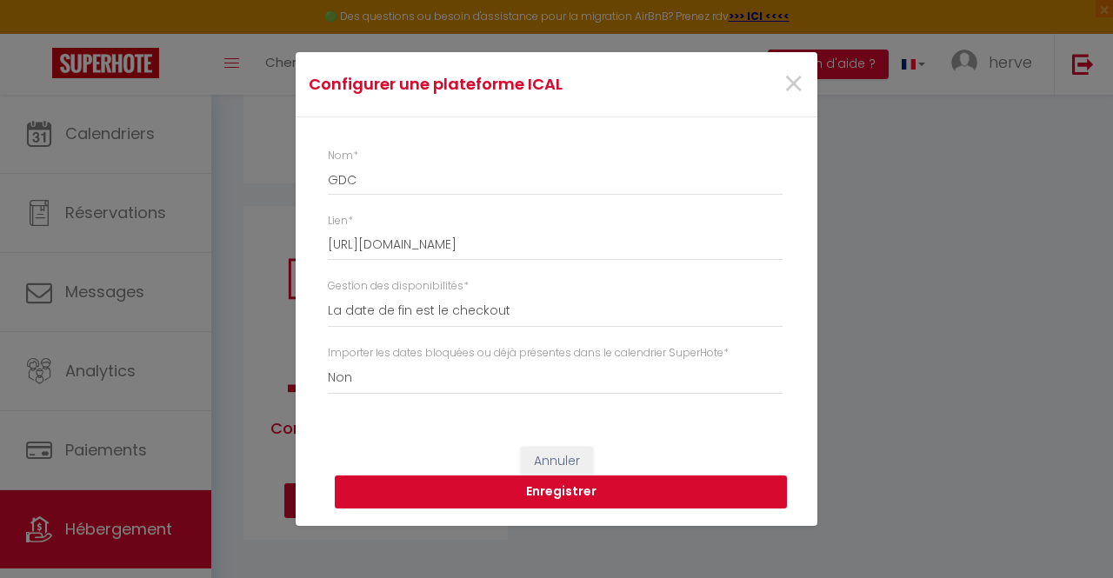
select select
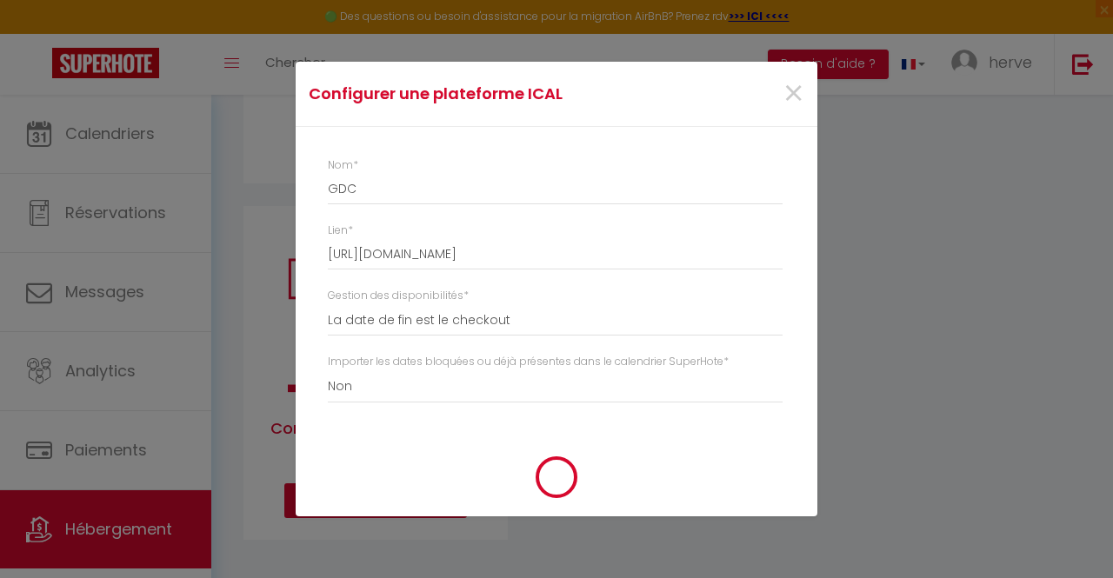
select select
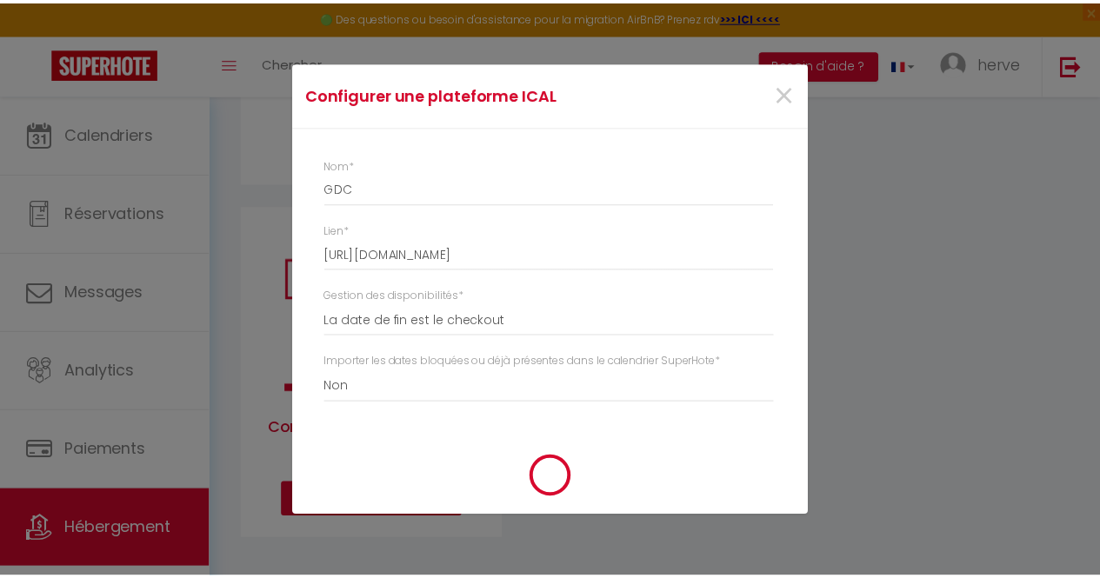
scroll to position [908, 0]
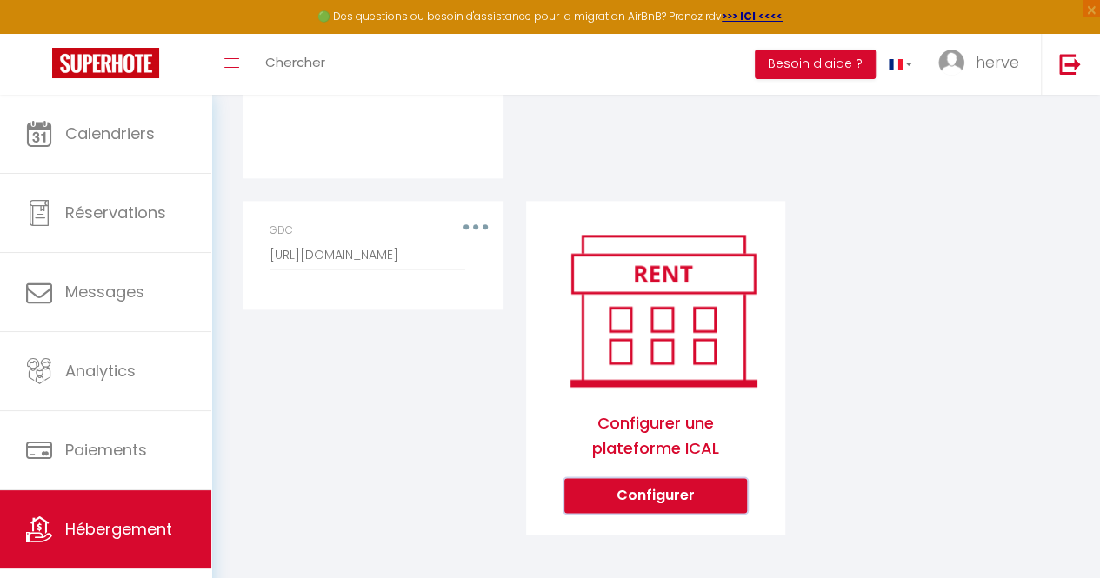
click at [655, 509] on button "Configurer" at bounding box center [655, 495] width 183 height 35
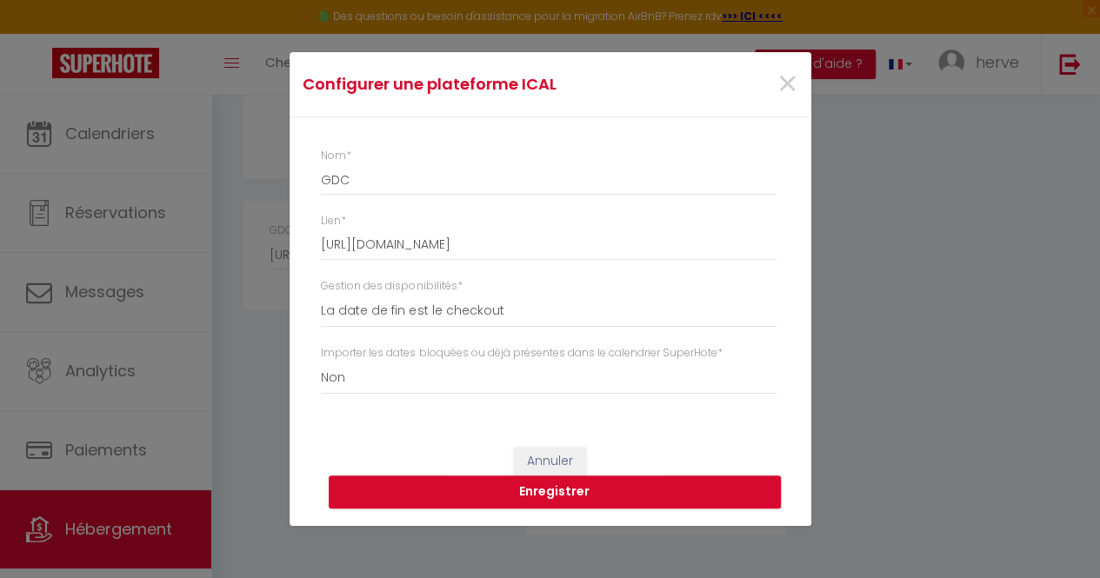
select select
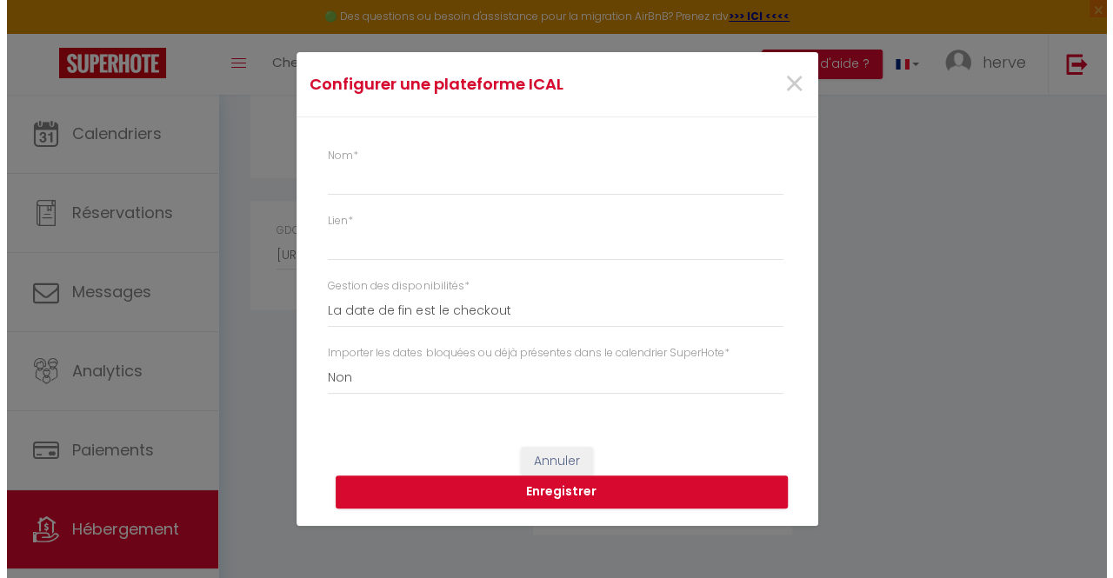
scroll to position [896, 0]
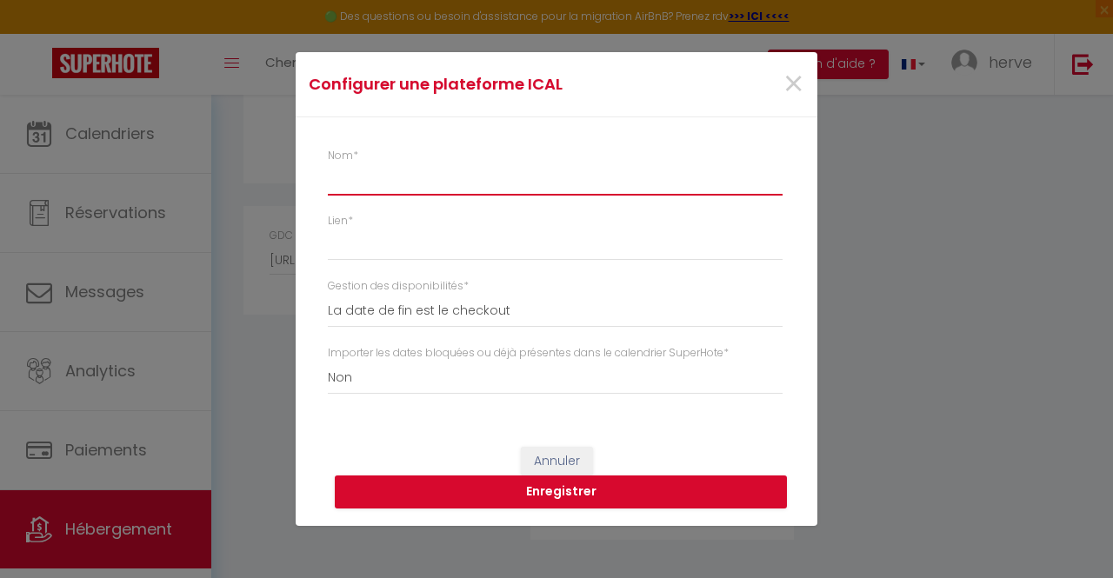
click at [423, 183] on input "Nom *" at bounding box center [555, 179] width 455 height 31
type input "Q"
select select
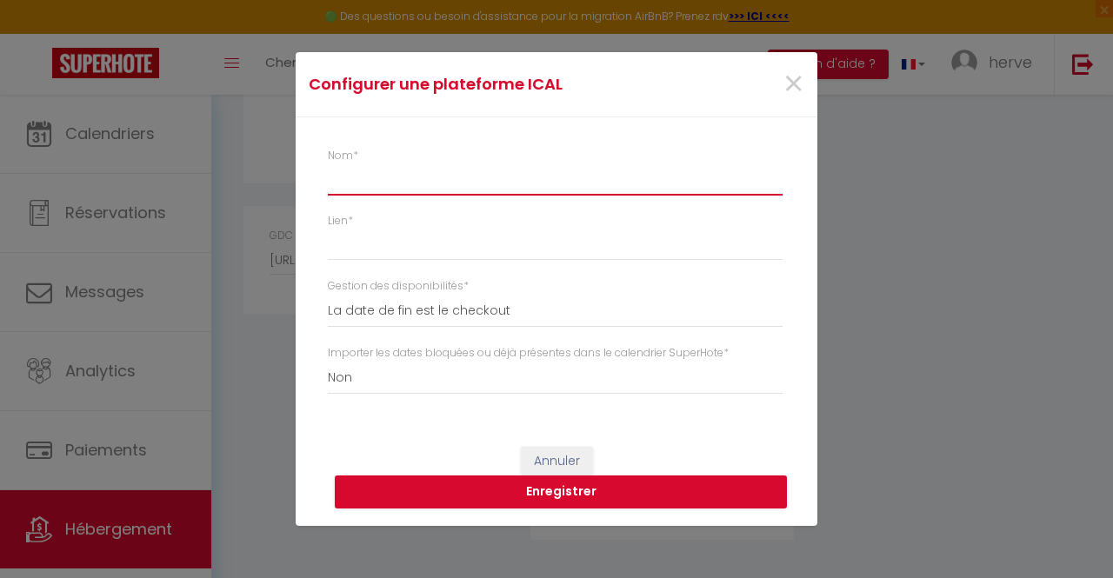
select select
type input "A"
select select
type input "AB"
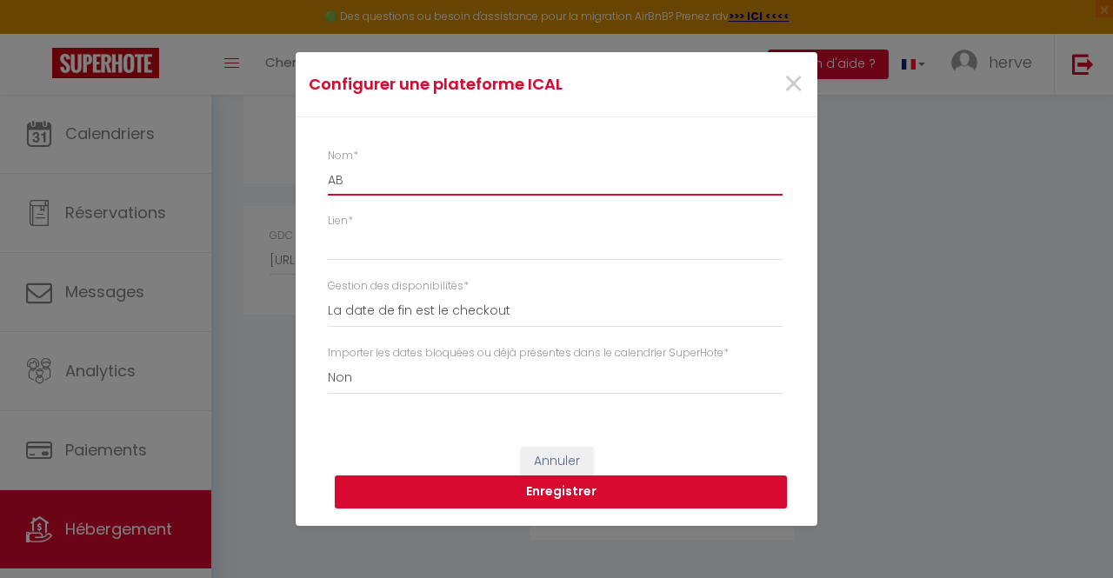
select select
type input "ABR"
select select
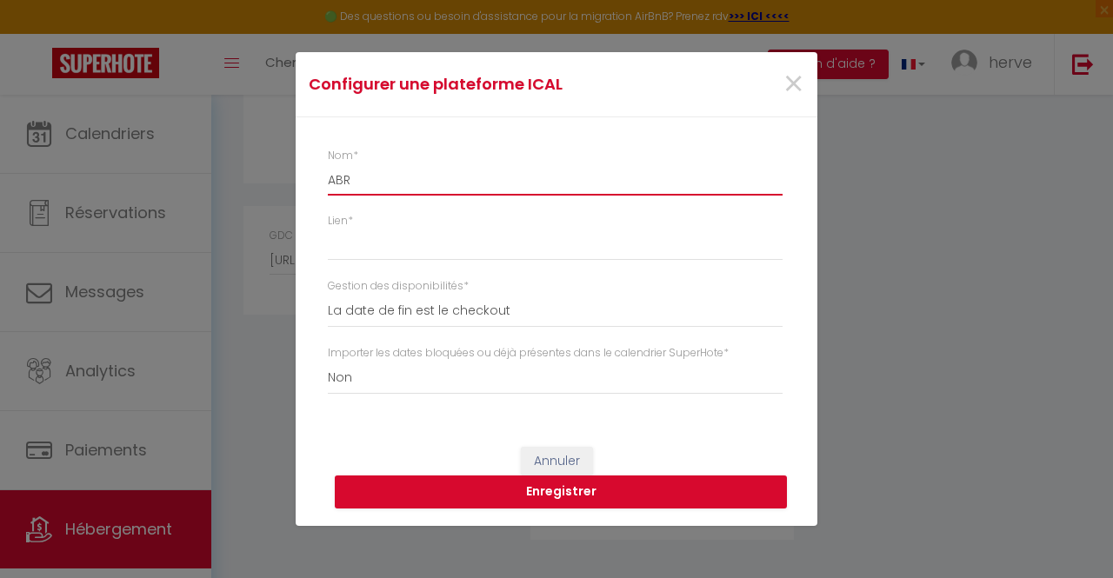
type input "ABRU"
select select
type input "ABRUT"
select select
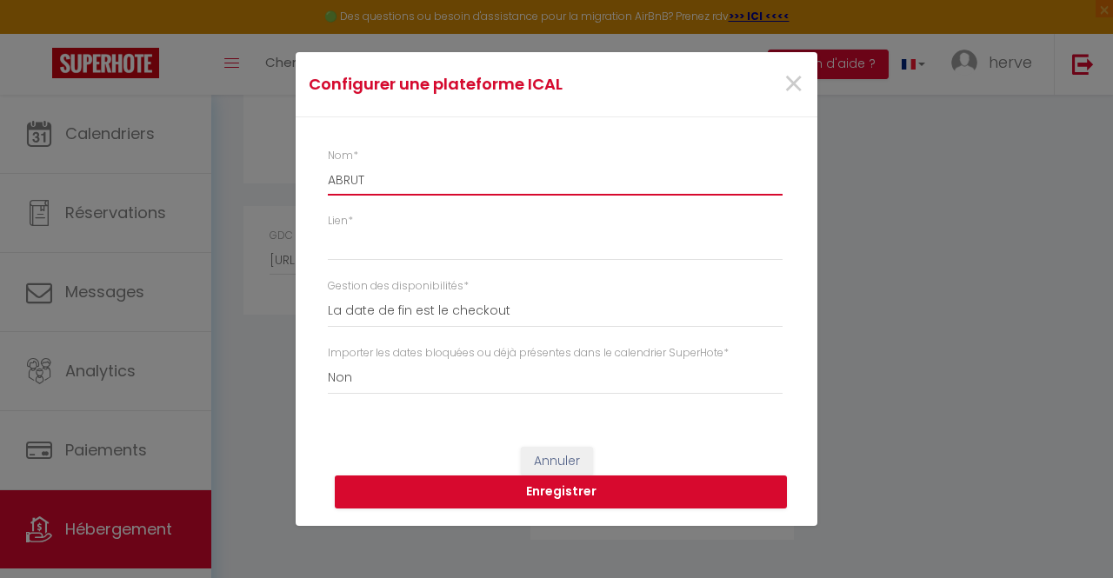
select select
type input "ABRU"
select select
type input "ABR"
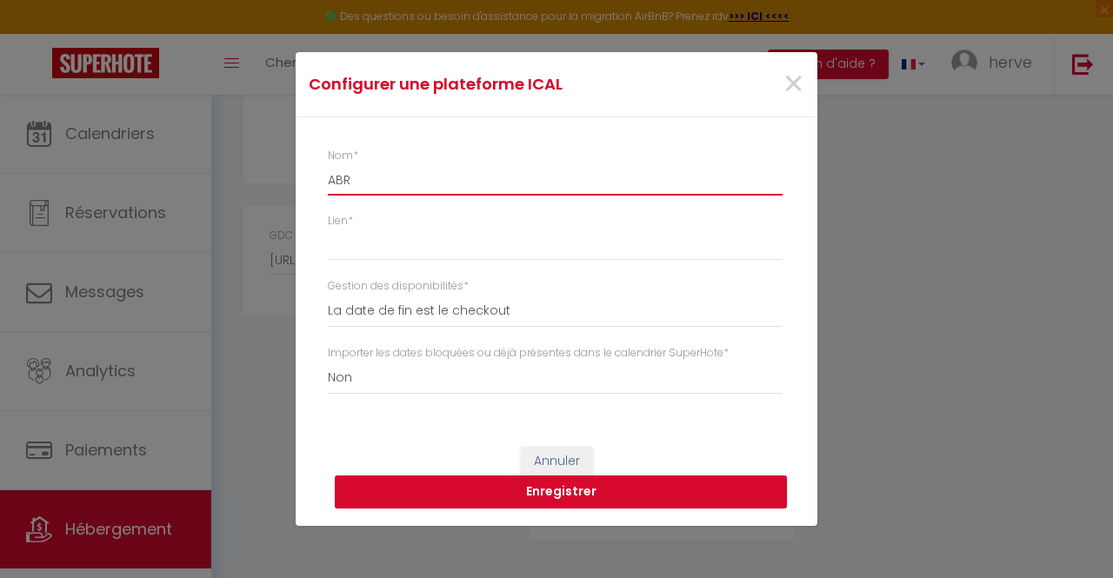
select select
type input "ABRI"
select select
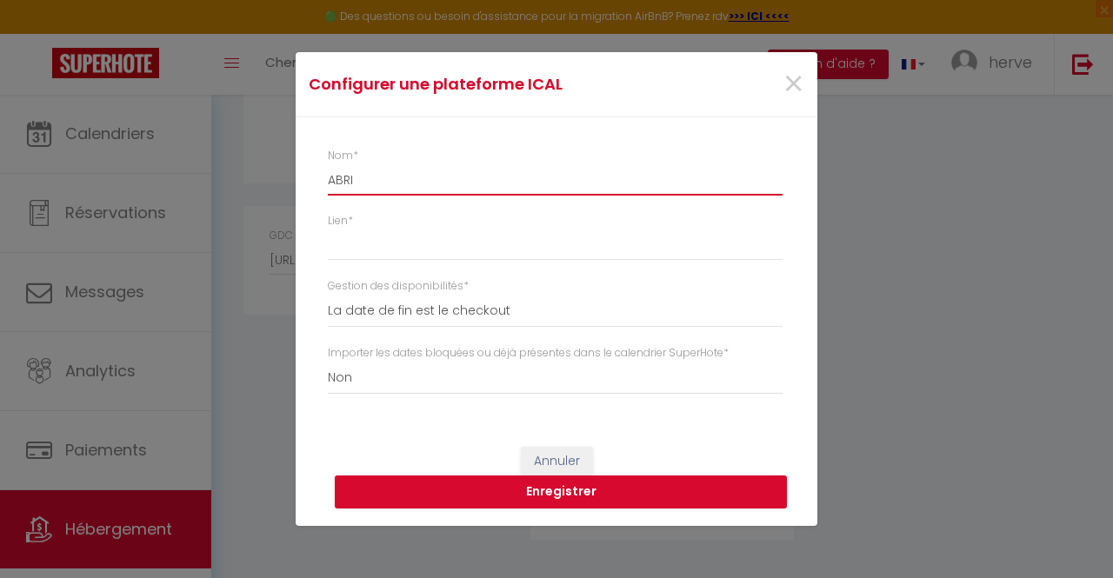
type input "ABRIT"
select select
type input "ABRITE"
select select
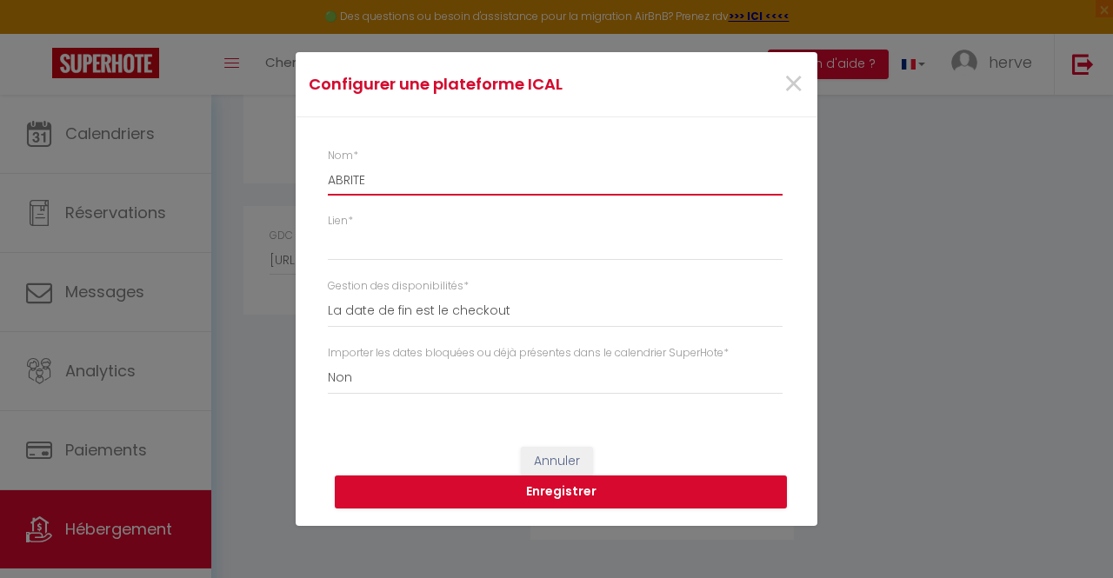
select select
type input "ABRITEL"
select select
type input "ABRITEL"
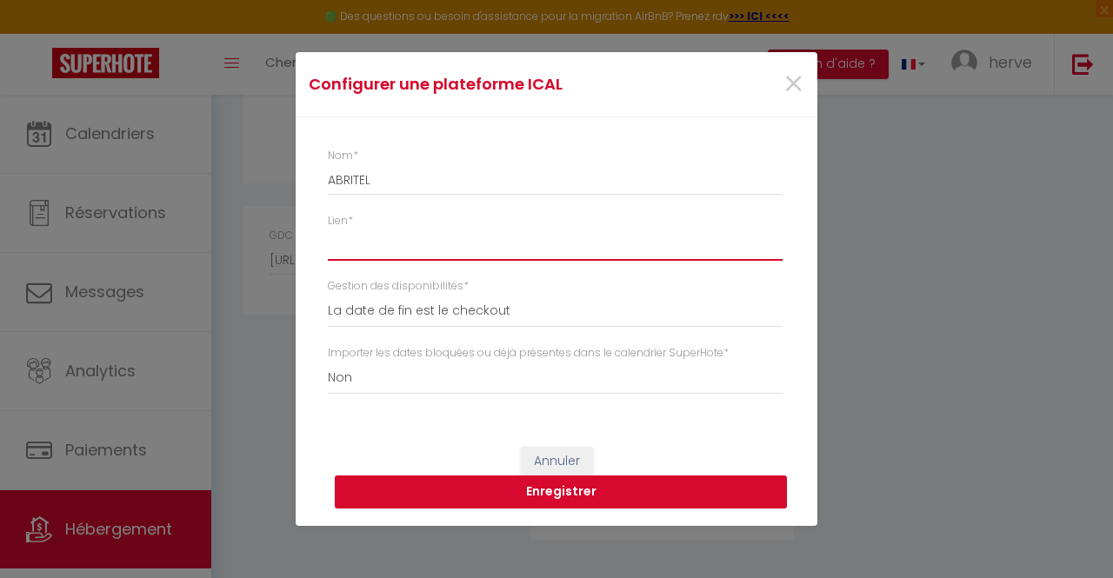
click at [386, 258] on input "Lien *" at bounding box center [555, 245] width 455 height 31
paste input "http://www.abritel.fr/icalendar/432b383555f8443f95e9819baeaf713b.ics?nonTentati…"
type input "http://www.abritel.fr/icalendar/432b383555f8443f95e9819baeaf713b.ics?nonTentati…"
select select
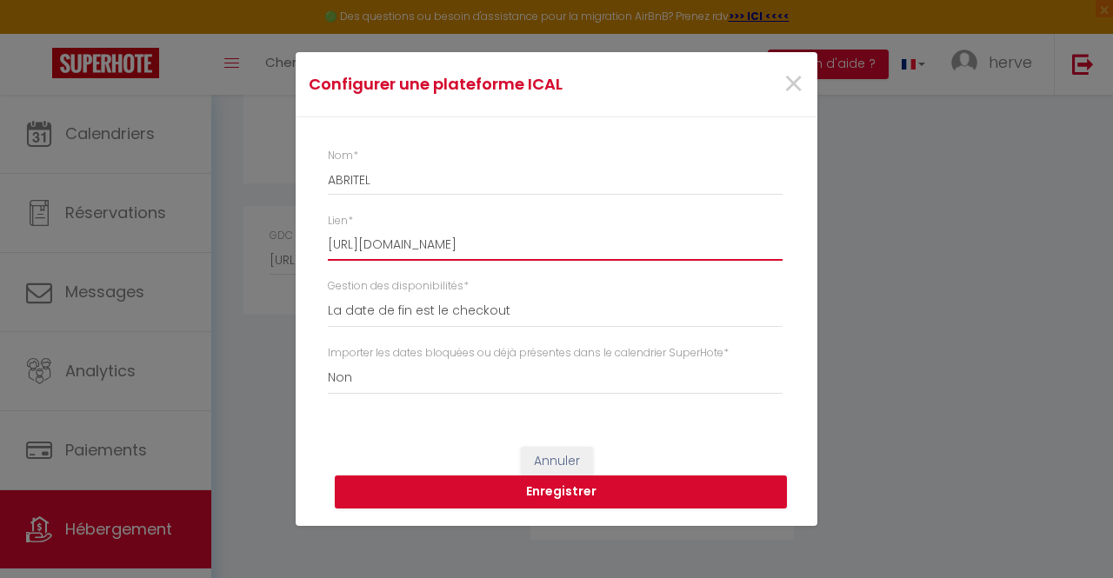
scroll to position [0, 57]
type input "http://www.abritel.fr/icalendar/432b383555f8443f95e9819baeaf713b.ics?nonTentati…"
click at [550, 477] on button "Enregistrer" at bounding box center [561, 492] width 452 height 33
select select
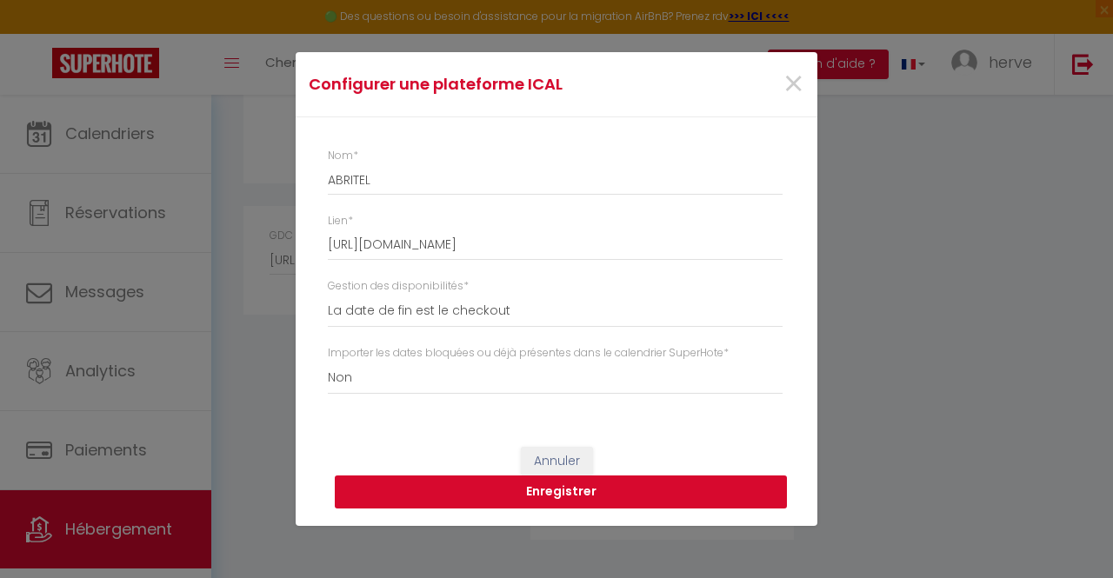
select select
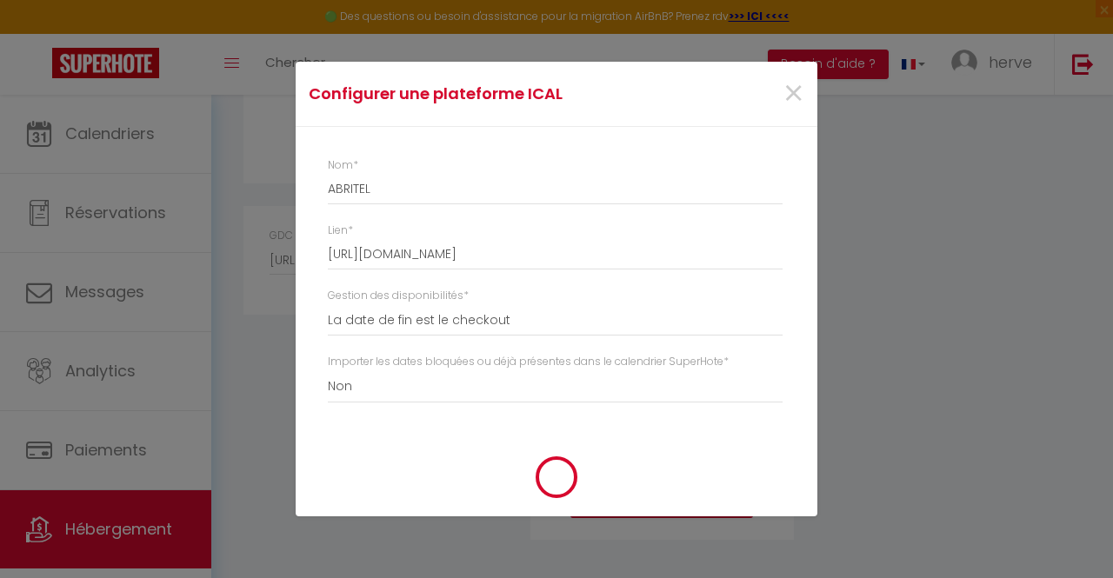
select select
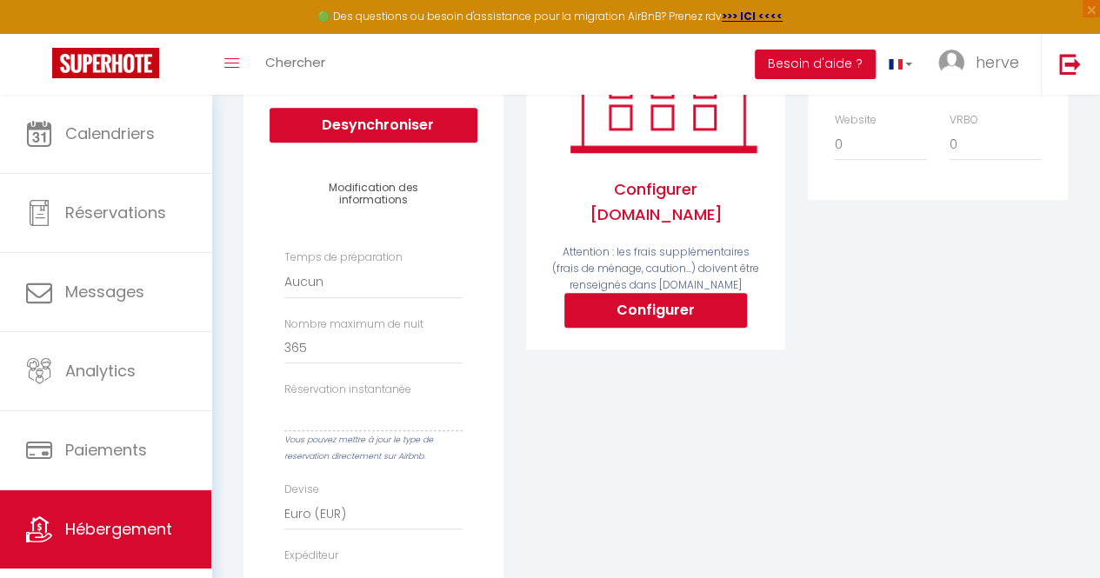
scroll to position [123, 0]
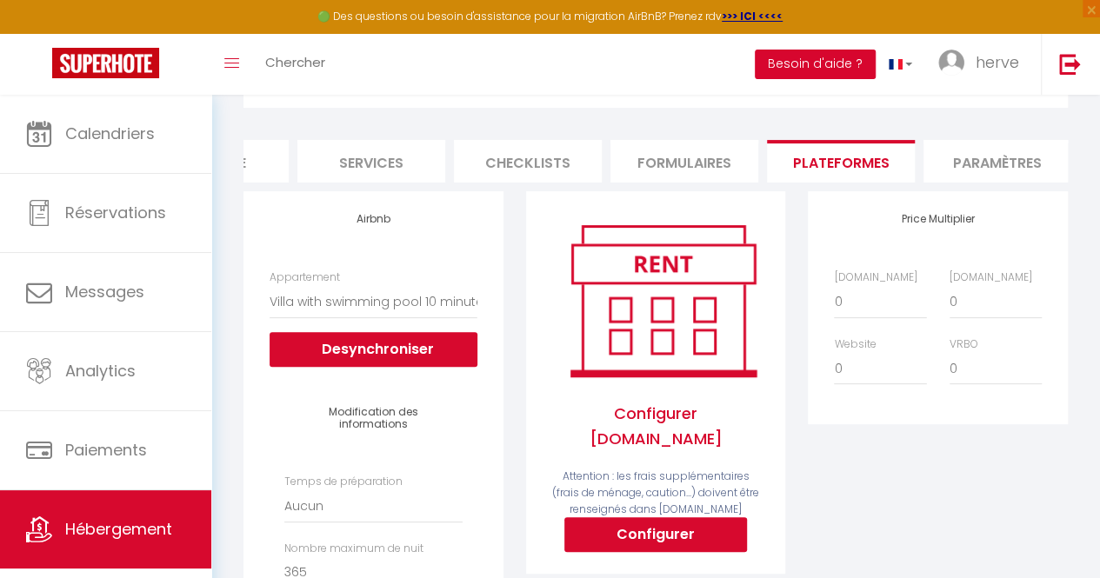
click at [826, 72] on button "Besoin d'aide ?" at bounding box center [815, 65] width 121 height 30
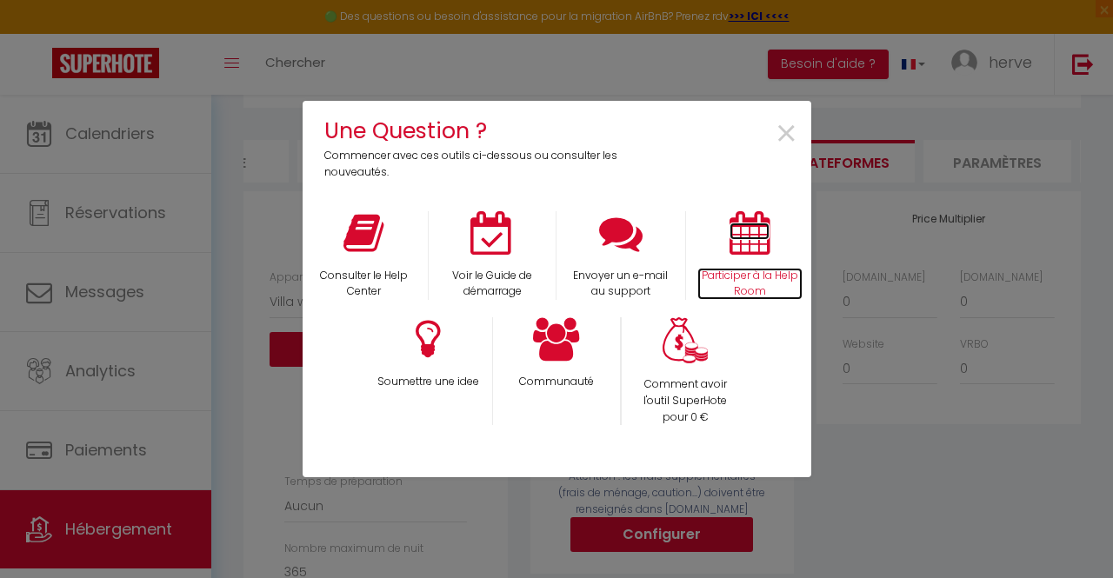
click at [732, 278] on p "Participer à la Help Room" at bounding box center [749, 284] width 105 height 33
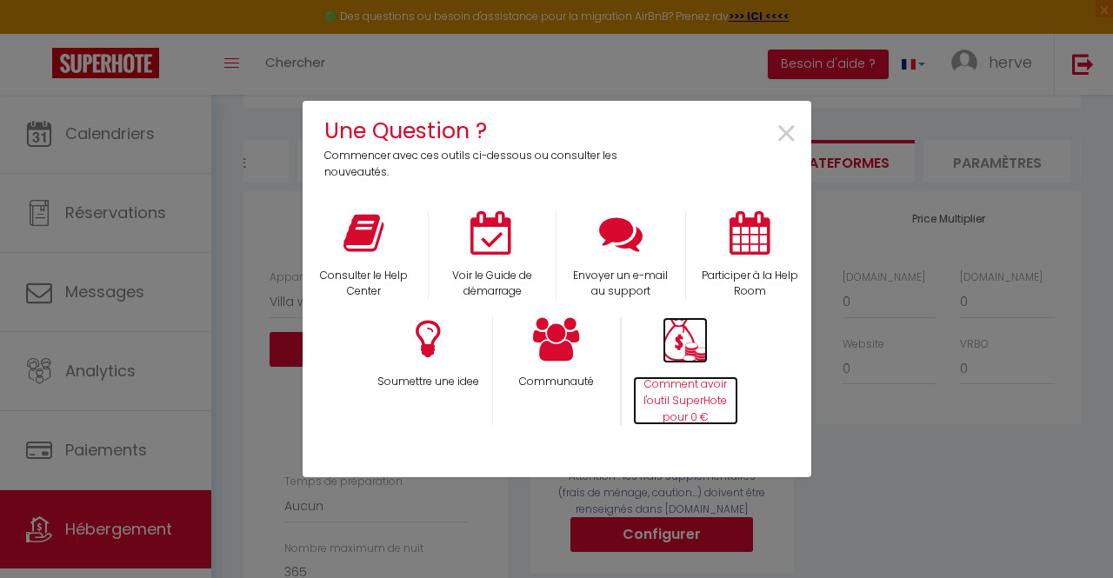
click at [658, 398] on p "Comment avoir l'outil SuperHote pour 0 €" at bounding box center [685, 402] width 105 height 50
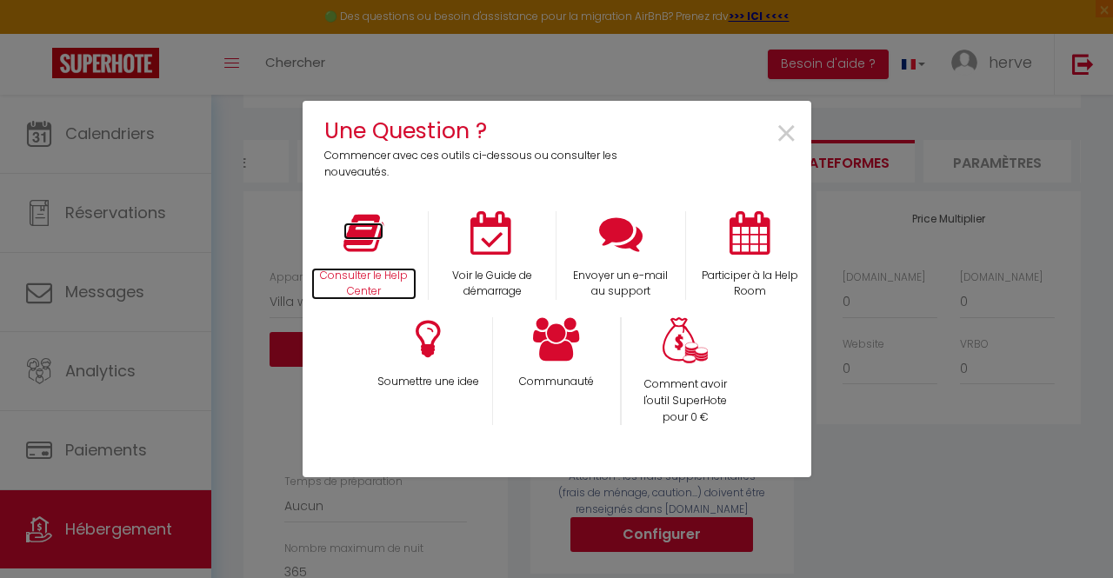
click at [377, 272] on p "Consulter le Help Center" at bounding box center [364, 284] width 106 height 33
click at [798, 137] on div "×" at bounding box center [725, 147] width 169 height 67
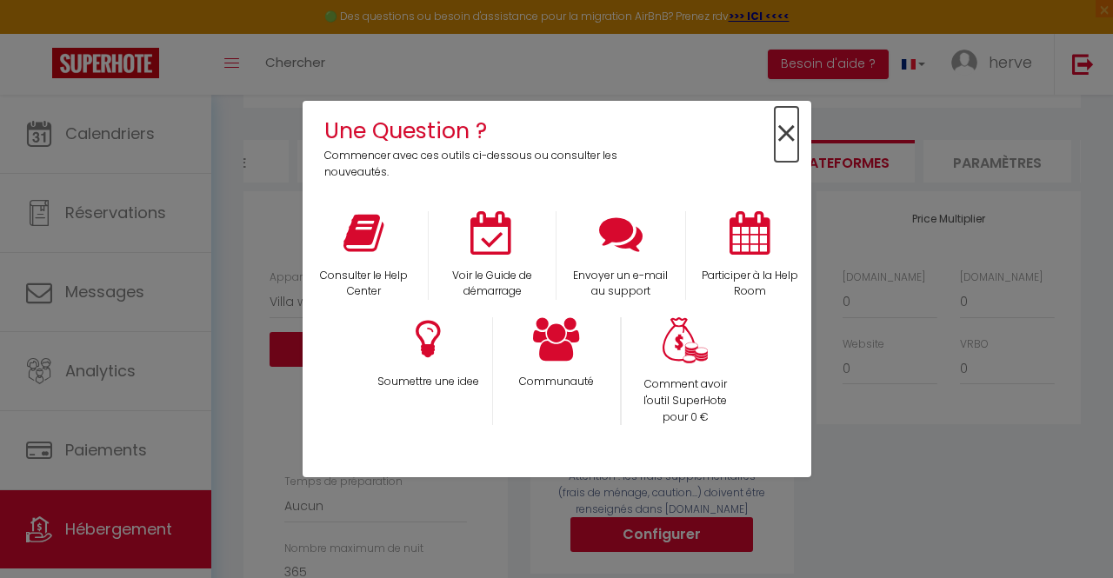
click at [785, 142] on span "×" at bounding box center [786, 134] width 23 height 55
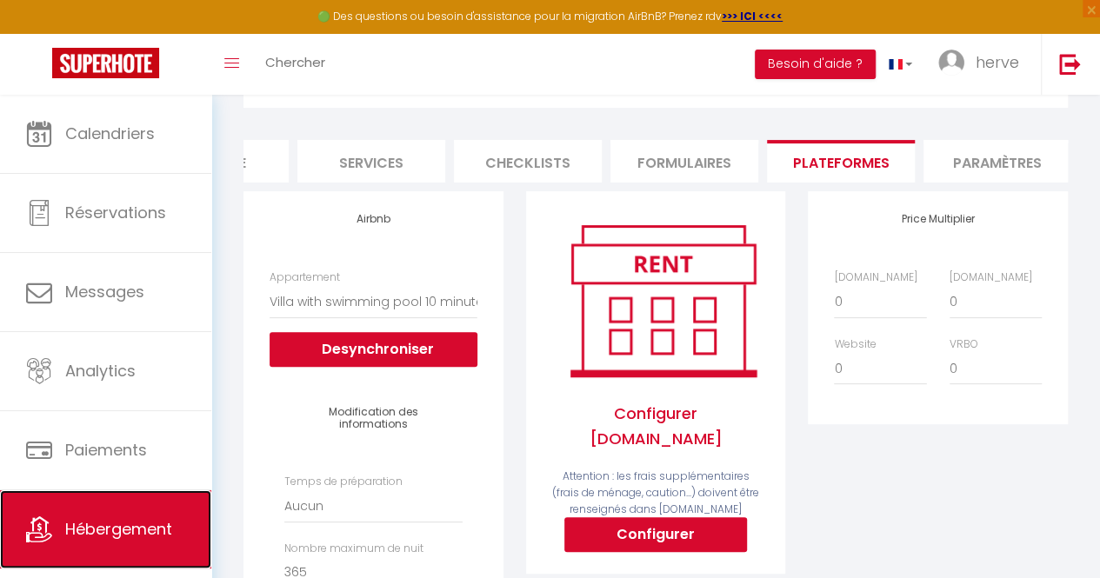
click at [113, 526] on span "Hébergement" at bounding box center [118, 529] width 107 height 22
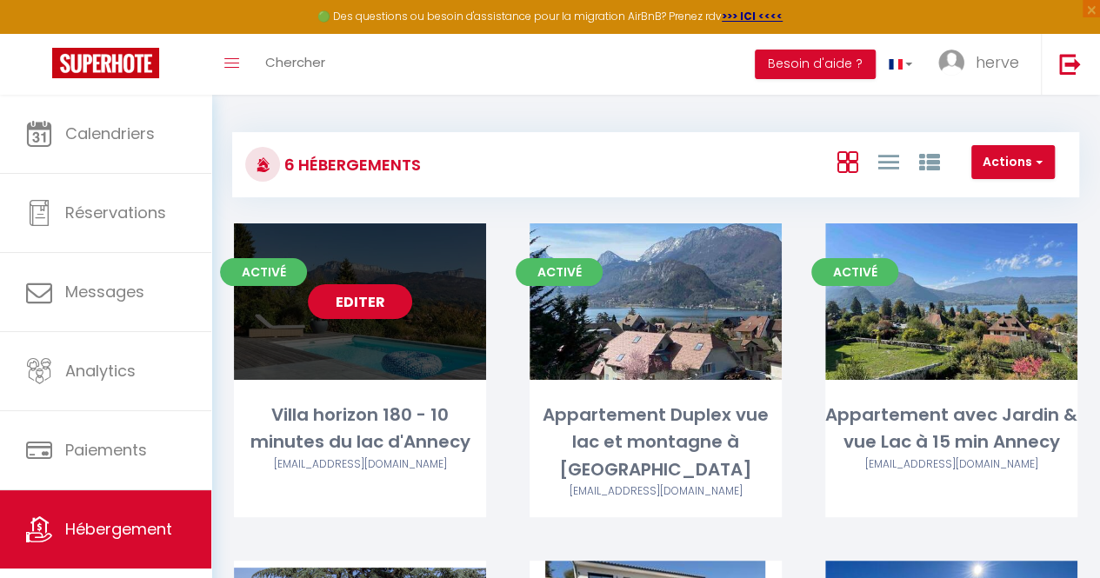
click at [370, 357] on div "Editer" at bounding box center [360, 301] width 252 height 157
select select "3"
select select "2"
select select "1"
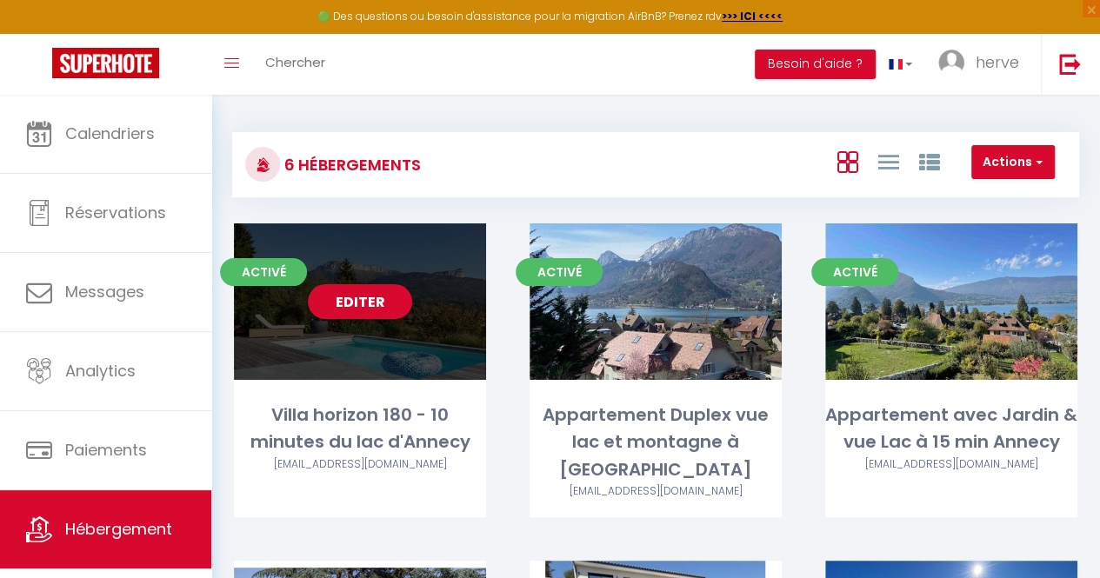
select select "28"
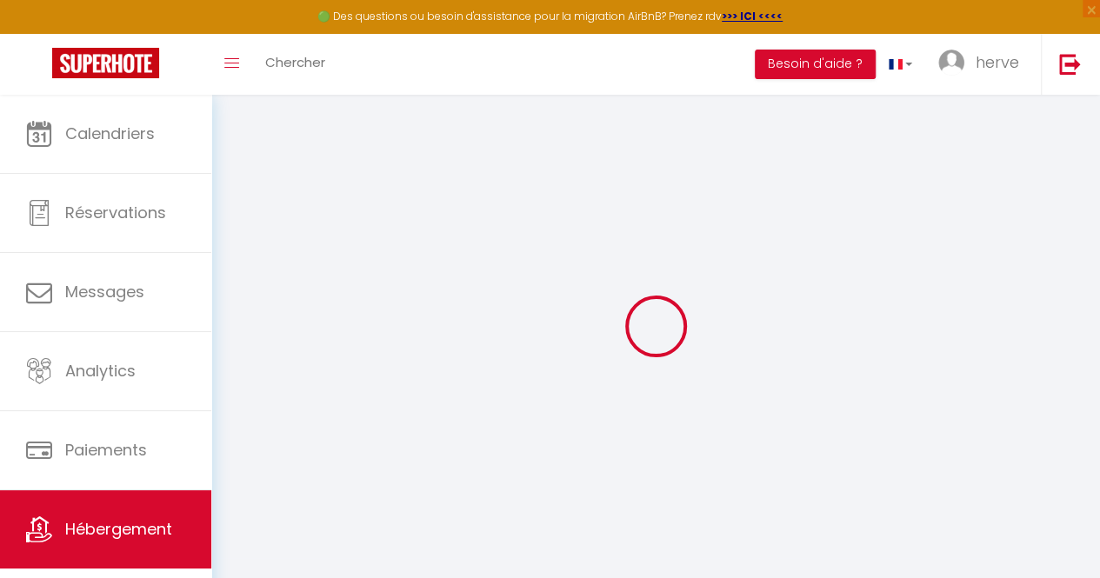
select select
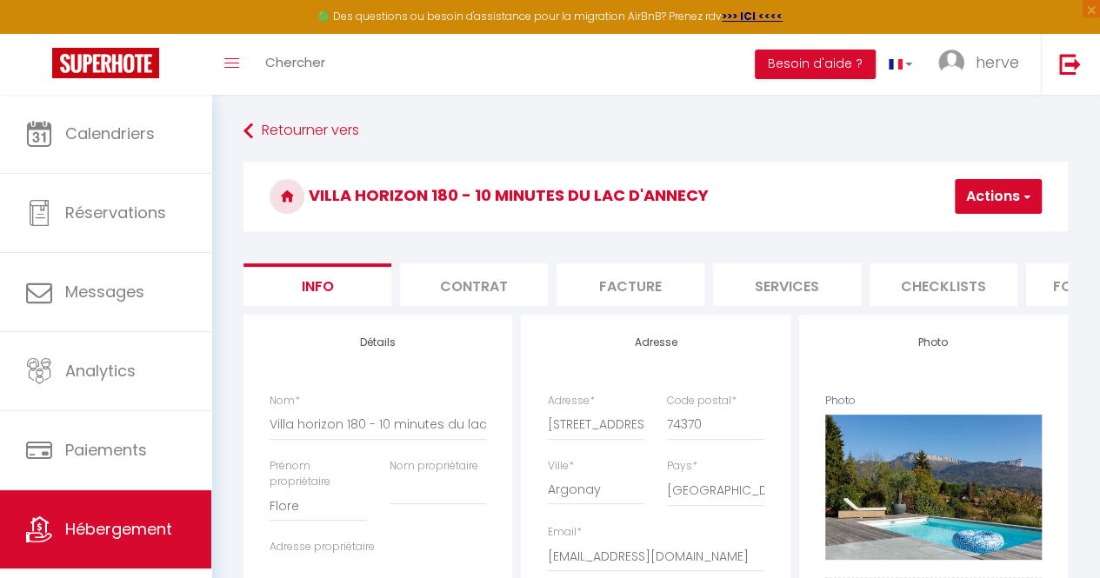
click at [330, 279] on li "Info" at bounding box center [317, 284] width 148 height 43
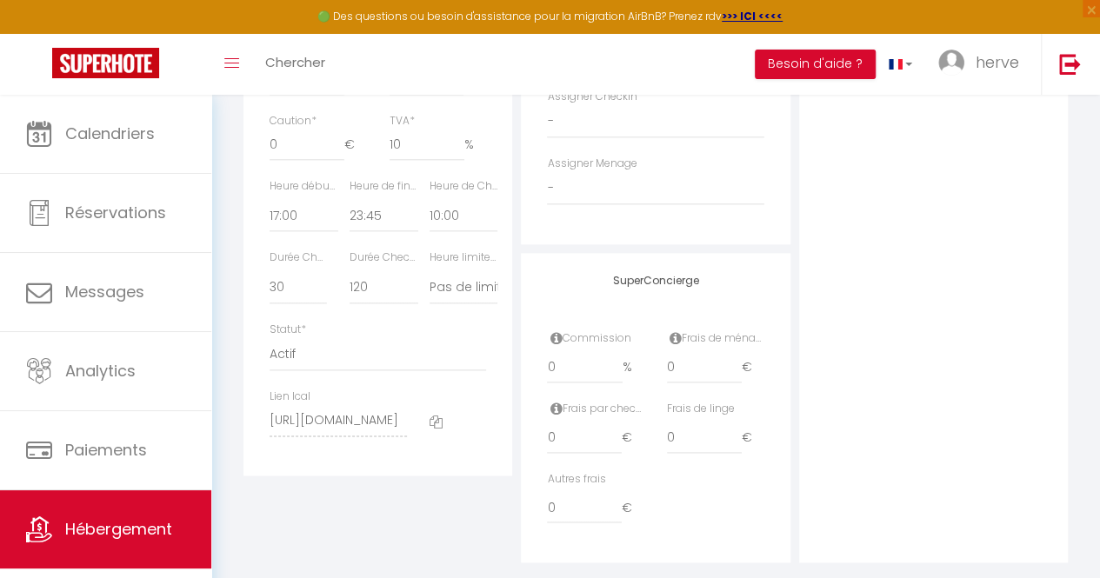
scroll to position [965, 0]
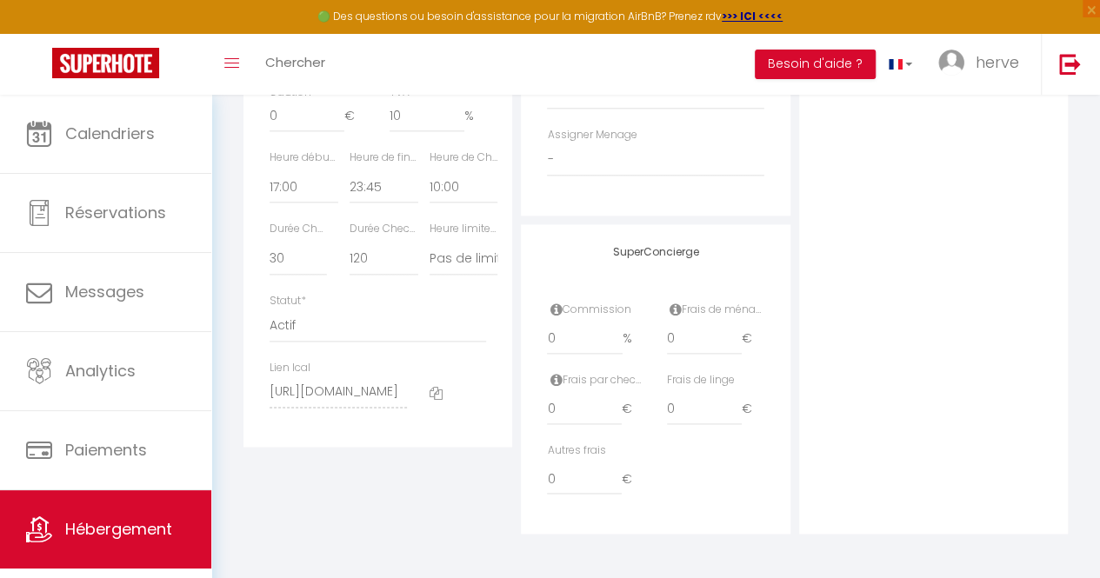
click at [438, 400] on icon at bounding box center [436, 393] width 13 height 13
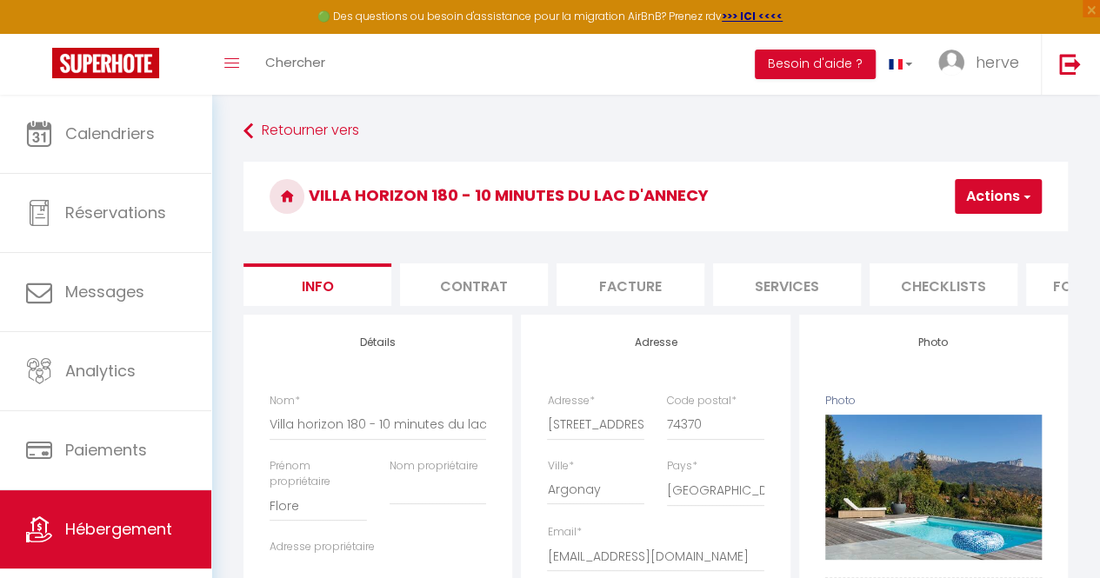
scroll to position [698, 0]
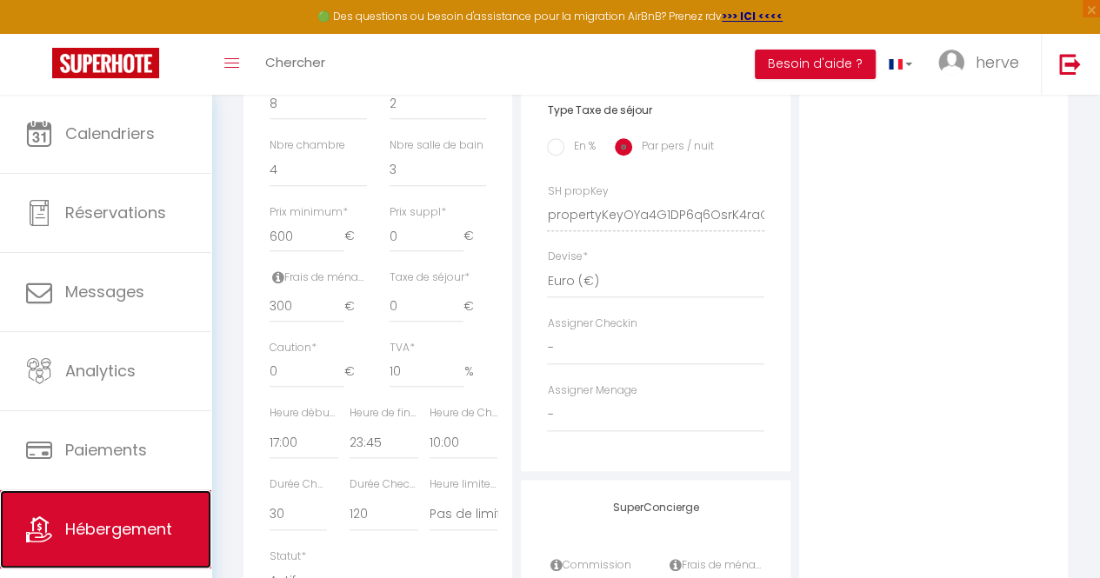
click at [100, 523] on span "Hébergement" at bounding box center [118, 529] width 107 height 22
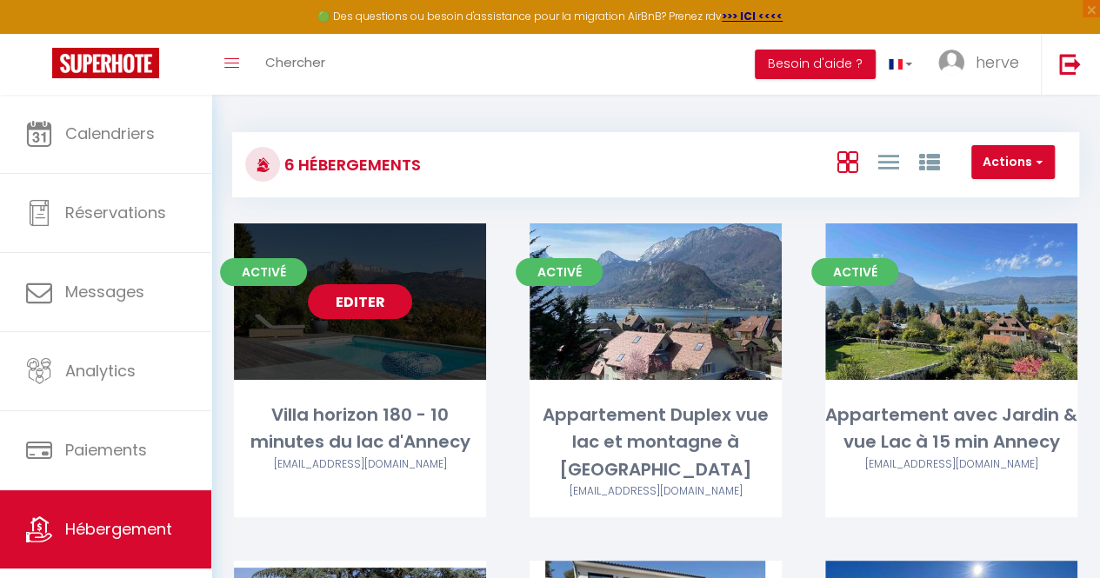
click at [368, 310] on link "Editer" at bounding box center [360, 301] width 104 height 35
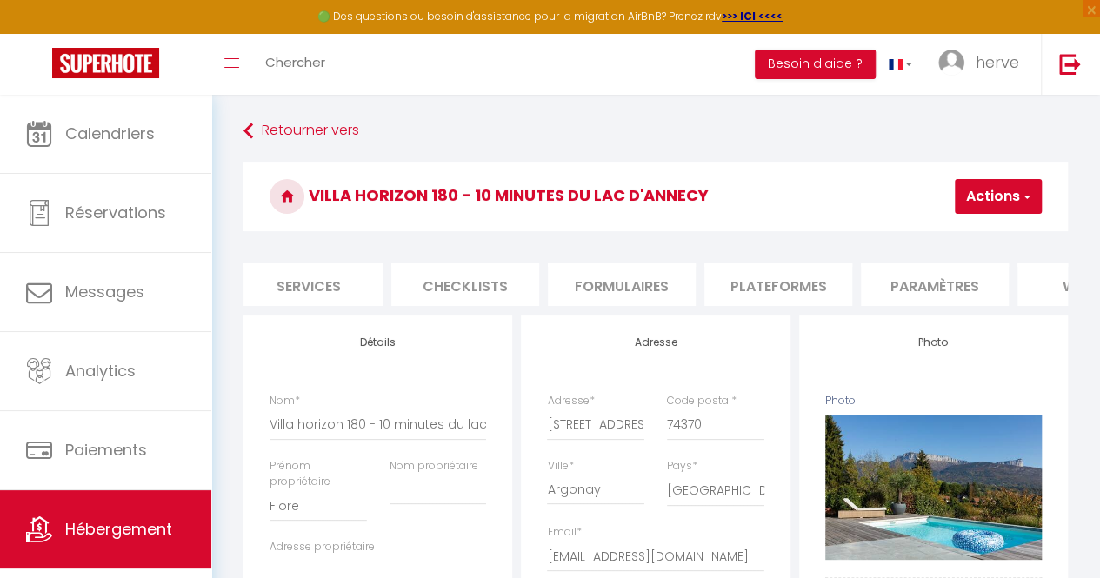
scroll to position [0, 470]
click at [798, 277] on li "Plateformes" at bounding box center [787, 284] width 148 height 43
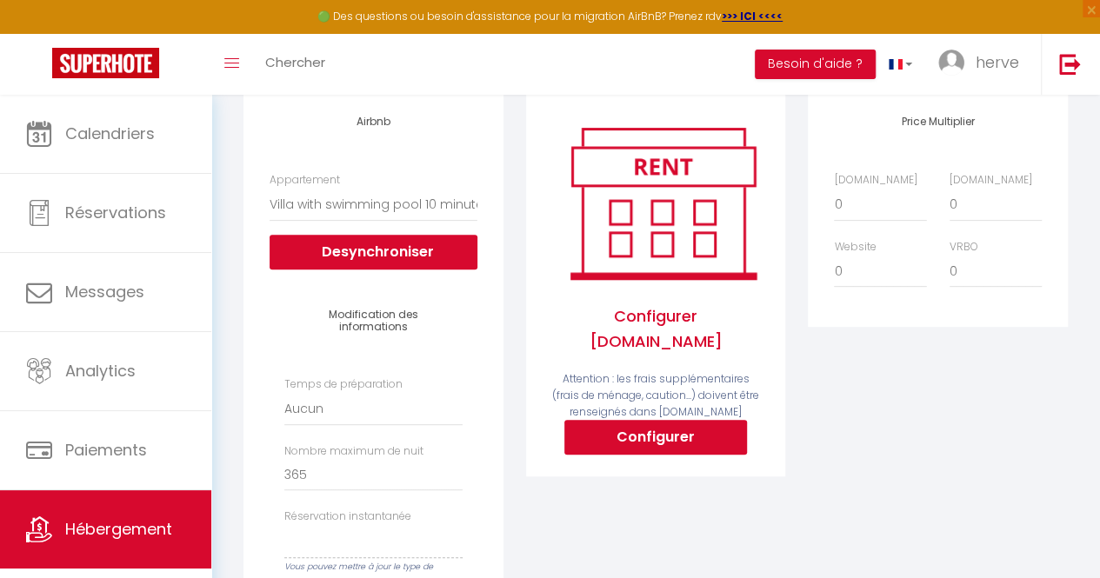
scroll to position [143, 0]
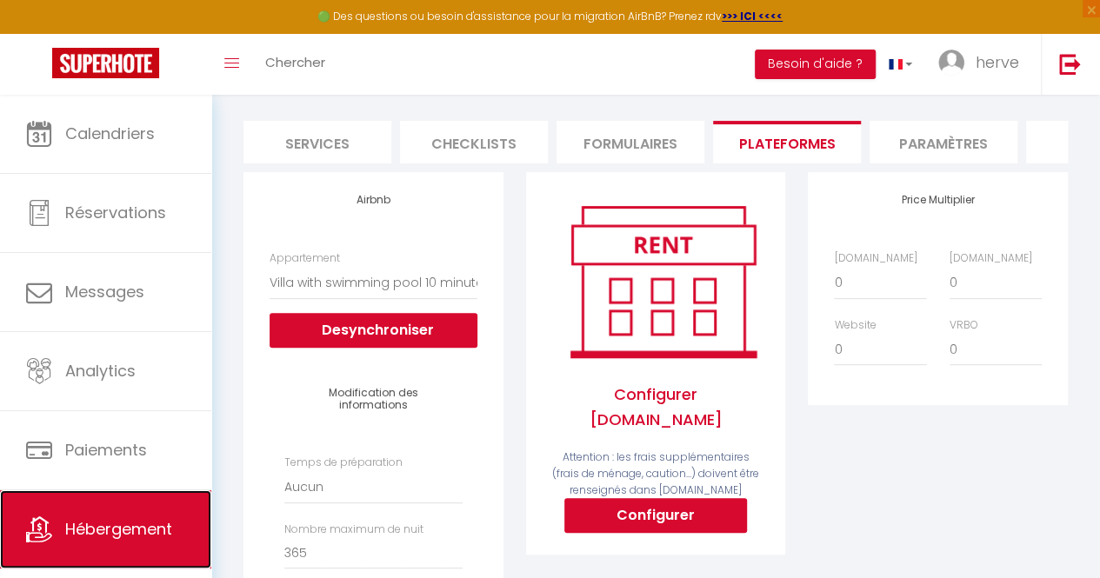
click at [112, 502] on link "Hébergement" at bounding box center [105, 529] width 211 height 78
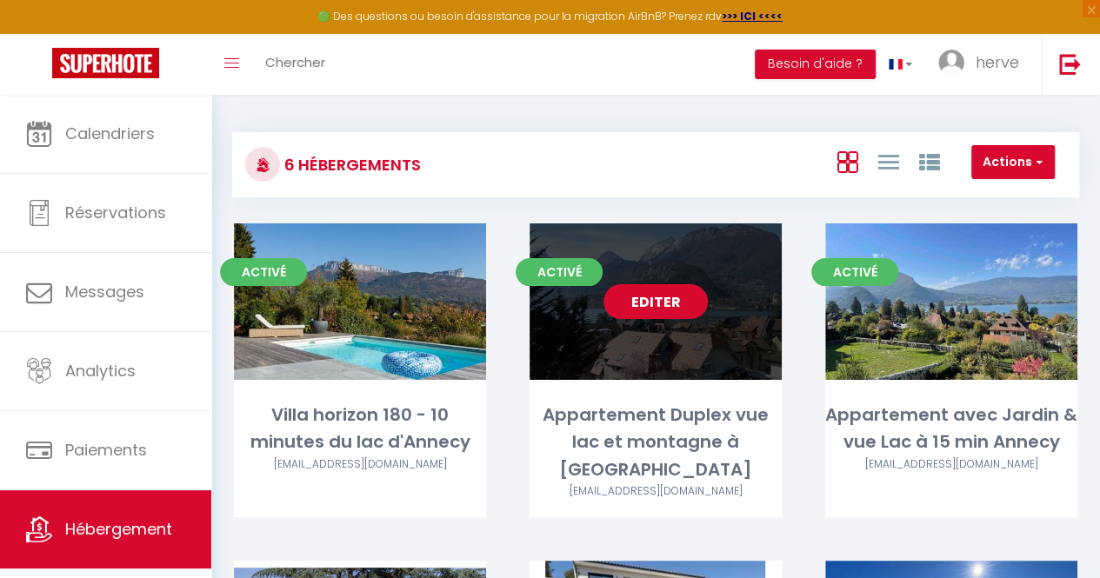
click at [648, 297] on link "Editer" at bounding box center [656, 301] width 104 height 35
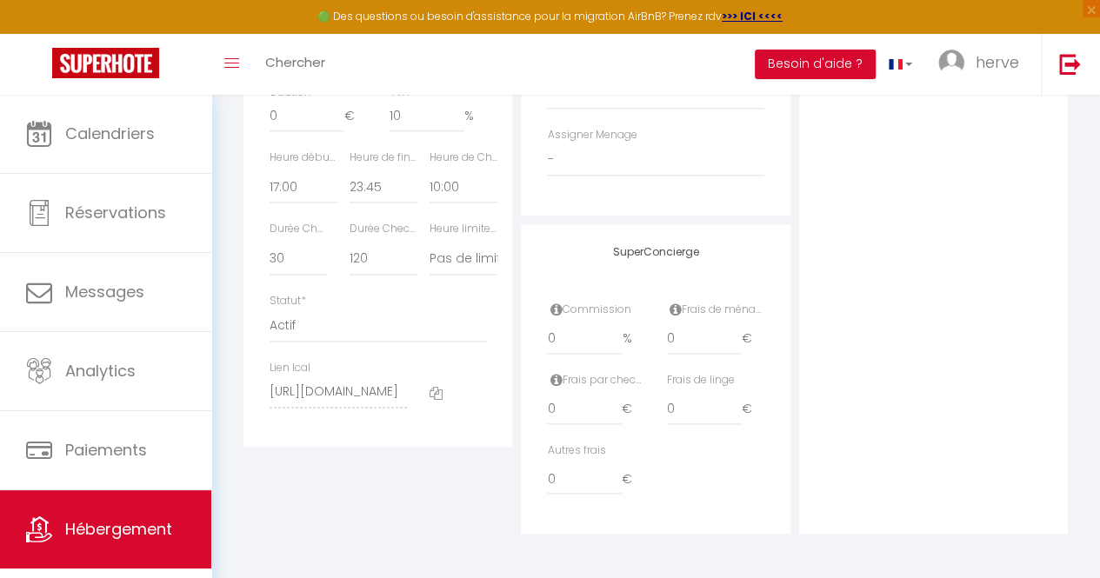
scroll to position [965, 0]
click at [436, 400] on icon at bounding box center [436, 393] width 13 height 13
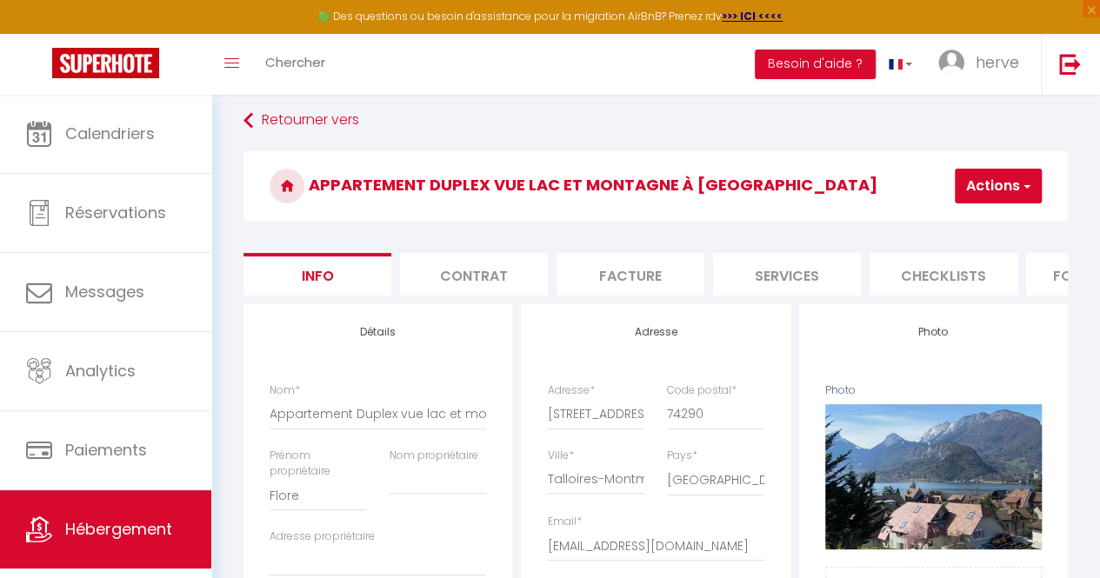
scroll to position [0, 0]
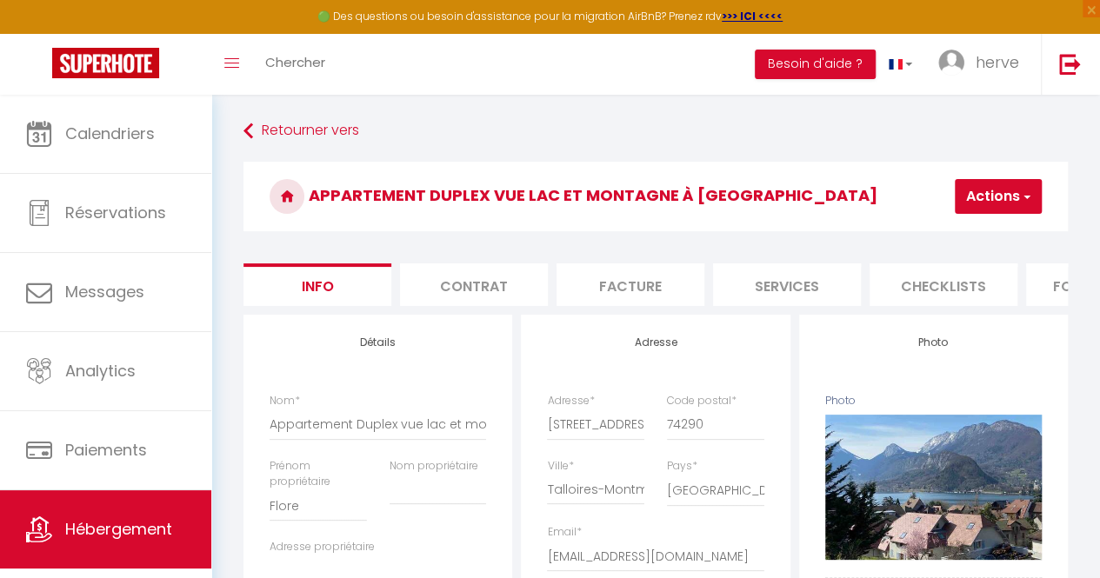
click at [903, 297] on li "Checklists" at bounding box center [944, 284] width 148 height 43
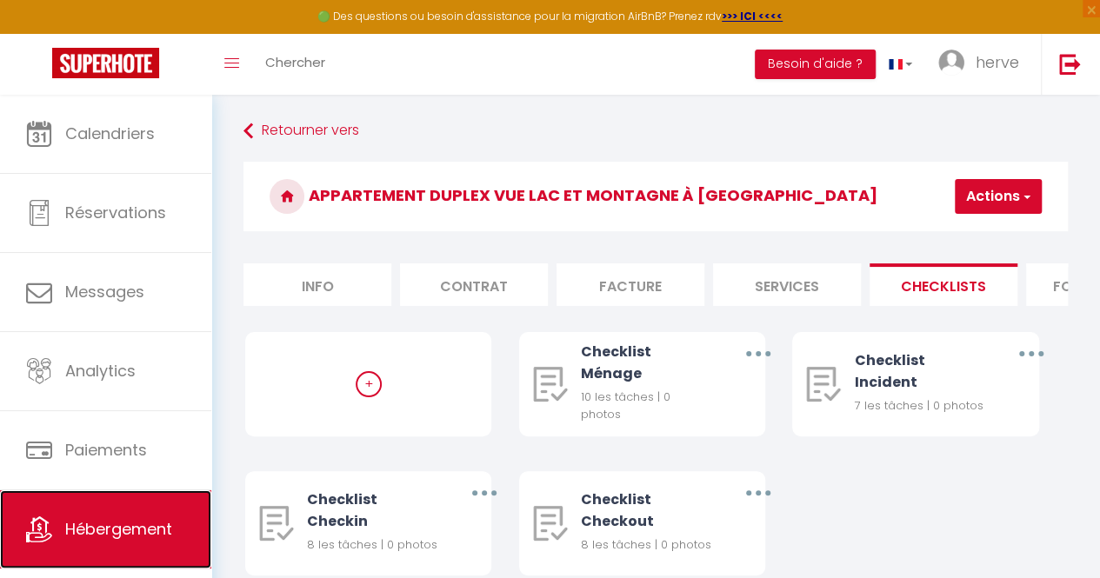
click at [150, 510] on link "Hébergement" at bounding box center [105, 529] width 211 height 78
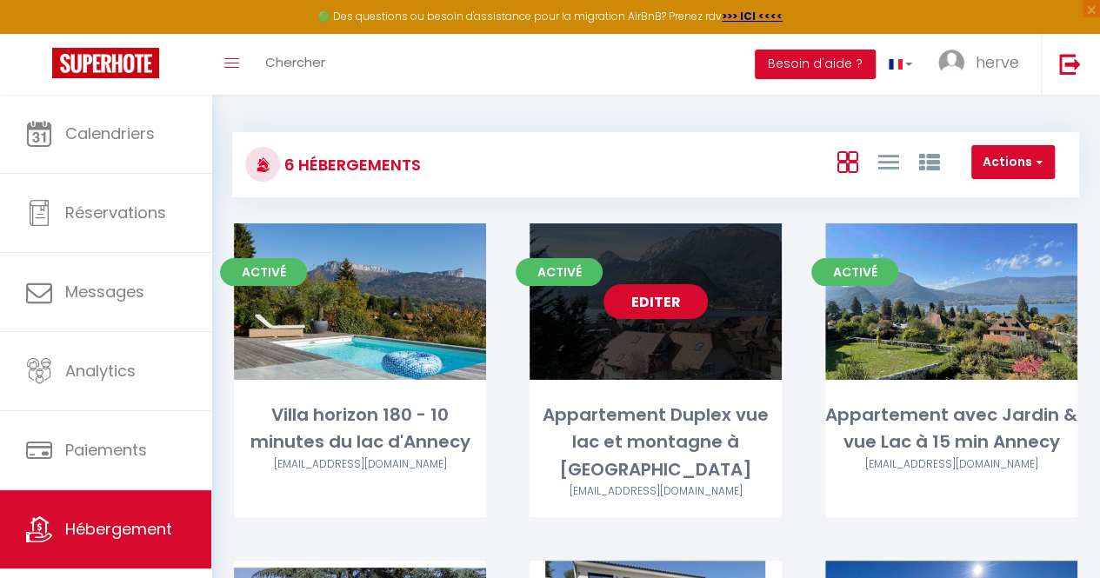
click at [680, 284] on link "Editer" at bounding box center [656, 301] width 104 height 35
click at [647, 305] on link "Editer" at bounding box center [656, 301] width 104 height 35
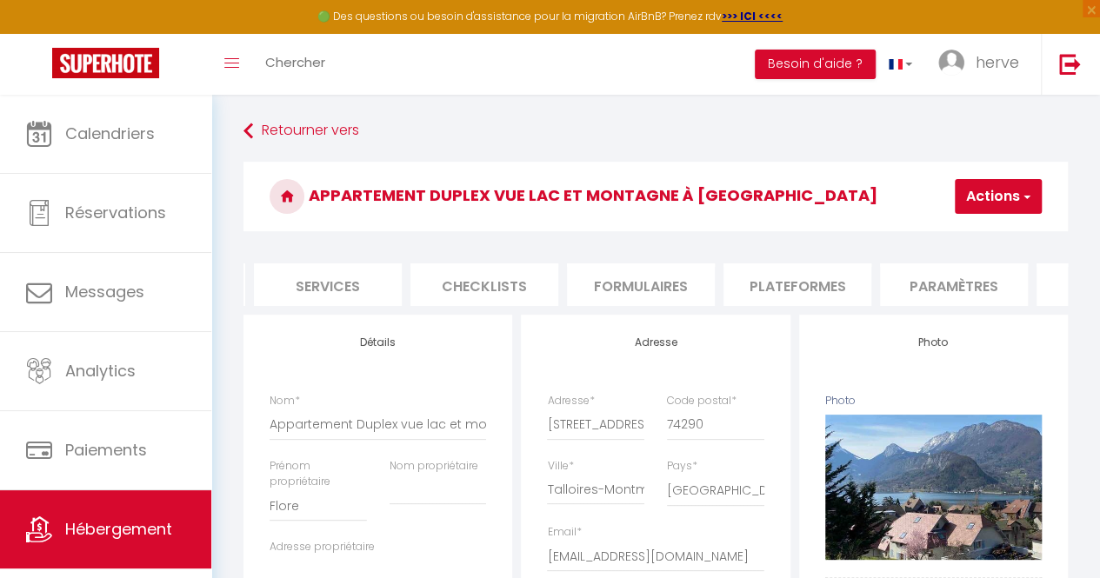
scroll to position [0, 455]
click at [792, 290] on li "Plateformes" at bounding box center [802, 284] width 148 height 43
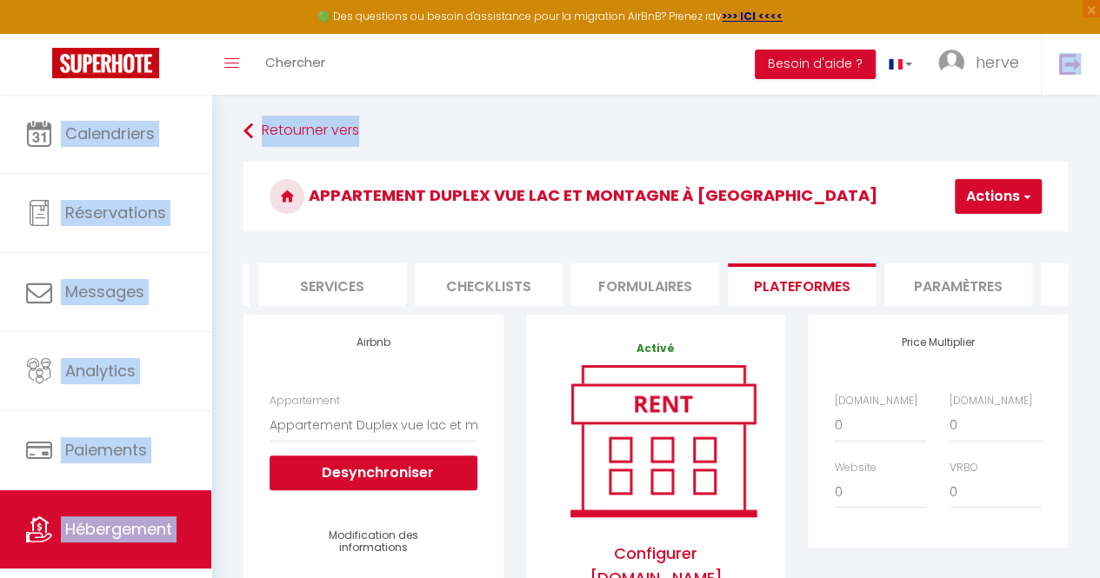
drag, startPoint x: 1098, startPoint y: 59, endPoint x: 1103, endPoint y: 77, distance: 17.9
click at [1099, 77] on html "🟢 Des questions ou besoin d'assistance pour la migration AirBnB? Prenez rdv >>>…" at bounding box center [550, 289] width 1100 height 578
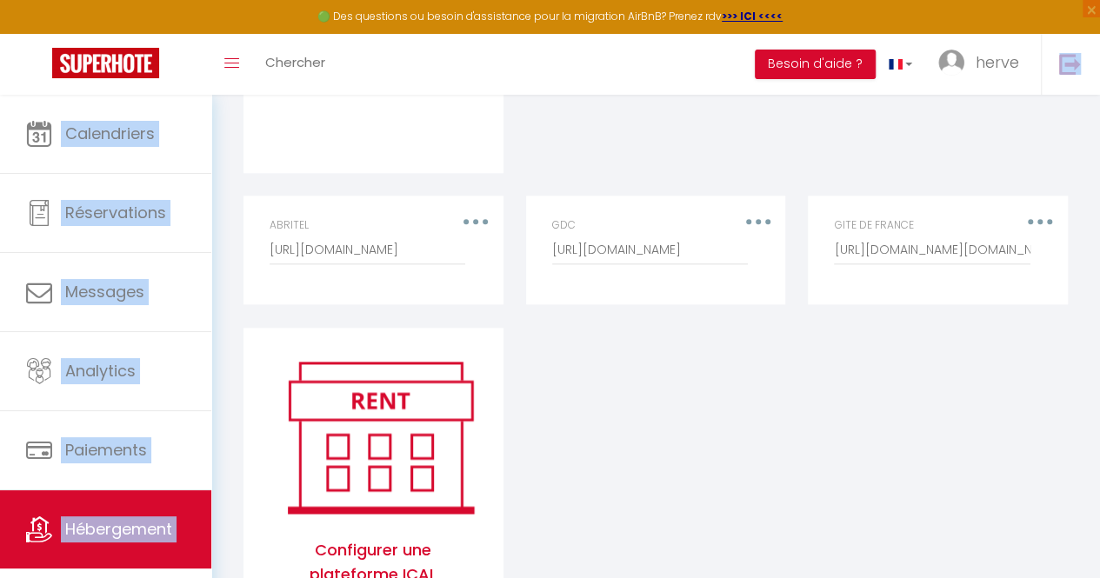
scroll to position [897, 0]
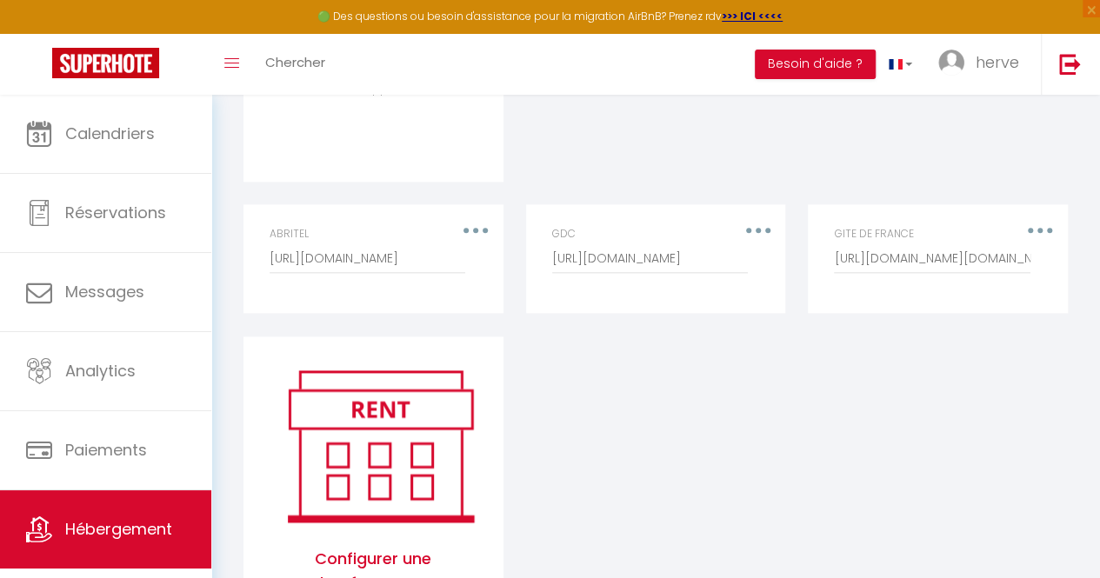
click at [789, 548] on div "Airbnb Appartement Appartement Duplex vue lac et montagne à Talloires - flore.b…" at bounding box center [655, 54] width 847 height 1275
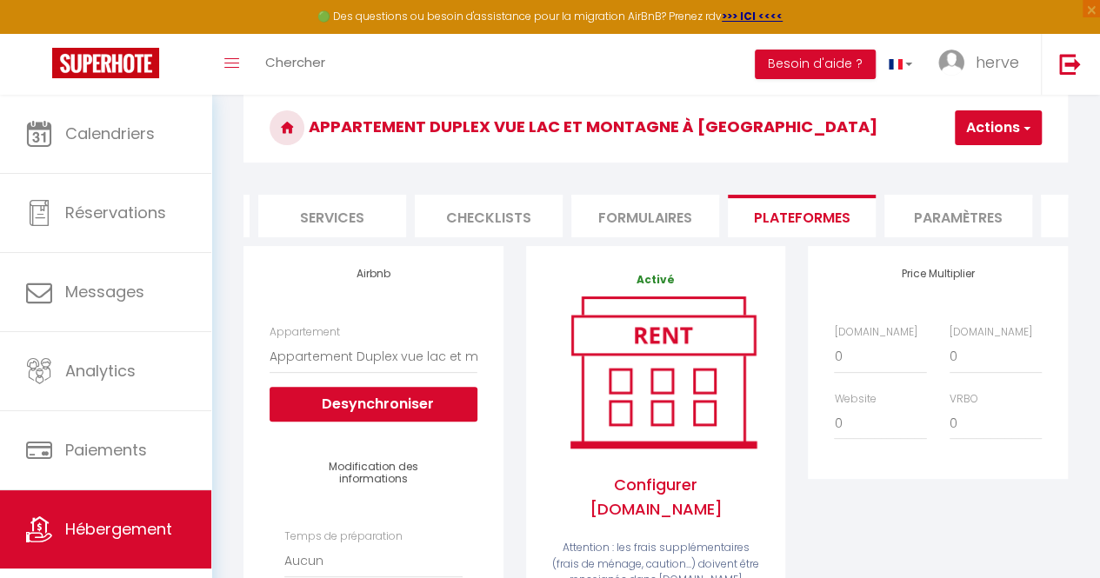
scroll to position [0, 0]
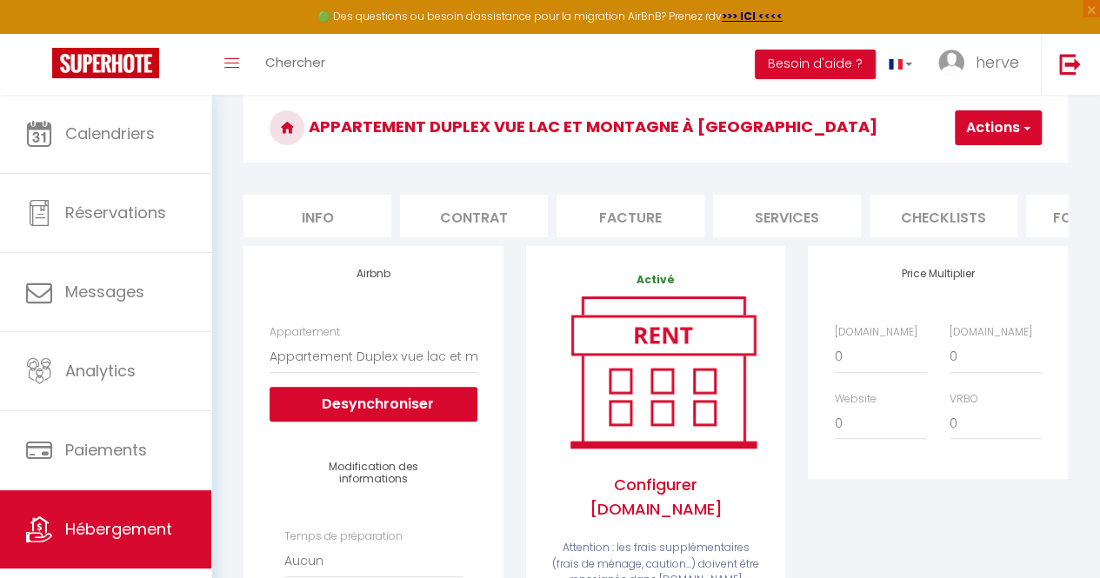
click at [300, 203] on li "Info" at bounding box center [317, 216] width 148 height 43
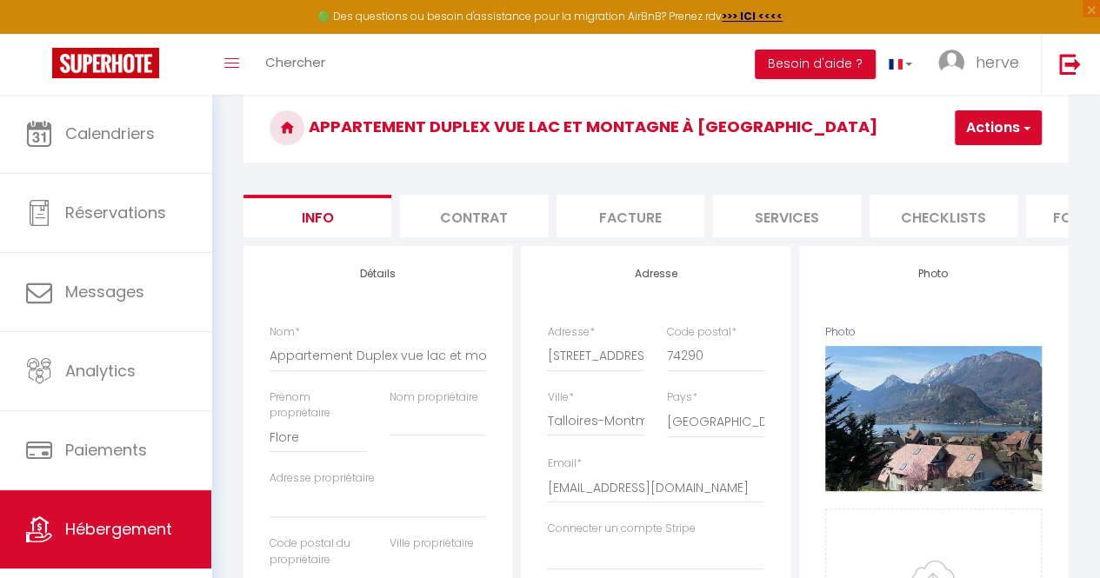
drag, startPoint x: 1097, startPoint y: 136, endPoint x: 1099, endPoint y: 250, distance: 113.9
click at [1099, 374] on html "🟢 Des questions ou besoin d'assistance pour la migration AirBnB? Prenez rdv >>>…" at bounding box center [550, 220] width 1100 height 578
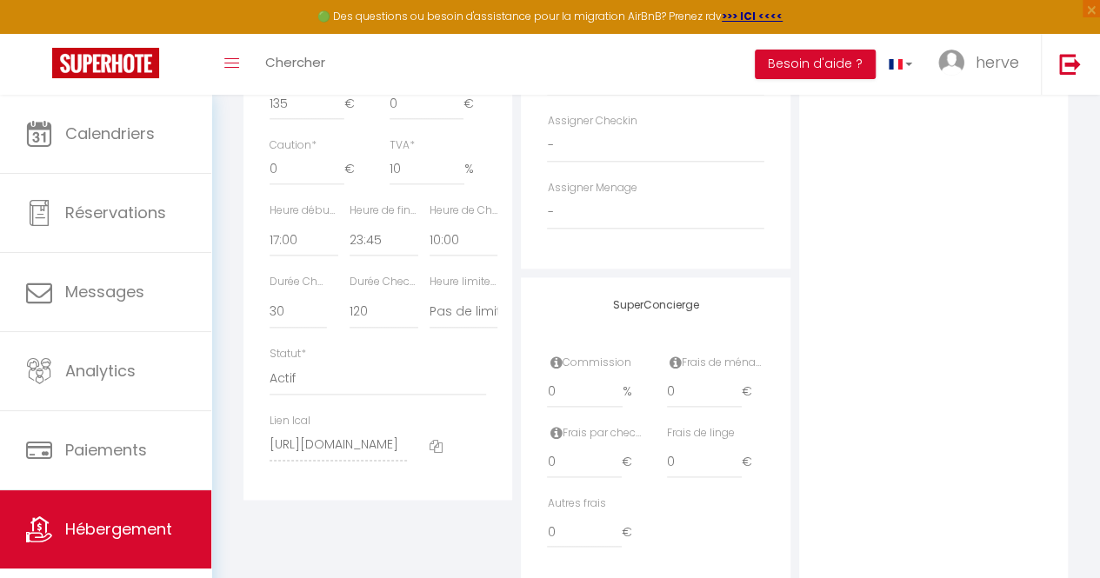
scroll to position [854, 0]
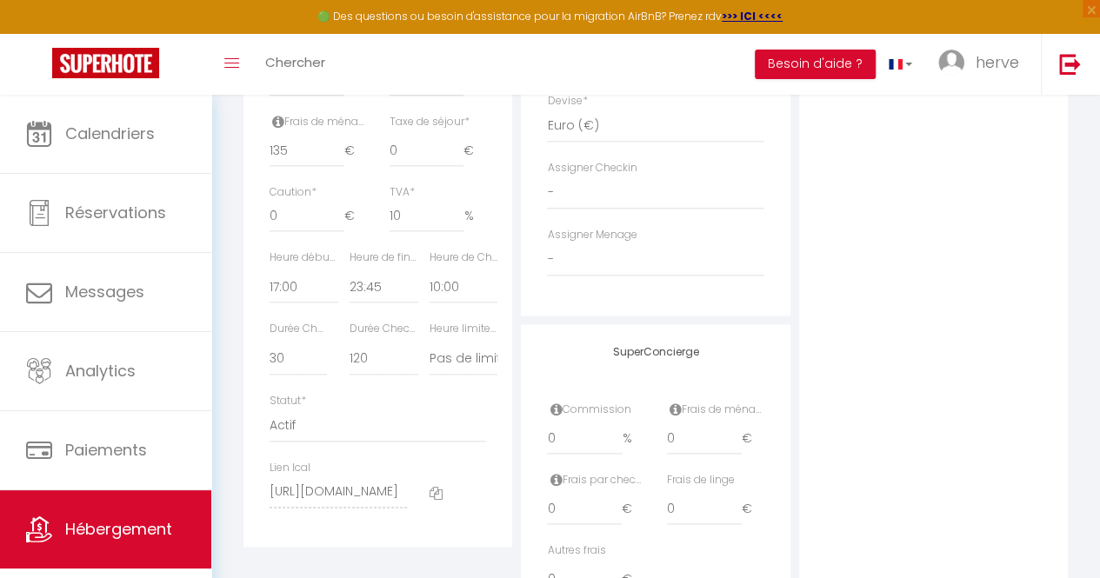
click at [437, 500] on icon at bounding box center [436, 493] width 13 height 13
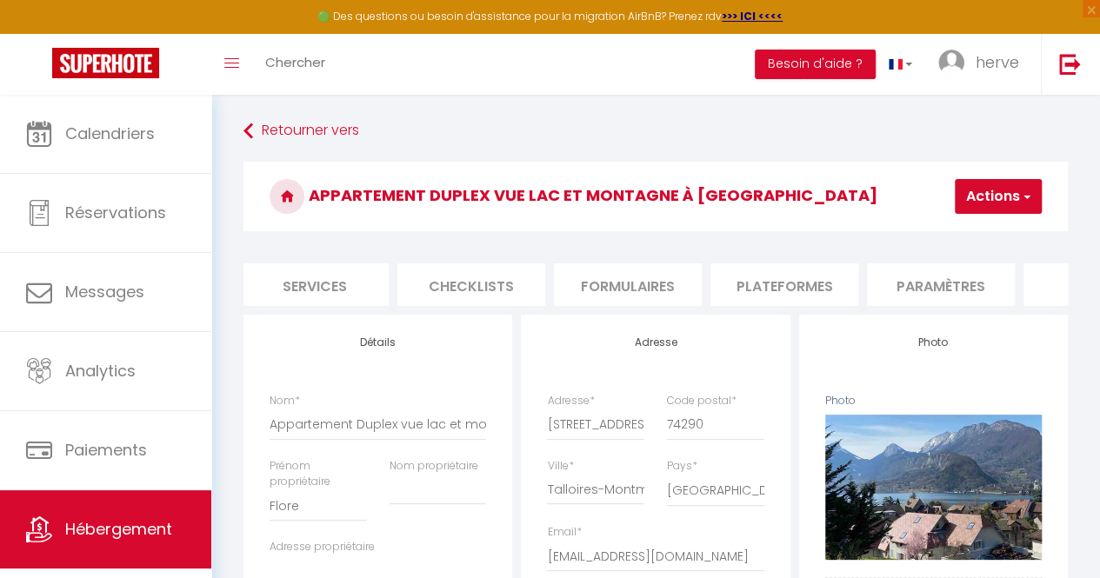
scroll to position [0, 532]
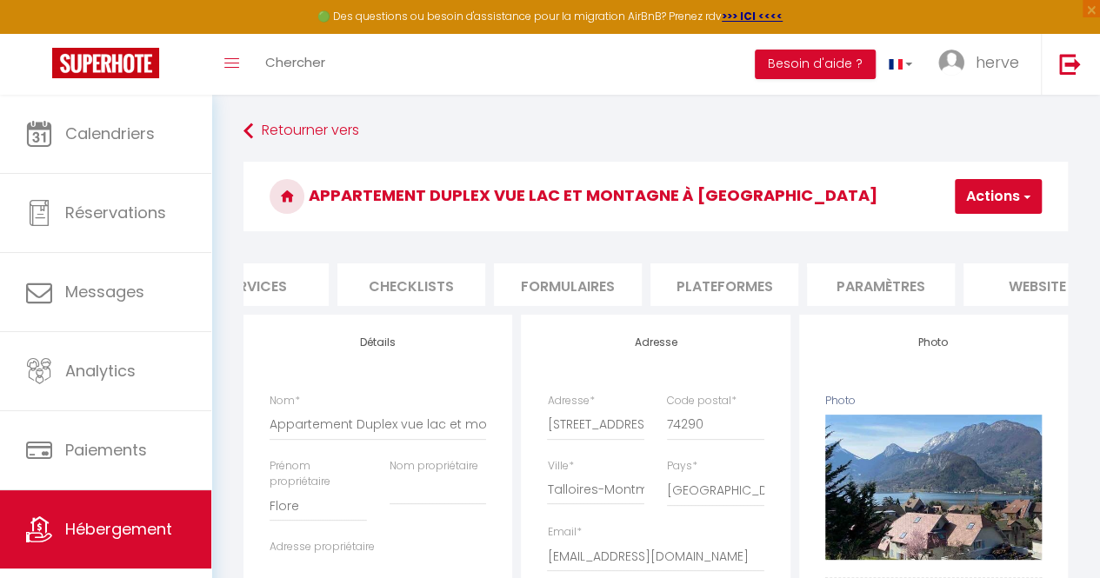
click at [743, 272] on li "Plateformes" at bounding box center [724, 284] width 148 height 43
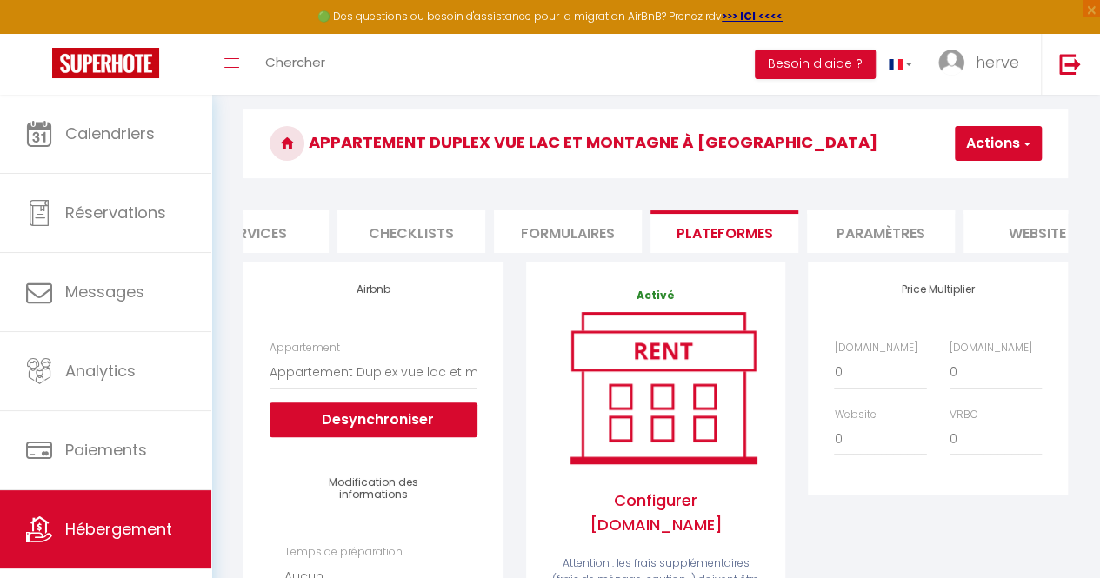
scroll to position [25, 0]
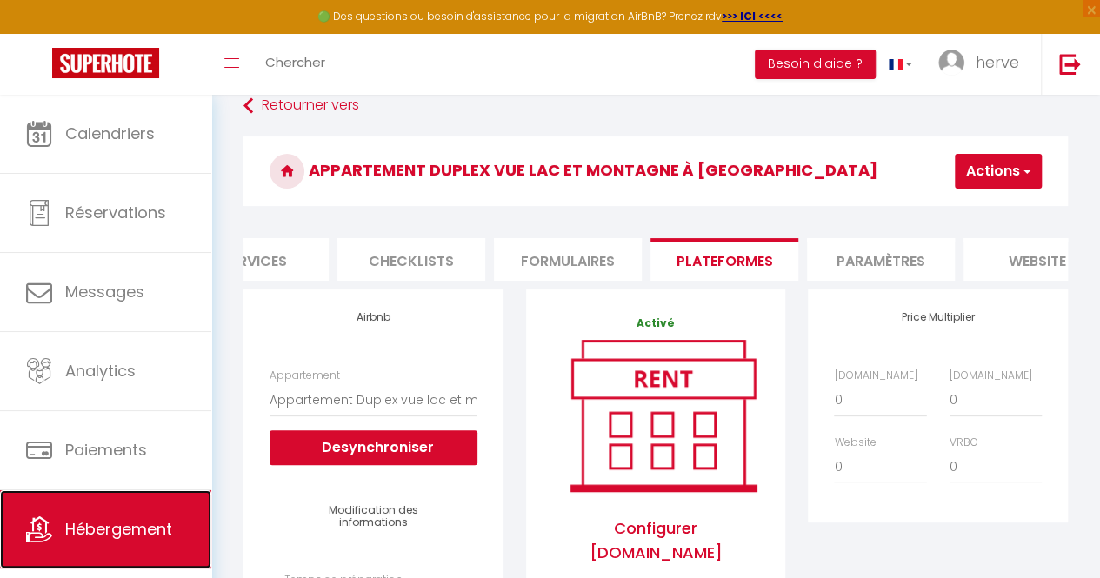
click at [96, 526] on span "Hébergement" at bounding box center [118, 529] width 107 height 22
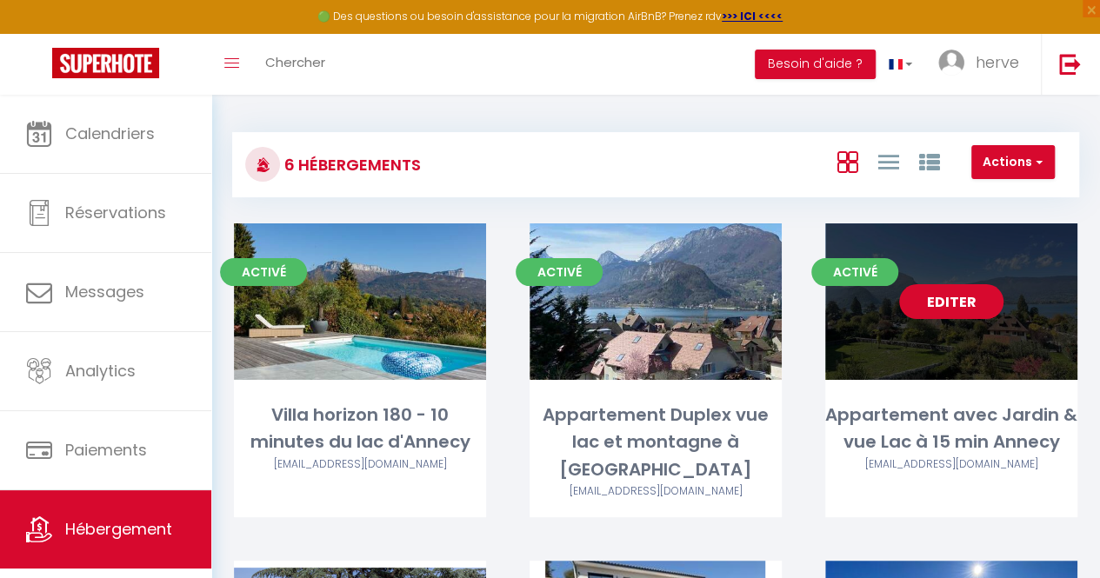
drag, startPoint x: 977, startPoint y: 308, endPoint x: 995, endPoint y: 298, distance: 19.8
click at [995, 298] on link "Editer" at bounding box center [951, 301] width 104 height 35
click at [948, 301] on link "Editer" at bounding box center [951, 301] width 104 height 35
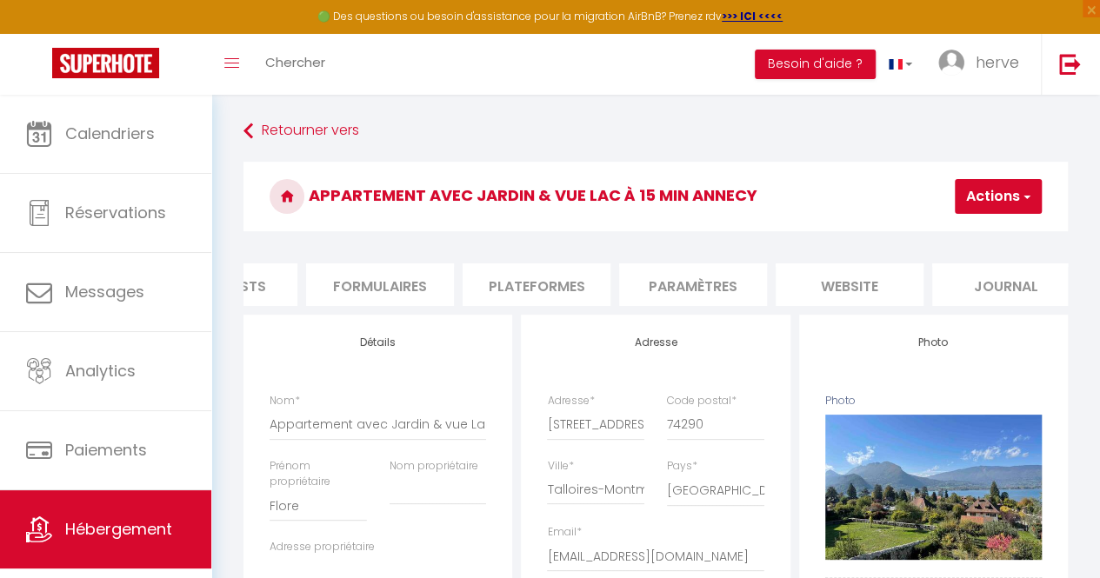
scroll to position [0, 699]
click at [564, 293] on li "Plateformes" at bounding box center [557, 284] width 148 height 43
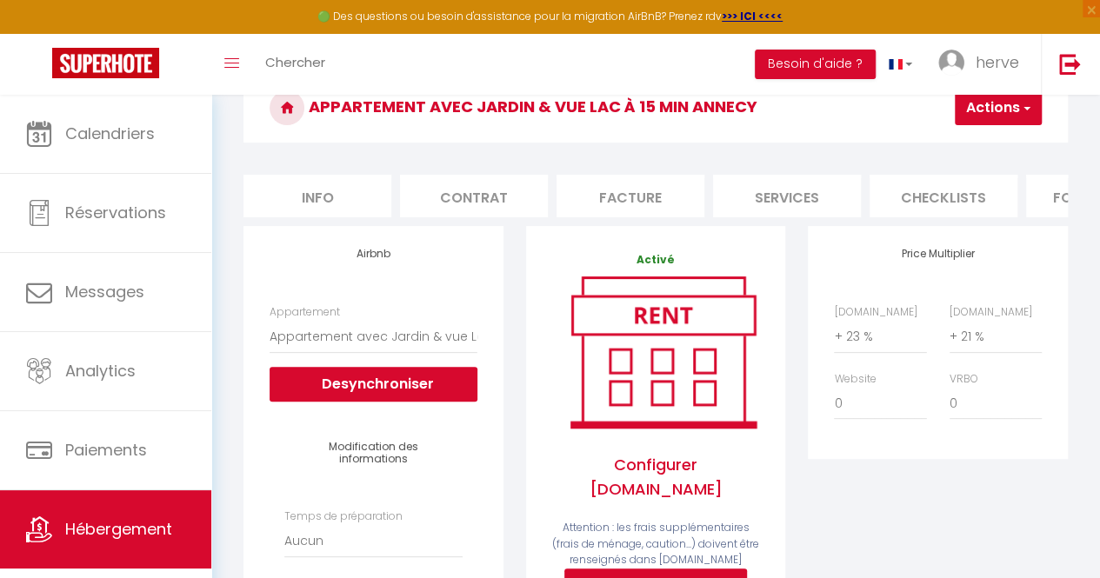
click at [305, 194] on li "Info" at bounding box center [317, 196] width 148 height 43
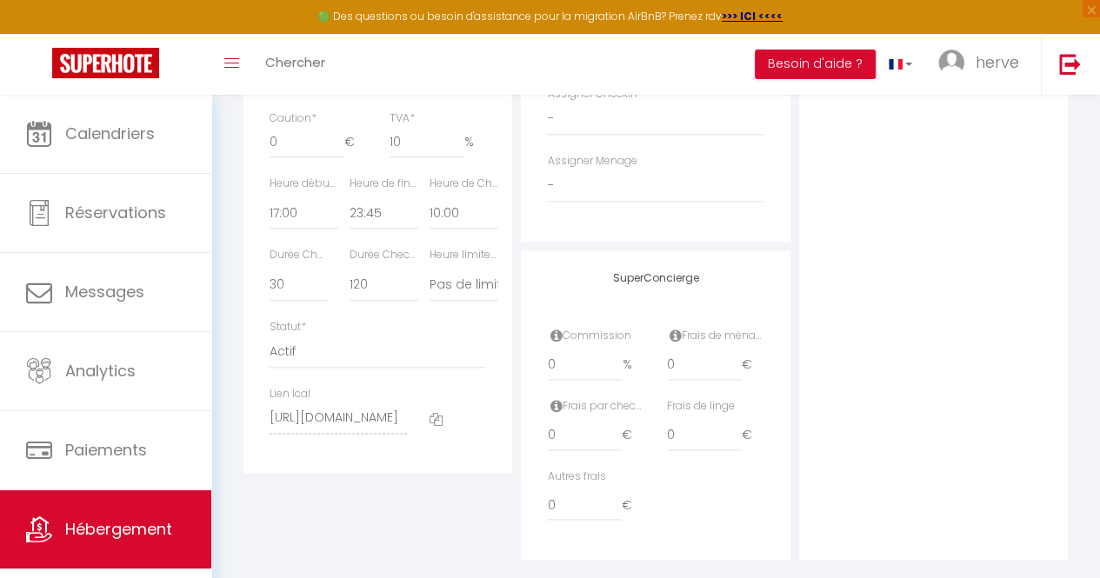
scroll to position [965, 0]
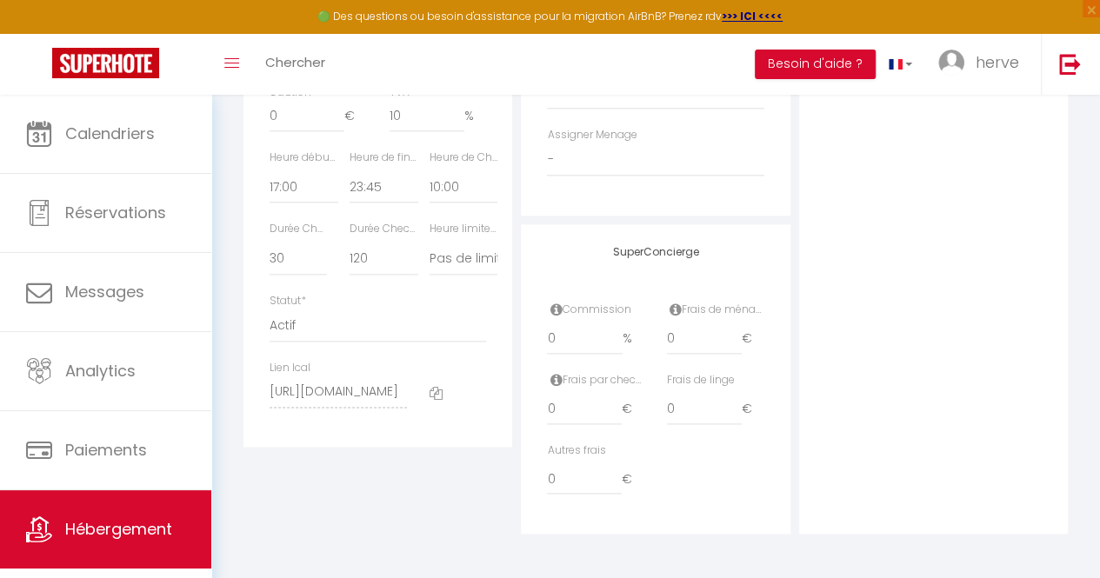
click at [447, 411] on div at bounding box center [458, 392] width 80 height 65
click at [433, 400] on icon at bounding box center [436, 393] width 13 height 13
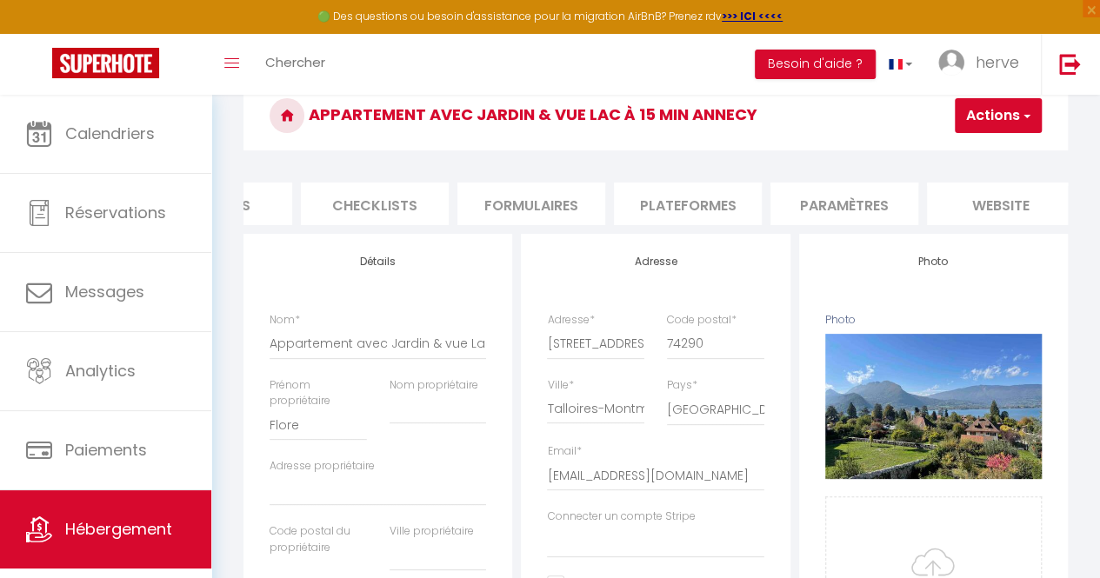
scroll to position [0, 539]
click at [692, 212] on li "Plateformes" at bounding box center [718, 204] width 148 height 43
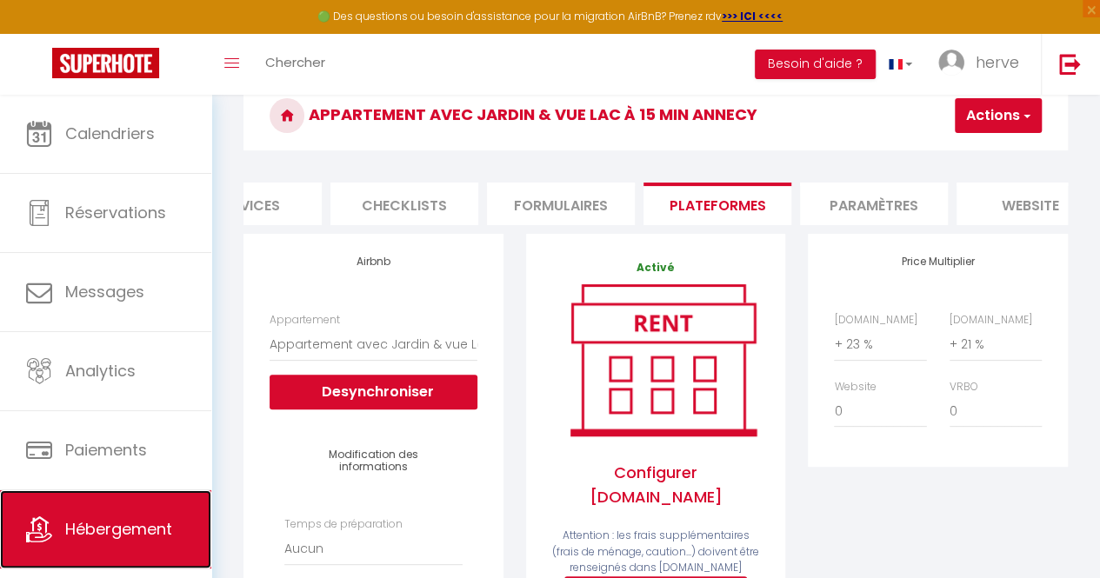
click at [90, 552] on link "Hébergement" at bounding box center [105, 529] width 211 height 78
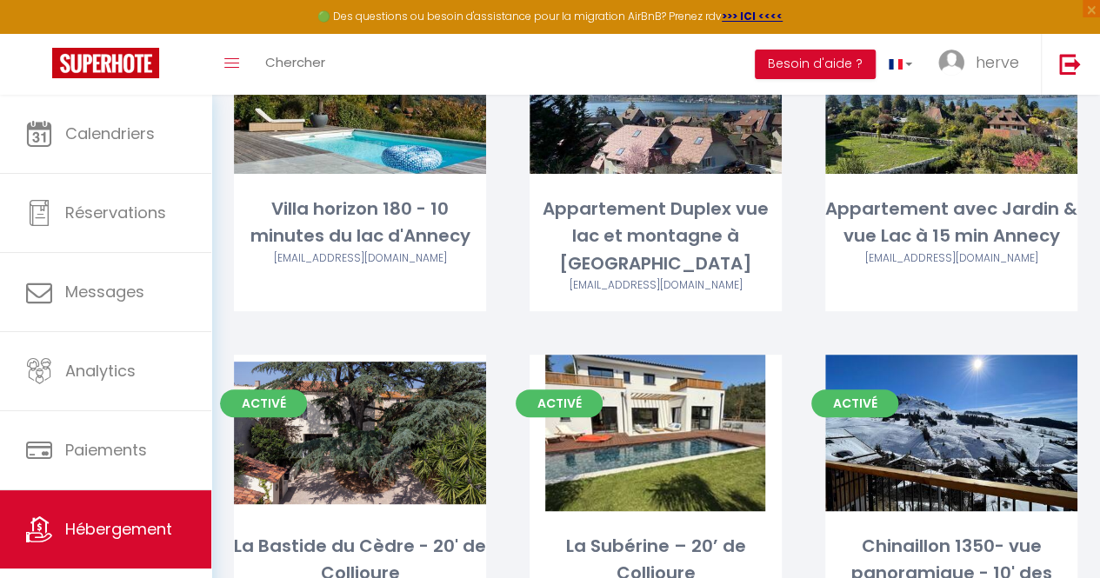
scroll to position [207, 0]
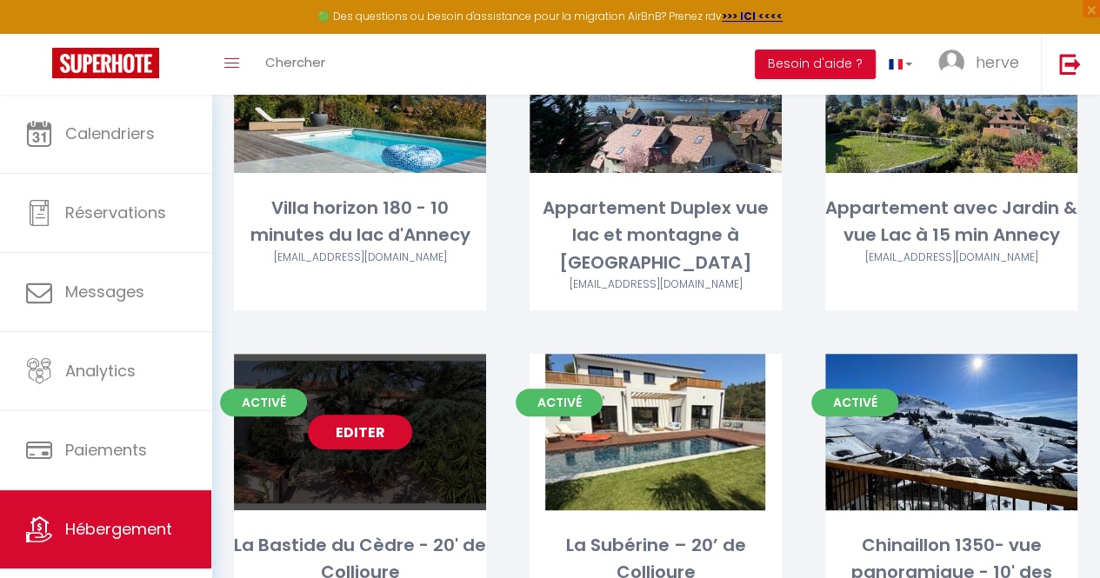
click at [288, 389] on span "Activé" at bounding box center [263, 403] width 87 height 28
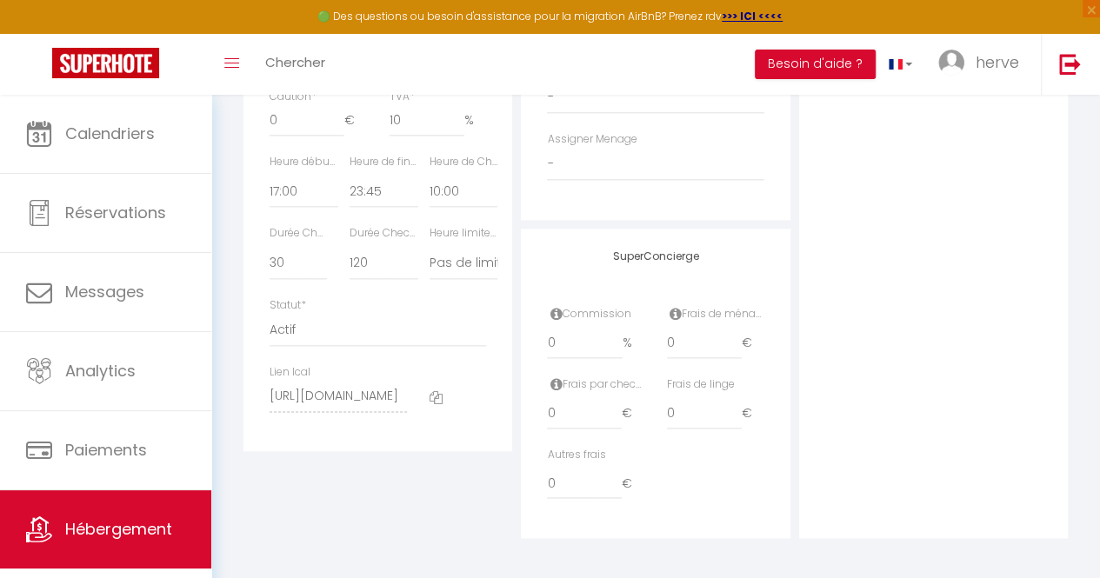
scroll to position [945, 0]
click at [437, 409] on icon at bounding box center [436, 402] width 13 height 13
